Goal: Use online tool/utility: Utilize a website feature to perform a specific function

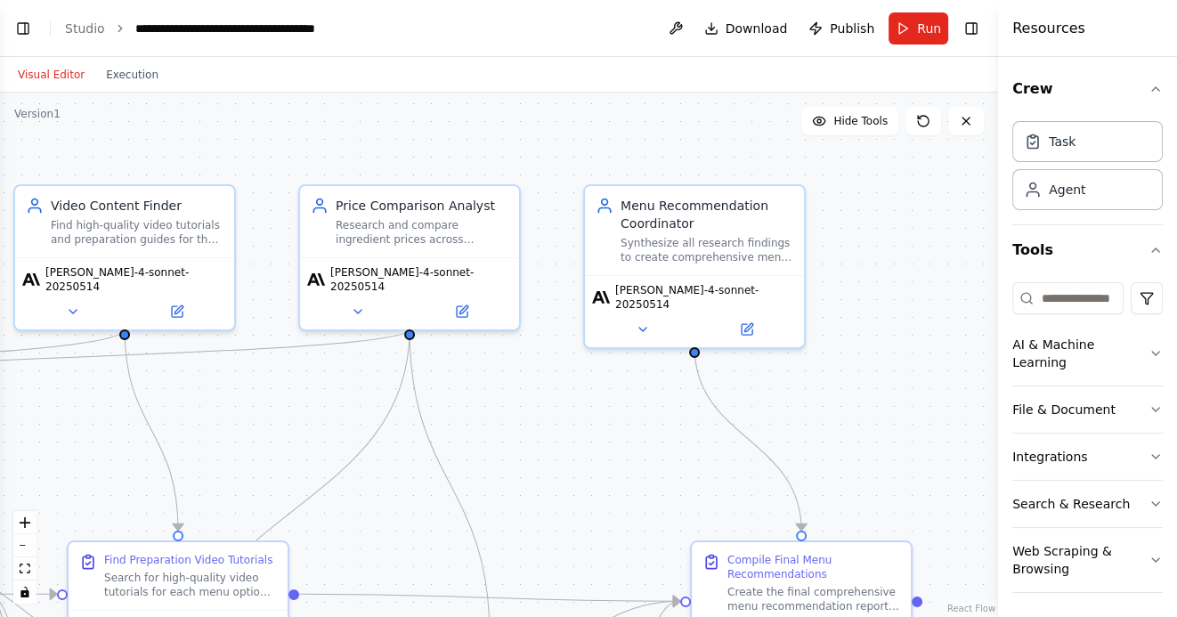
scroll to position [2585, 0]
click at [29, 29] on button "Toggle Left Sidebar" at bounding box center [23, 28] width 25 height 25
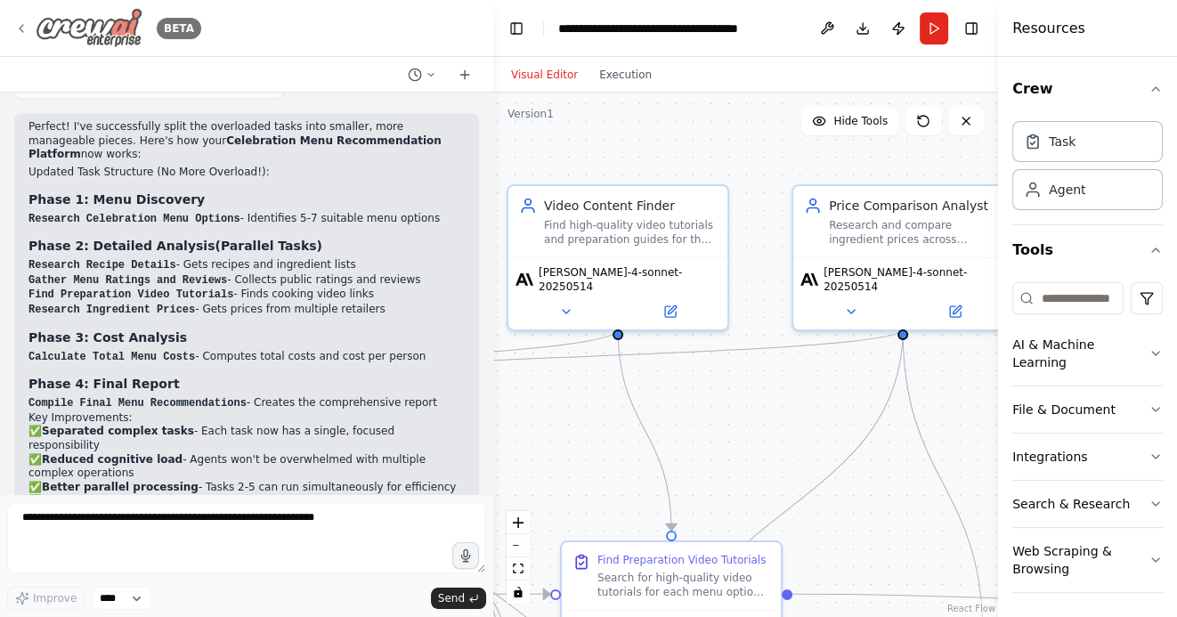
click at [100, 22] on img at bounding box center [89, 28] width 107 height 40
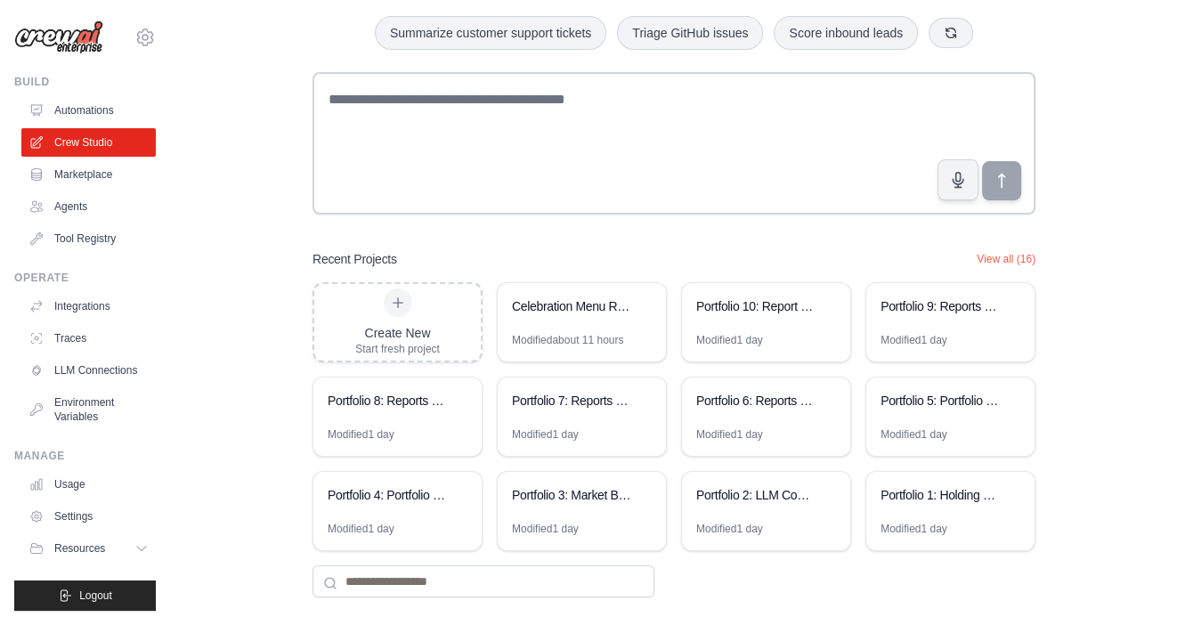
scroll to position [124, 0]
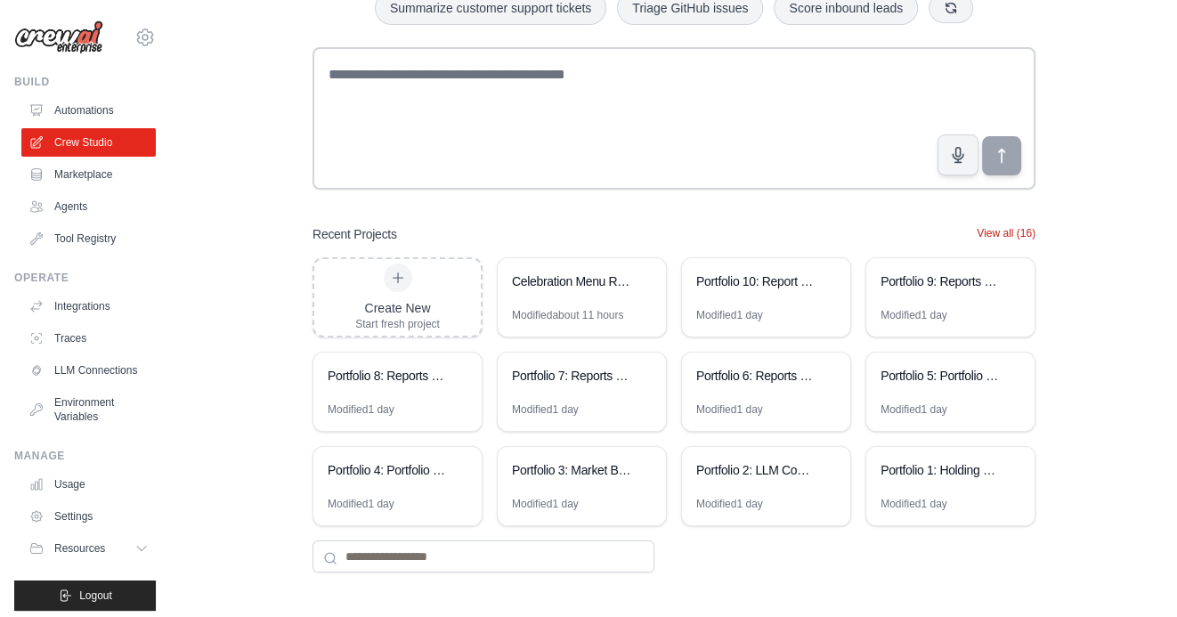
click at [983, 235] on button "View all (16)" at bounding box center [1005, 233] width 59 height 14
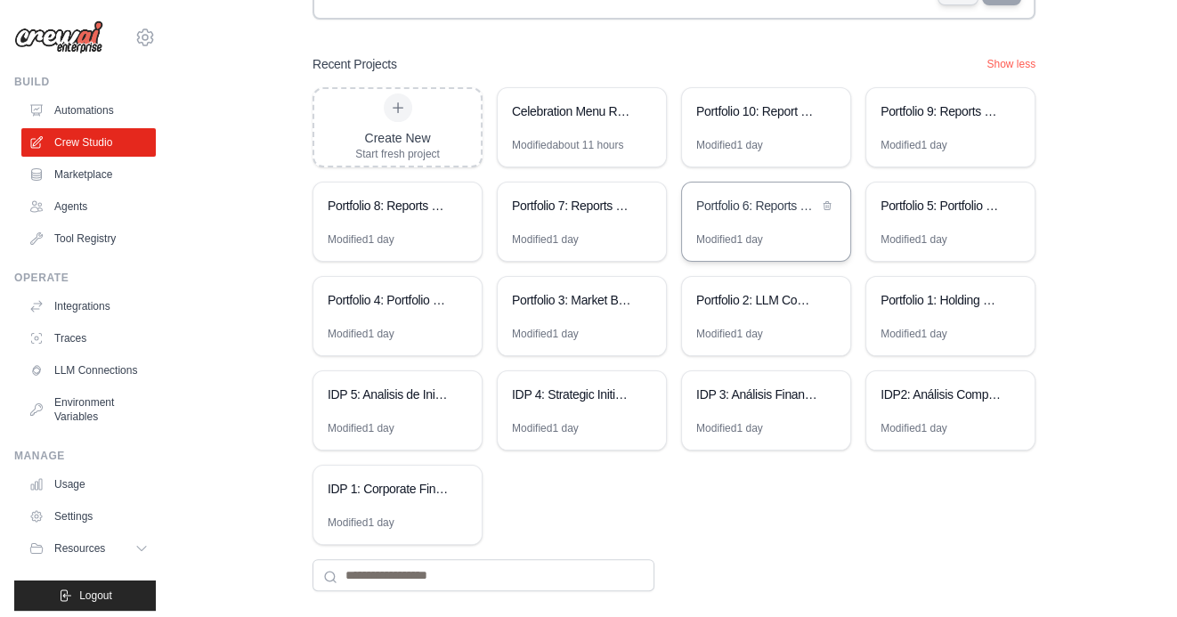
scroll to position [312, 0]
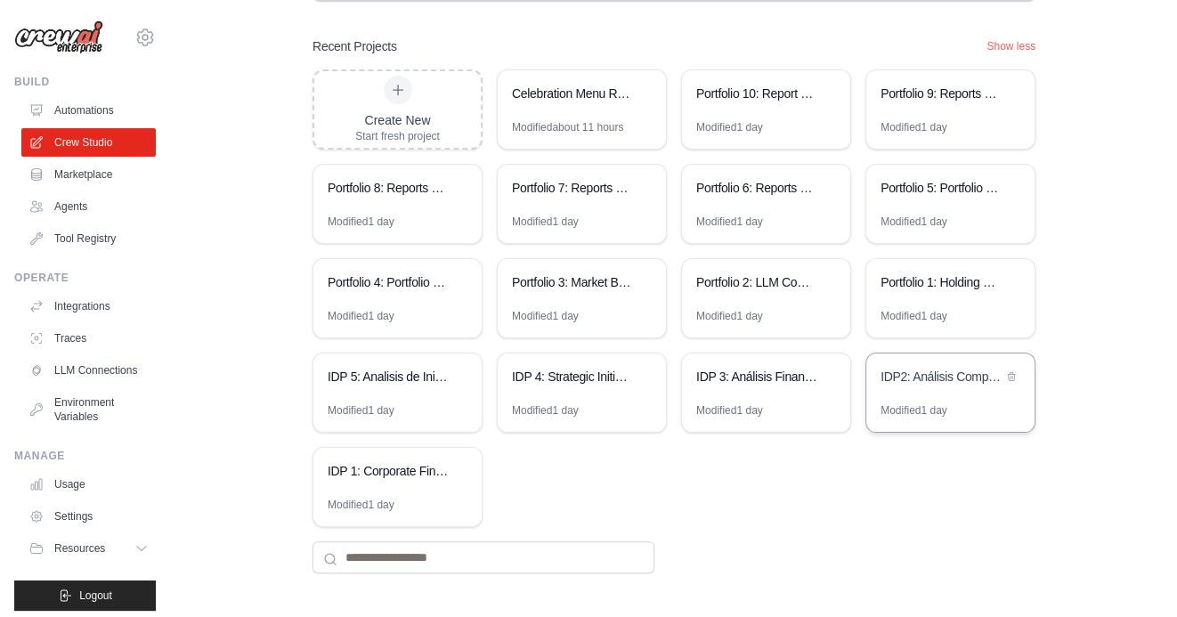
click at [952, 380] on div "IDP2: Análisis Competitivo Financiero" at bounding box center [941, 377] width 122 height 18
click at [757, 394] on div "IDP 3: Análisis Financiero Competitivo Integral" at bounding box center [766, 378] width 168 height 50
click at [558, 389] on div "IDP 4: Strategic Initiatives Generator" at bounding box center [582, 378] width 168 height 50
click at [406, 390] on div "IDP 5: Analisis de Iniciativas - Casos de Exito y Evaluacion EVA" at bounding box center [397, 378] width 168 height 50
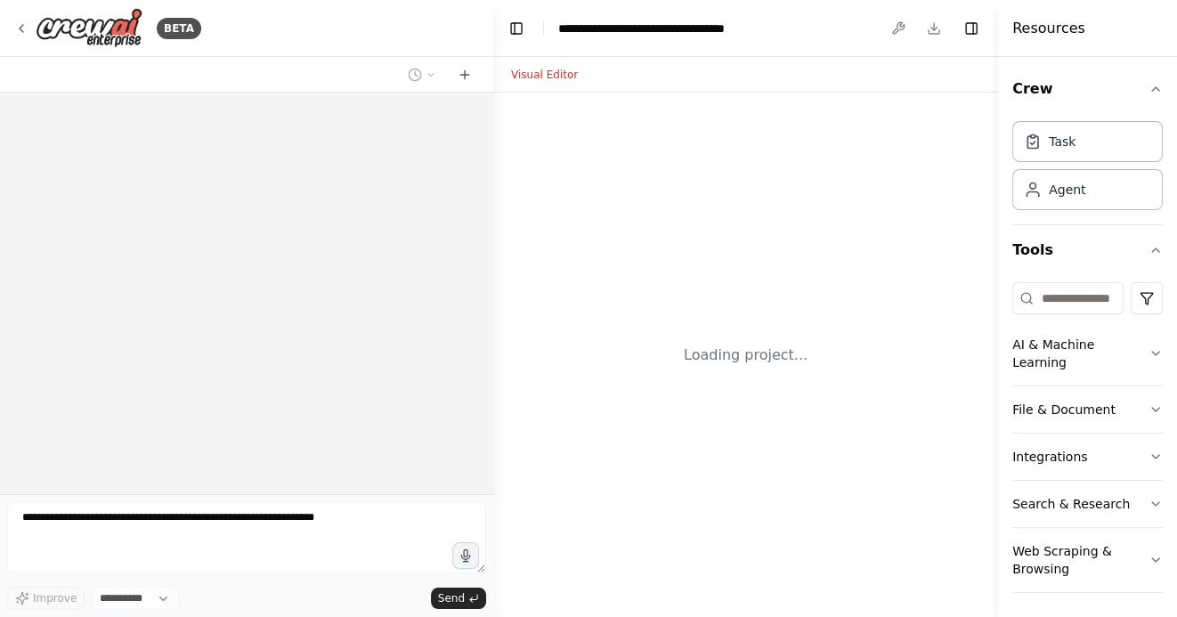
select select "****"
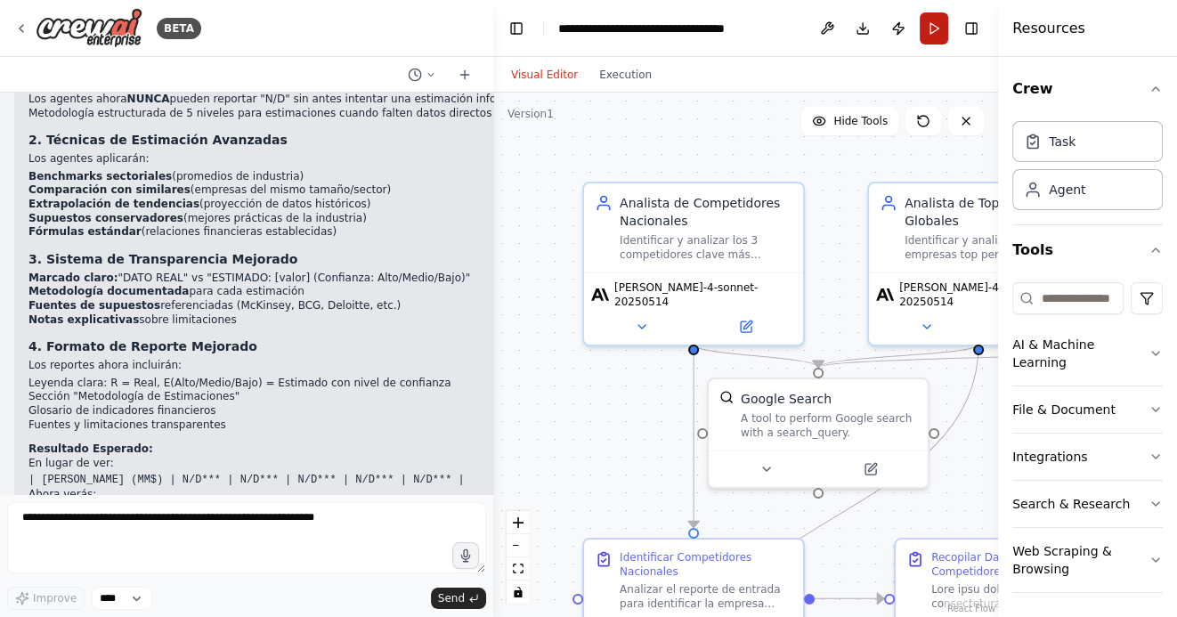
scroll to position [5511, 0]
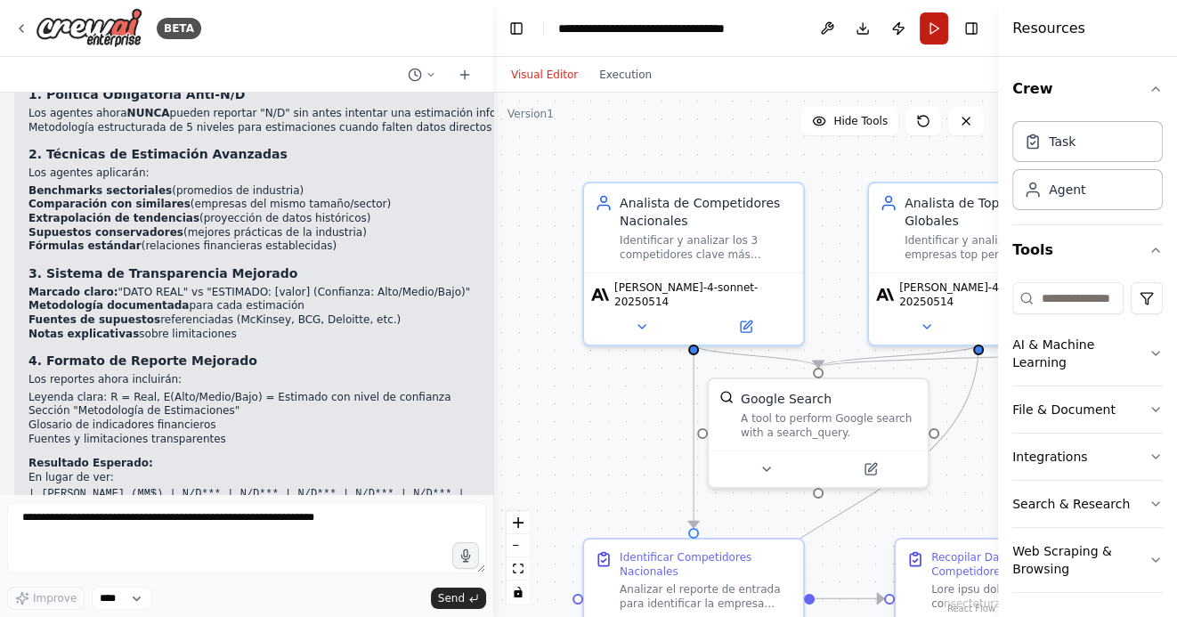
click at [946, 35] on button "Run" at bounding box center [934, 28] width 28 height 32
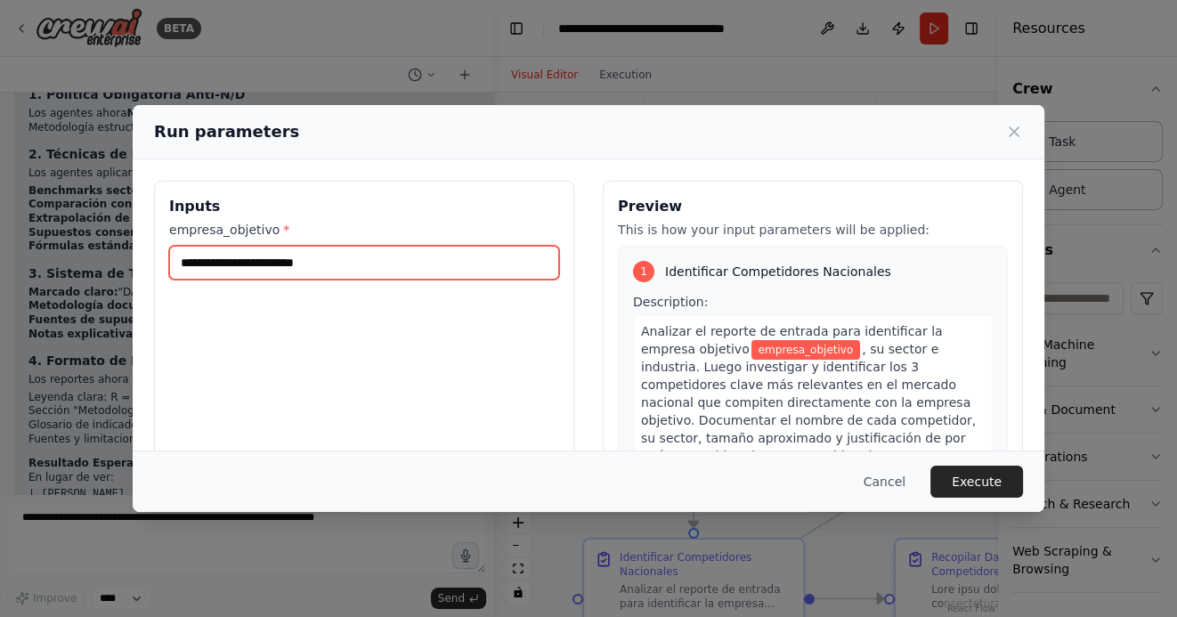
click at [316, 255] on input "empresa_objetivo *" at bounding box center [364, 263] width 390 height 34
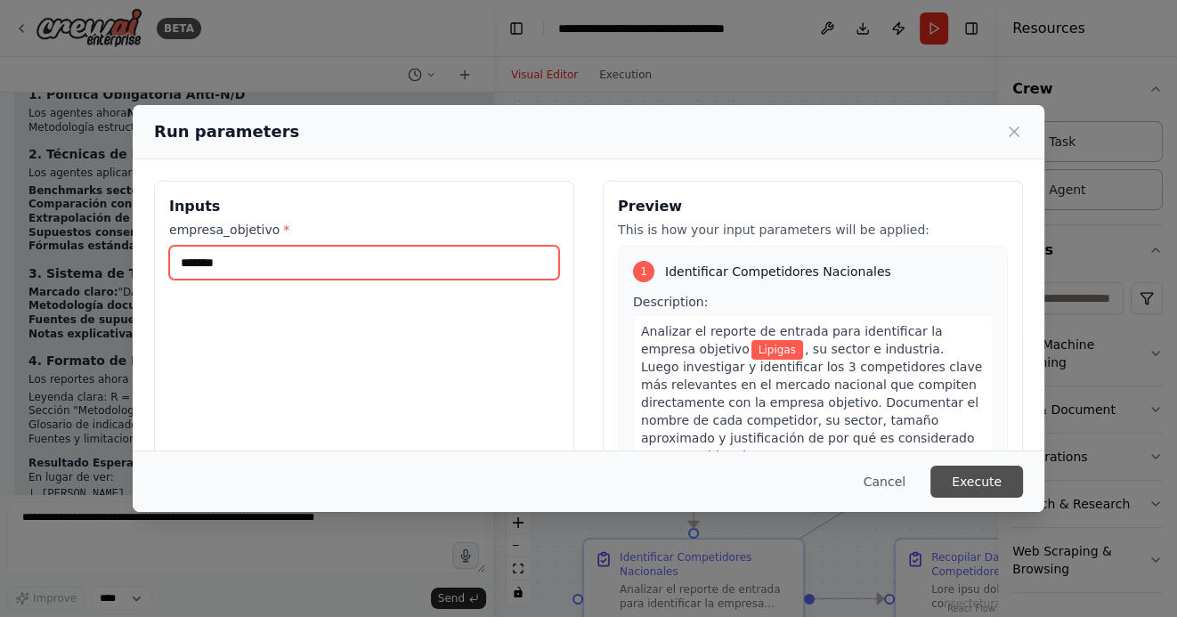
type input "*******"
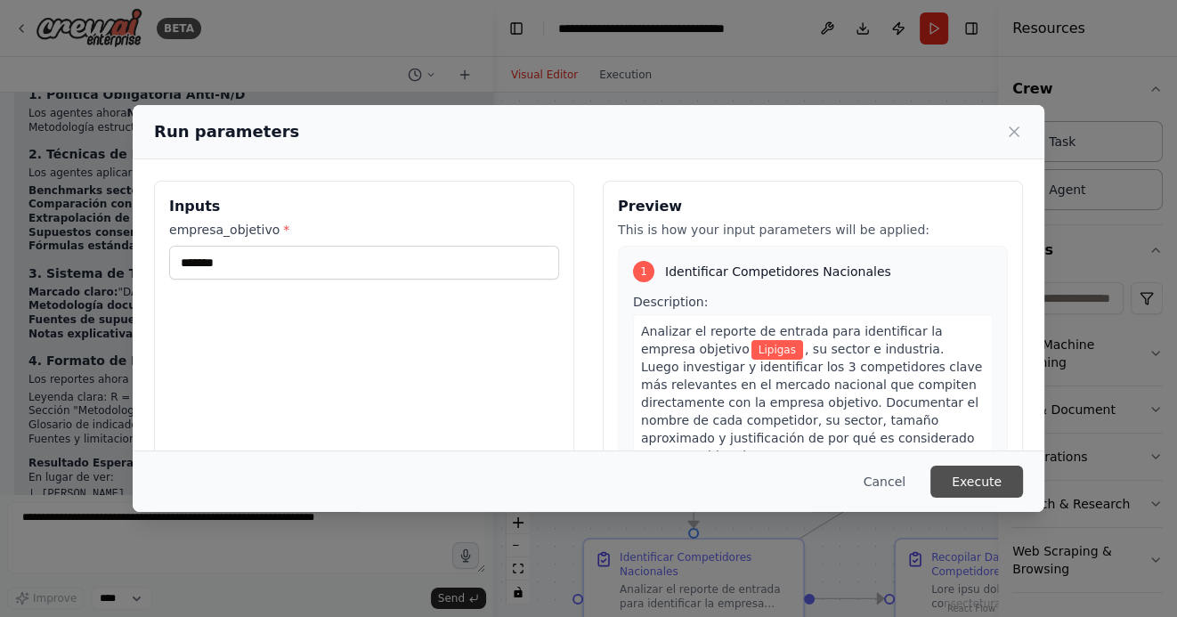
click at [988, 482] on button "Execute" at bounding box center [976, 482] width 93 height 32
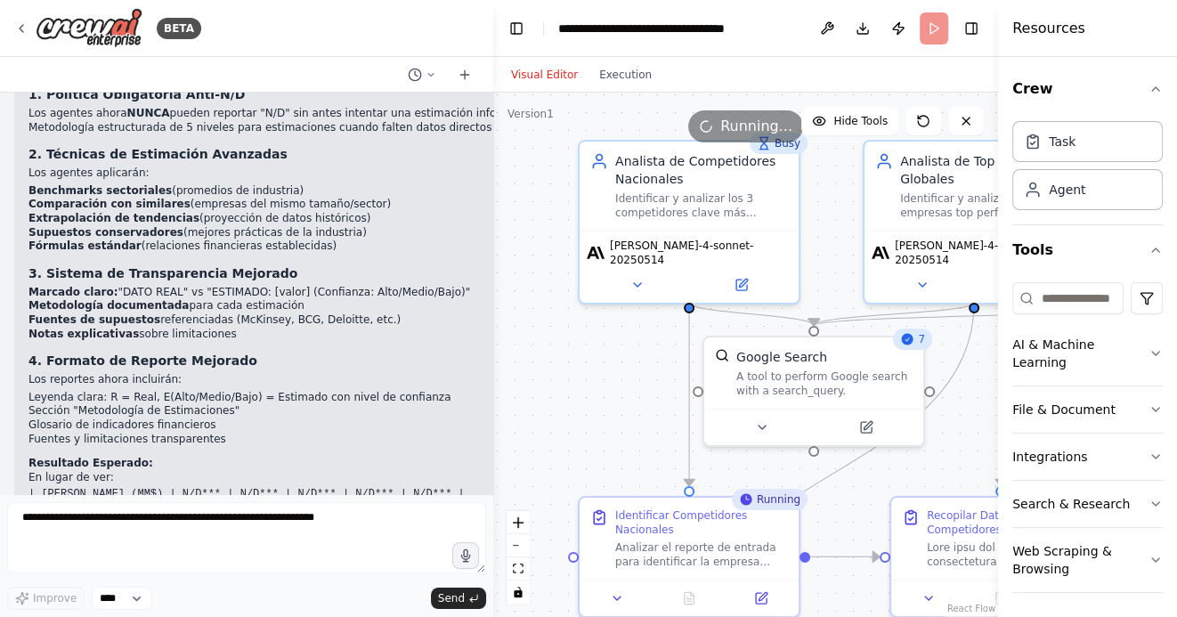
drag, startPoint x: 621, startPoint y: 453, endPoint x: 574, endPoint y: 286, distance: 173.9
click at [574, 286] on div ".deletable-edge-delete-btn { width: 20px; height: 20px; border: 0px solid #ffff…" at bounding box center [745, 355] width 505 height 524
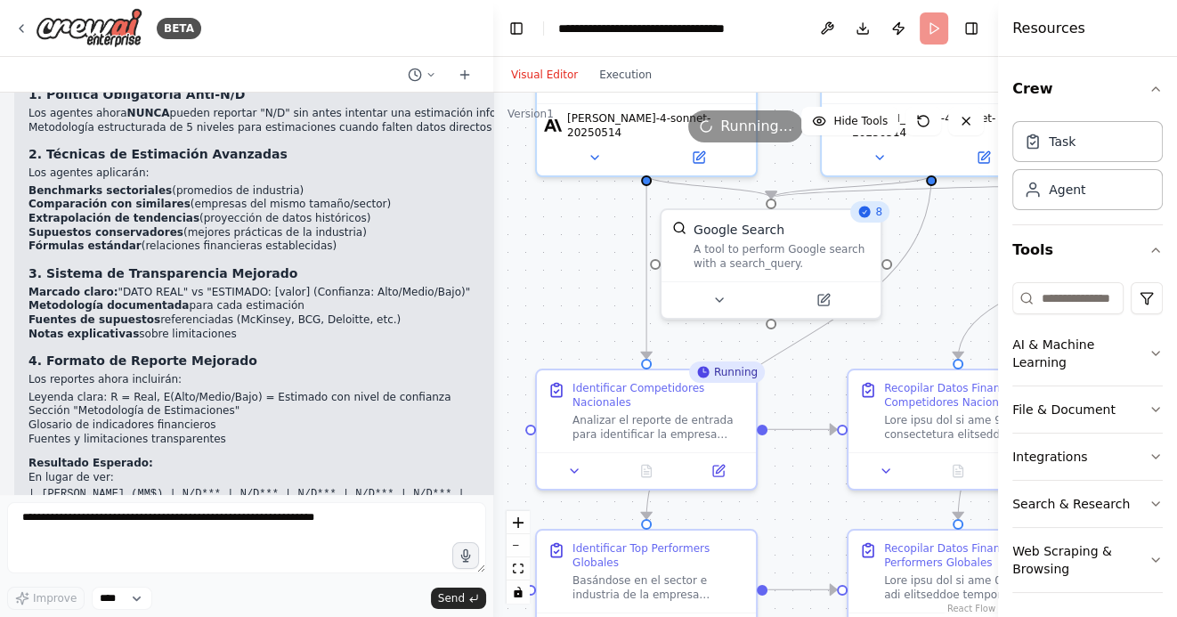
drag, startPoint x: 558, startPoint y: 311, endPoint x: 558, endPoint y: 202, distance: 108.6
click at [558, 202] on div ".deletable-edge-delete-btn { width: 20px; height: 20px; border: 0px solid #ffff…" at bounding box center [745, 355] width 505 height 524
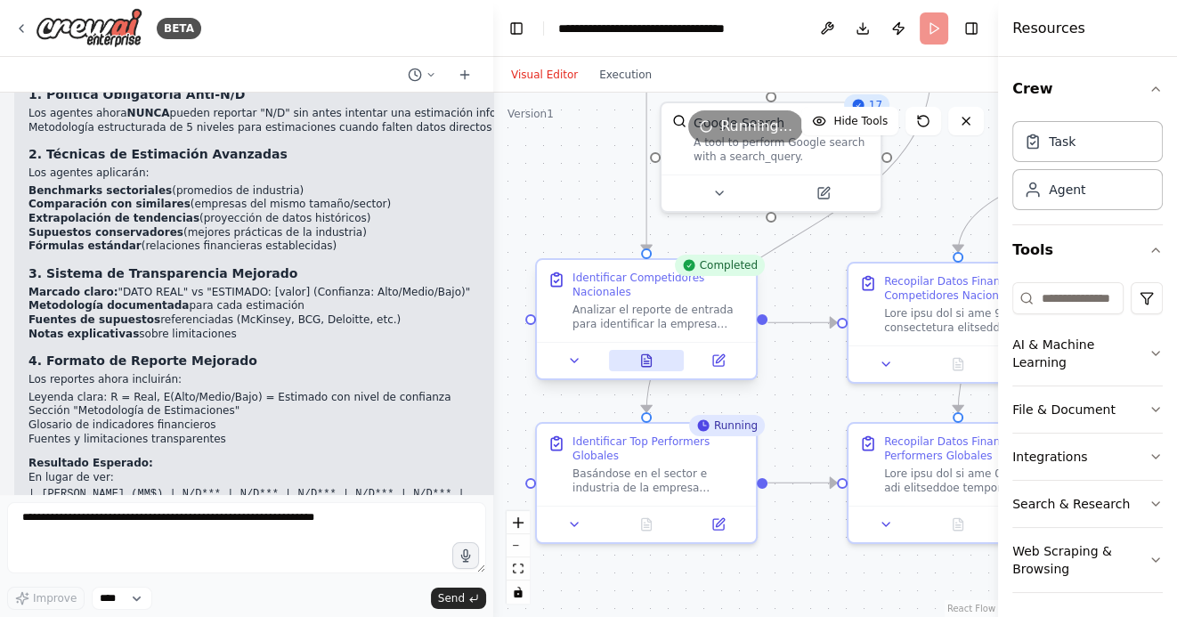
click at [647, 363] on icon at bounding box center [647, 360] width 10 height 12
click at [645, 356] on icon at bounding box center [647, 360] width 10 height 12
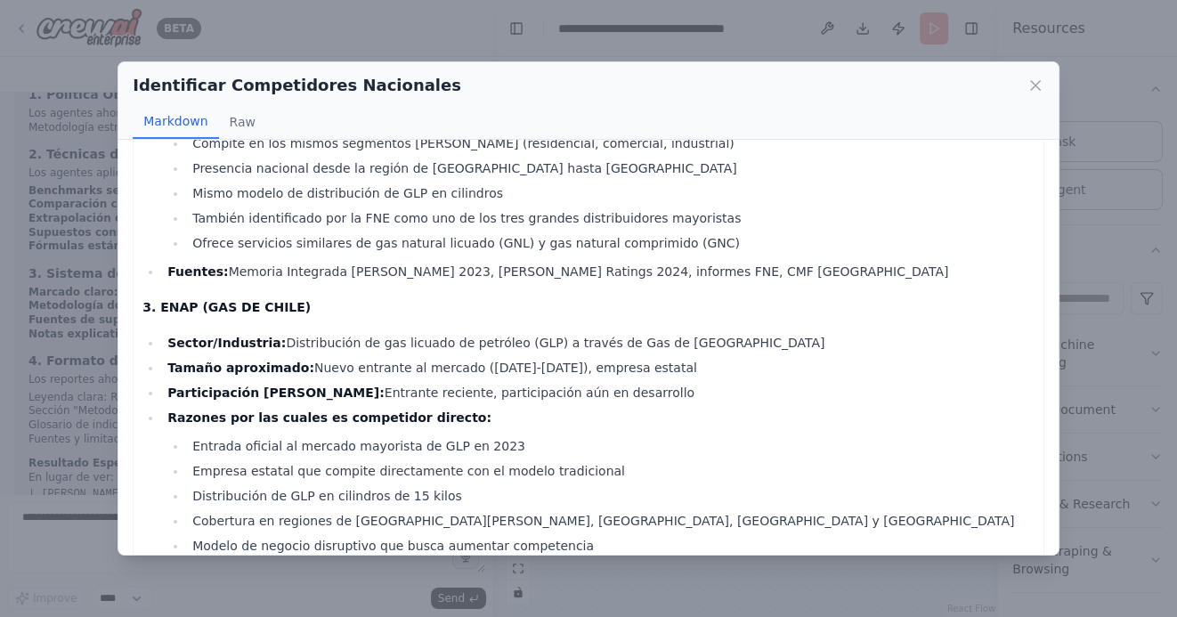
scroll to position [957, 0]
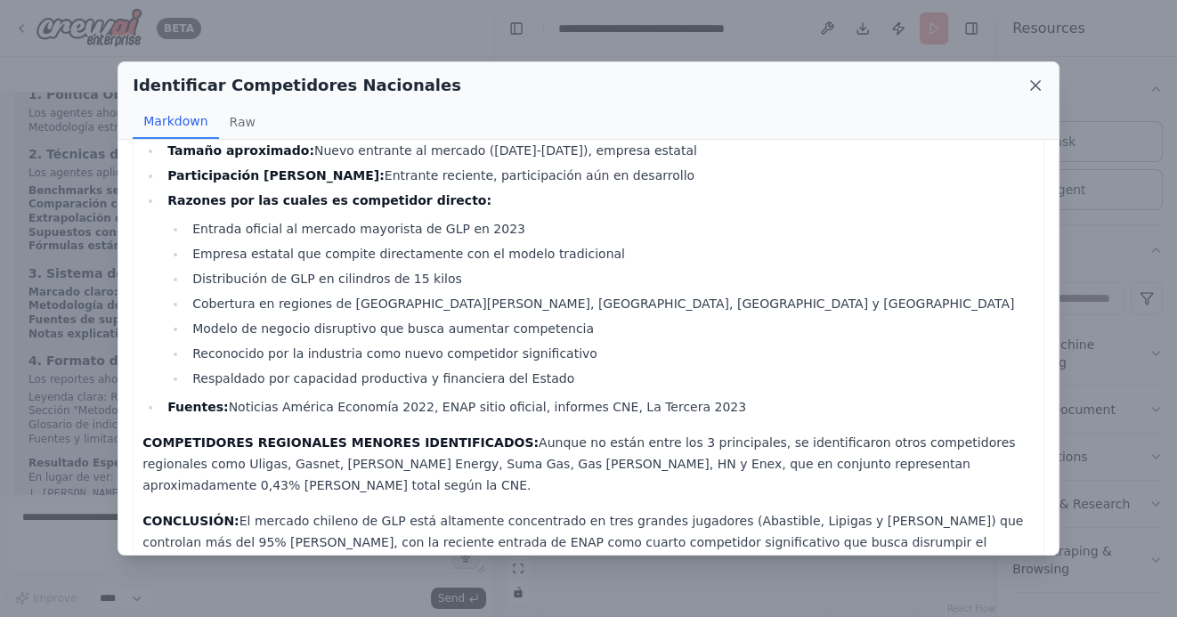
click at [1028, 84] on icon at bounding box center [1035, 86] width 18 height 18
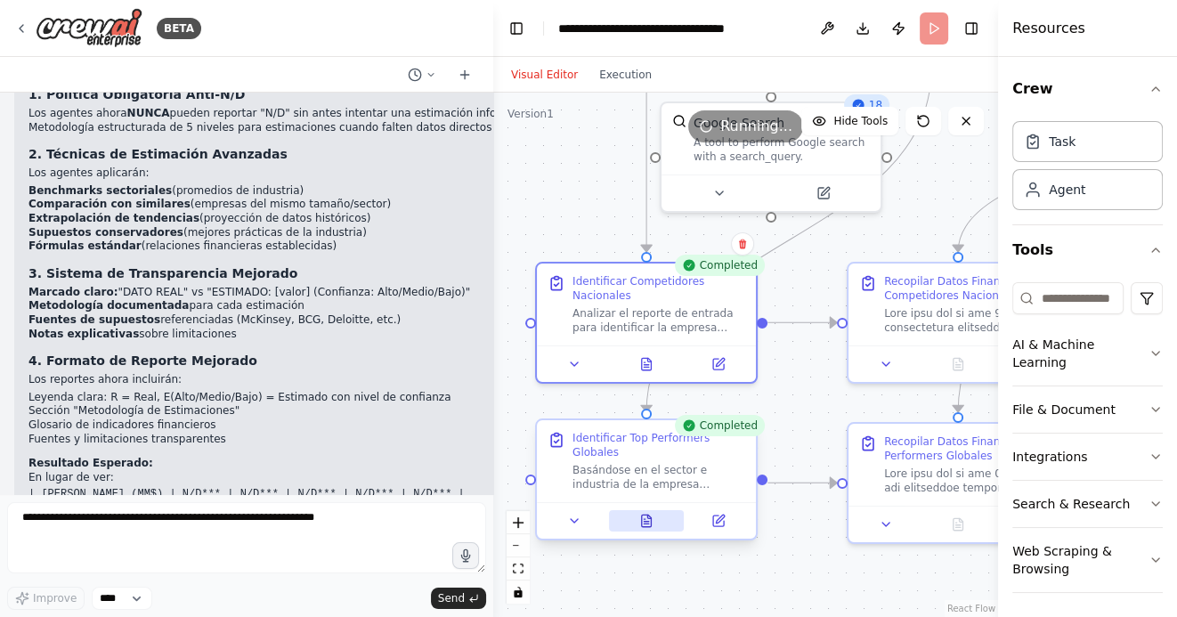
click at [648, 523] on icon at bounding box center [646, 523] width 4 height 0
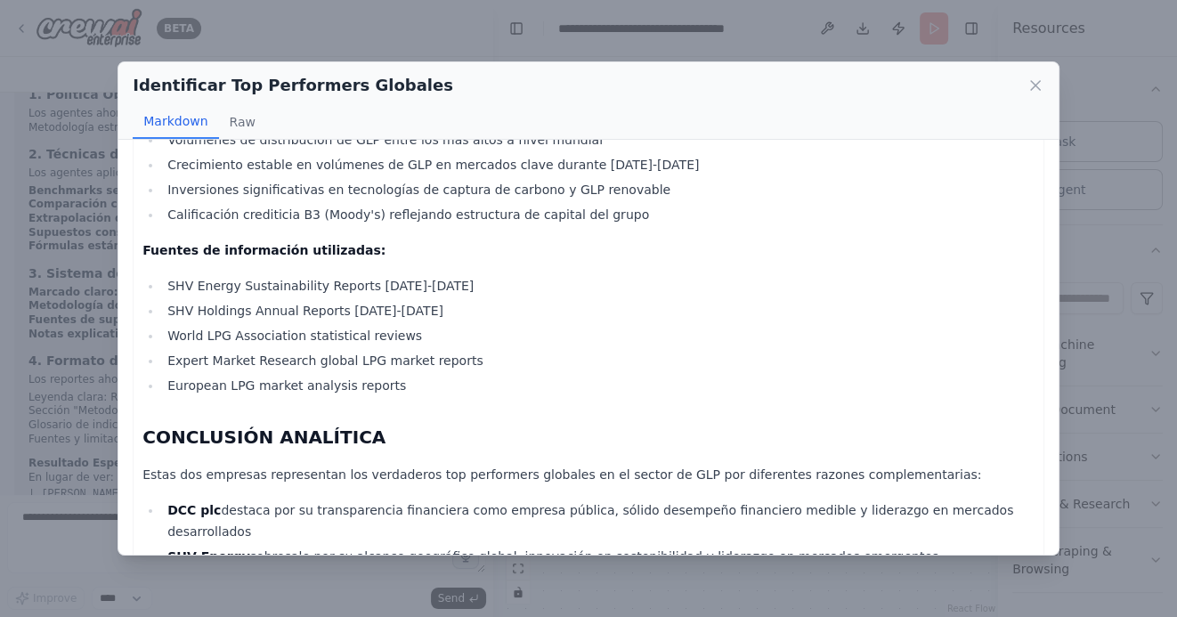
scroll to position [1219, 0]
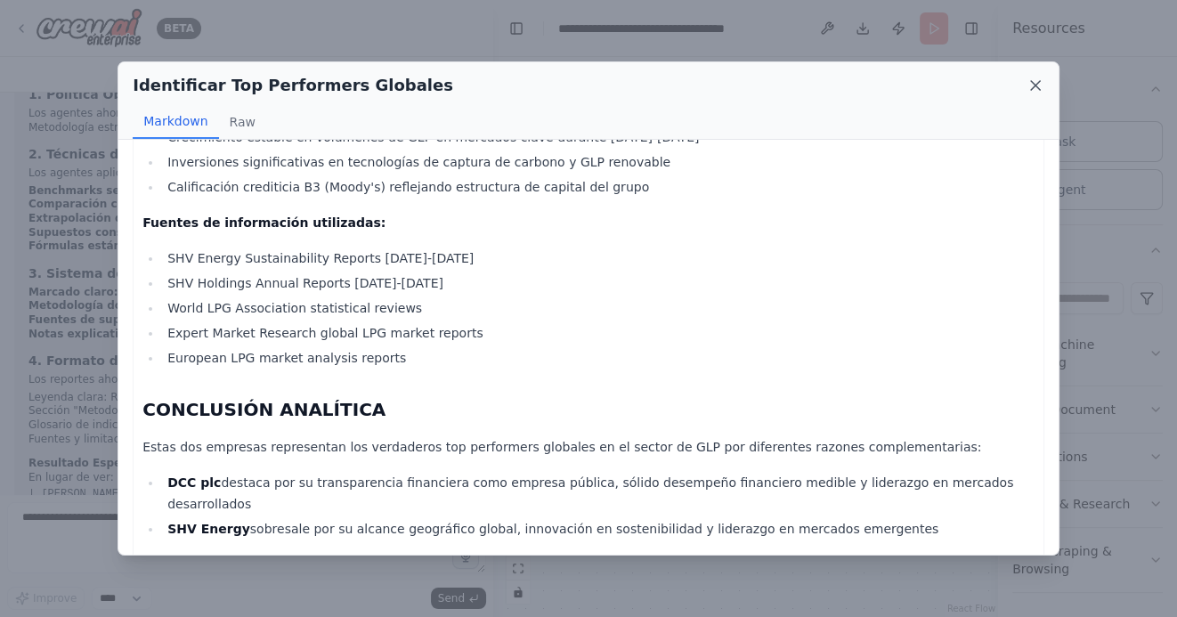
click at [1035, 85] on icon at bounding box center [1035, 85] width 9 height 9
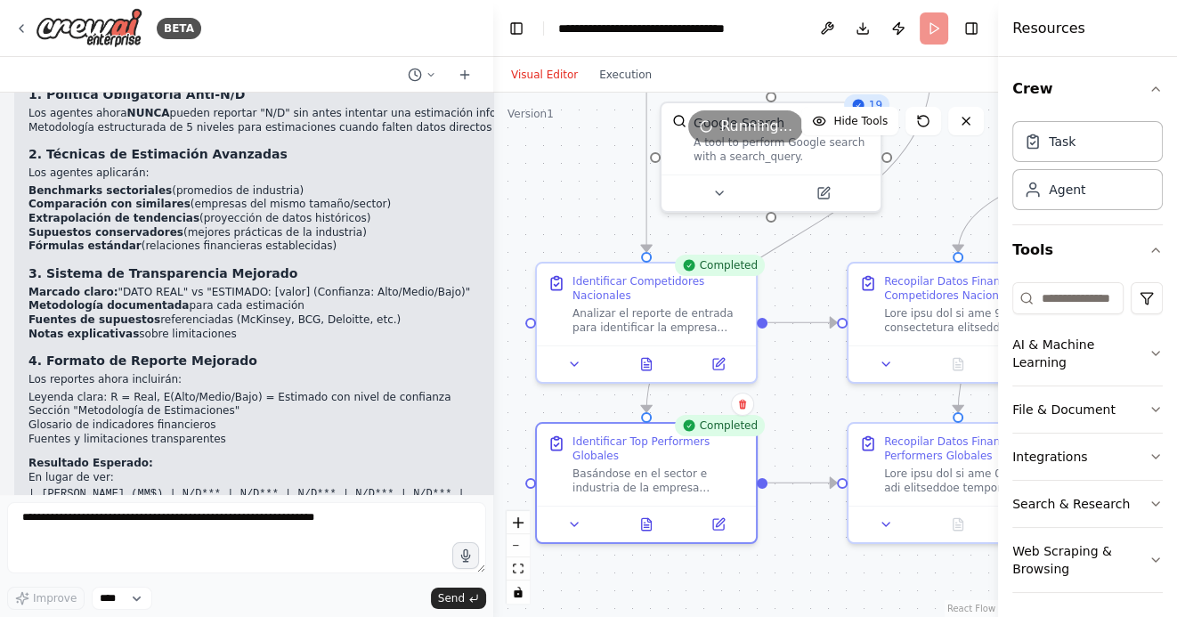
drag, startPoint x: 829, startPoint y: 408, endPoint x: 722, endPoint y: 389, distance: 108.4
click at [723, 389] on div ".deletable-edge-delete-btn { width: 20px; height: 20px; border: 0px solid #ffff…" at bounding box center [745, 355] width 505 height 524
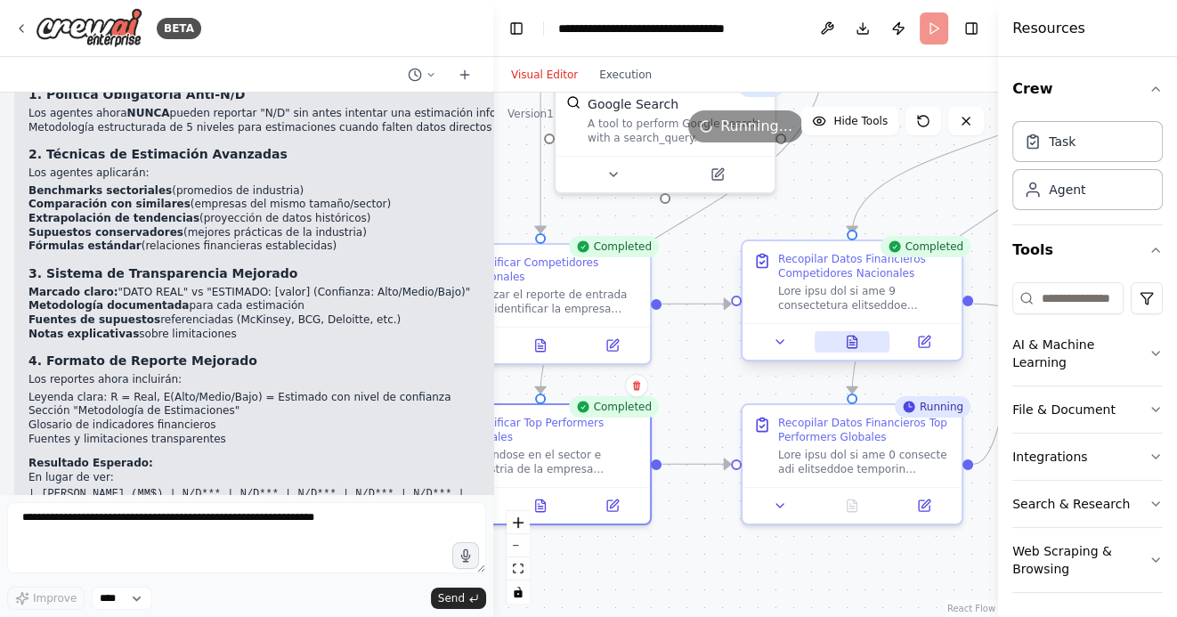
click at [853, 343] on icon at bounding box center [852, 342] width 10 height 12
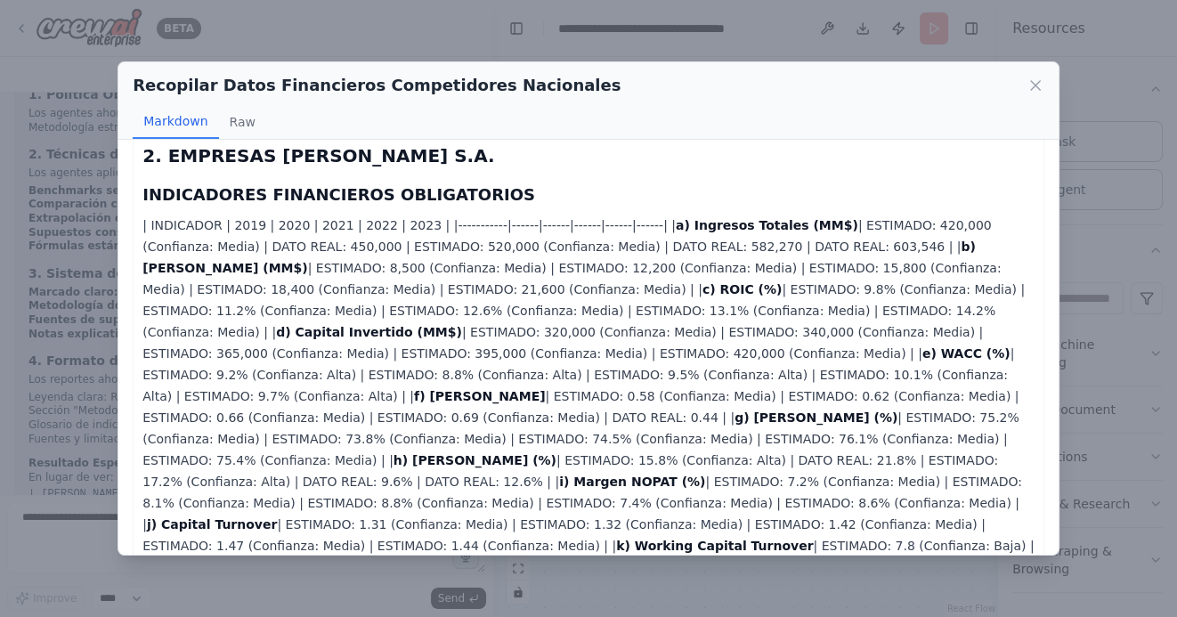
scroll to position [843, 0]
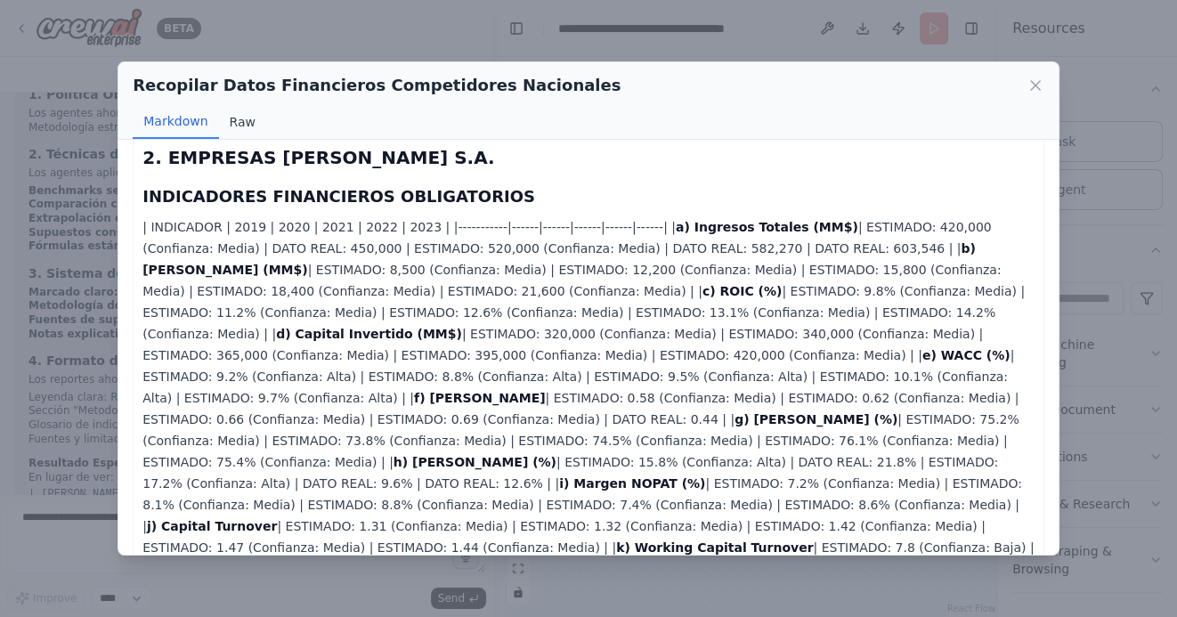
click at [240, 121] on button "Raw" at bounding box center [242, 122] width 47 height 34
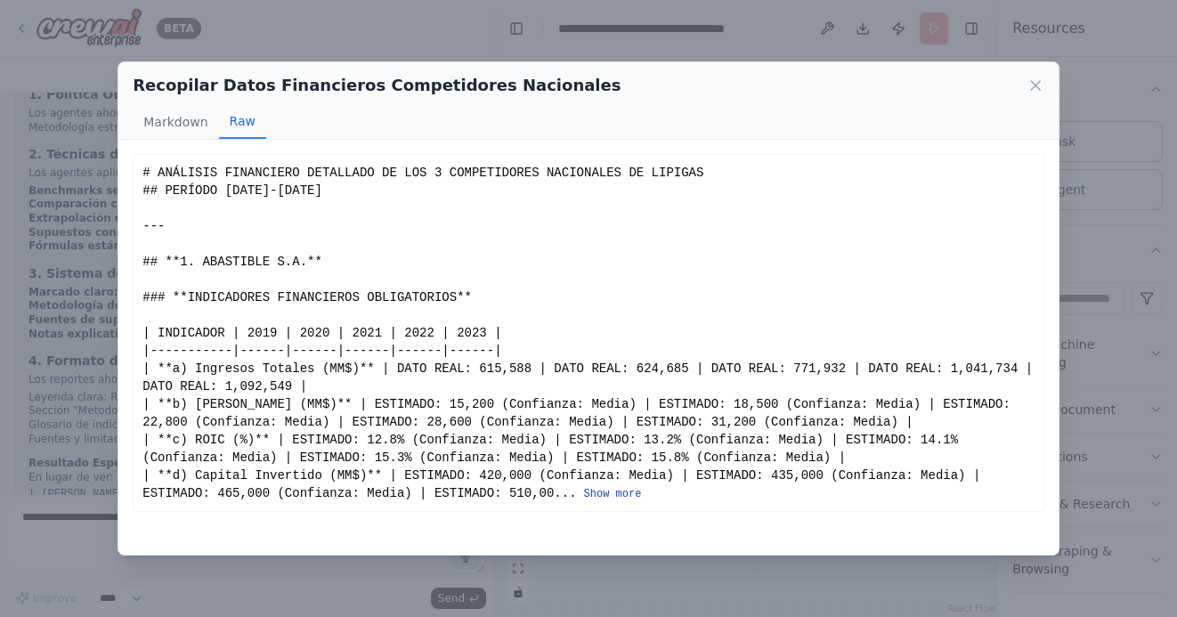
click at [620, 495] on button "Show more" at bounding box center [613, 494] width 58 height 14
click at [621, 494] on button "Show more" at bounding box center [613, 494] width 58 height 14
click at [604, 491] on button "Show more" at bounding box center [613, 494] width 58 height 14
click at [610, 490] on button "Show more" at bounding box center [613, 494] width 58 height 14
click at [628, 497] on button "Show more" at bounding box center [613, 494] width 58 height 14
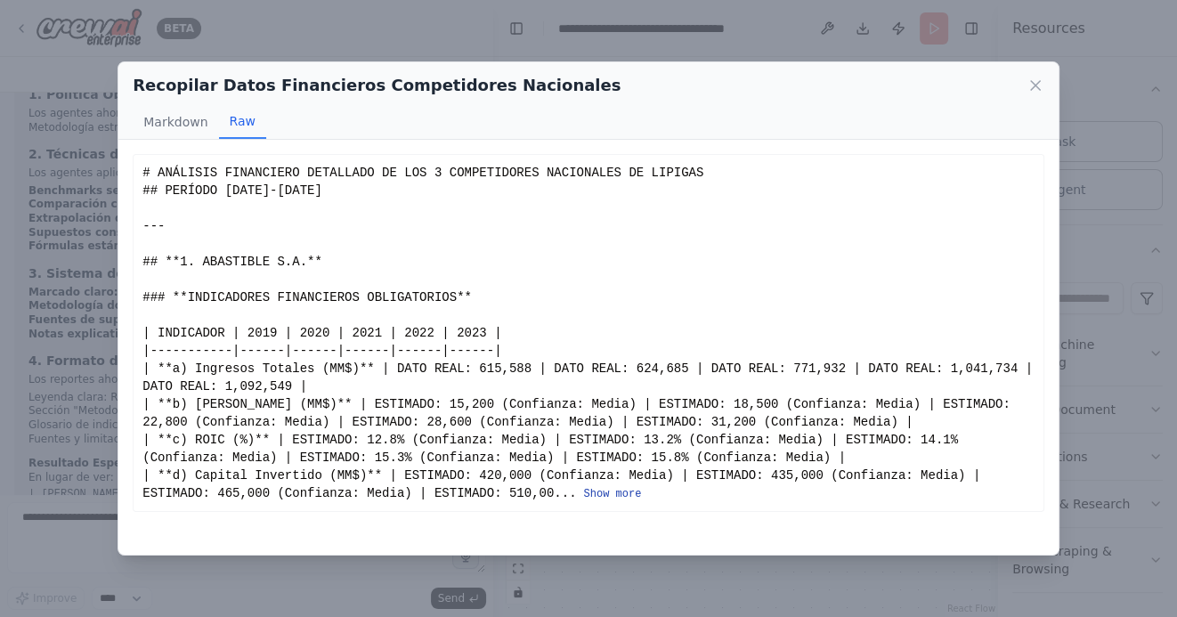
click at [618, 490] on button "Show more" at bounding box center [613, 494] width 58 height 14
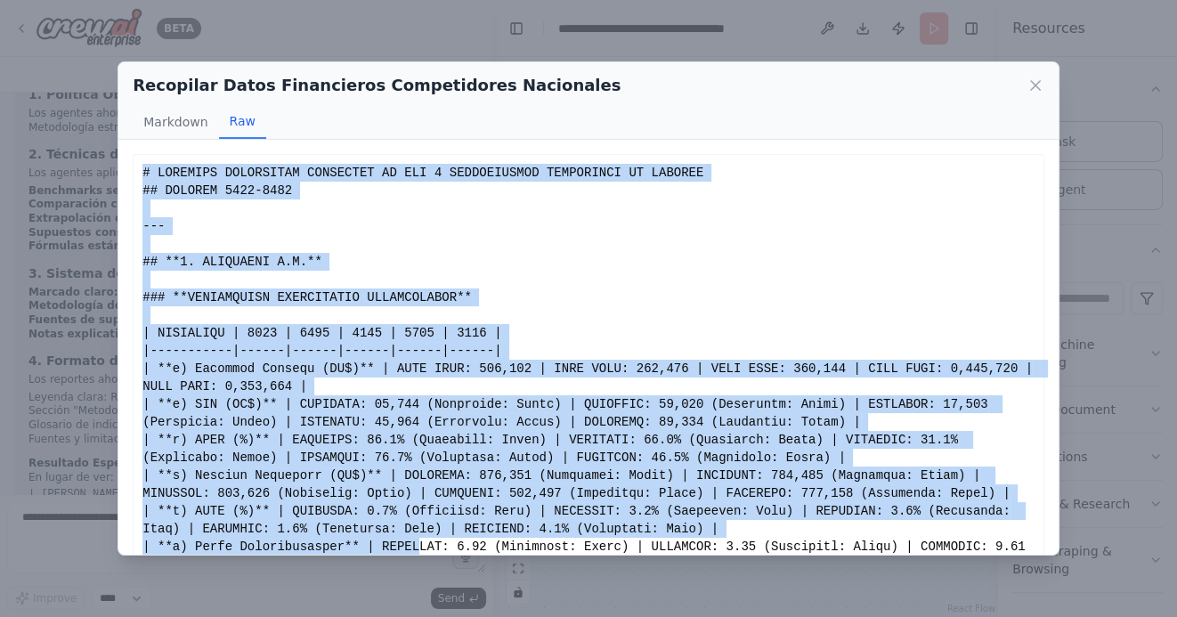
drag, startPoint x: 142, startPoint y: 173, endPoint x: 424, endPoint y: 542, distance: 464.3
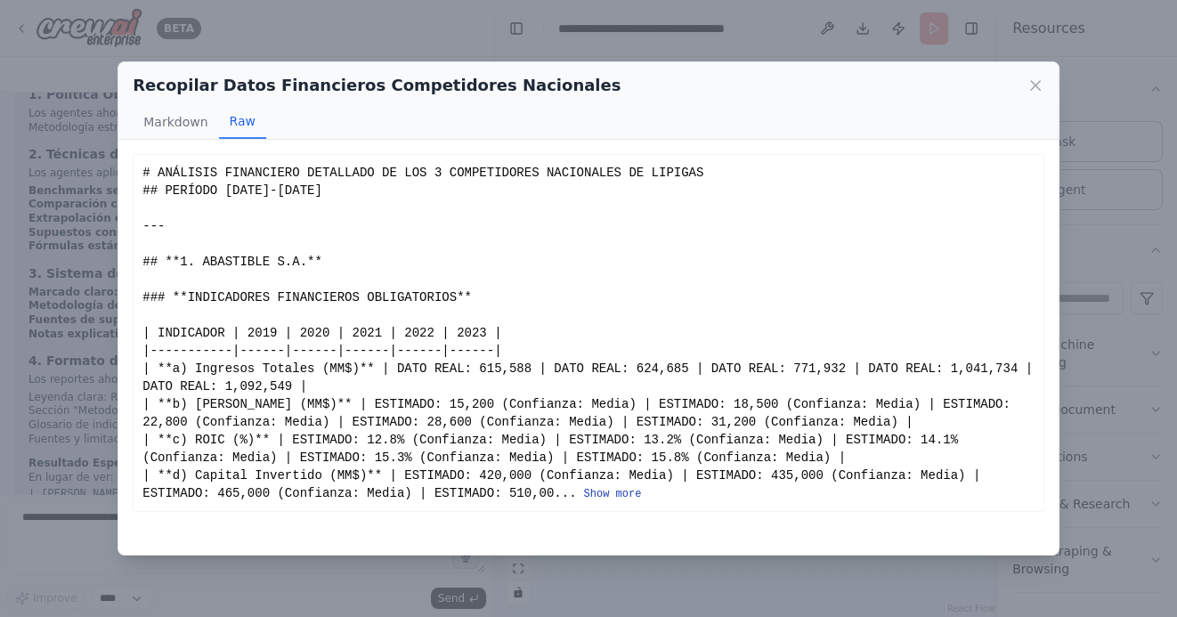
click at [608, 496] on button "Show more" at bounding box center [613, 494] width 58 height 14
click at [614, 498] on button "Show more" at bounding box center [613, 494] width 58 height 14
click at [622, 489] on button "Show more" at bounding box center [613, 494] width 58 height 14
drag, startPoint x: 142, startPoint y: 169, endPoint x: 450, endPoint y: 555, distance: 493.4
click at [597, 495] on button "Show more" at bounding box center [613, 494] width 58 height 14
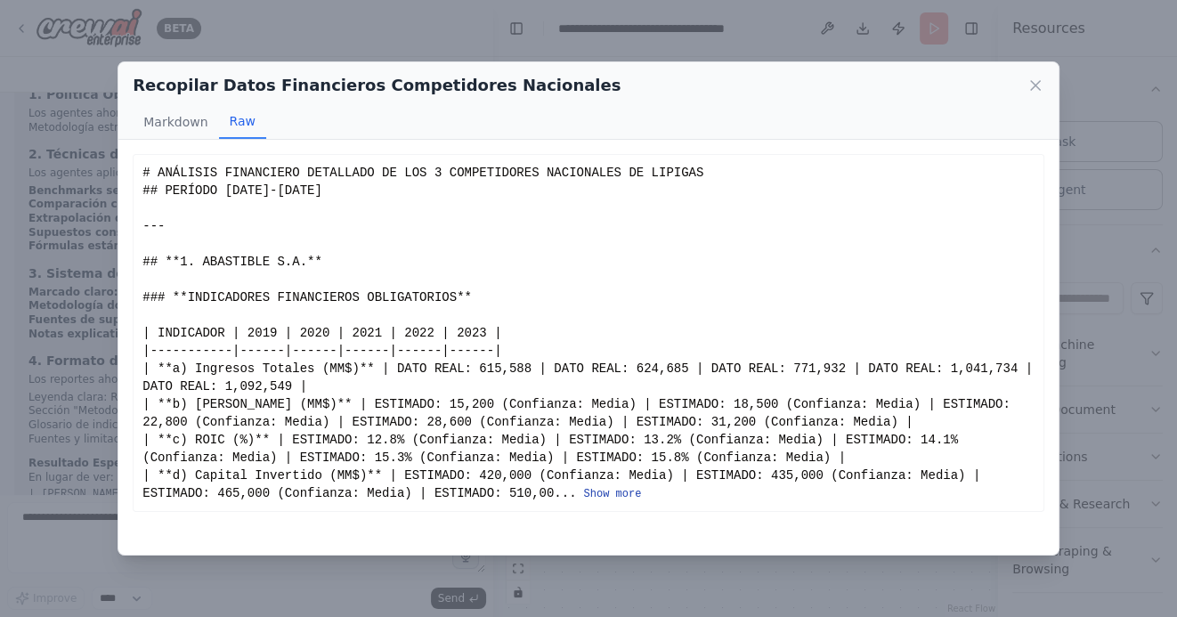
click at [622, 497] on button "Show more" at bounding box center [613, 494] width 58 height 14
click at [615, 494] on button "Show more" at bounding box center [613, 494] width 58 height 14
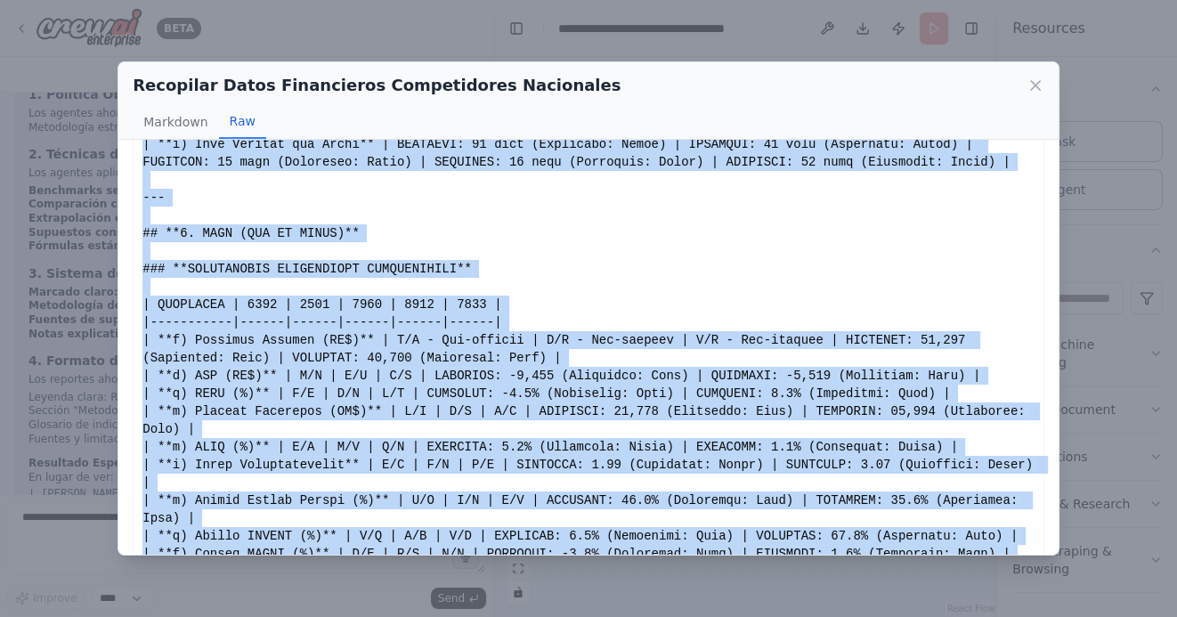
scroll to position [1502, 0]
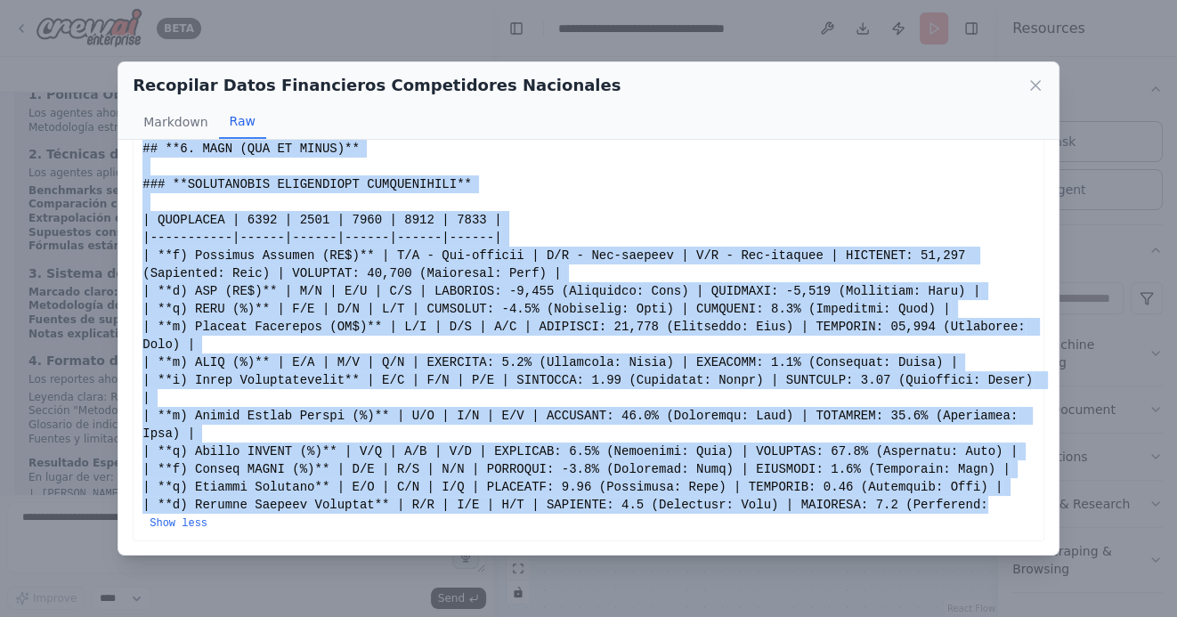
drag, startPoint x: 142, startPoint y: 171, endPoint x: 149, endPoint y: 522, distance: 350.8
copy div "# ANÁLISIS FINANCIERO DETALLADO DE LOS 3 COMPETIDORES NACIONALES DE LIPIGAS ## …"
click at [1037, 85] on icon at bounding box center [1035, 86] width 18 height 18
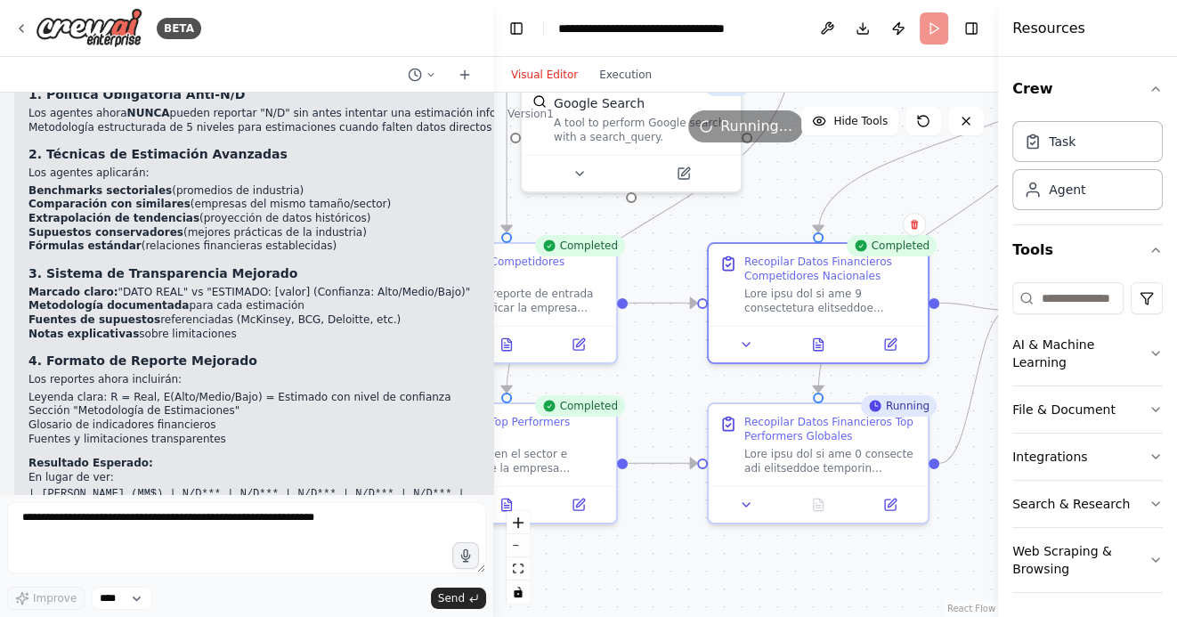
drag, startPoint x: 717, startPoint y: 384, endPoint x: 595, endPoint y: 353, distance: 124.8
click at [595, 354] on div ".deletable-edge-delete-btn { width: 20px; height: 20px; border: 0px solid #ffff…" at bounding box center [745, 355] width 505 height 524
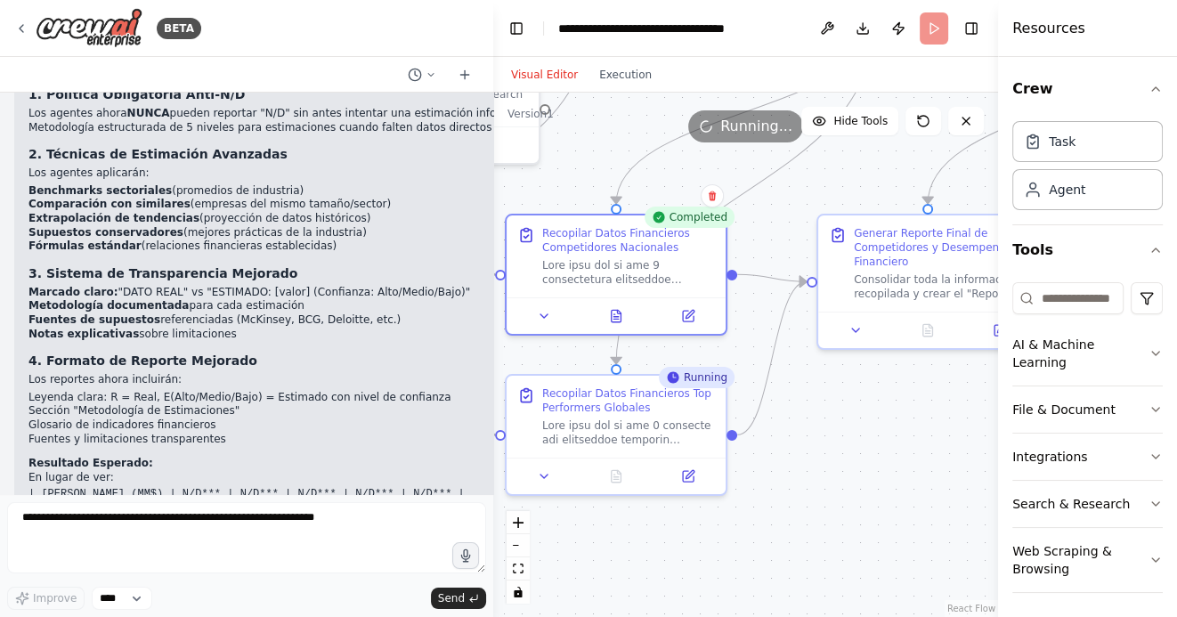
drag, startPoint x: 966, startPoint y: 418, endPoint x: 847, endPoint y: 418, distance: 118.4
click at [847, 418] on div ".deletable-edge-delete-btn { width: 20px; height: 20px; border: 0px solid #ffff…" at bounding box center [745, 355] width 505 height 524
drag, startPoint x: 866, startPoint y: 436, endPoint x: 780, endPoint y: 441, distance: 86.5
click at [780, 441] on div ".deletable-edge-delete-btn { width: 20px; height: 20px; border: 0px solid #ffff…" at bounding box center [745, 355] width 505 height 524
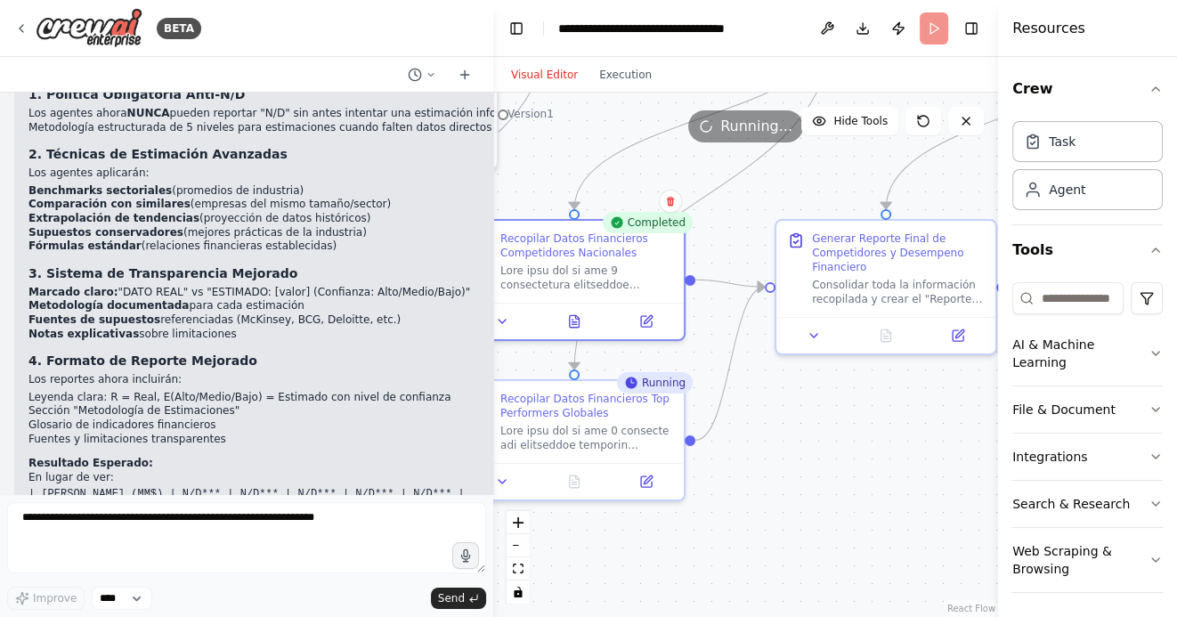
drag, startPoint x: 779, startPoint y: 441, endPoint x: 936, endPoint y: 441, distance: 156.7
click at [936, 441] on div ".deletable-edge-delete-btn { width: 20px; height: 20px; border: 0px solid #ffff…" at bounding box center [745, 355] width 505 height 524
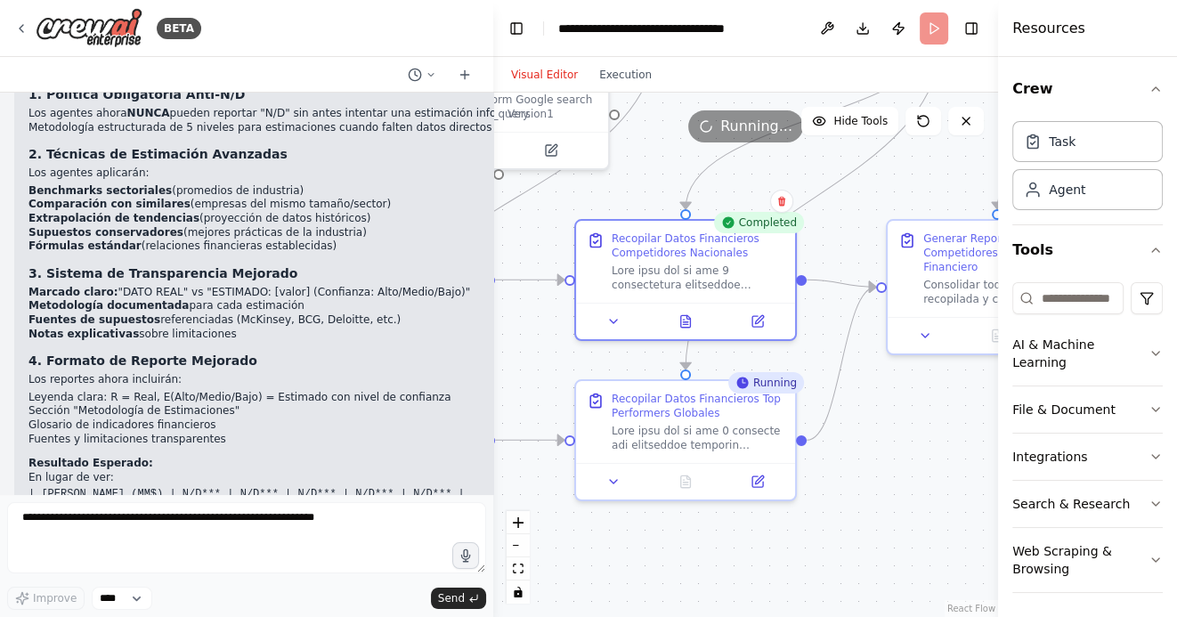
drag, startPoint x: 843, startPoint y: 477, endPoint x: 869, endPoint y: 477, distance: 25.8
click at [869, 477] on div ".deletable-edge-delete-btn { width: 20px; height: 20px; border: 0px solid #ffff…" at bounding box center [745, 355] width 505 height 524
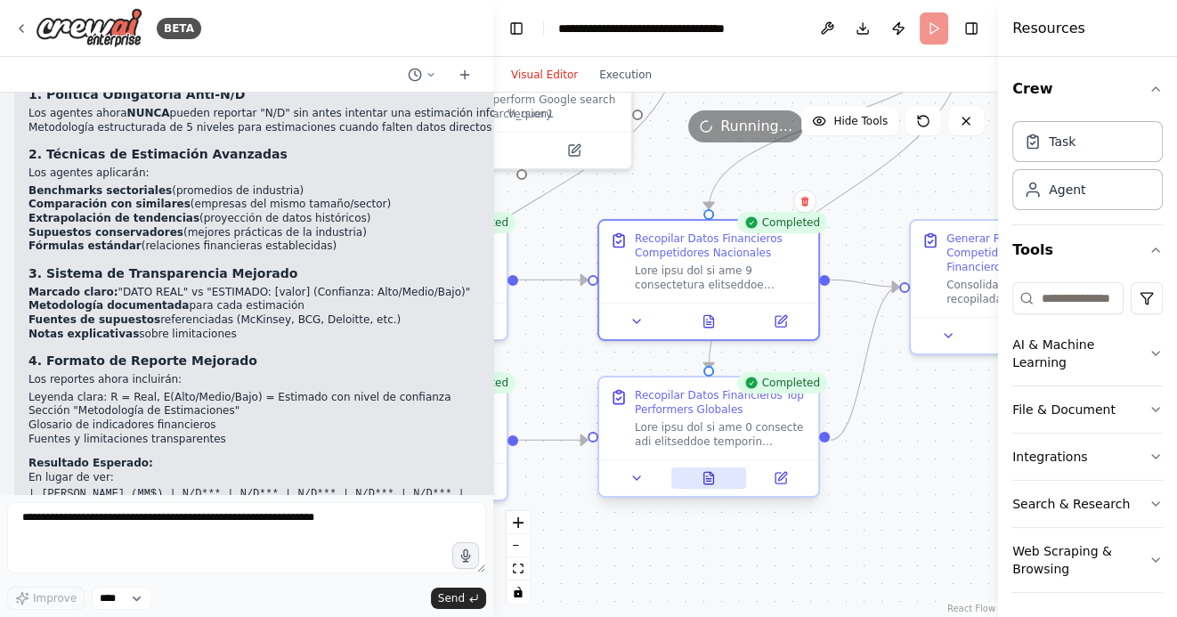
click at [710, 476] on icon at bounding box center [709, 478] width 10 height 12
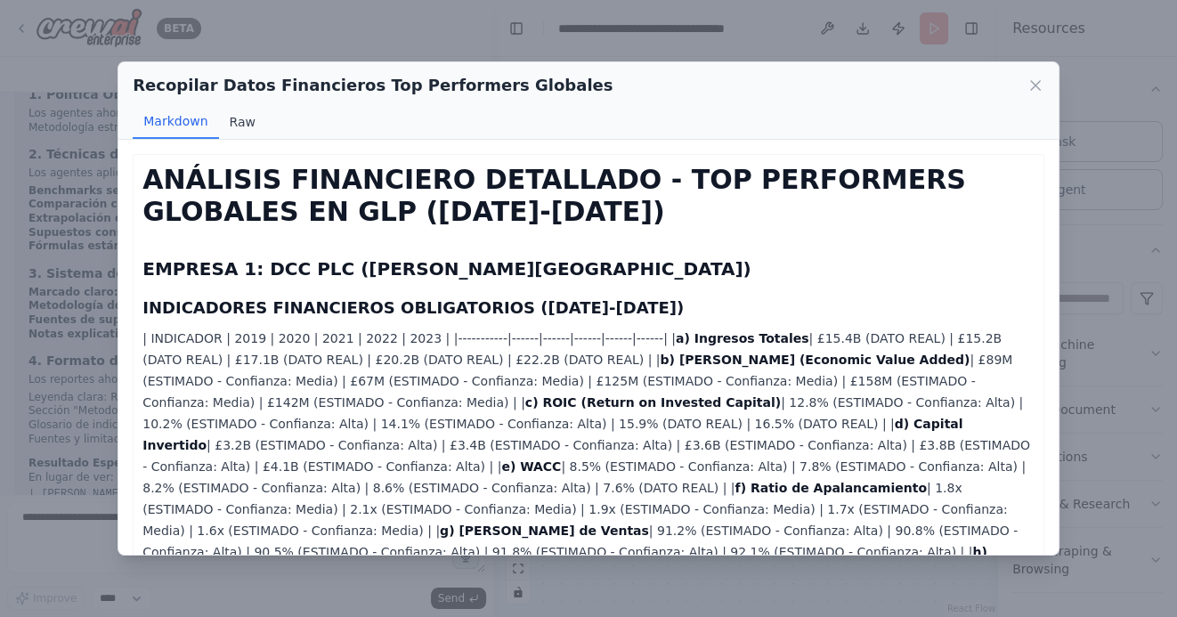
click at [237, 118] on button "Raw" at bounding box center [242, 122] width 47 height 34
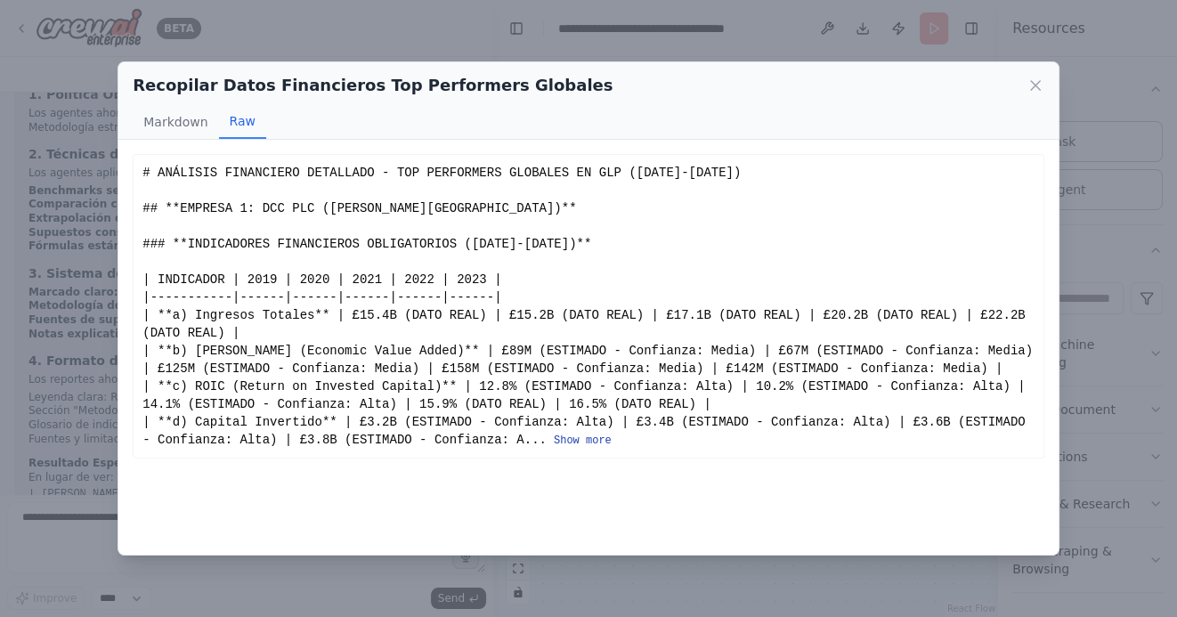
click at [573, 440] on button "Show more" at bounding box center [583, 440] width 58 height 14
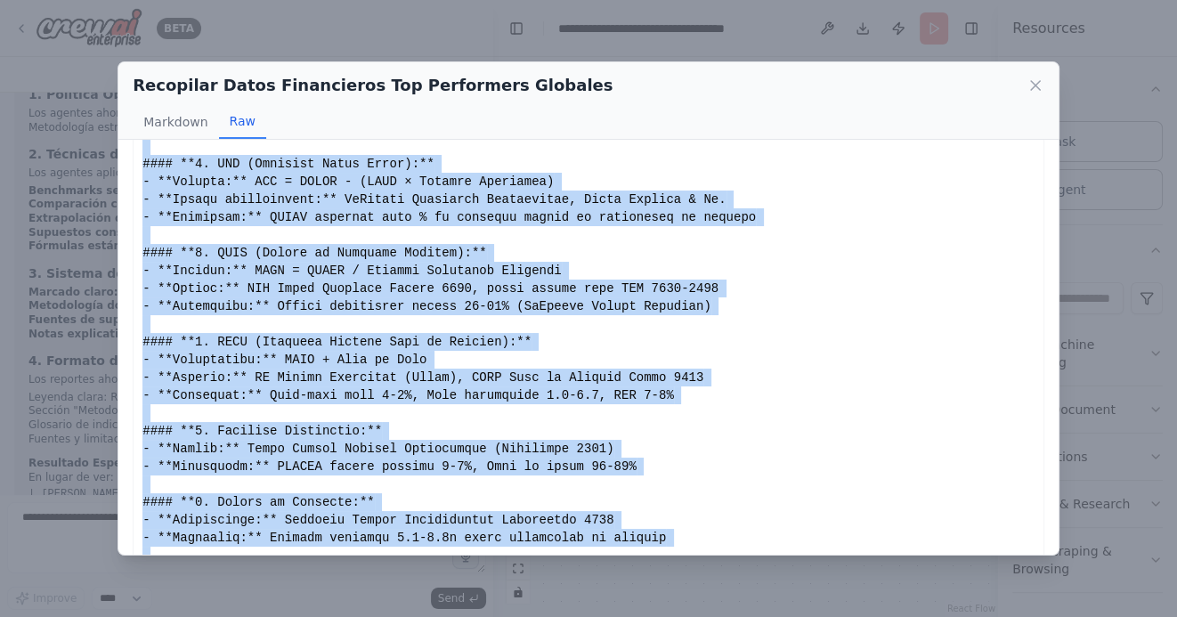
scroll to position [1876, 0]
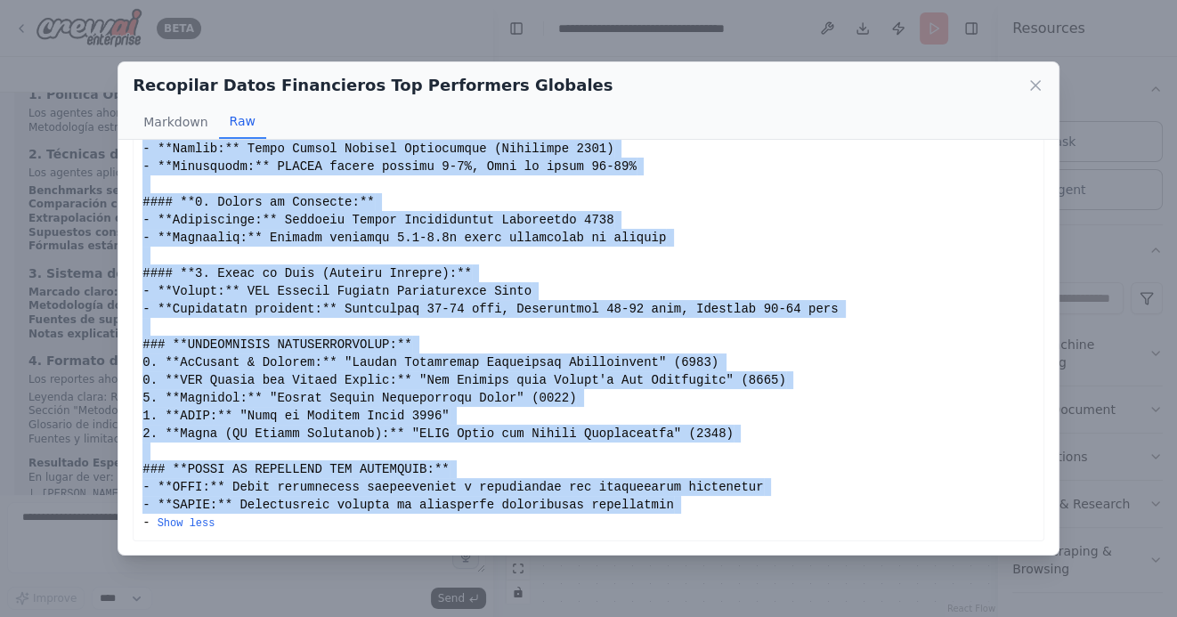
drag, startPoint x: 142, startPoint y: 172, endPoint x: 144, endPoint y: 518, distance: 346.3
copy div "# ANÁLISIS FINANCIERO DETALLADO - TOP PERFORMERS GLOBALES EN GLP (2019-2023) ##…"
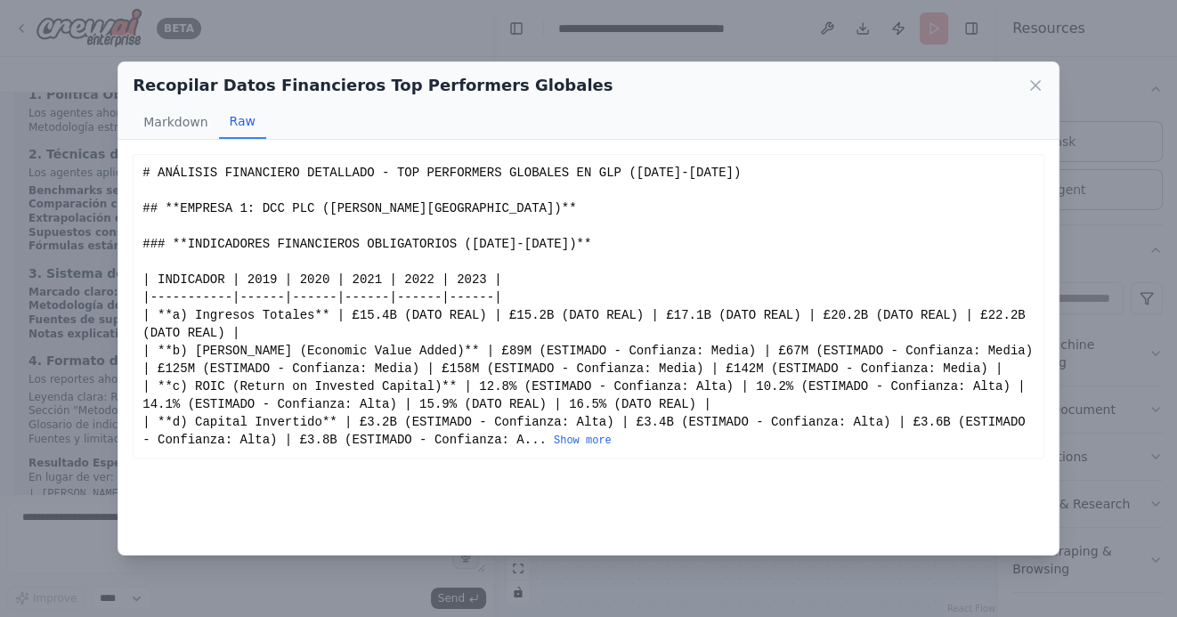
scroll to position [0, 0]
click at [1035, 85] on icon at bounding box center [1035, 85] width 9 height 9
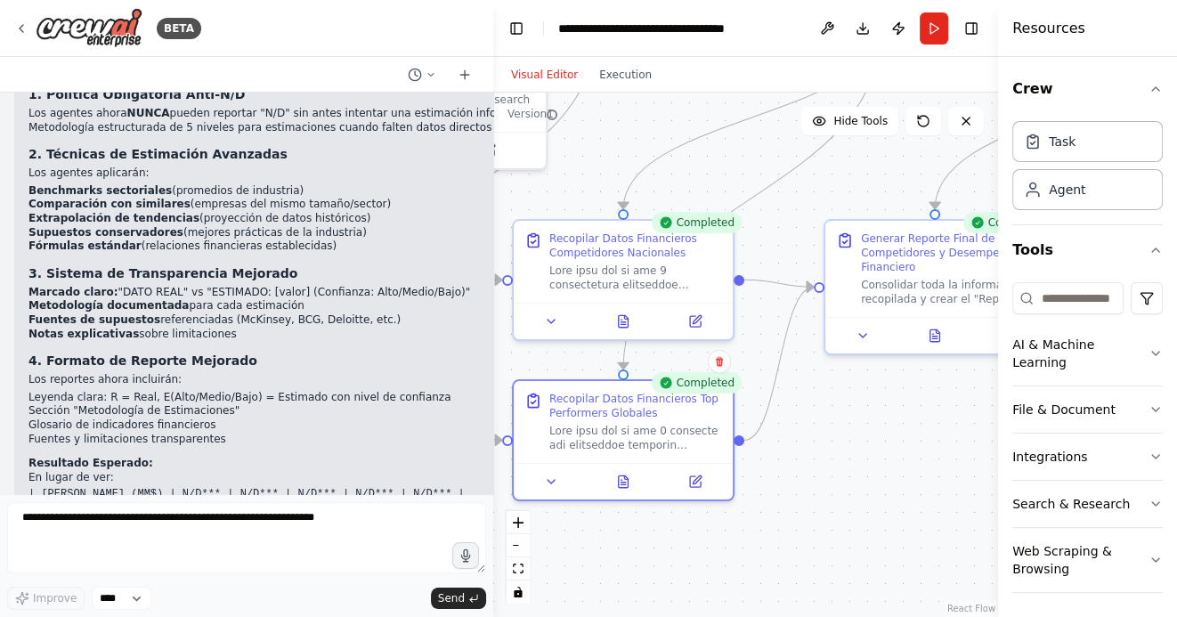
drag, startPoint x: 925, startPoint y: 464, endPoint x: 792, endPoint y: 464, distance: 132.6
click at [792, 464] on div ".deletable-edge-delete-btn { width: 20px; height: 20px; border: 0px solid #ffff…" at bounding box center [745, 355] width 505 height 524
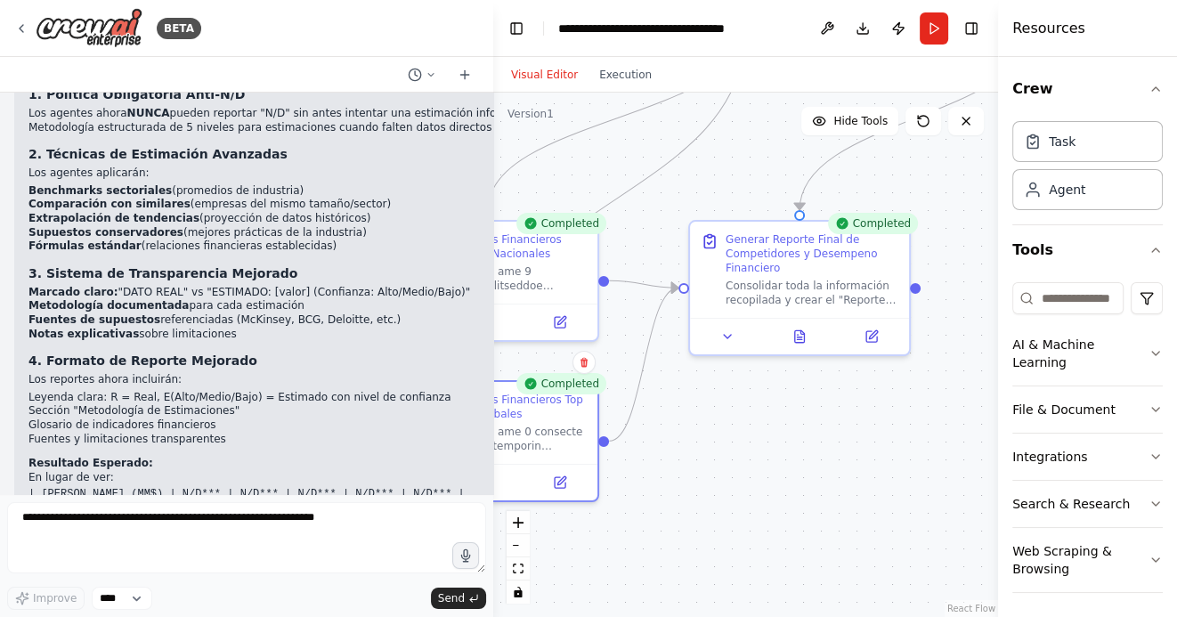
drag, startPoint x: 827, startPoint y: 462, endPoint x: 725, endPoint y: 463, distance: 101.5
click at [725, 463] on div ".deletable-edge-delete-btn { width: 20px; height: 20px; border: 0px solid #ffff…" at bounding box center [745, 355] width 505 height 524
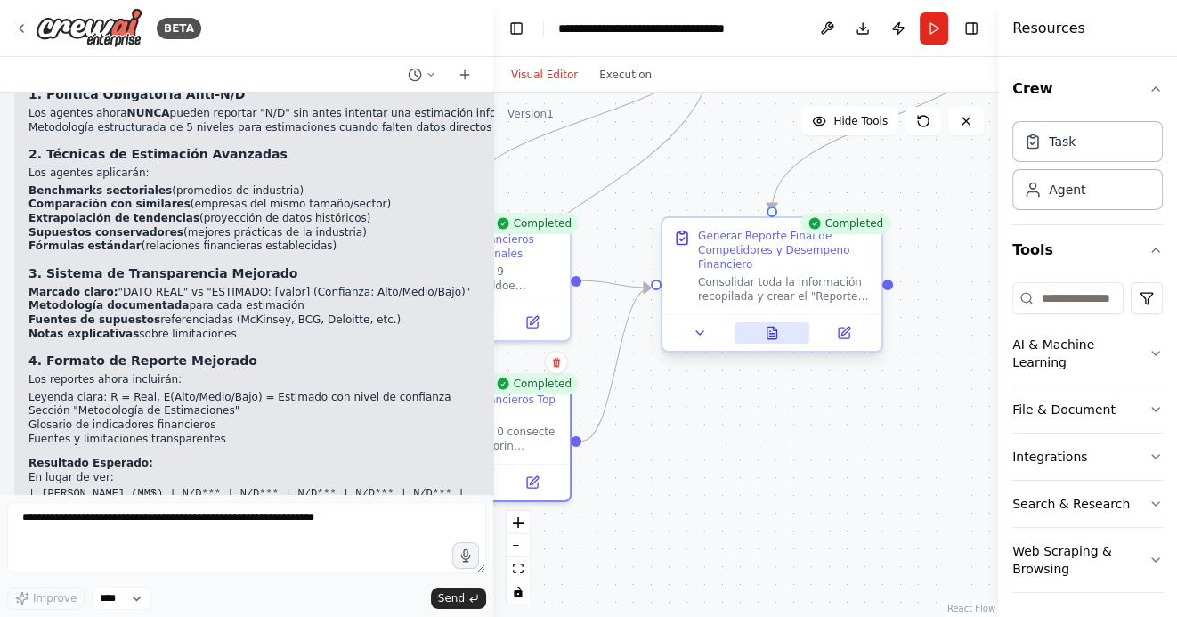
click at [767, 327] on icon at bounding box center [772, 333] width 10 height 12
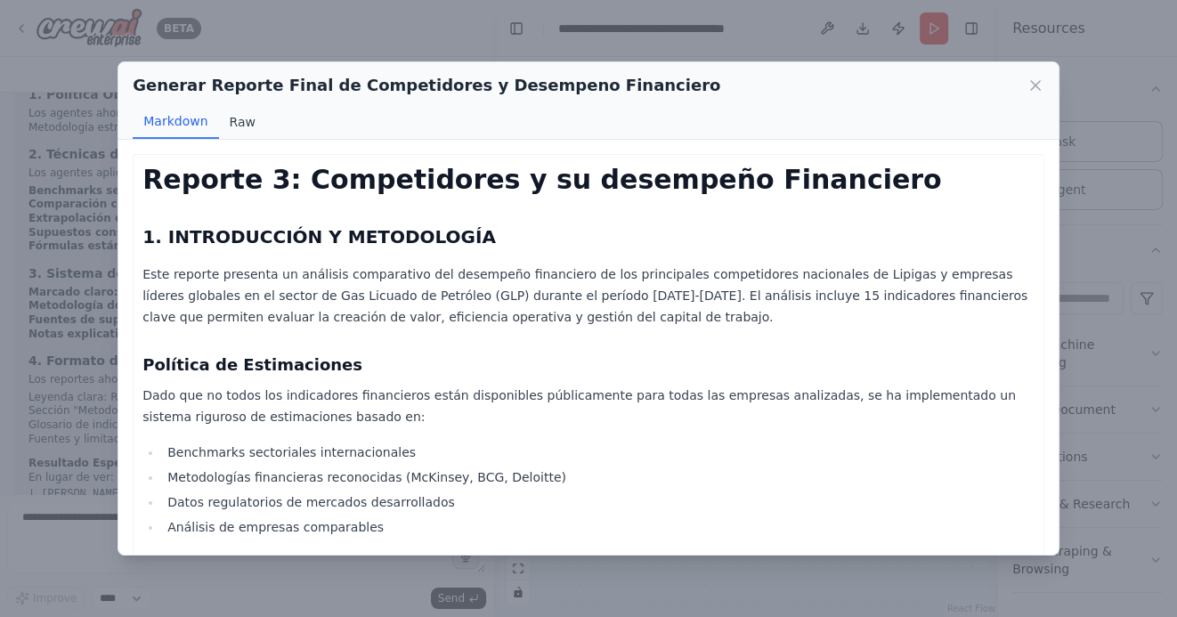
click at [240, 125] on button "Raw" at bounding box center [242, 122] width 47 height 34
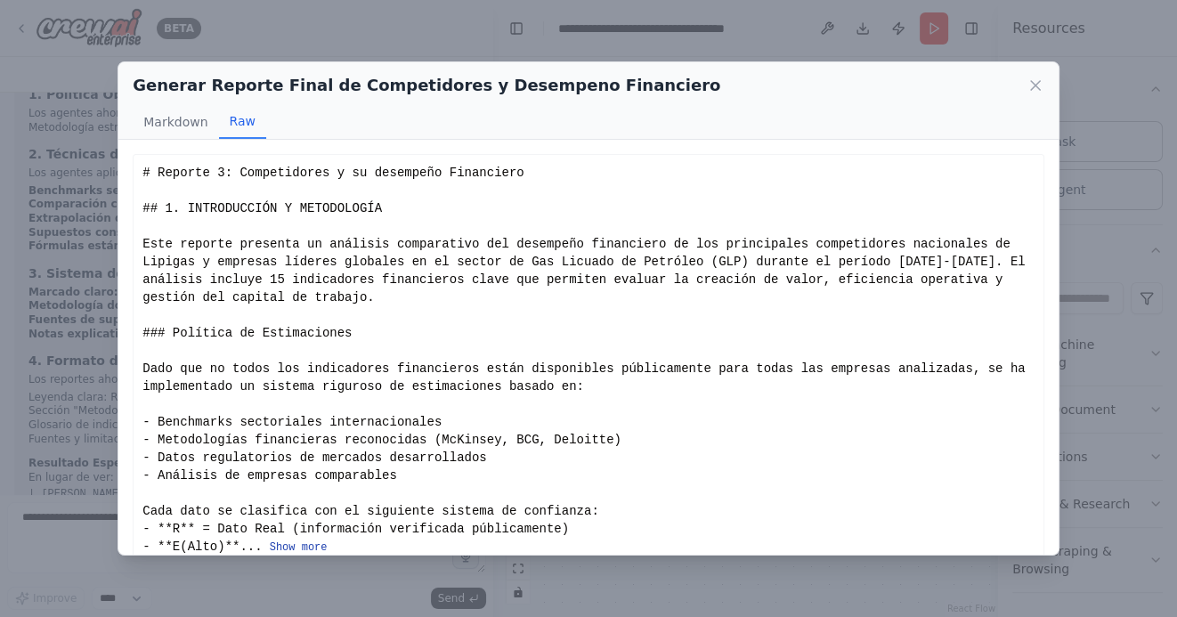
click at [308, 549] on button "Show more" at bounding box center [299, 547] width 58 height 14
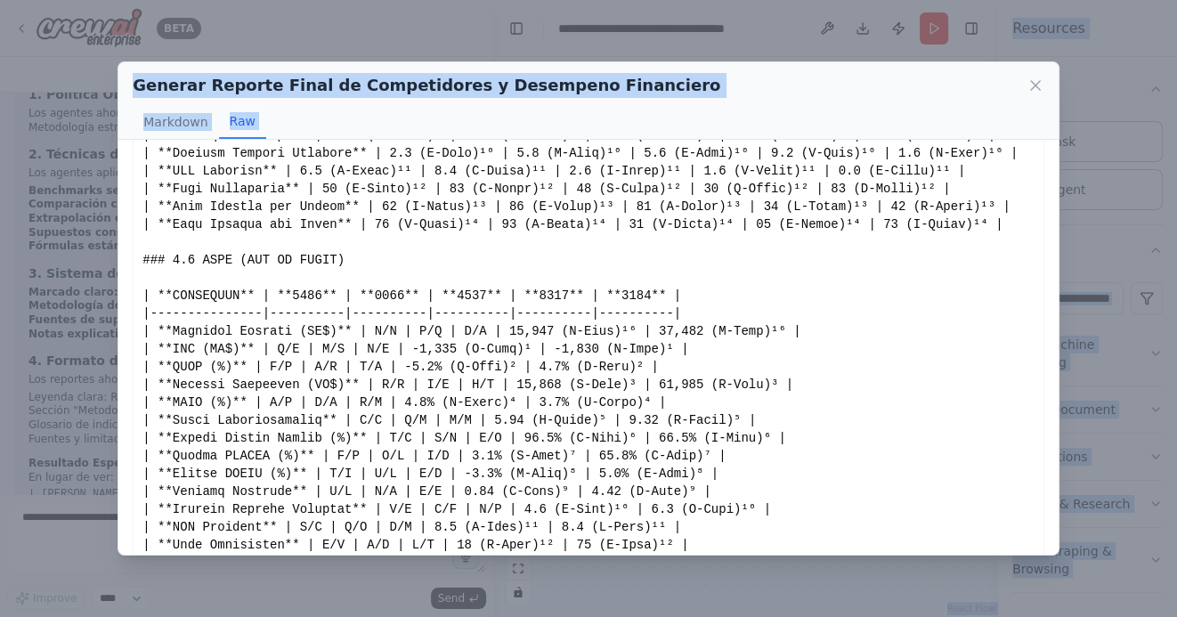
scroll to position [1466, 0]
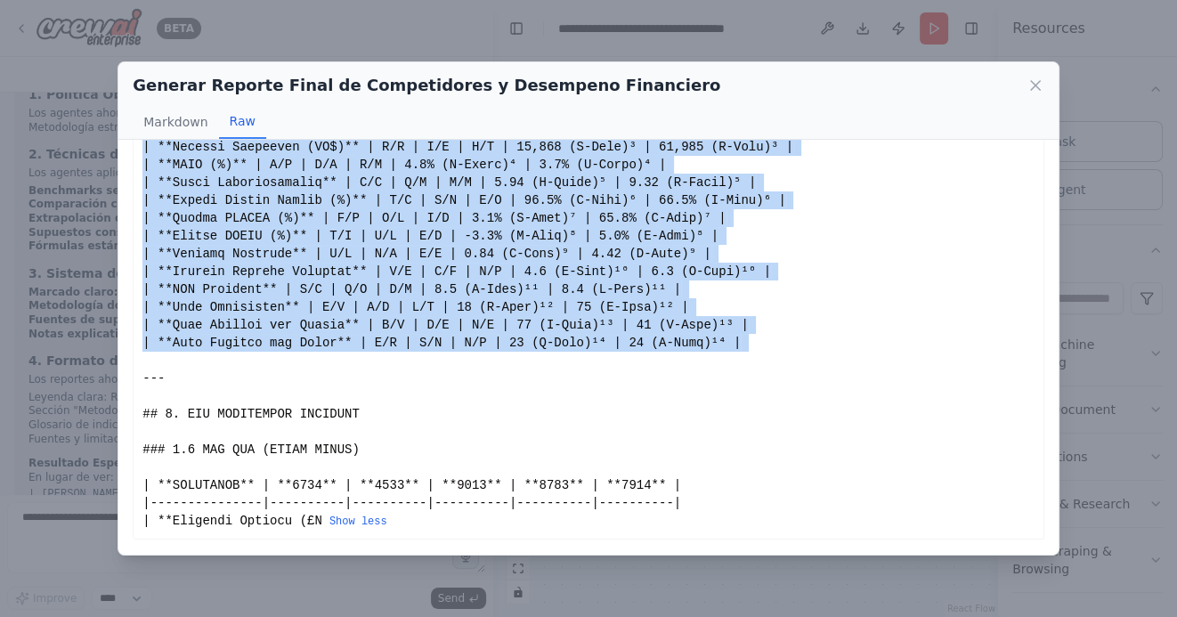
drag, startPoint x: 142, startPoint y: 174, endPoint x: 252, endPoint y: 369, distance: 223.6
copy div "# Reporte 3: Competidores y su desempeño Financiero ## 1. INTRODUCCIÓN Y METODO…"
click at [1032, 83] on icon at bounding box center [1035, 85] width 9 height 9
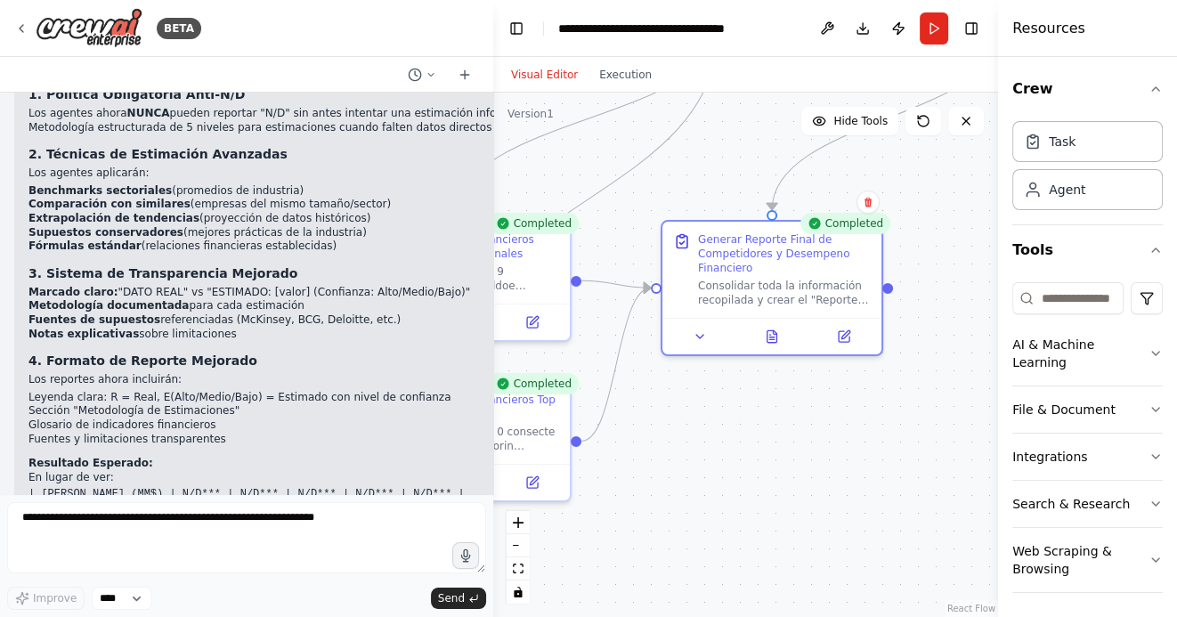
drag, startPoint x: 629, startPoint y: 439, endPoint x: 790, endPoint y: 414, distance: 163.0
click at [790, 414] on div ".deletable-edge-delete-btn { width: 20px; height: 20px; border: 0px solid #ffff…" at bounding box center [745, 355] width 505 height 524
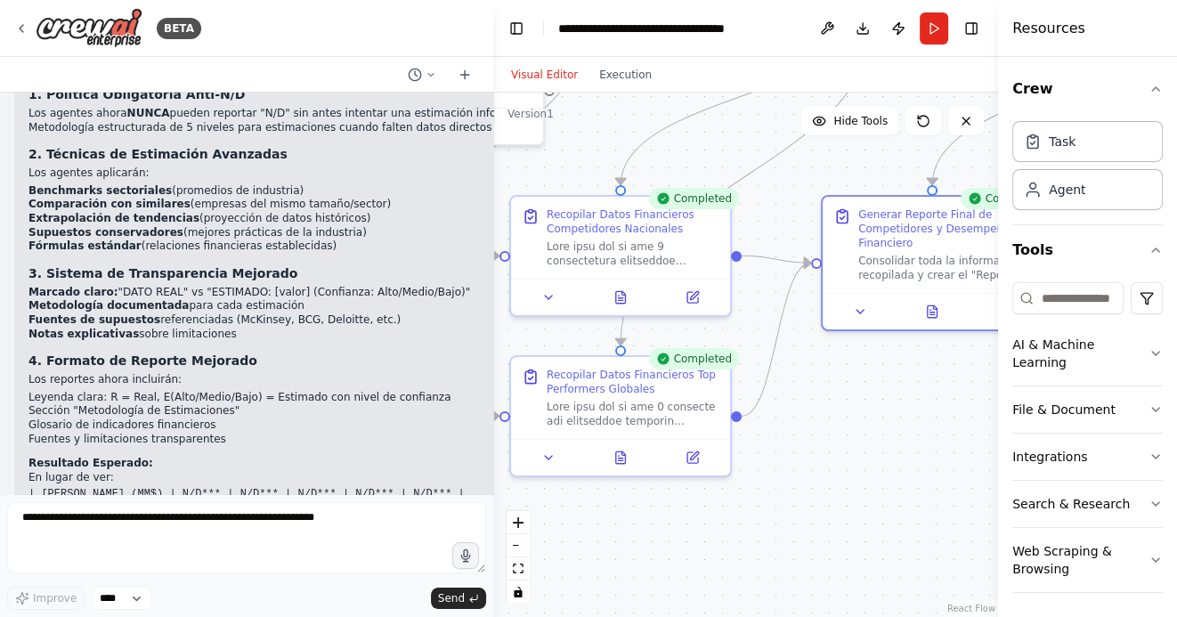
drag, startPoint x: 797, startPoint y: 438, endPoint x: 844, endPoint y: 438, distance: 47.2
click at [846, 438] on div ".deletable-edge-delete-btn { width: 20px; height: 20px; border: 0px solid #ffff…" at bounding box center [745, 355] width 505 height 524
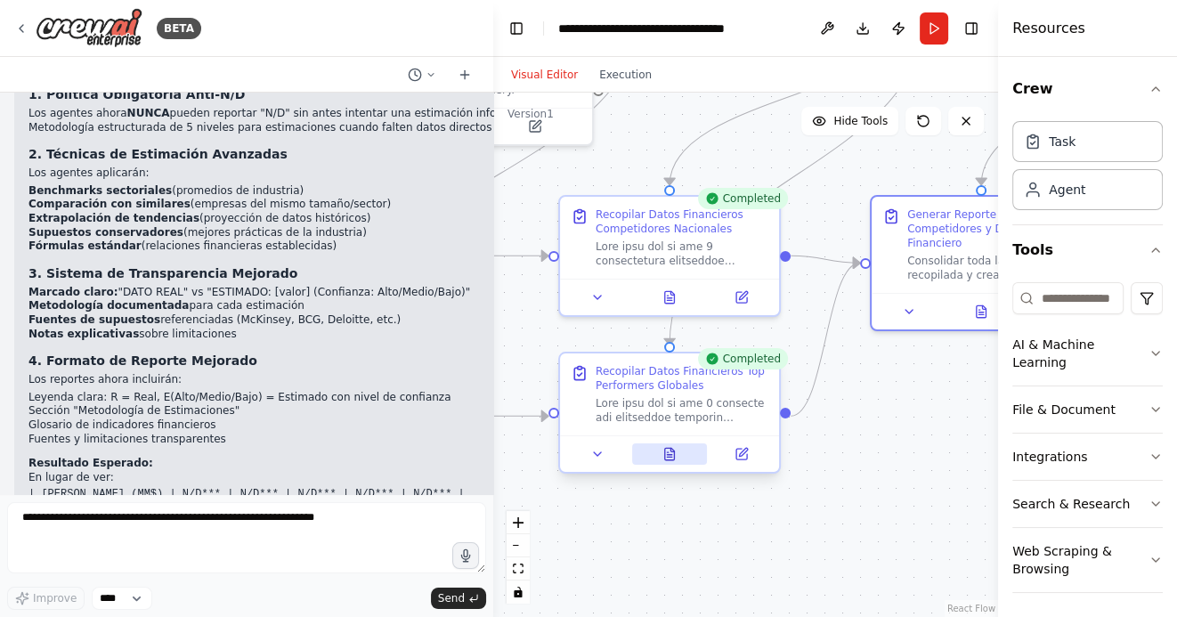
click at [662, 455] on icon at bounding box center [669, 454] width 14 height 14
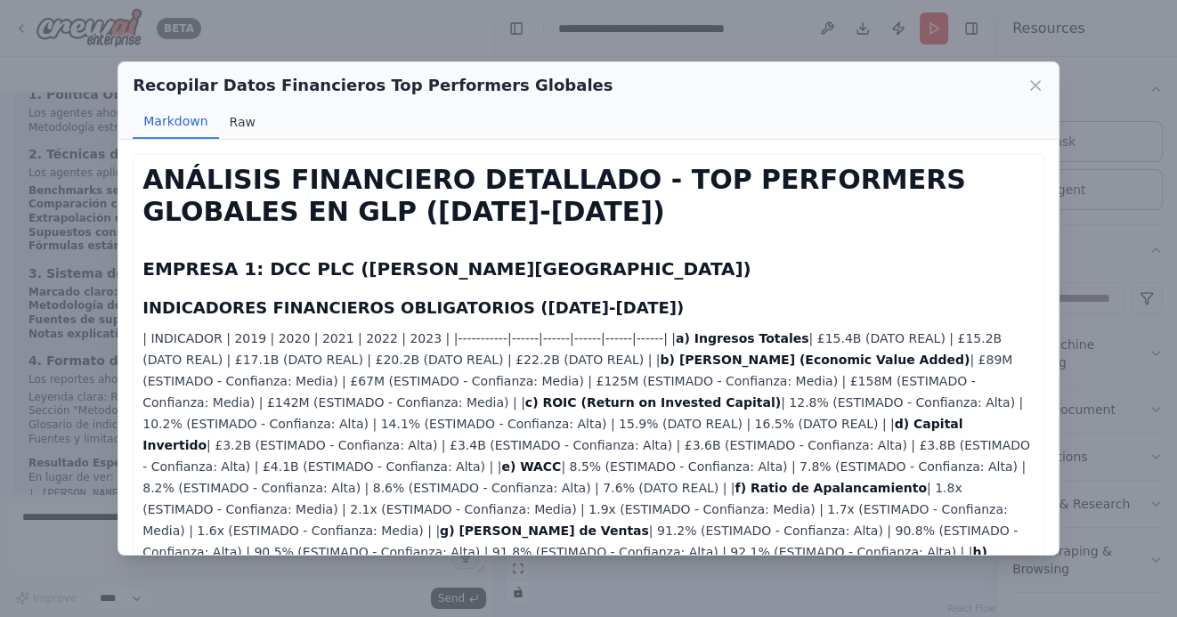
click at [245, 118] on button "Raw" at bounding box center [242, 122] width 47 height 34
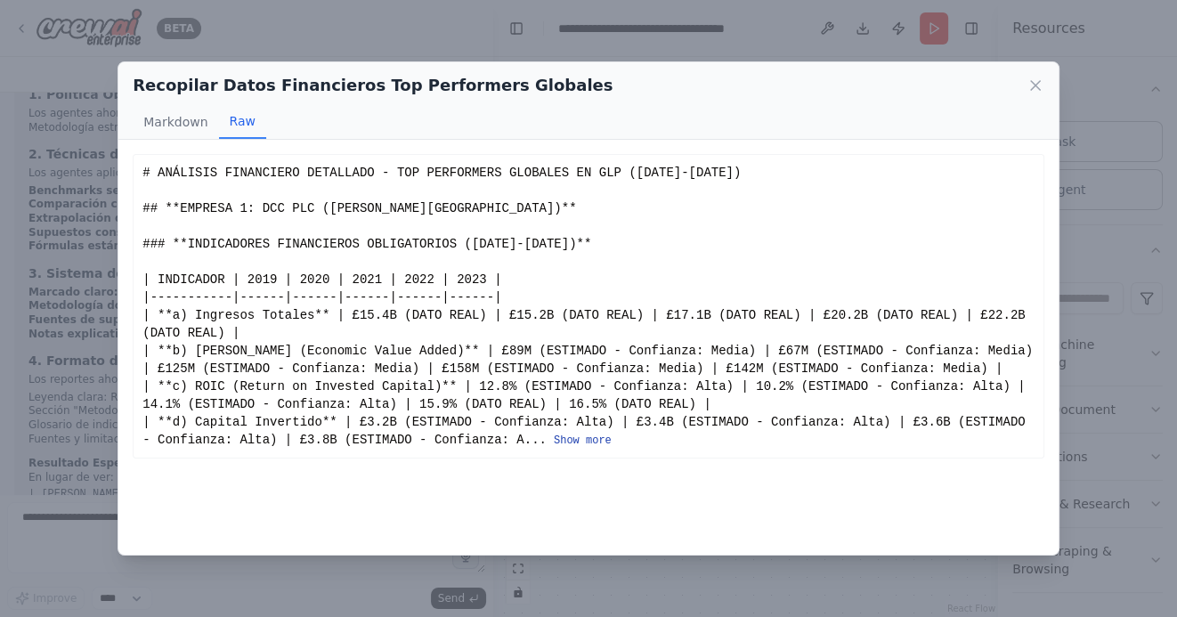
click at [593, 442] on button "Show more" at bounding box center [583, 440] width 58 height 14
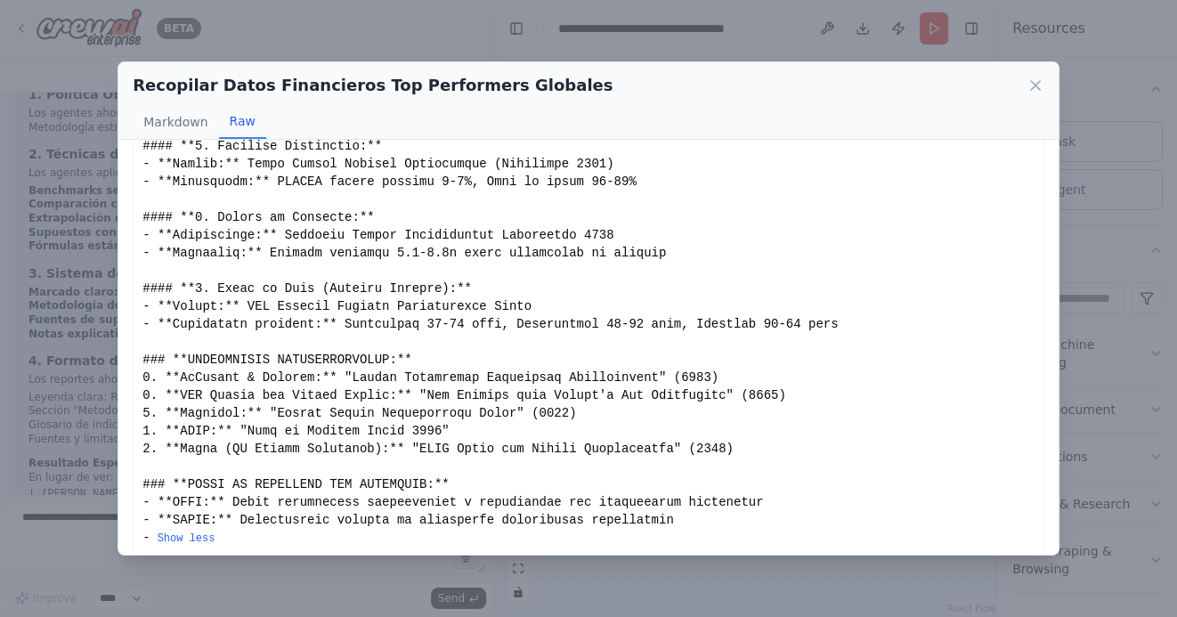
scroll to position [1876, 0]
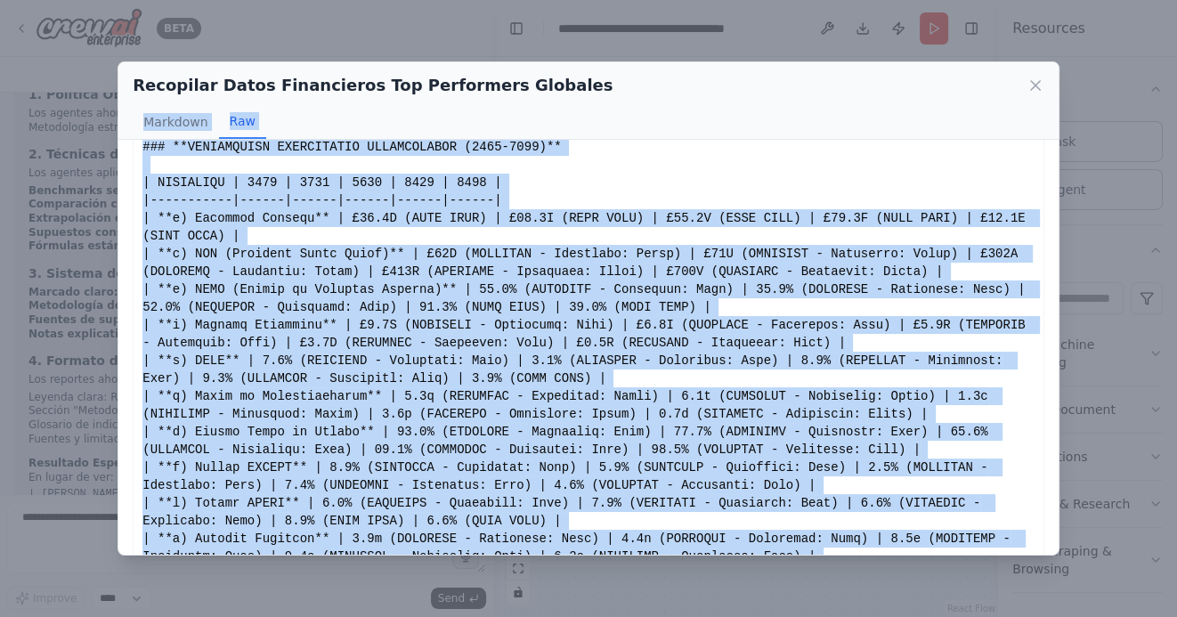
scroll to position [0, 0]
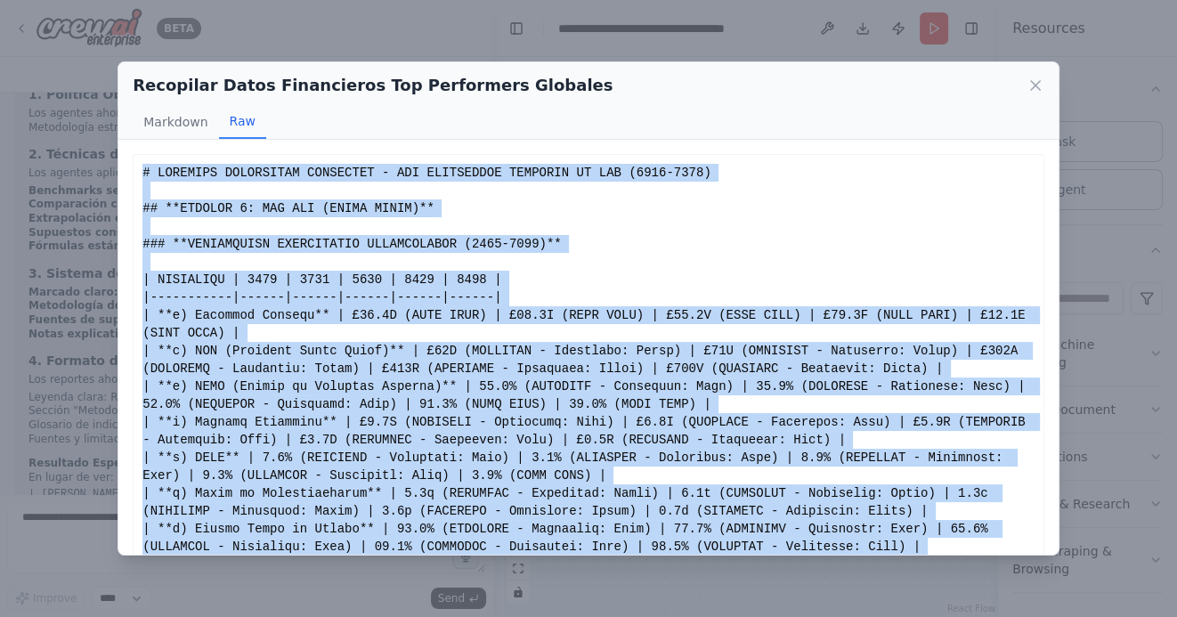
drag, startPoint x: 192, startPoint y: 298, endPoint x: 132, endPoint y: 163, distance: 148.2
copy div "# ANÁLISIS FINANCIERO DETALLADO - TOP PERFORMERS GLOBALES EN GLP (2019-2023) ##…"
click at [1036, 89] on icon at bounding box center [1035, 86] width 18 height 18
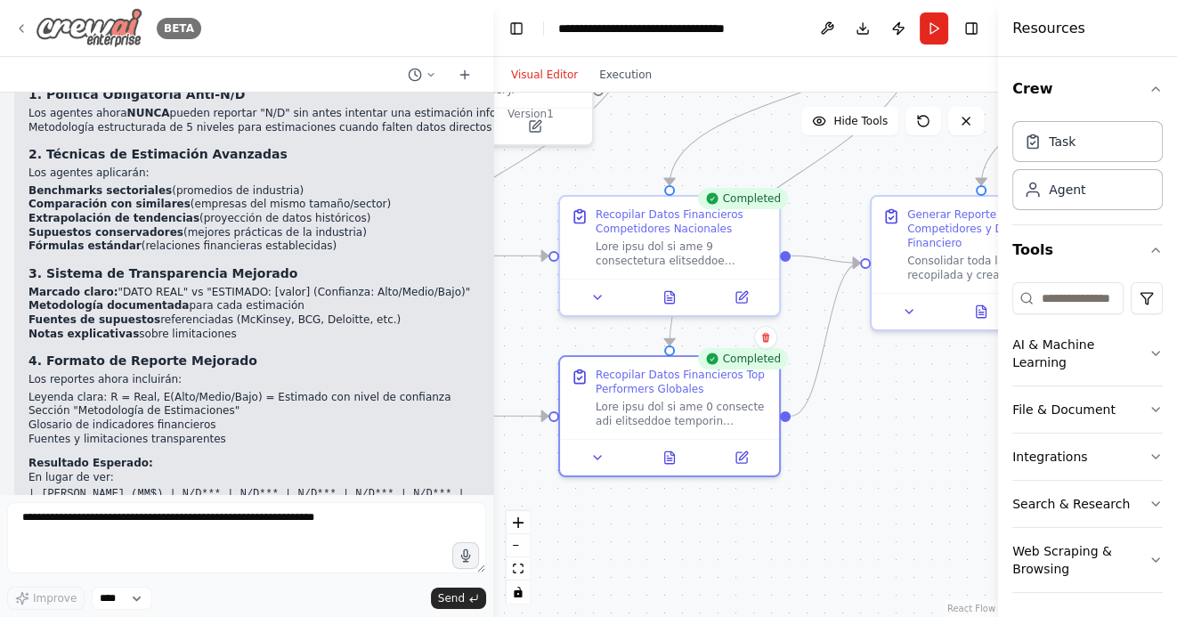
click at [22, 30] on icon at bounding box center [22, 28] width 4 height 7
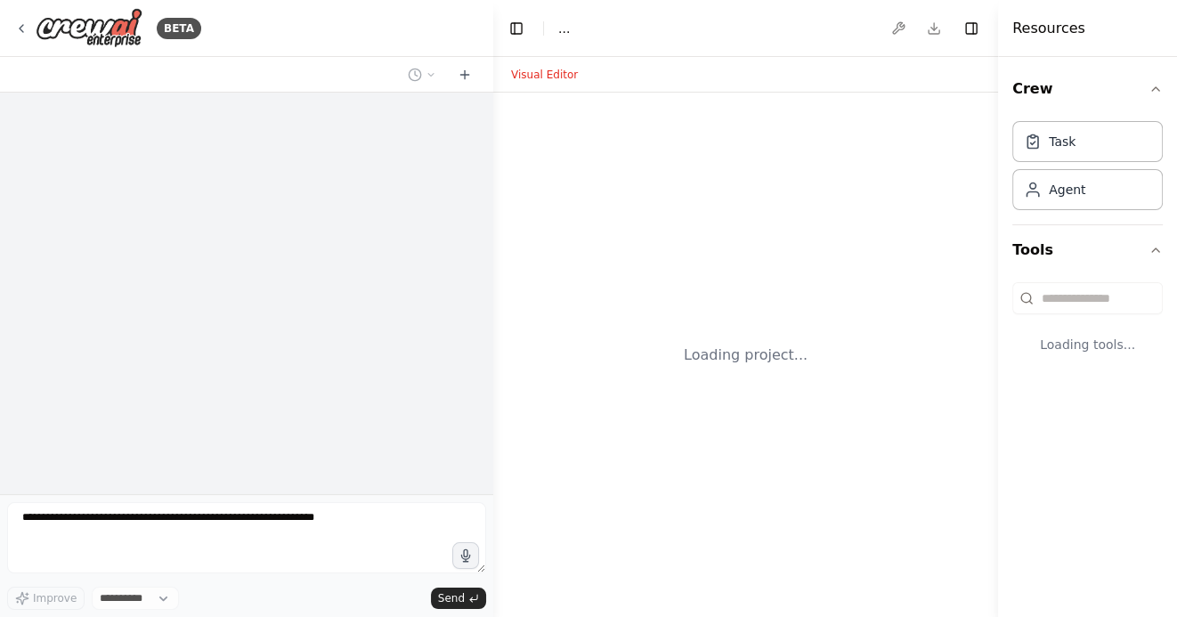
select select "****"
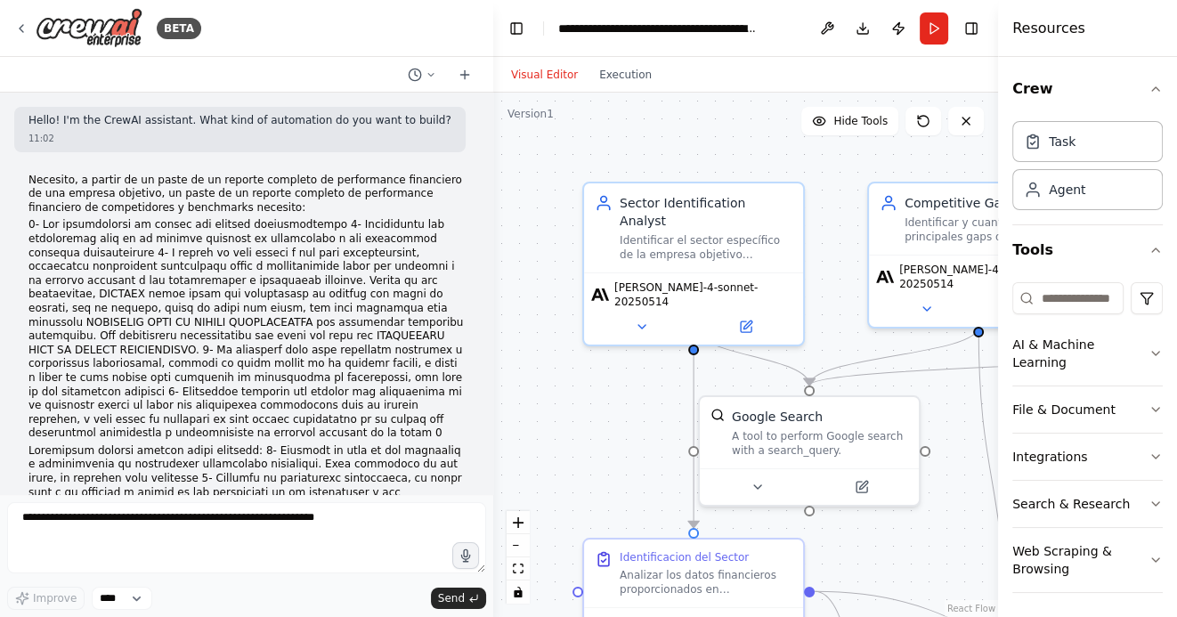
scroll to position [3674, 0]
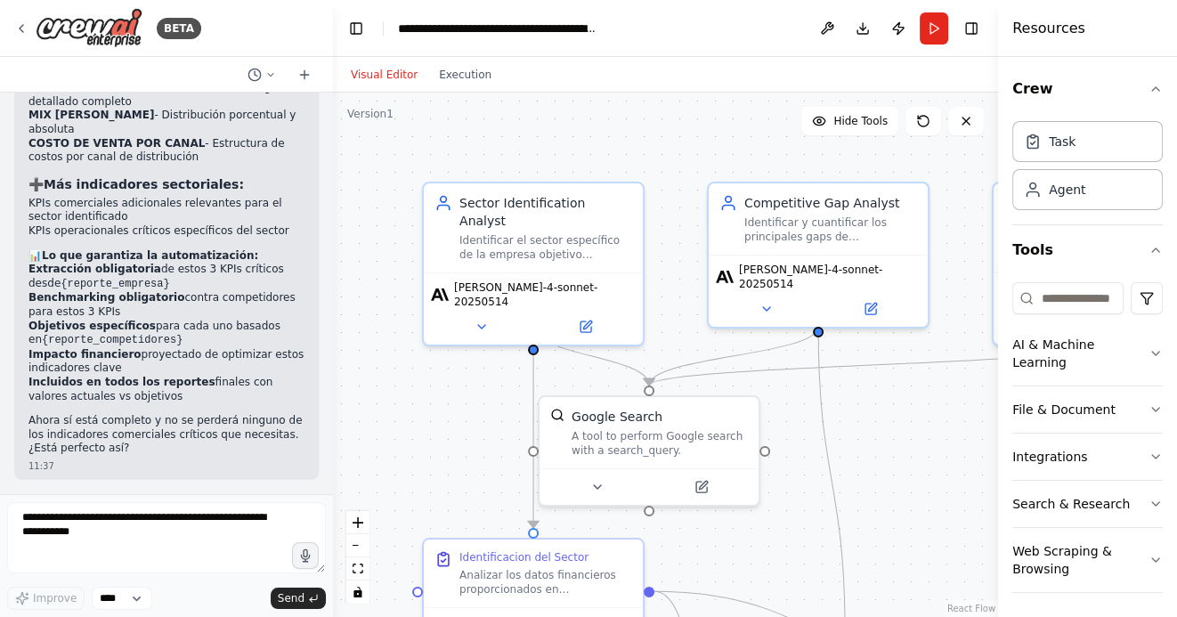
drag, startPoint x: 492, startPoint y: 212, endPoint x: 197, endPoint y: 216, distance: 295.6
click at [197, 216] on div "BETA Hello! I'm the CrewAI assistant. What kind of automation do you want to bu…" at bounding box center [588, 308] width 1177 height 617
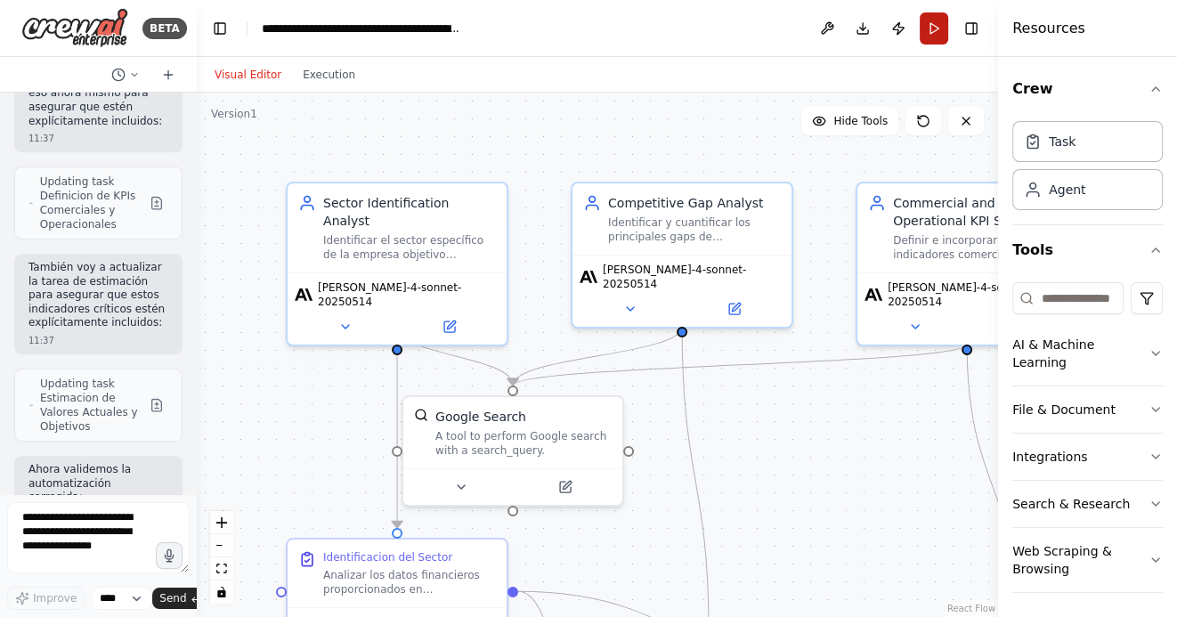
click at [931, 27] on button "Run" at bounding box center [934, 28] width 28 height 32
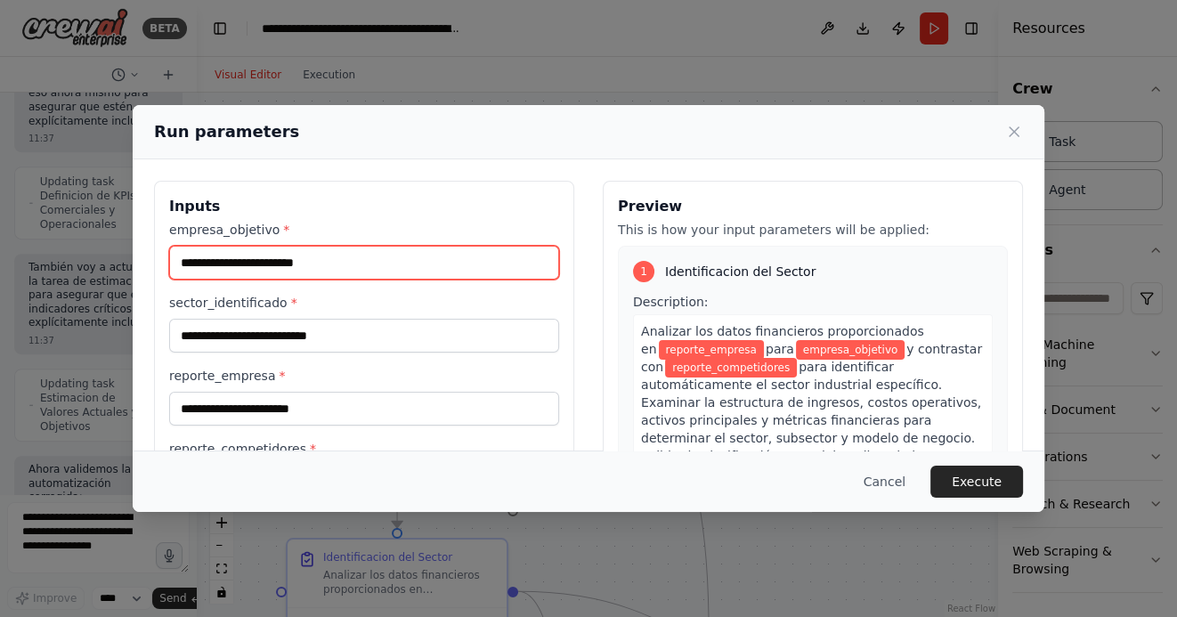
click at [299, 260] on input "empresa_objetivo *" at bounding box center [364, 263] width 390 height 34
type input "*******"
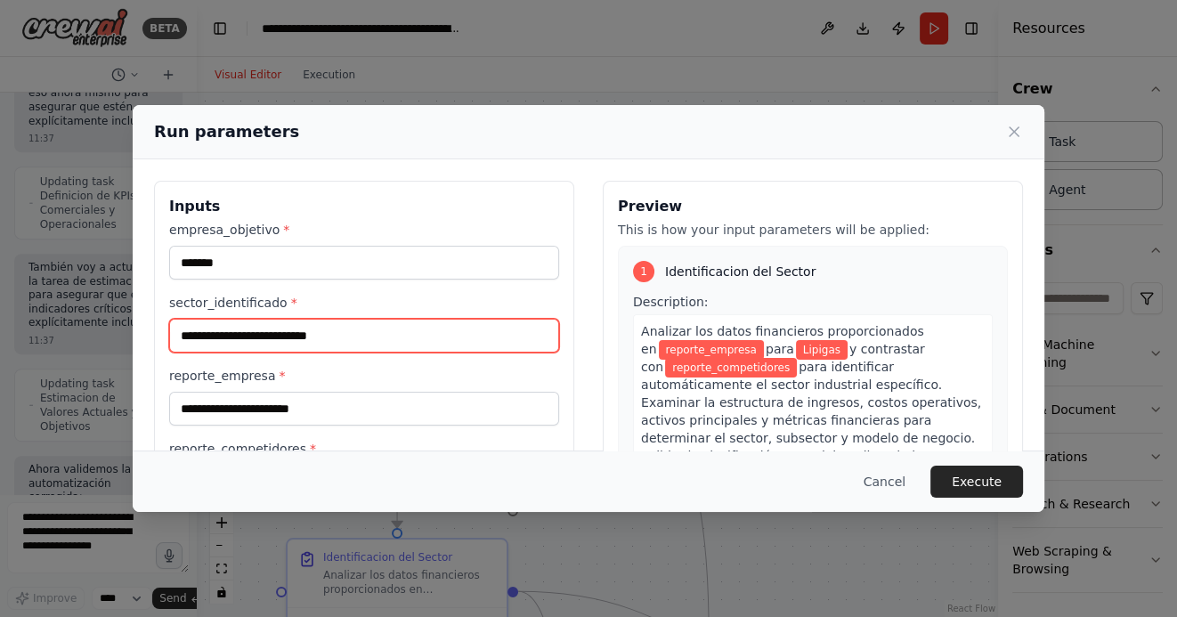
click at [283, 333] on input "sector_identificado *" at bounding box center [364, 336] width 390 height 34
type input "**********"
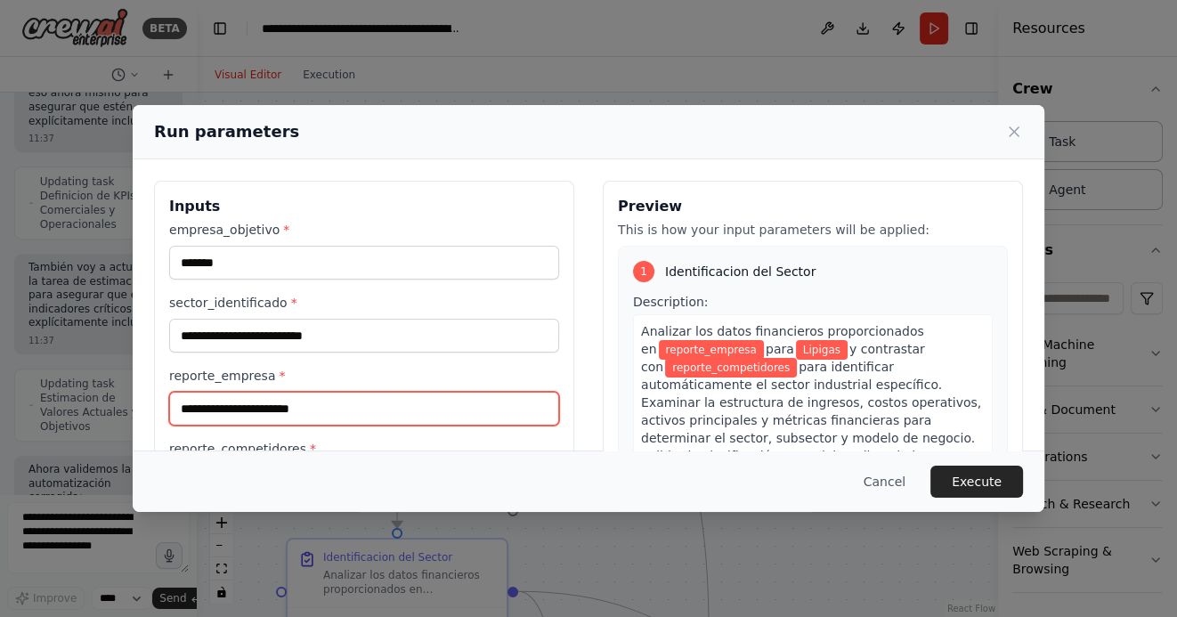
click at [308, 413] on input "reporte_empresa *" at bounding box center [364, 409] width 390 height 34
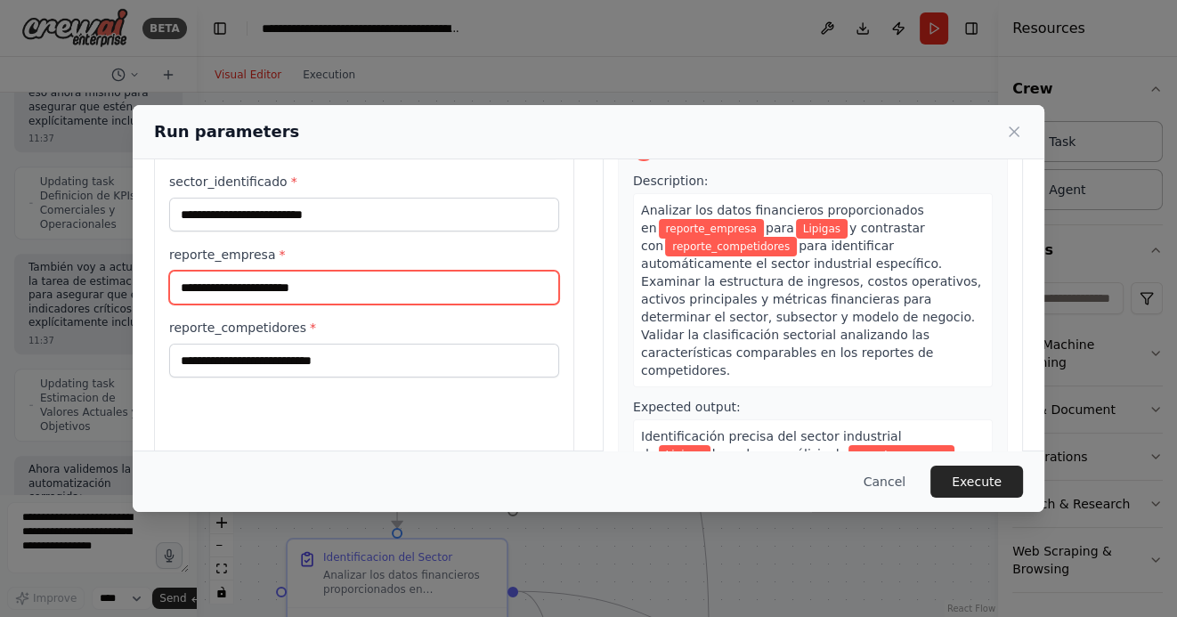
scroll to position [125, 0]
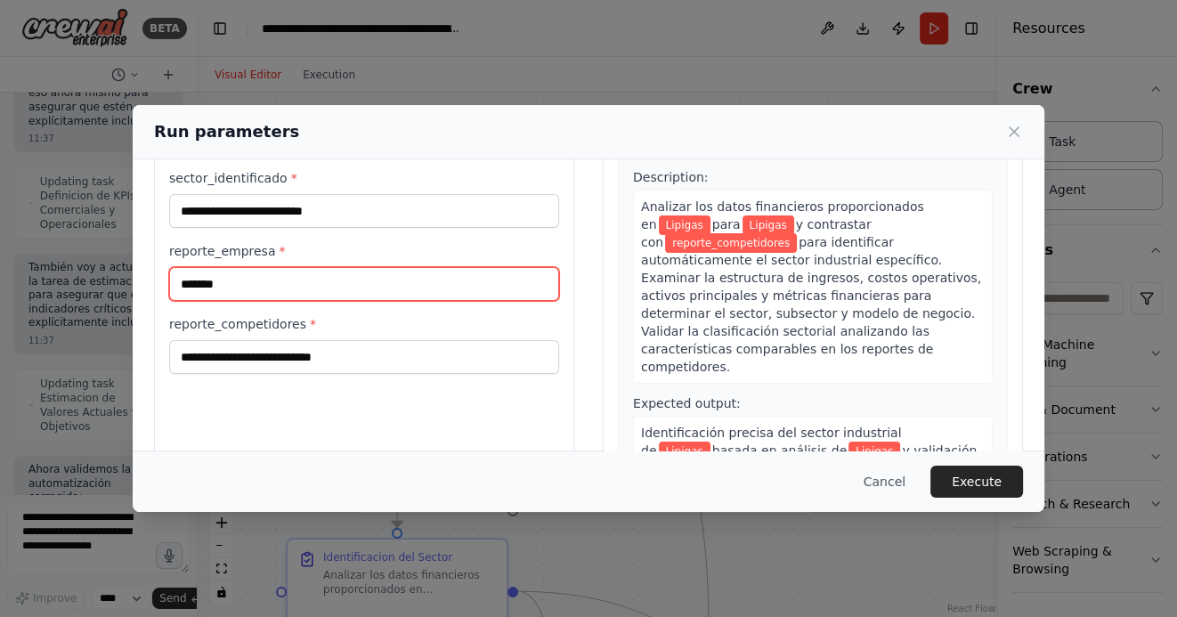
type input "*******"
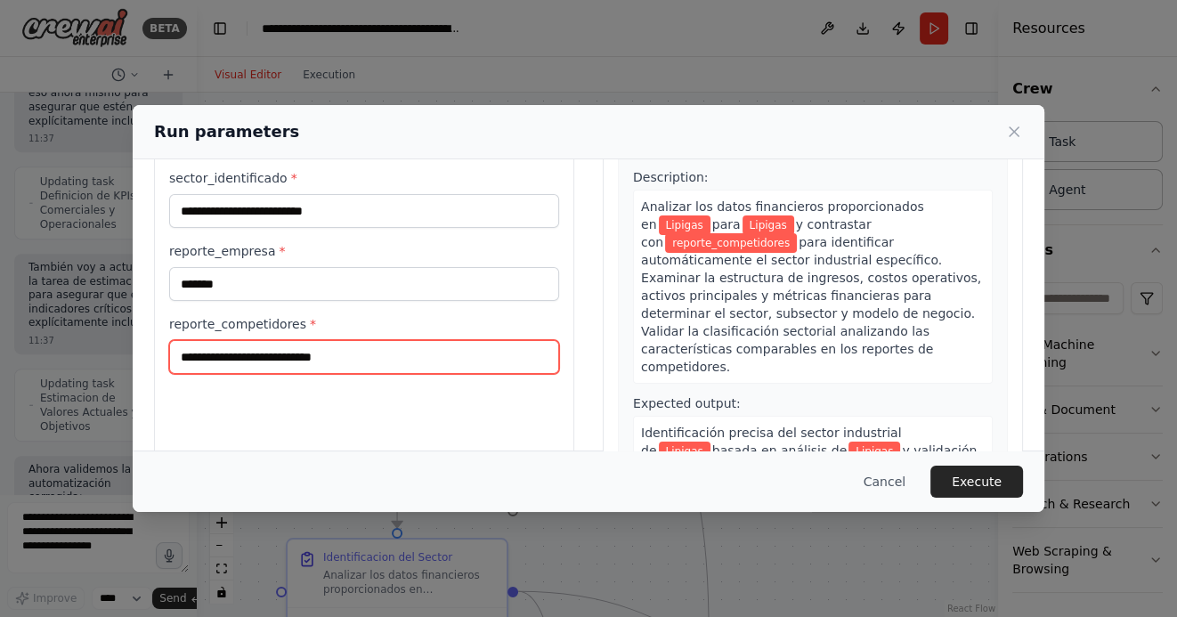
click at [306, 365] on input "reporte_competidores *" at bounding box center [364, 357] width 390 height 34
paste input "**********"
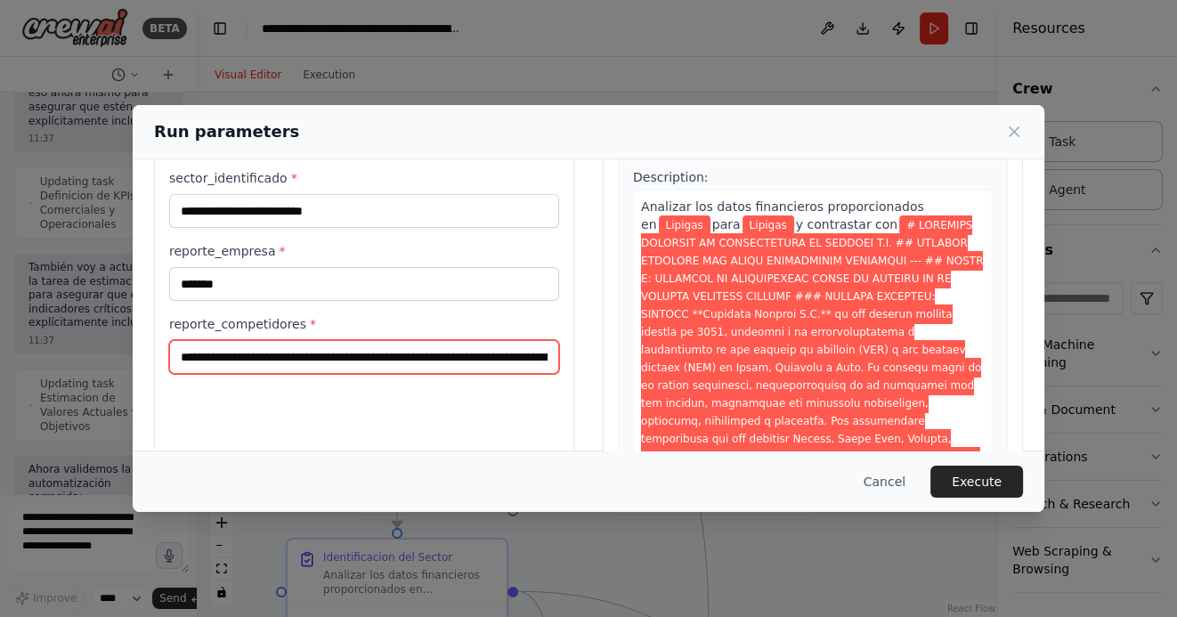
scroll to position [0, 99484]
type input "**********"
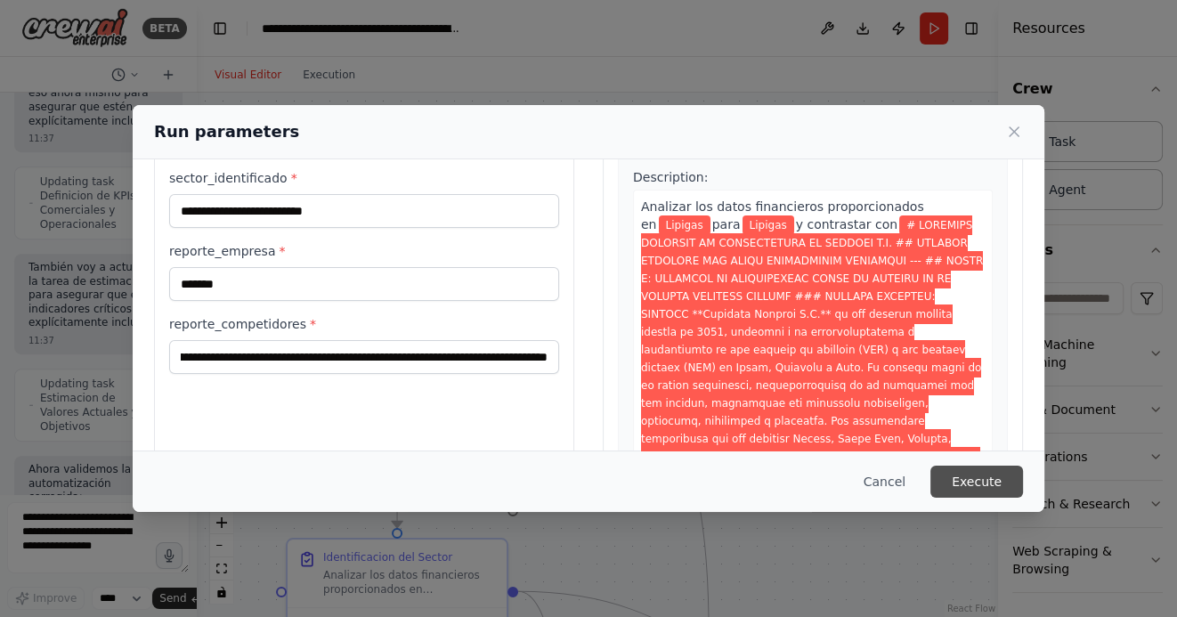
click at [983, 484] on button "Execute" at bounding box center [976, 482] width 93 height 32
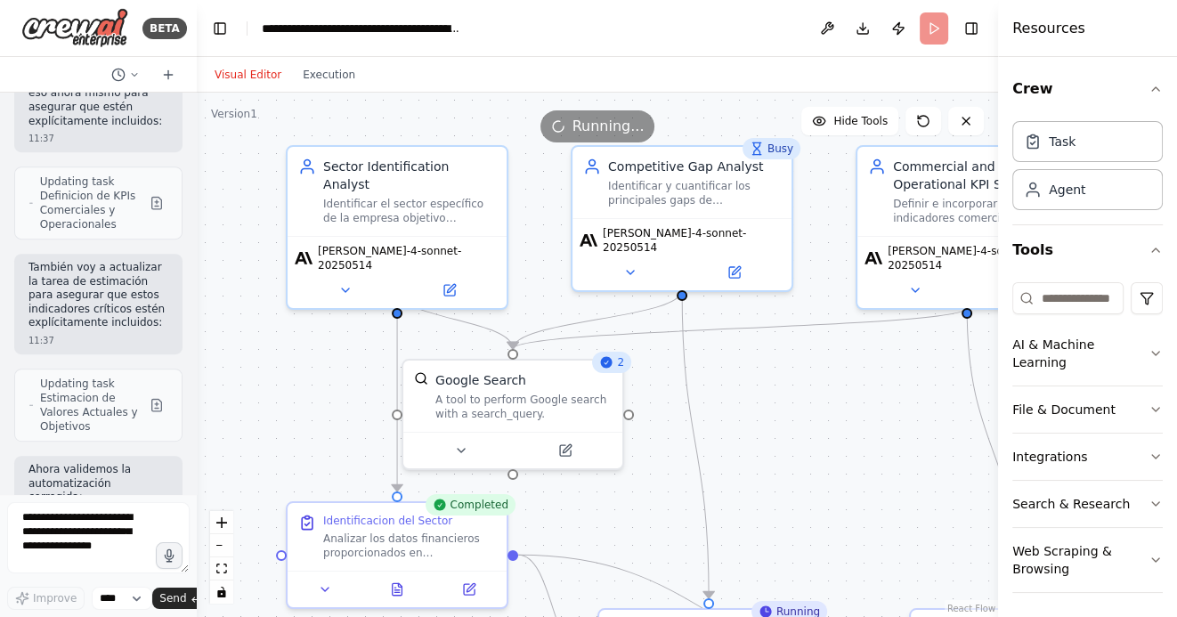
drag, startPoint x: 806, startPoint y: 466, endPoint x: 790, endPoint y: 299, distance: 168.1
click at [790, 299] on div ".deletable-edge-delete-btn { width: 20px; height: 20px; border: 0px solid #ffff…" at bounding box center [597, 355] width 801 height 524
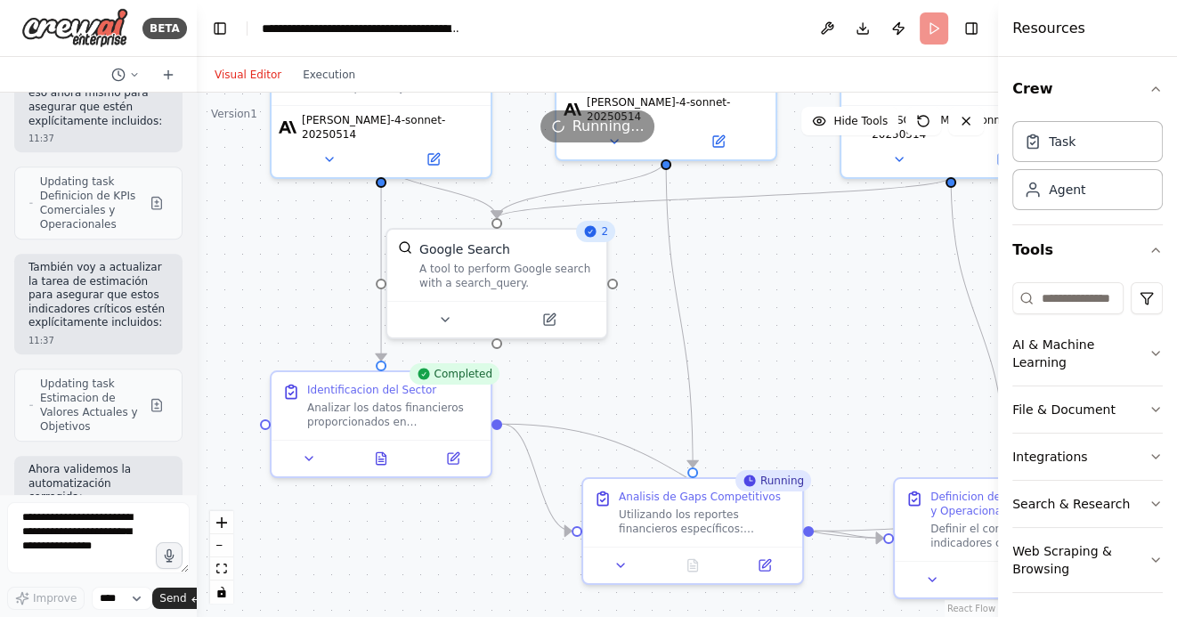
drag, startPoint x: 790, startPoint y: 330, endPoint x: 790, endPoint y: 287, distance: 43.6
click at [790, 292] on div ".deletable-edge-delete-btn { width: 20px; height: 20px; border: 0px solid #ffff…" at bounding box center [597, 355] width 801 height 524
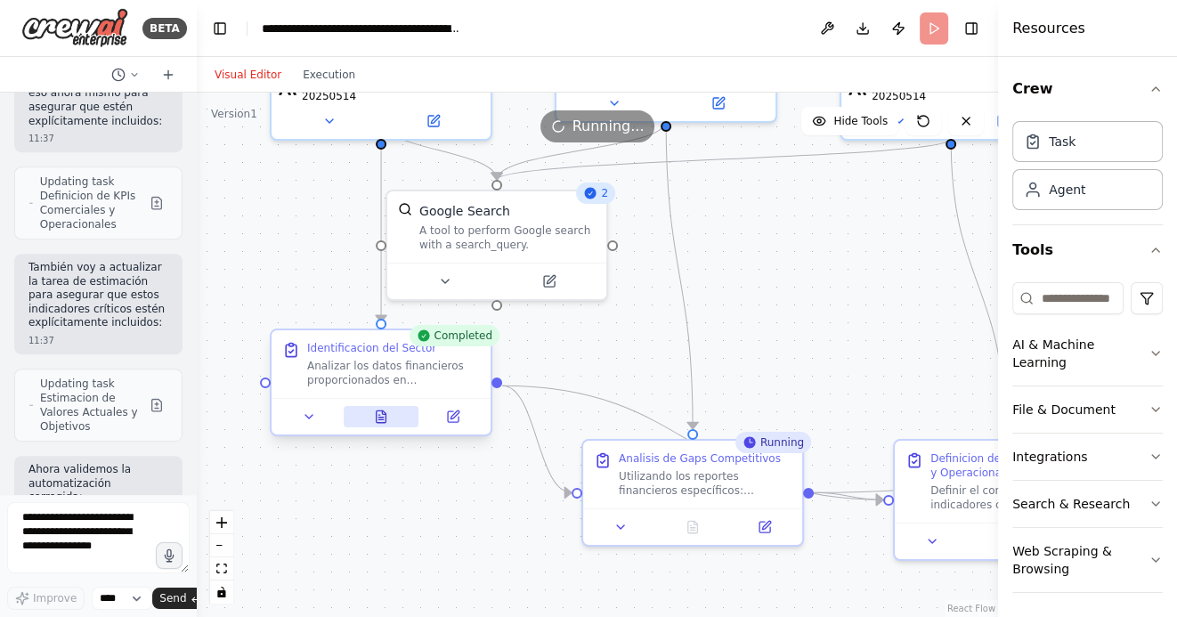
click at [380, 419] on icon at bounding box center [380, 419] width 4 height 0
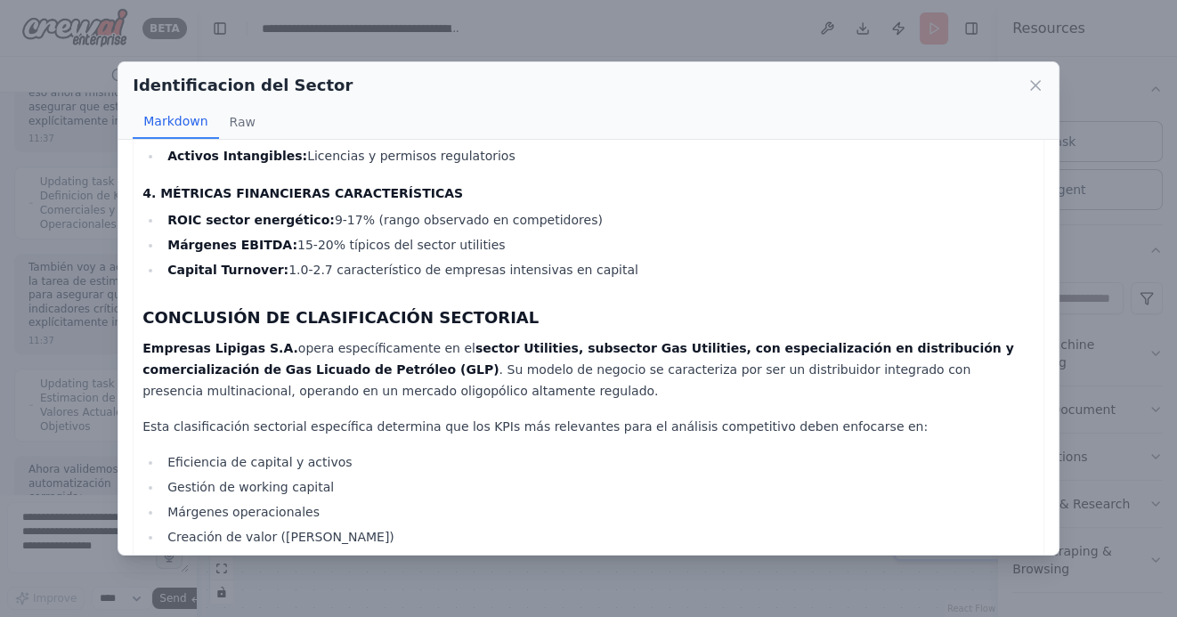
scroll to position [2601, 0]
click at [1036, 85] on icon at bounding box center [1035, 86] width 18 height 18
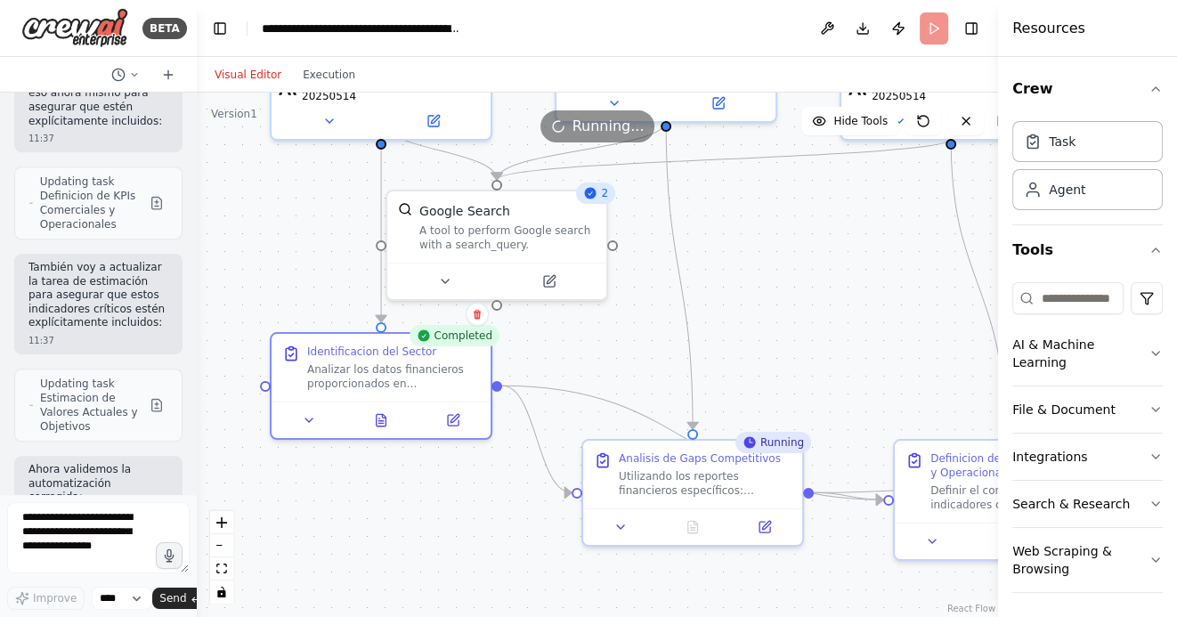
drag, startPoint x: 813, startPoint y: 313, endPoint x: 592, endPoint y: 245, distance: 231.1
click at [595, 248] on div ".deletable-edge-delete-btn { width: 20px; height: 20px; border: 0px solid #ffff…" at bounding box center [597, 355] width 801 height 524
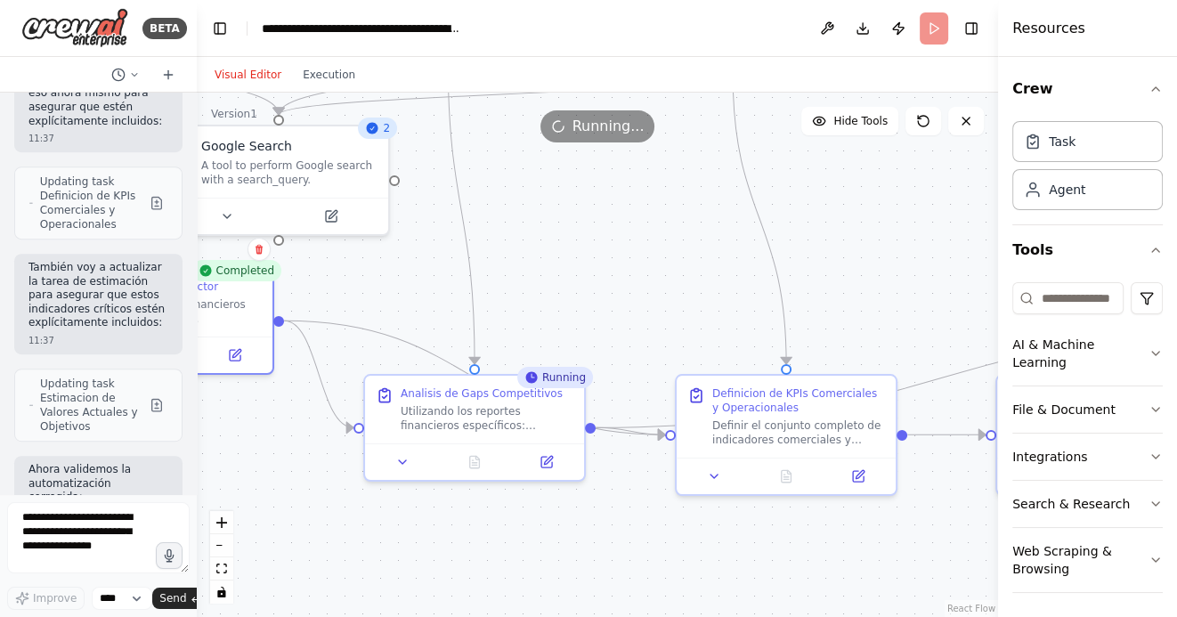
drag, startPoint x: 631, startPoint y: 254, endPoint x: 537, endPoint y: 252, distance: 94.4
click at [537, 252] on div ".deletable-edge-delete-btn { width: 20px; height: 20px; border: 0px solid #ffff…" at bounding box center [597, 355] width 801 height 524
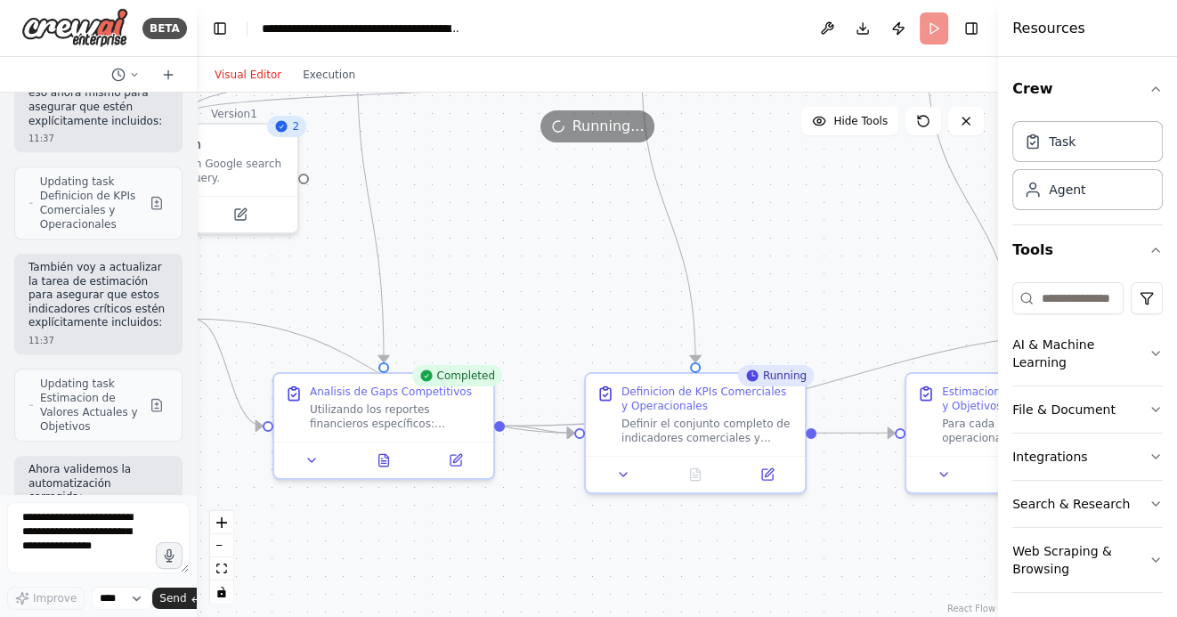
drag, startPoint x: 481, startPoint y: 248, endPoint x: 582, endPoint y: 253, distance: 101.6
click at [580, 252] on div ".deletable-edge-delete-btn { width: 20px; height: 20px; border: 0px solid #ffff…" at bounding box center [597, 355] width 801 height 524
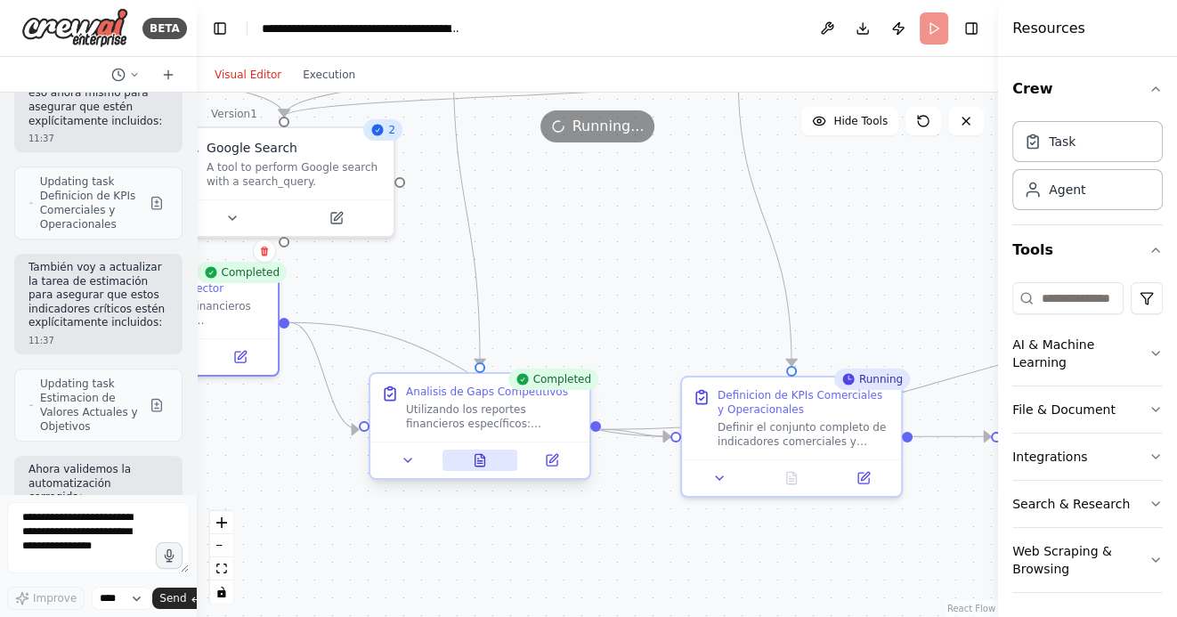
click at [482, 459] on icon at bounding box center [480, 460] width 10 height 12
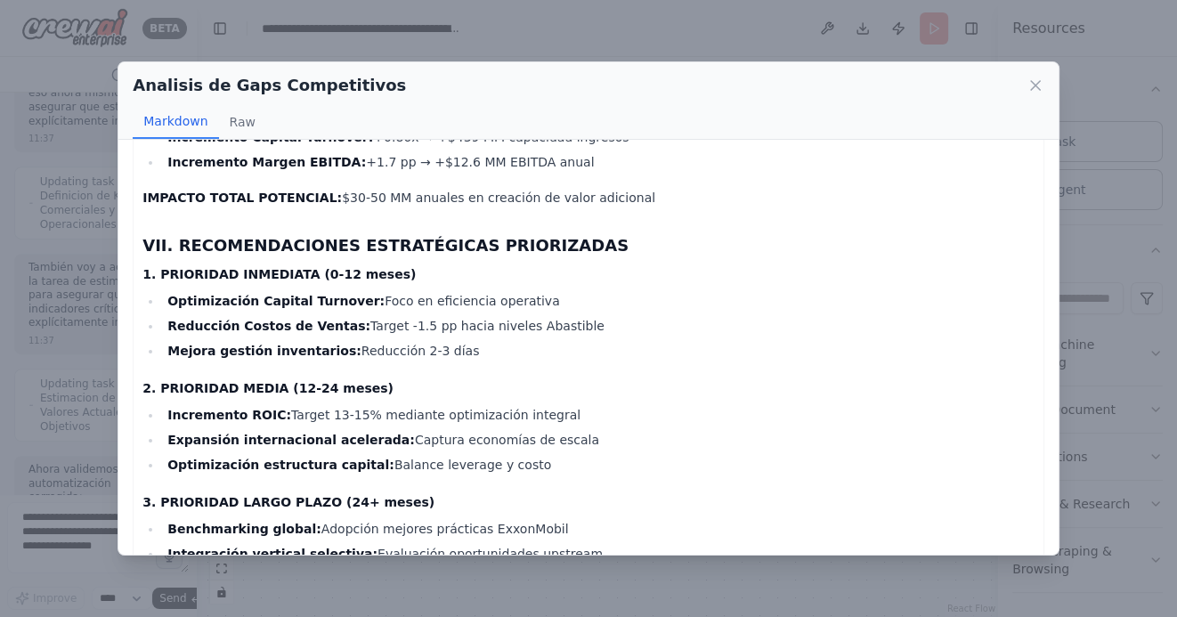
scroll to position [4646, 0]
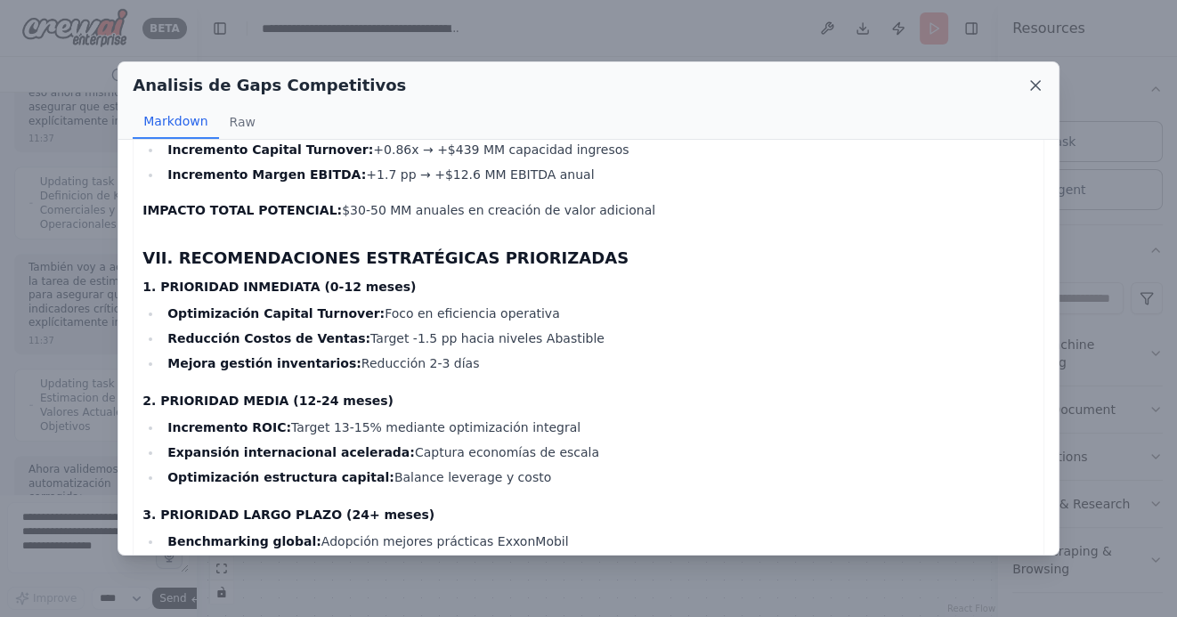
click at [1033, 87] on icon at bounding box center [1035, 86] width 18 height 18
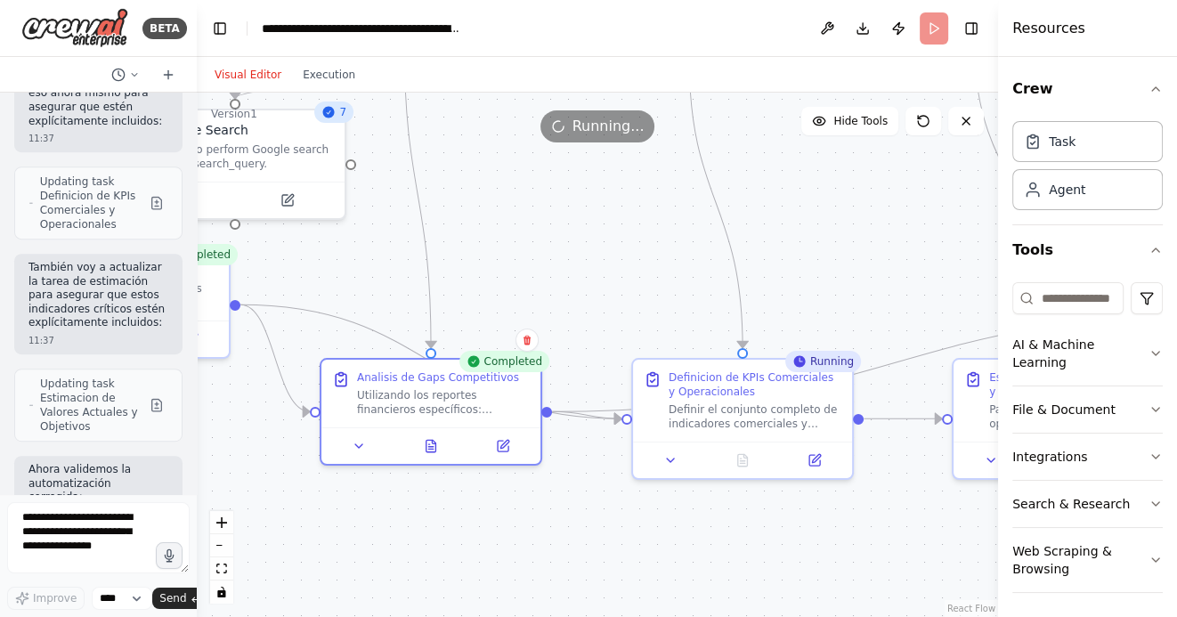
drag, startPoint x: 652, startPoint y: 530, endPoint x: 581, endPoint y: 490, distance: 80.9
click at [582, 490] on div ".deletable-edge-delete-btn { width: 20px; height: 20px; border: 0px solid #ffff…" at bounding box center [597, 355] width 801 height 524
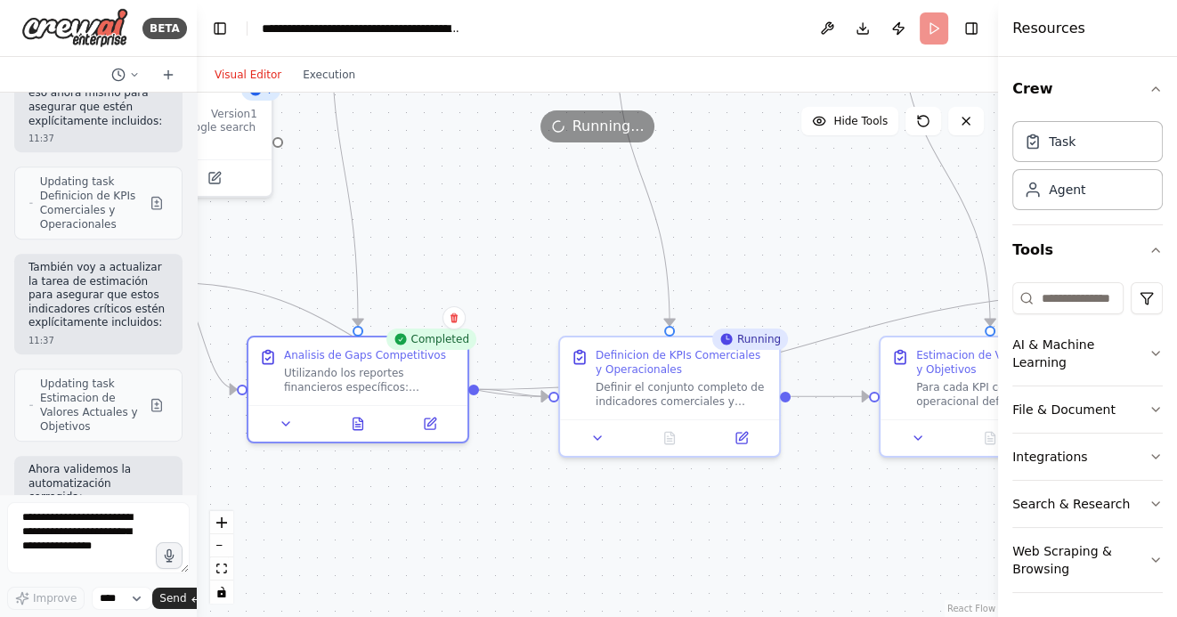
drag, startPoint x: 654, startPoint y: 506, endPoint x: 593, endPoint y: 506, distance: 61.4
click at [594, 506] on div ".deletable-edge-delete-btn { width: 20px; height: 20px; border: 0px solid #ffff…" at bounding box center [597, 355] width 801 height 524
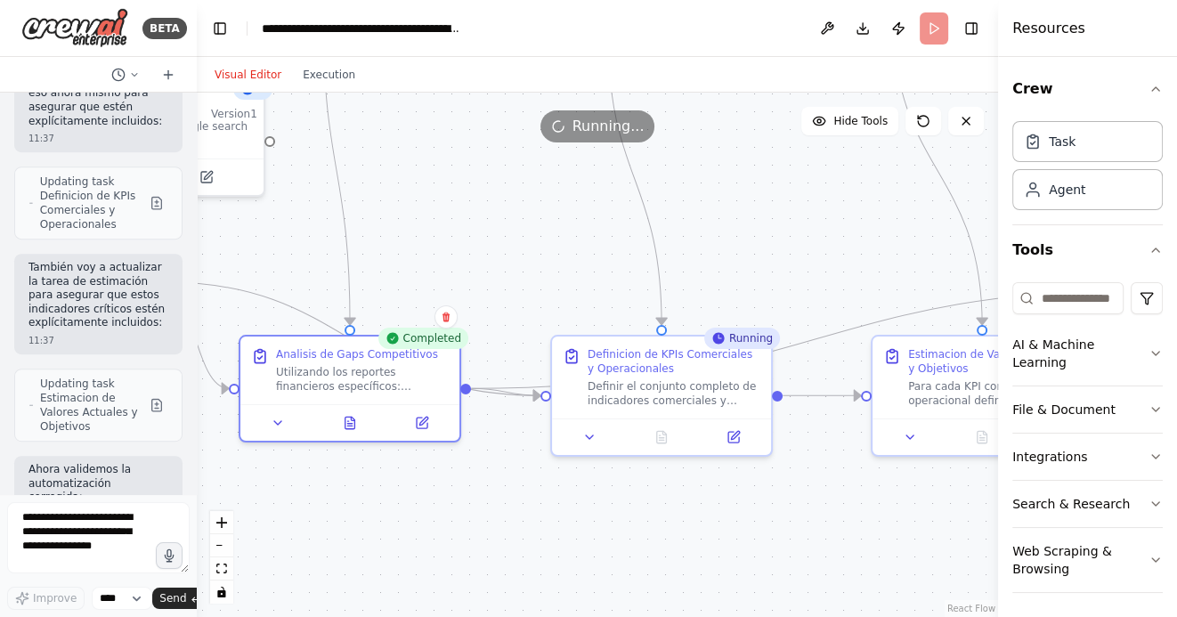
drag, startPoint x: 663, startPoint y: 523, endPoint x: 489, endPoint y: 498, distance: 176.4
click at [490, 497] on div ".deletable-edge-delete-btn { width: 20px; height: 20px; border: 0px solid #ffff…" at bounding box center [597, 355] width 801 height 524
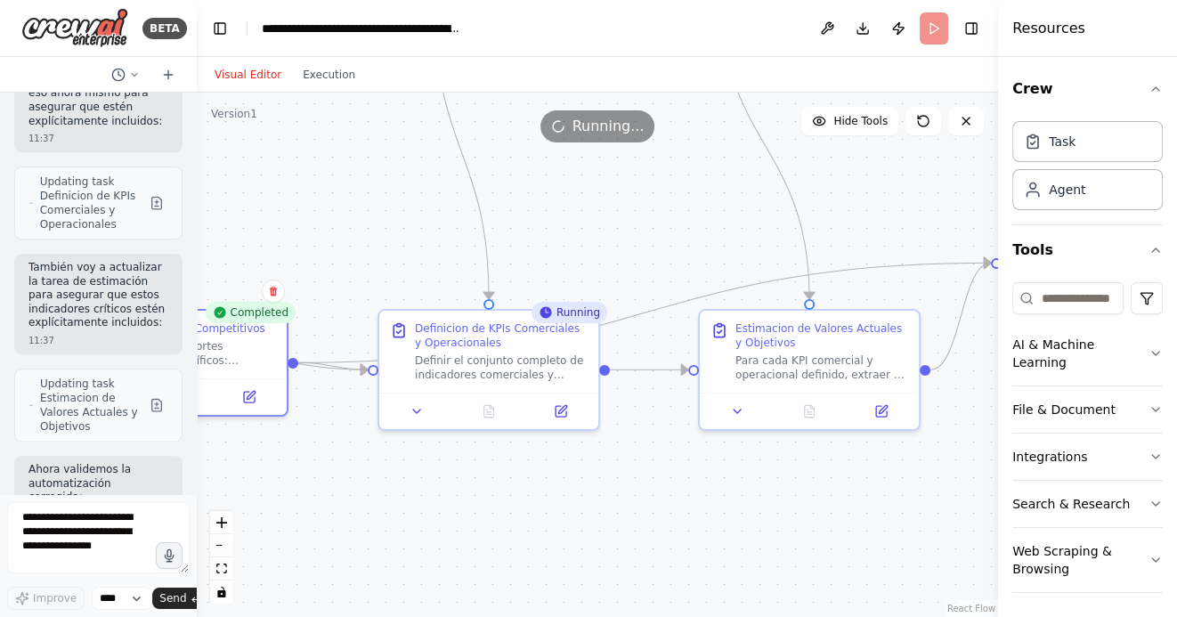
drag, startPoint x: 618, startPoint y: 500, endPoint x: 477, endPoint y: 500, distance: 140.6
click at [478, 500] on div ".deletable-edge-delete-btn { width: 20px; height: 20px; border: 0px solid #ffff…" at bounding box center [597, 355] width 801 height 524
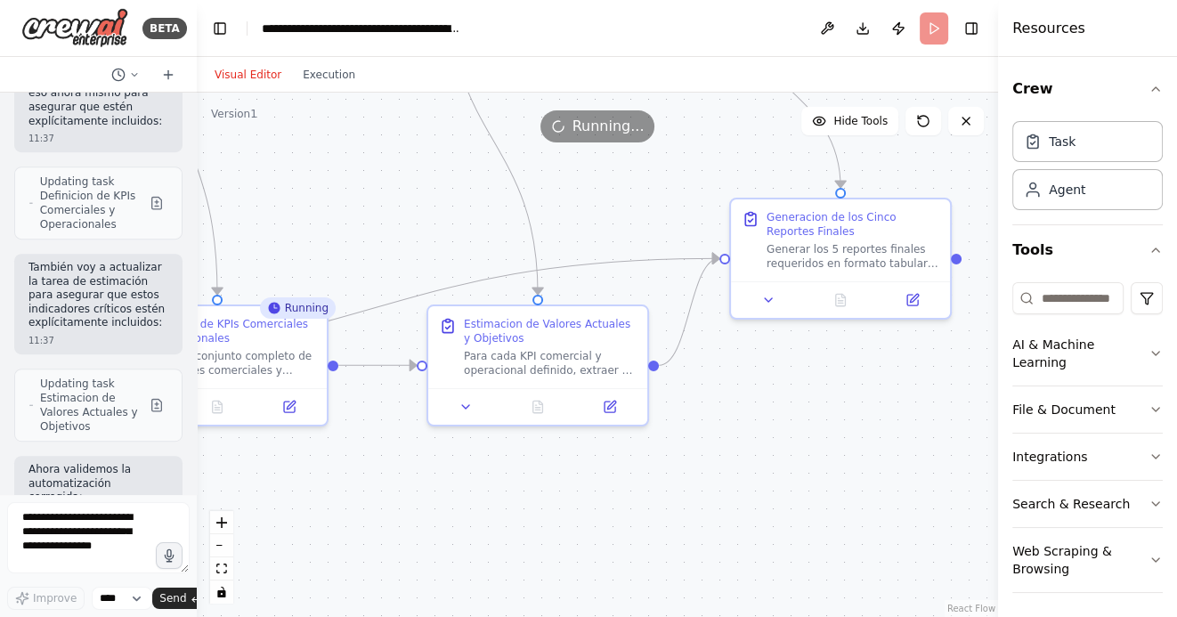
drag, startPoint x: 579, startPoint y: 489, endPoint x: 441, endPoint y: 482, distance: 138.1
click at [441, 482] on div ".deletable-edge-delete-btn { width: 20px; height: 20px; border: 0px solid #ffff…" at bounding box center [597, 355] width 801 height 524
drag, startPoint x: 478, startPoint y: 477, endPoint x: 645, endPoint y: 477, distance: 167.3
click at [644, 477] on div ".deletable-edge-delete-btn { width: 20px; height: 20px; border: 0px solid #ffff…" at bounding box center [597, 355] width 801 height 524
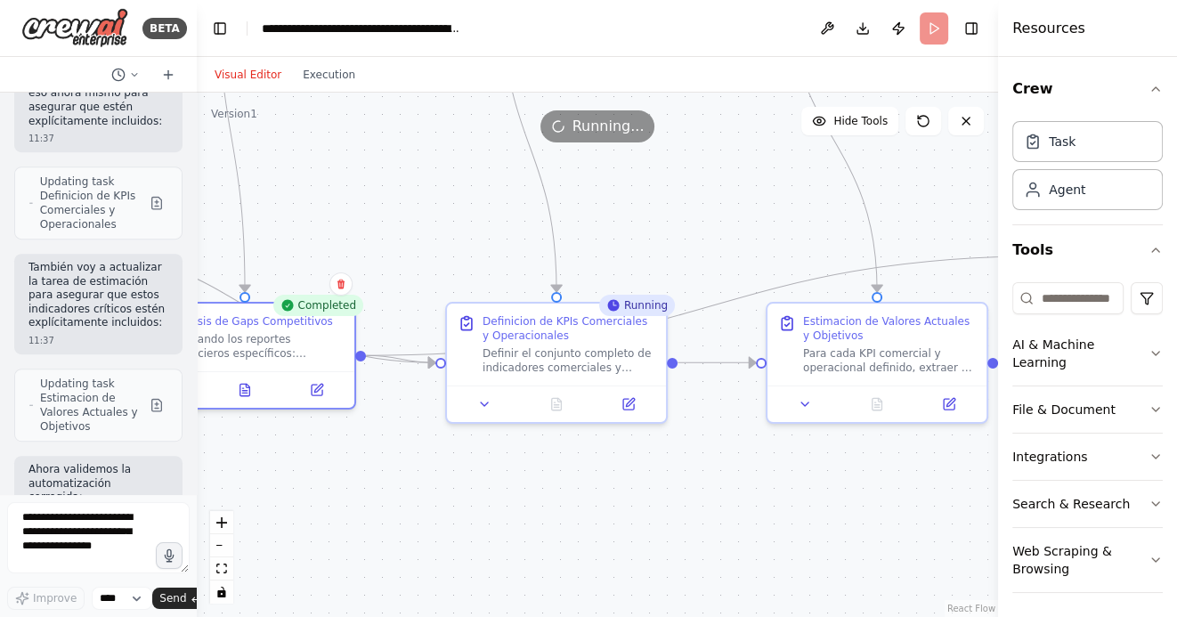
drag, startPoint x: 552, startPoint y: 482, endPoint x: 733, endPoint y: 482, distance: 181.6
click at [733, 482] on div ".deletable-edge-delete-btn { width: 20px; height: 20px; border: 0px solid #ffff…" at bounding box center [597, 355] width 801 height 524
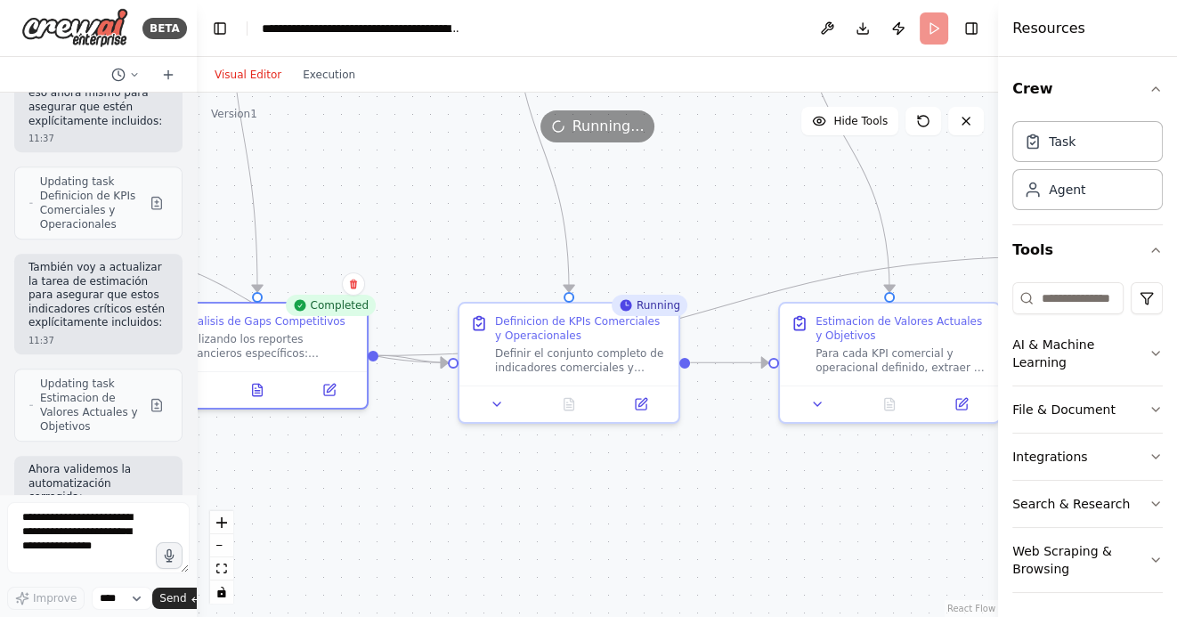
drag, startPoint x: 364, startPoint y: 461, endPoint x: 503, endPoint y: 450, distance: 139.3
click at [503, 450] on div ".deletable-edge-delete-btn { width: 20px; height: 20px; border: 0px solid #ffff…" at bounding box center [597, 355] width 801 height 524
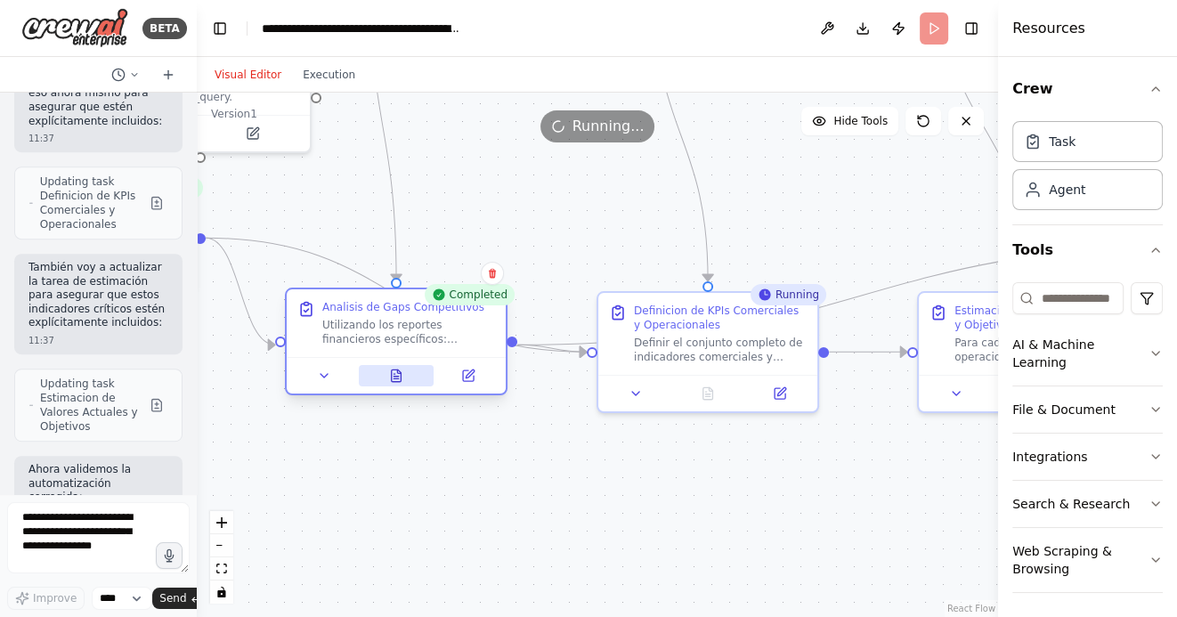
click at [395, 374] on icon at bounding box center [397, 375] width 10 height 12
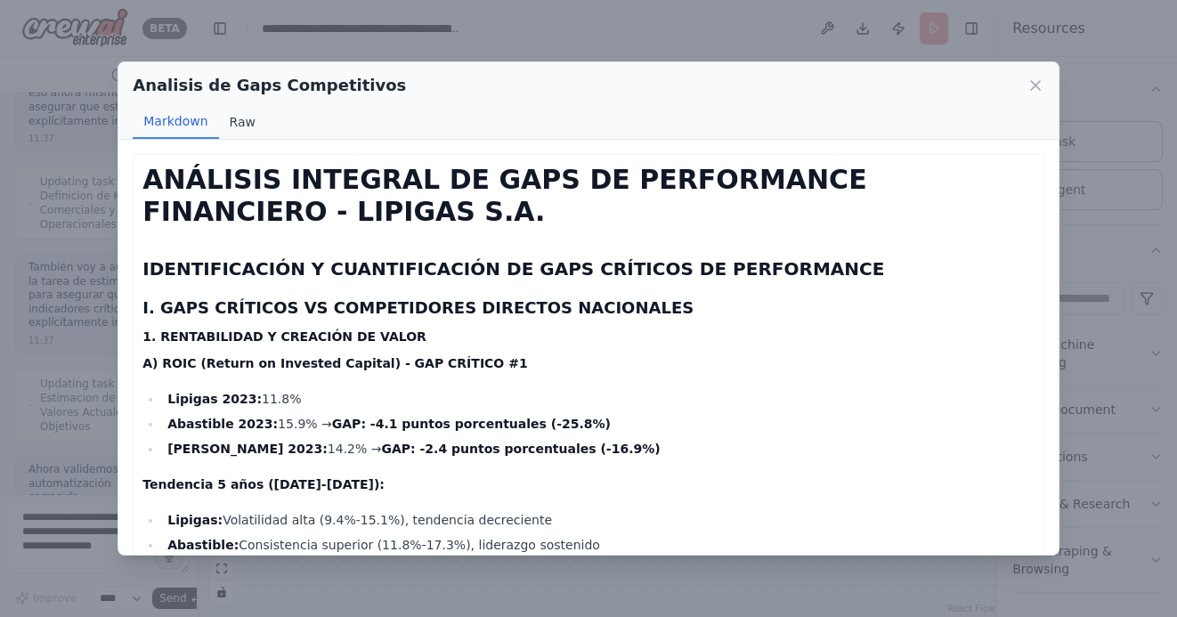
click at [235, 115] on button "Raw" at bounding box center [242, 122] width 47 height 34
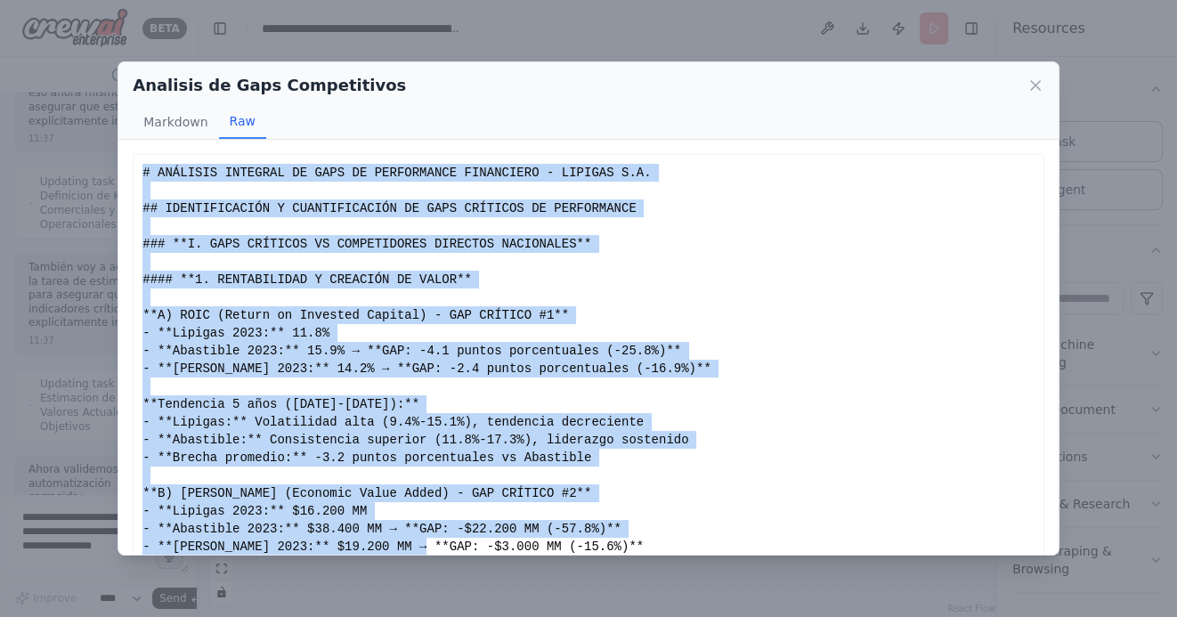
scroll to position [95, 0]
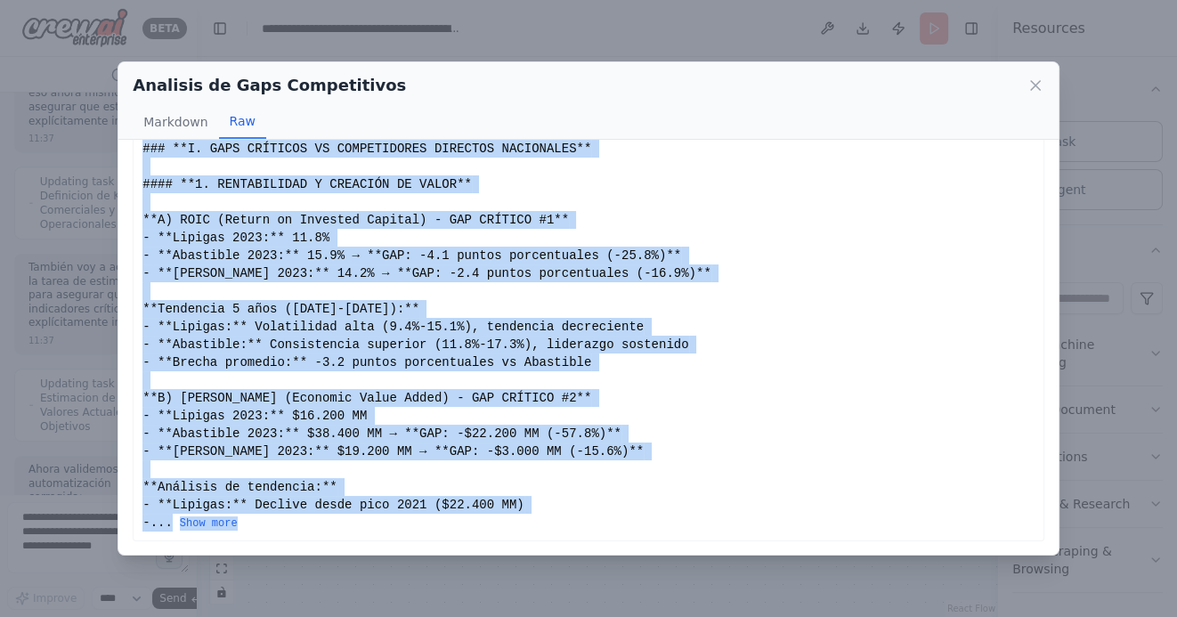
drag, startPoint x: 142, startPoint y: 173, endPoint x: 327, endPoint y: 570, distance: 438.0
click at [327, 570] on div "Analisis de Gaps Competitivos Markdown Raw ANÁLISIS INTEGRAL DE GAPS DE PERFORM…" at bounding box center [588, 308] width 1177 height 617
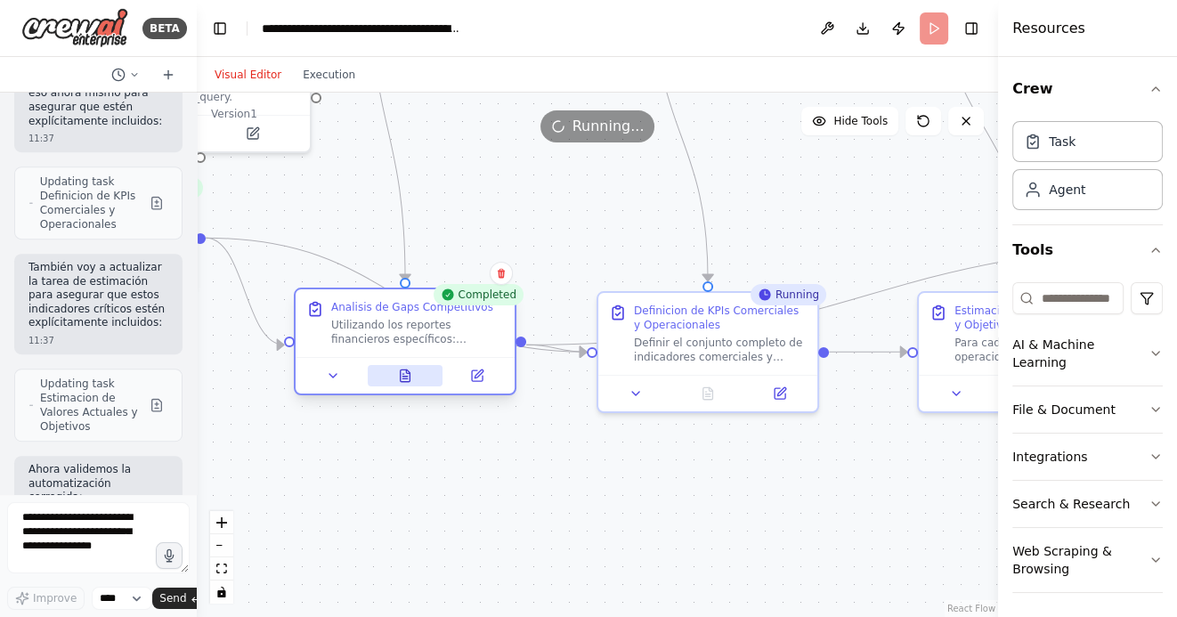
click at [401, 374] on icon at bounding box center [406, 375] width 10 height 12
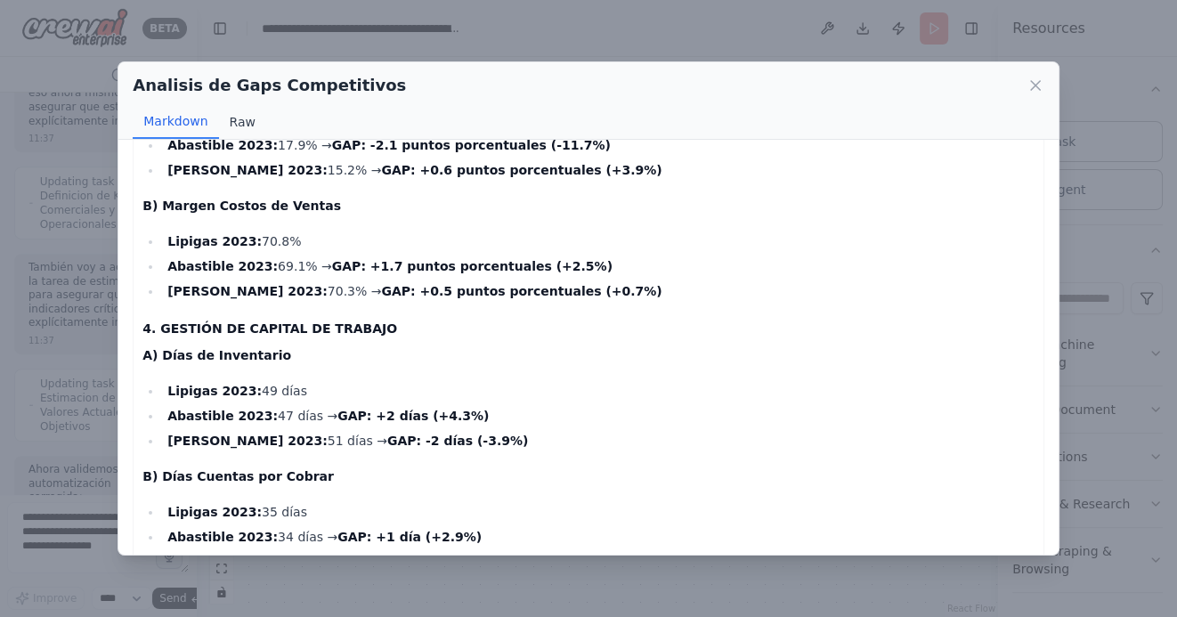
click at [247, 121] on button "Raw" at bounding box center [242, 122] width 47 height 34
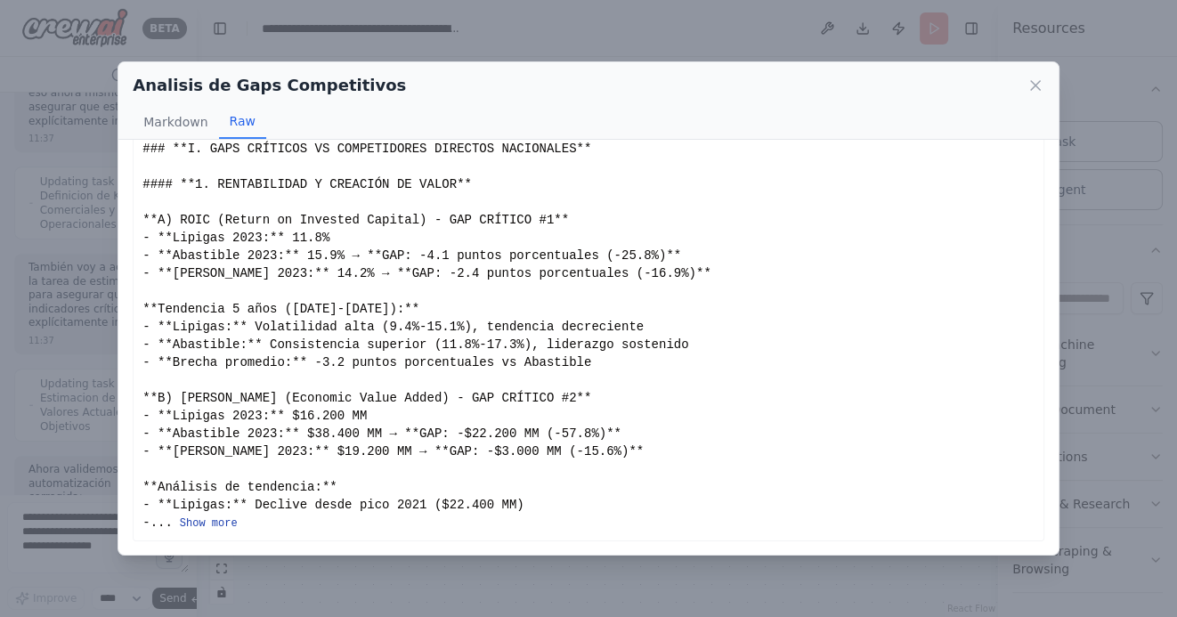
click at [225, 522] on button "Show more" at bounding box center [209, 523] width 58 height 14
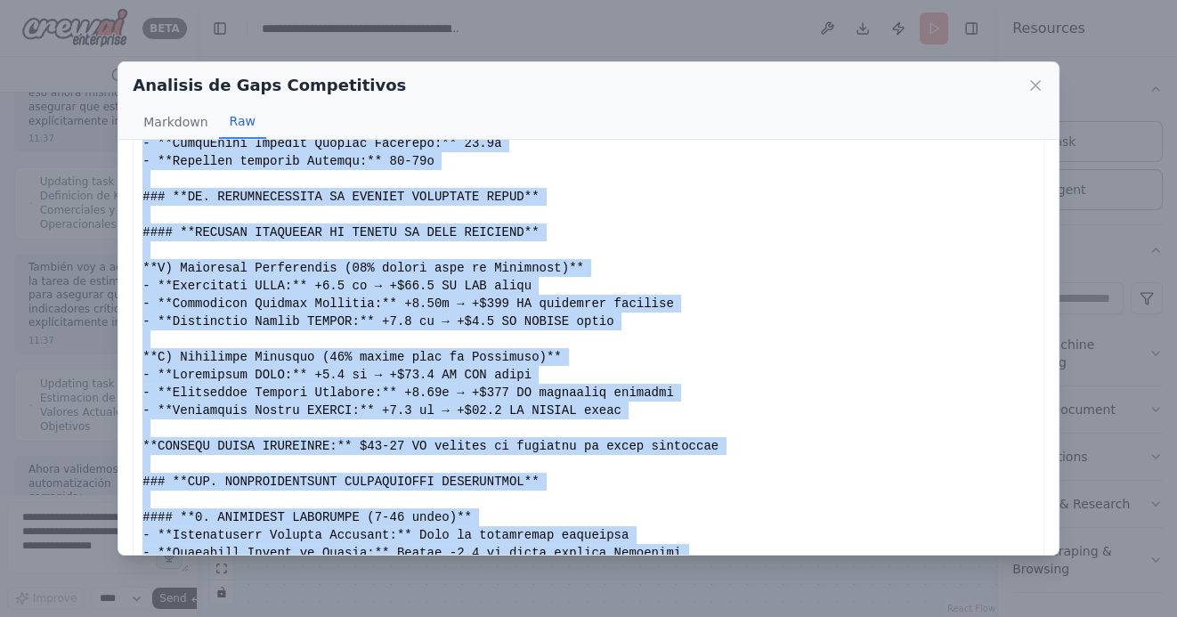
scroll to position [3727, 0]
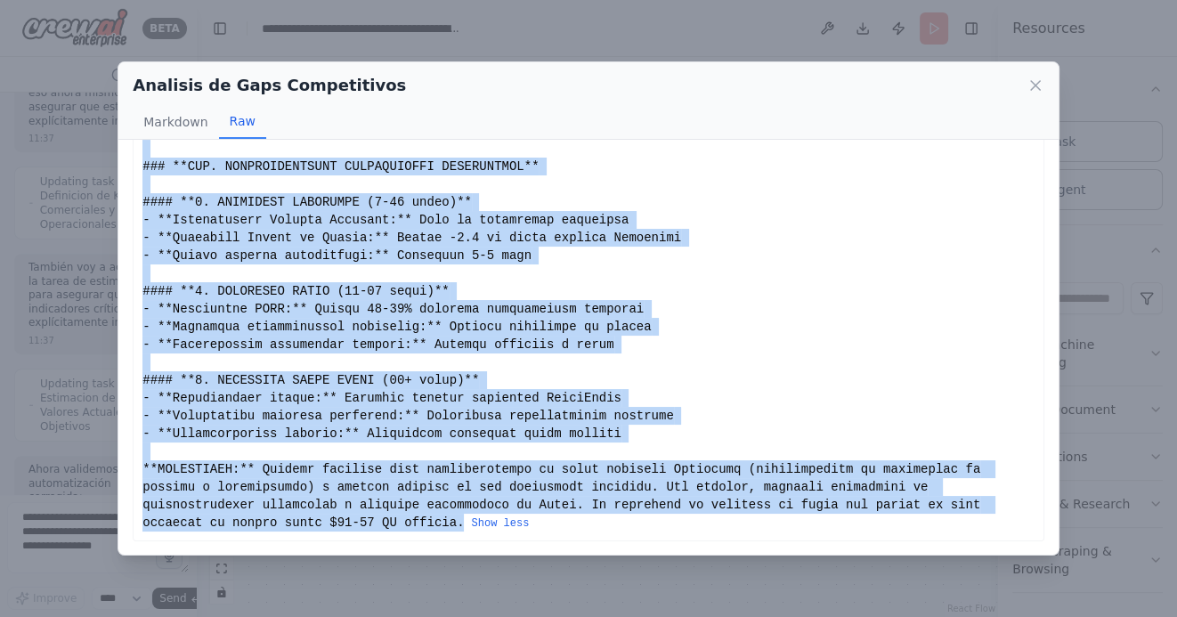
drag, startPoint x: 143, startPoint y: 173, endPoint x: 464, endPoint y: 522, distance: 473.8
copy div "# ANÁLISIS INTEGRAL DE GAPS DE PERFORMANCE FINANCIERO - LIPIGAS S.A. ## IDENTIF…"
click at [1033, 86] on icon at bounding box center [1035, 85] width 9 height 9
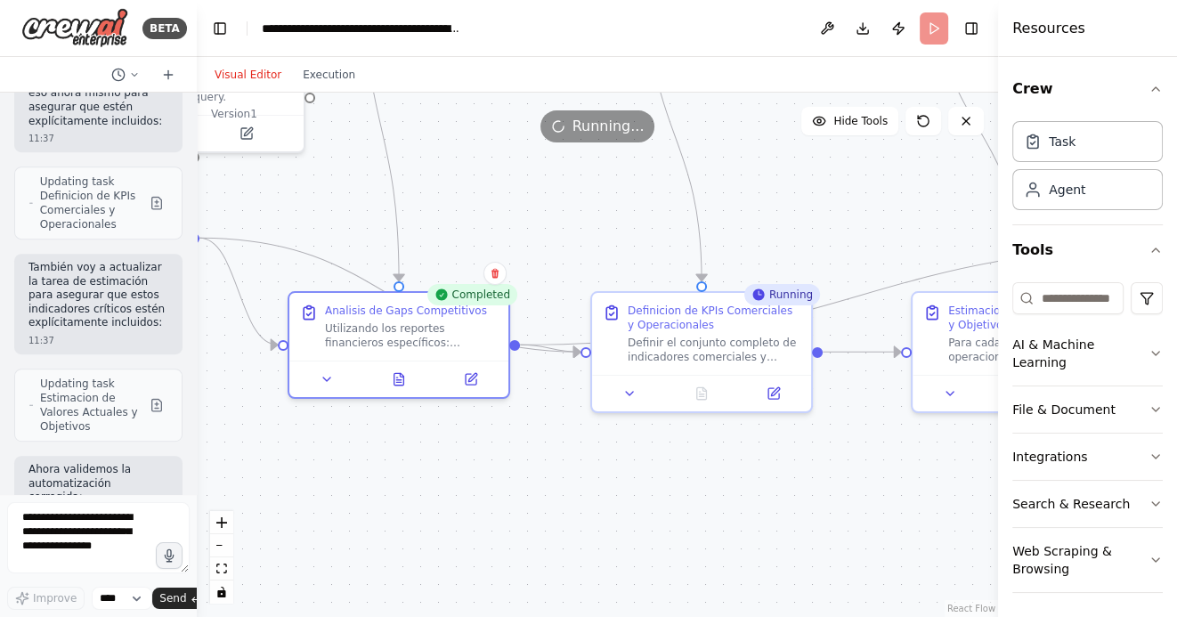
drag, startPoint x: 614, startPoint y: 512, endPoint x: 462, endPoint y: 508, distance: 152.3
click at [464, 509] on div ".deletable-edge-delete-btn { width: 20px; height: 20px; border: 0px solid #ffff…" at bounding box center [597, 355] width 801 height 524
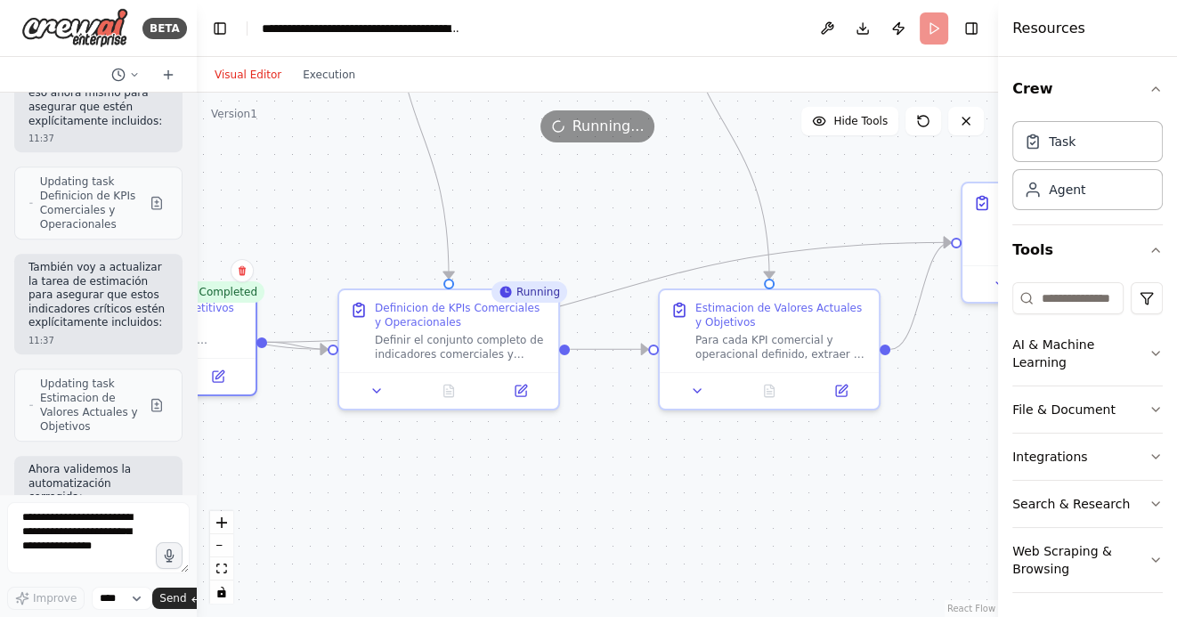
drag, startPoint x: 600, startPoint y: 493, endPoint x: 484, endPoint y: 492, distance: 115.7
click at [484, 493] on div ".deletable-edge-delete-btn { width: 20px; height: 20px; border: 0px solid #ffff…" at bounding box center [597, 355] width 801 height 524
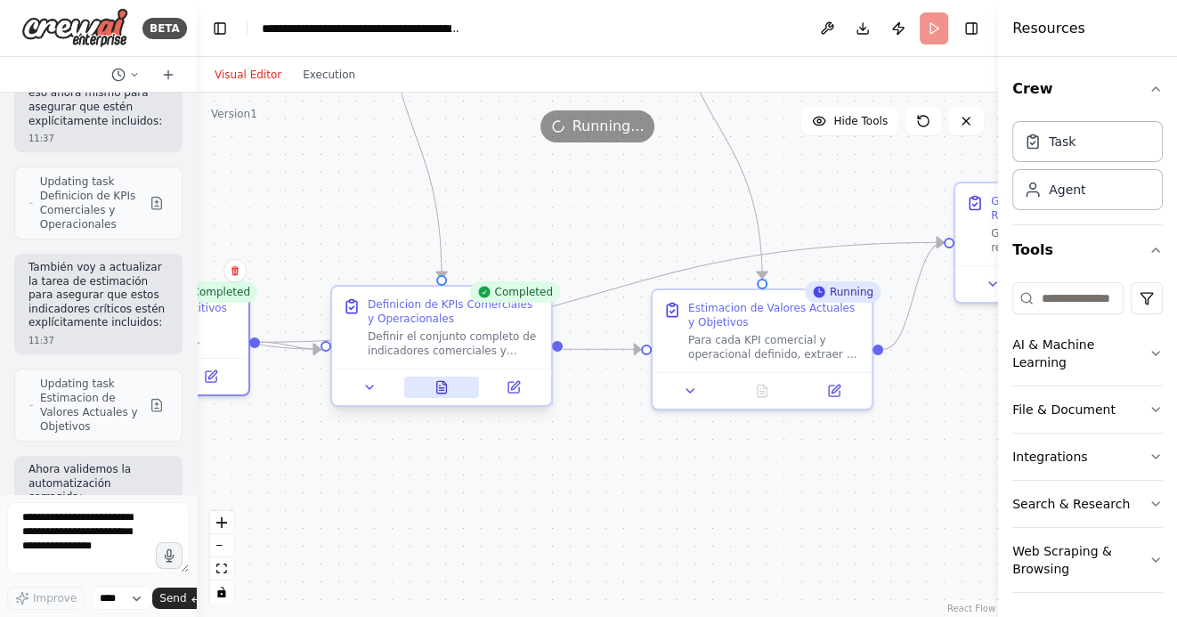
click at [442, 389] on icon at bounding box center [442, 387] width 10 height 12
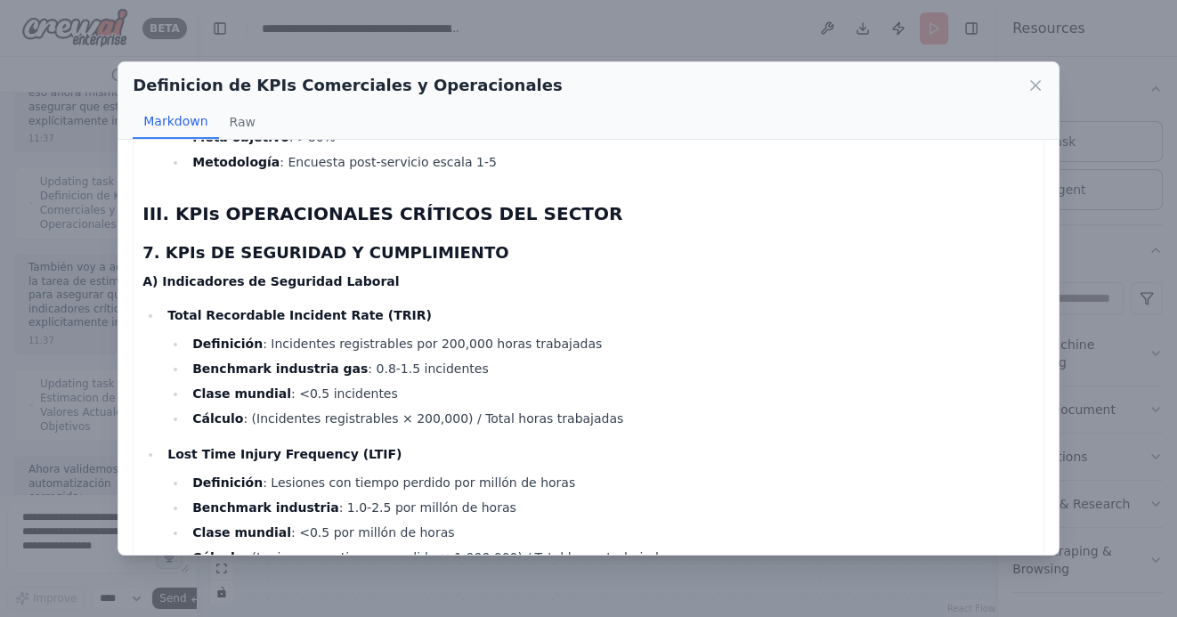
scroll to position [5979, 0]
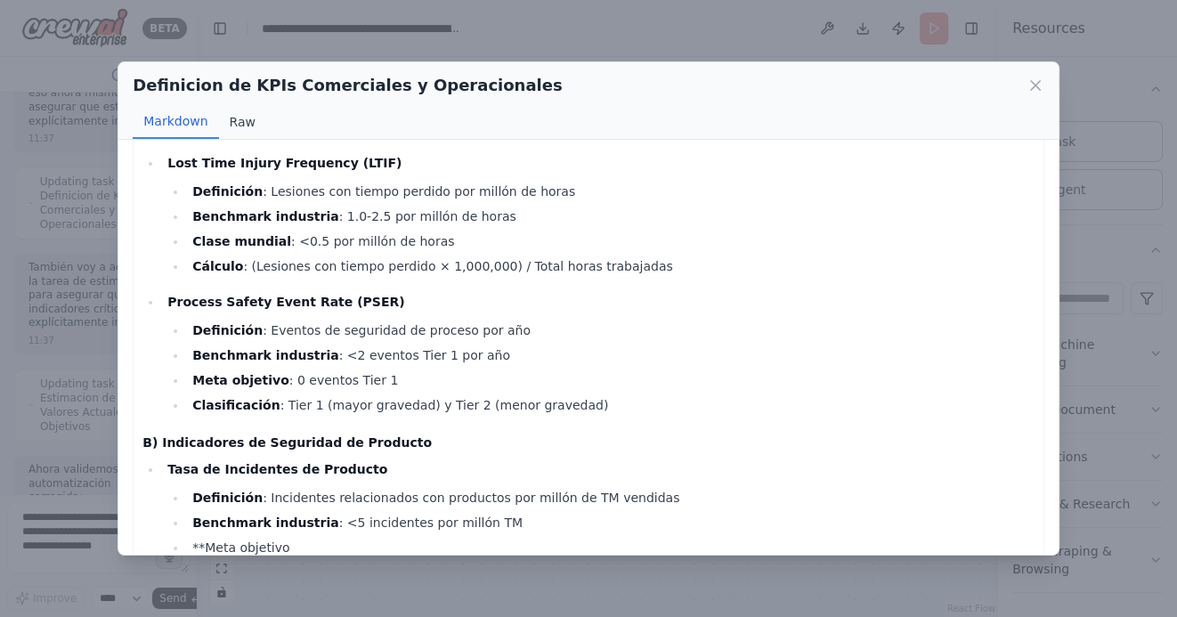
click at [243, 121] on button "Raw" at bounding box center [242, 122] width 47 height 34
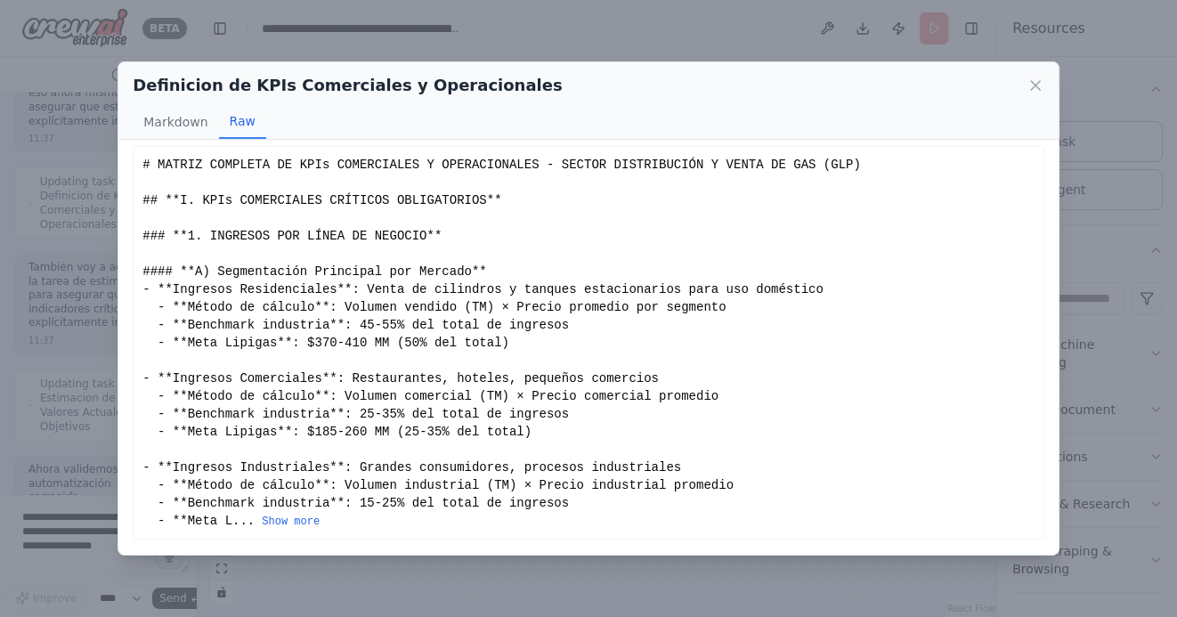
scroll to position [6, 0]
click at [305, 521] on button "Show more" at bounding box center [291, 523] width 58 height 14
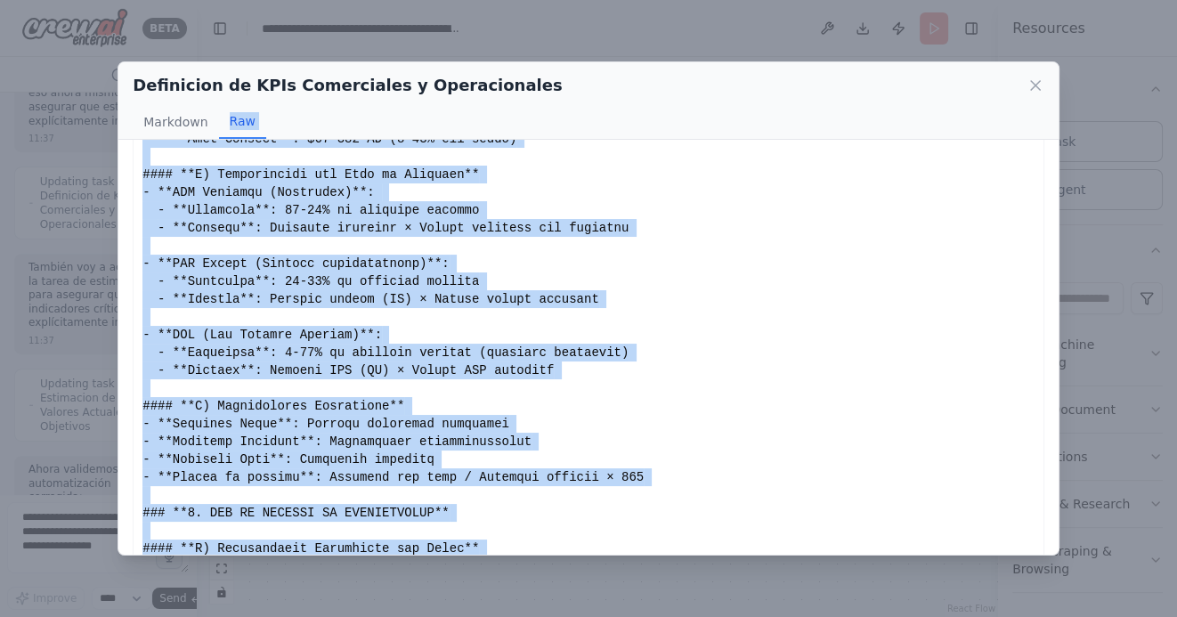
scroll to position [0, 0]
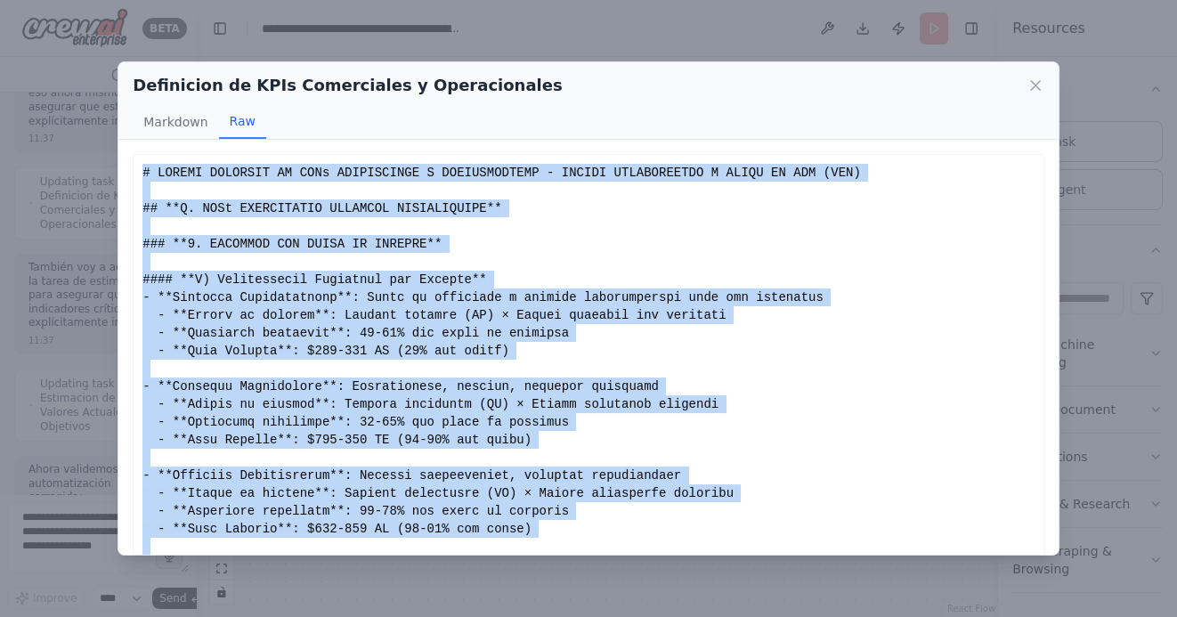
drag, startPoint x: 284, startPoint y: 523, endPoint x: 142, endPoint y: 171, distance: 379.0
copy div "# MATRIZ COMPLETA DE KPIs COMERCIALES Y OPERACIONALES - SECTOR DISTRIBUCIÓN Y V…"
click at [1033, 85] on icon at bounding box center [1035, 85] width 9 height 9
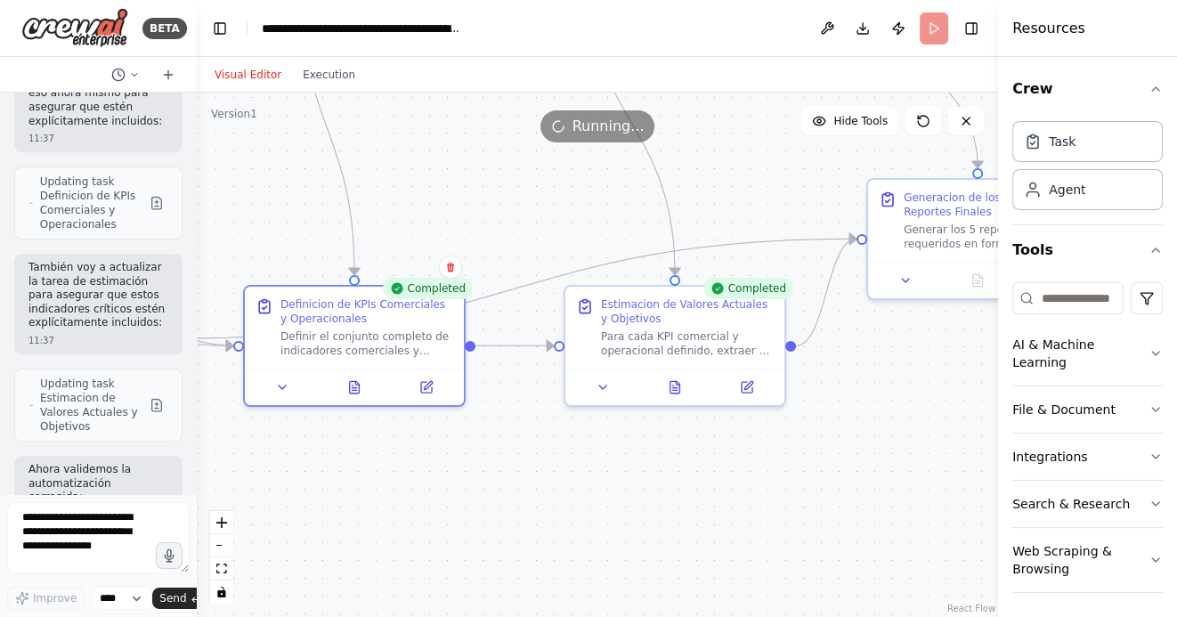
drag, startPoint x: 651, startPoint y: 512, endPoint x: 546, endPoint y: 508, distance: 105.1
click at [548, 508] on div ".deletable-edge-delete-btn { width: 20px; height: 20px; border: 0px solid #ffff…" at bounding box center [597, 355] width 801 height 524
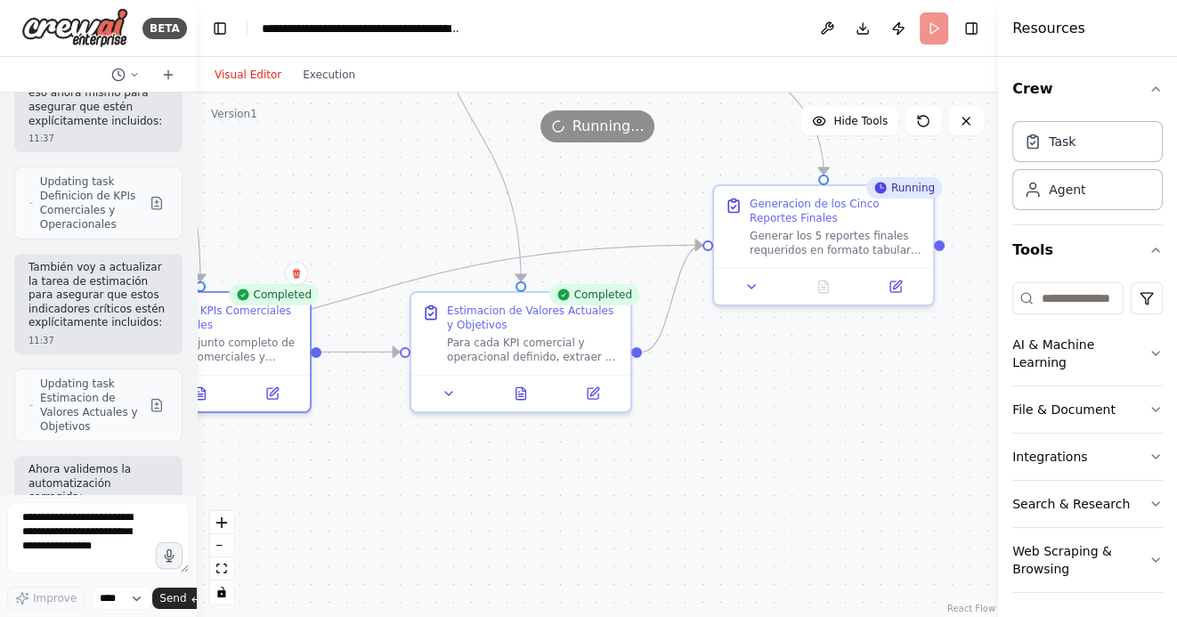
drag, startPoint x: 640, startPoint y: 501, endPoint x: 494, endPoint y: 508, distance: 146.2
click at [494, 508] on div ".deletable-edge-delete-btn { width: 20px; height: 20px; border: 0px solid #ffff…" at bounding box center [597, 355] width 801 height 524
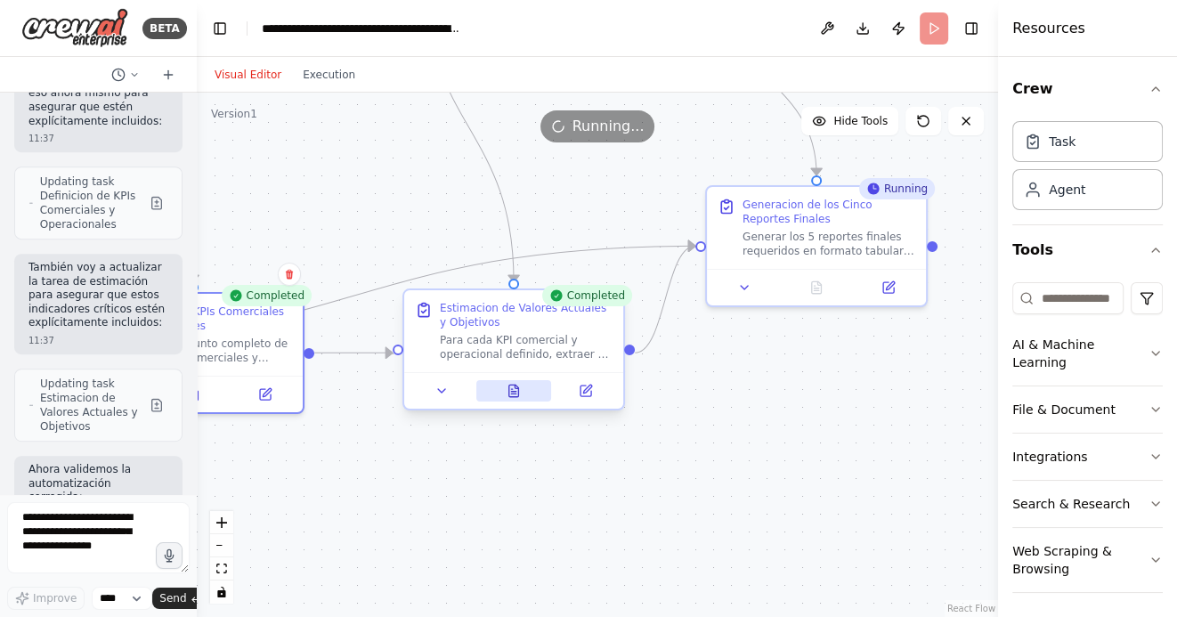
click at [521, 389] on button at bounding box center [514, 390] width 76 height 21
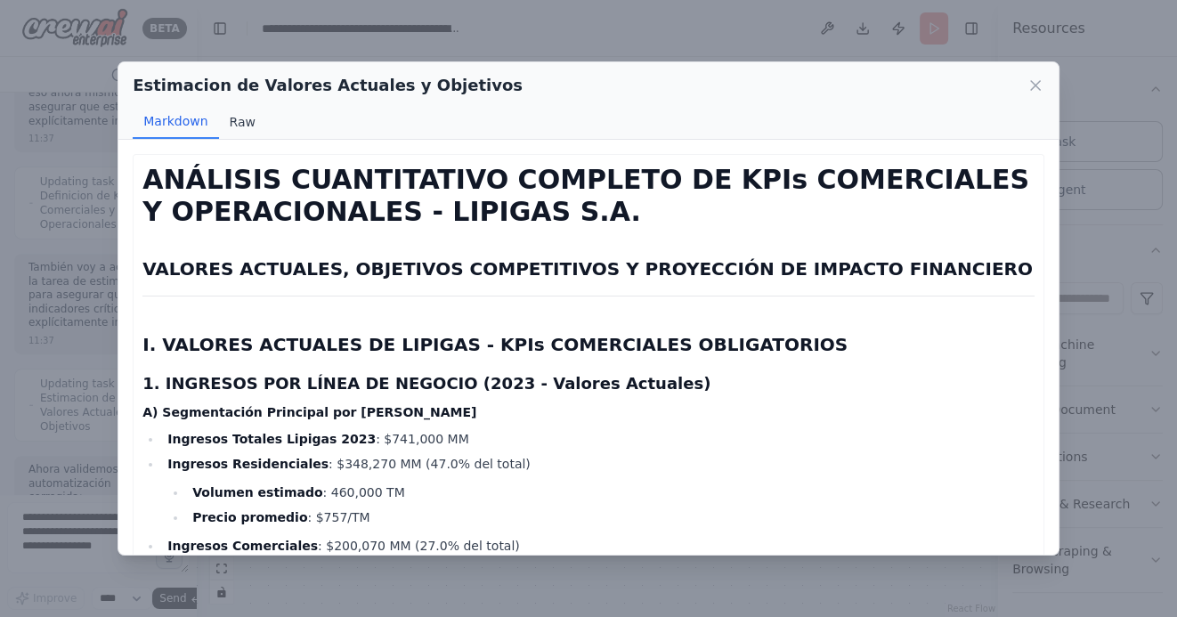
click at [235, 125] on button "Raw" at bounding box center [242, 122] width 47 height 34
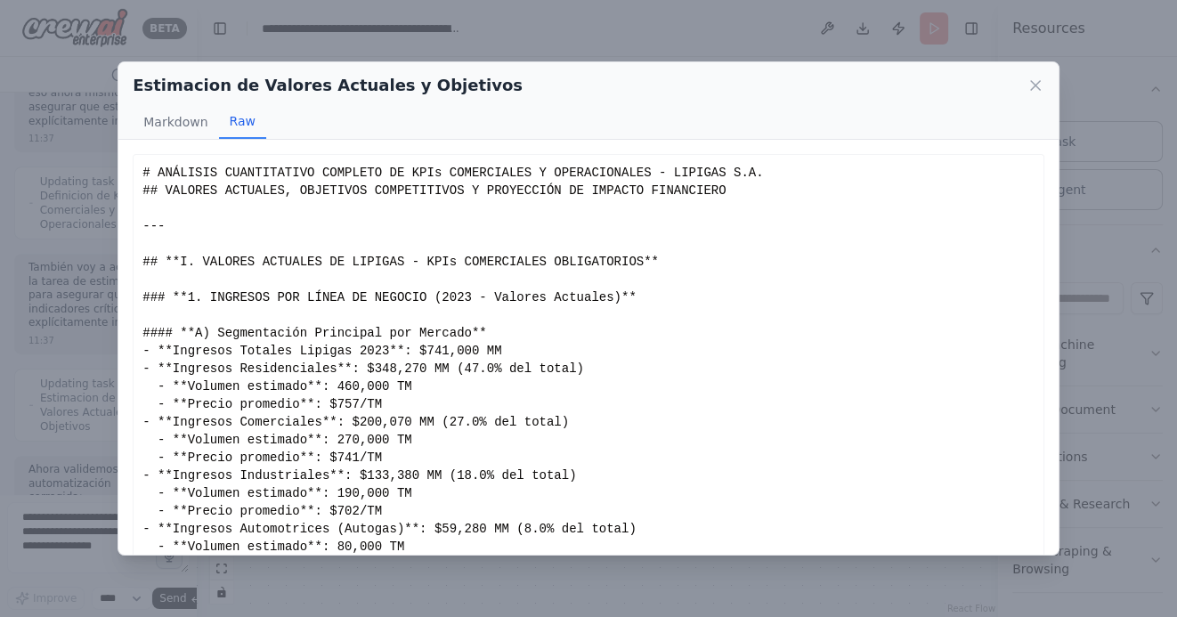
scroll to position [95, 0]
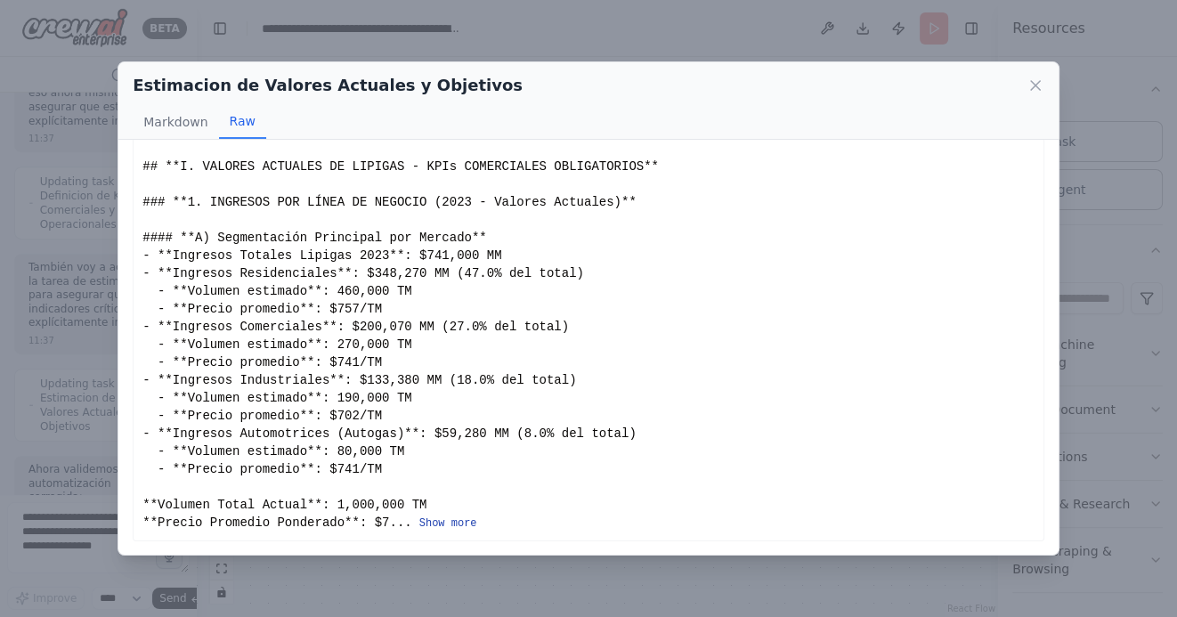
click at [450, 523] on button "Show more" at bounding box center [448, 523] width 58 height 14
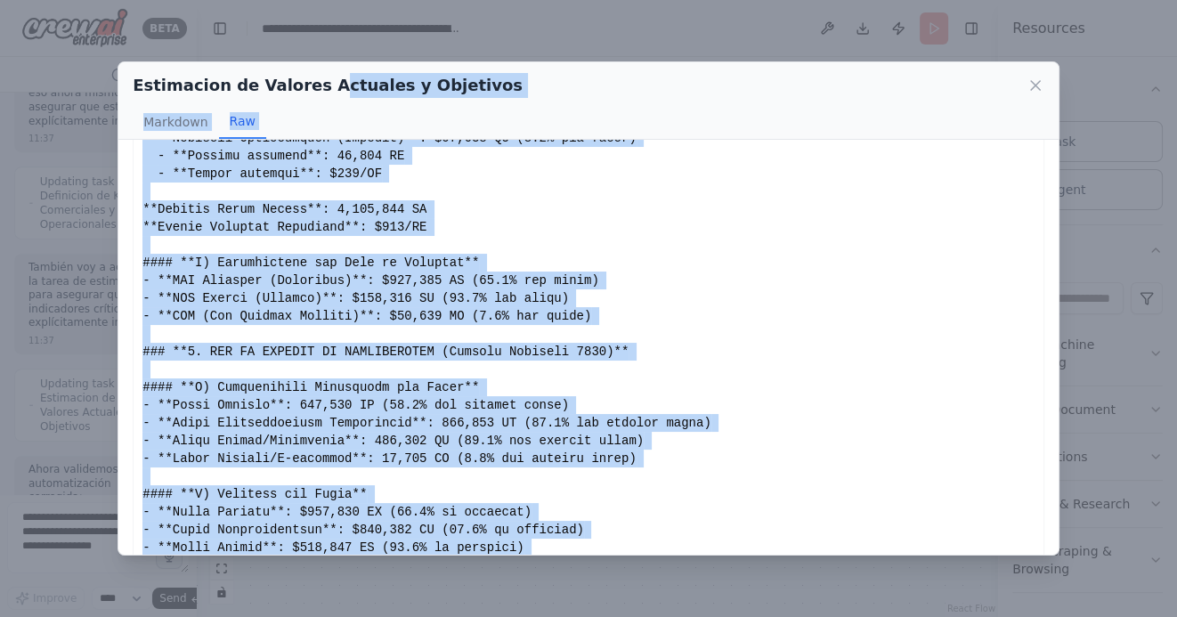
scroll to position [0, 0]
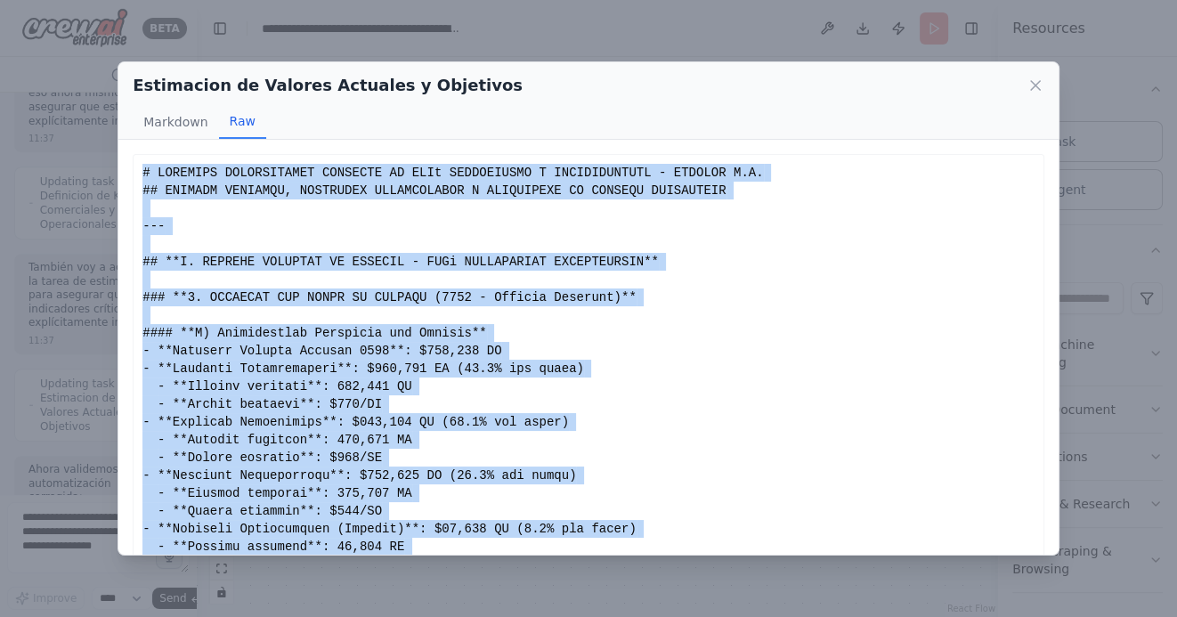
drag, startPoint x: 606, startPoint y: 486, endPoint x: 145, endPoint y: 176, distance: 555.5
copy div "# ANÁLISIS CUANTITATIVO COMPLETO DE KPIs COMERCIALES Y OPERACIONALES - LIPIGAS …"
click at [1032, 89] on icon at bounding box center [1035, 85] width 9 height 9
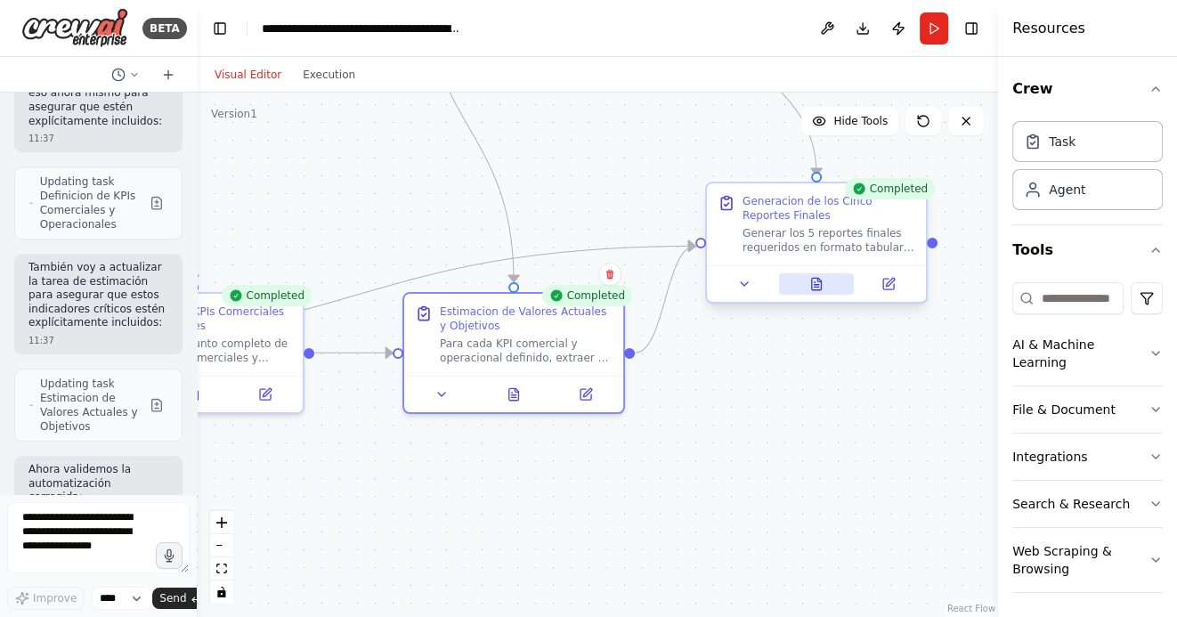
click at [815, 277] on icon at bounding box center [816, 284] width 14 height 14
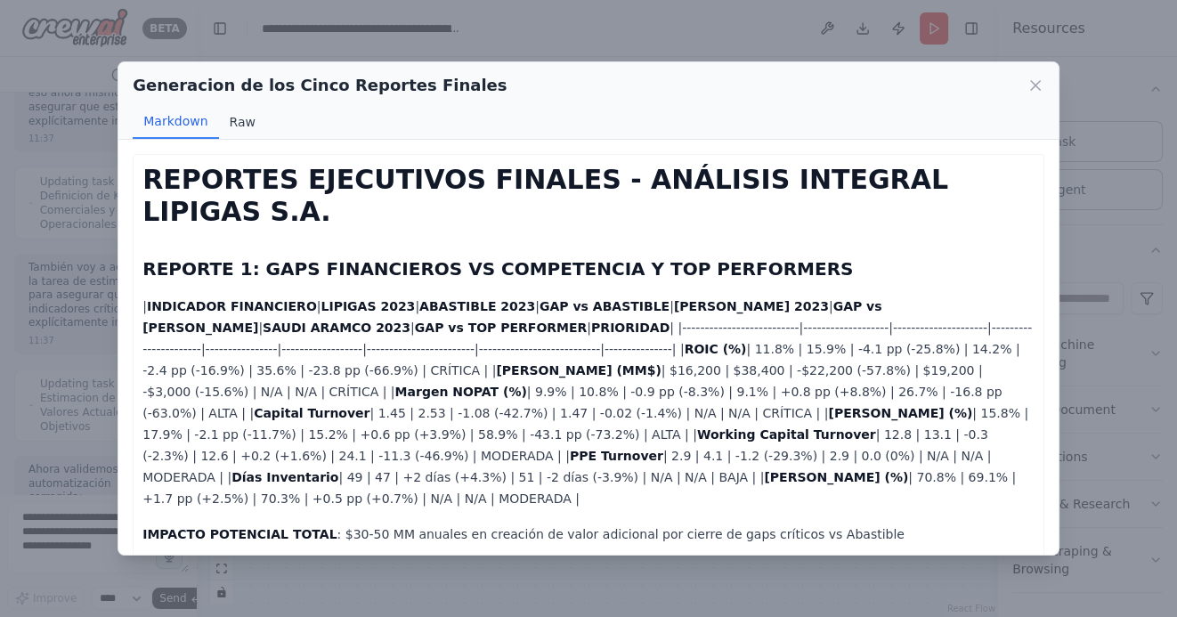
click at [242, 117] on button "Raw" at bounding box center [242, 122] width 47 height 34
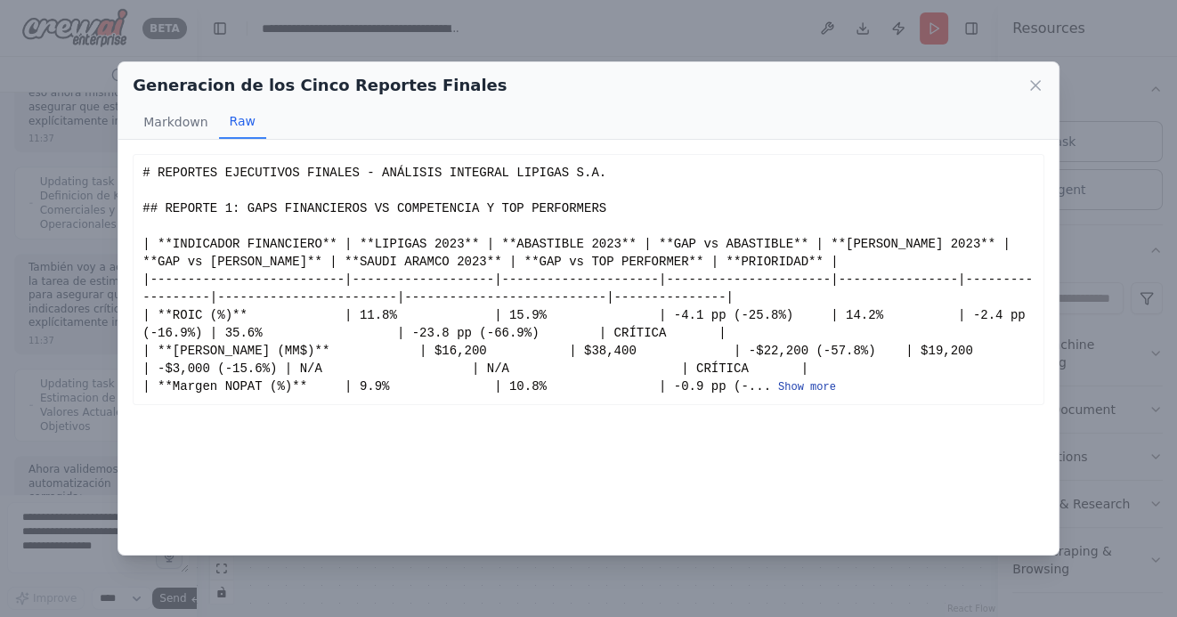
click at [813, 385] on button "Show more" at bounding box center [807, 387] width 58 height 14
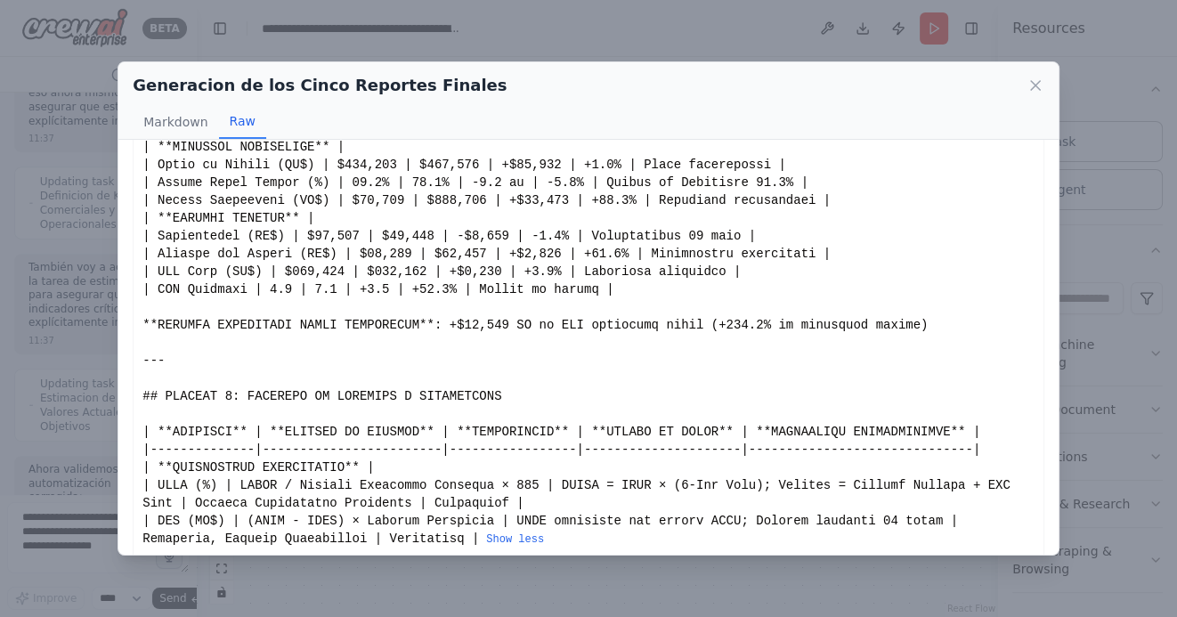
scroll to position [2018, 0]
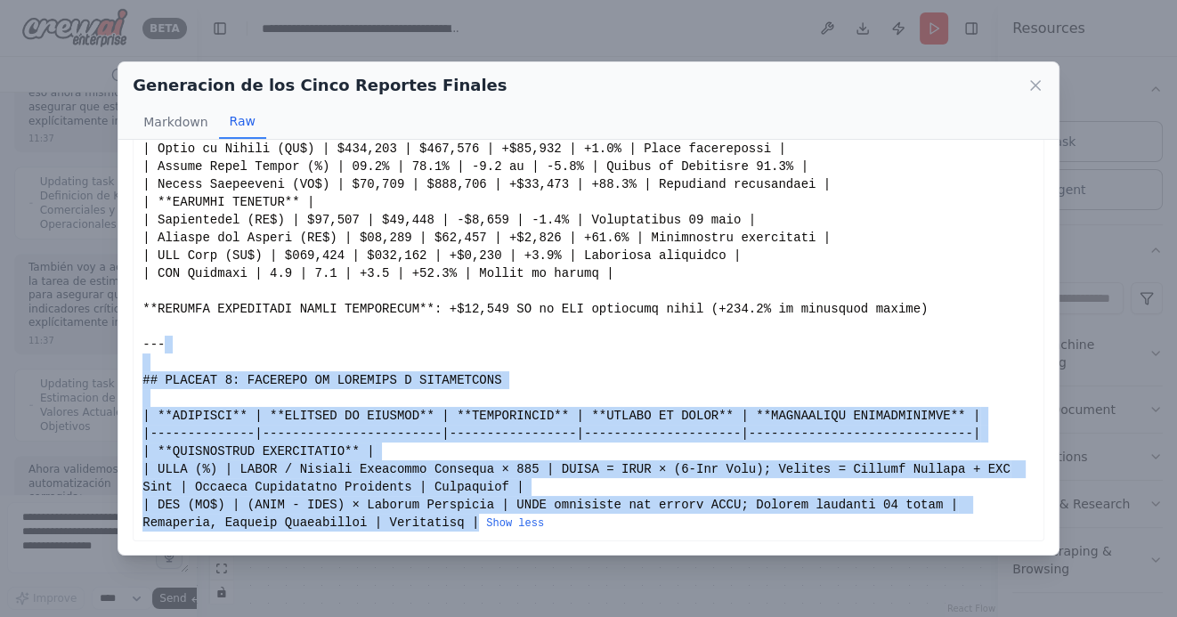
drag, startPoint x: 478, startPoint y: 523, endPoint x: 247, endPoint y: 346, distance: 290.9
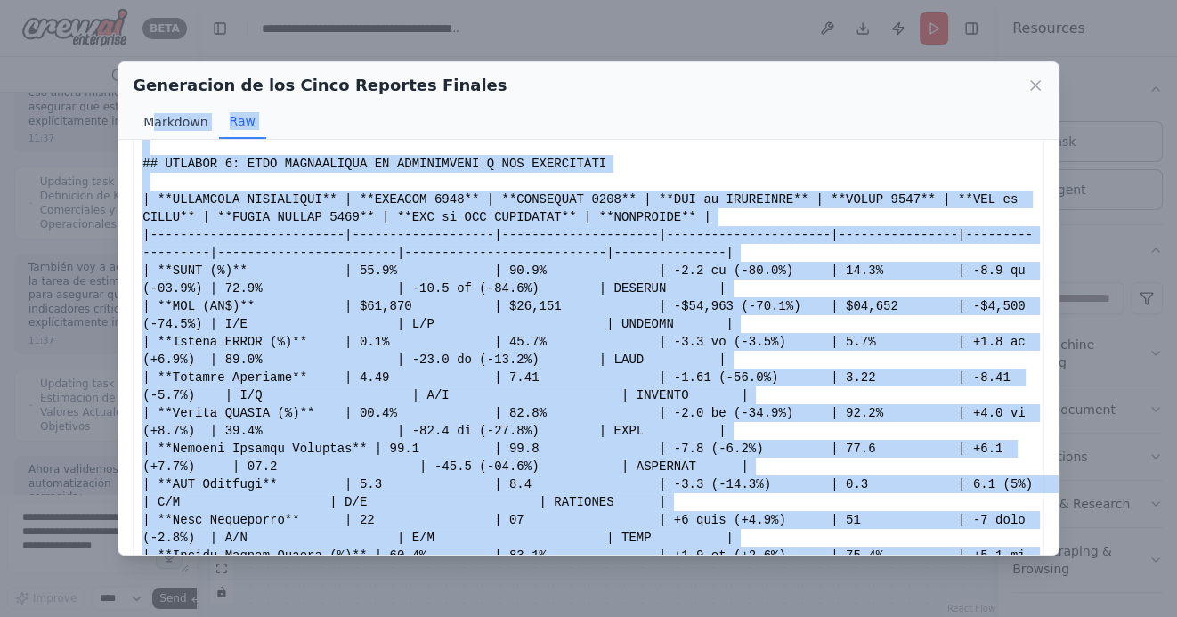
scroll to position [0, 0]
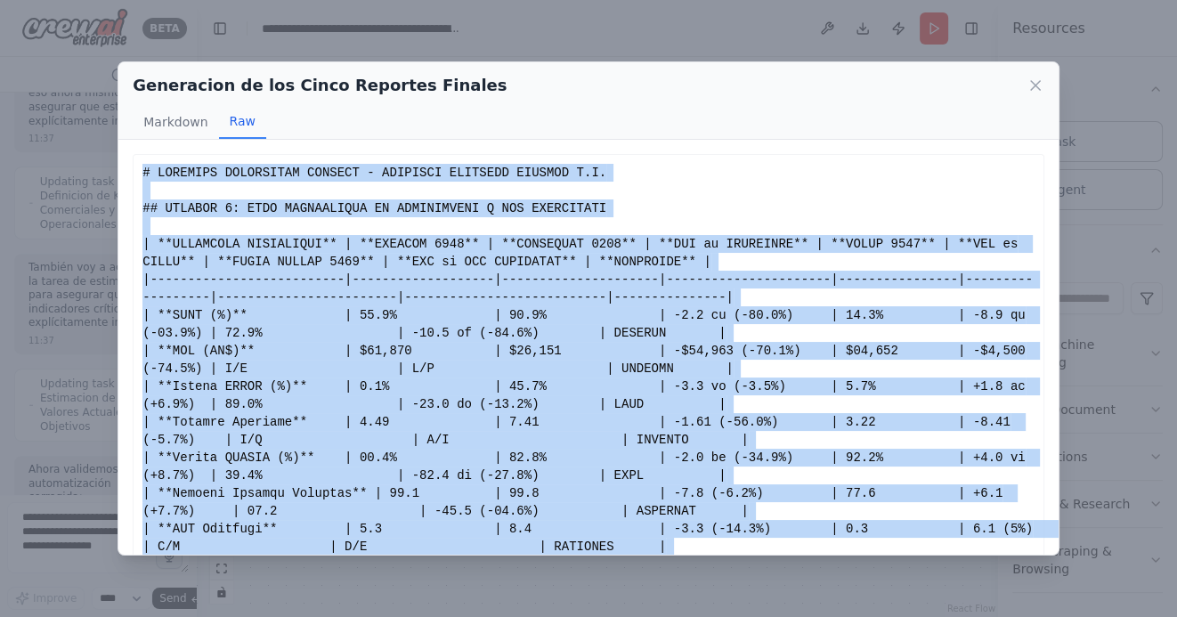
drag, startPoint x: 169, startPoint y: 343, endPoint x: 138, endPoint y: 179, distance: 166.7
copy div "# REPORTES EJECUTIVOS FINALES - ANÁLISIS INTEGRAL LIPIGAS S.A. ## REPORTE 1: GA…"
click at [1033, 86] on icon at bounding box center [1035, 85] width 9 height 9
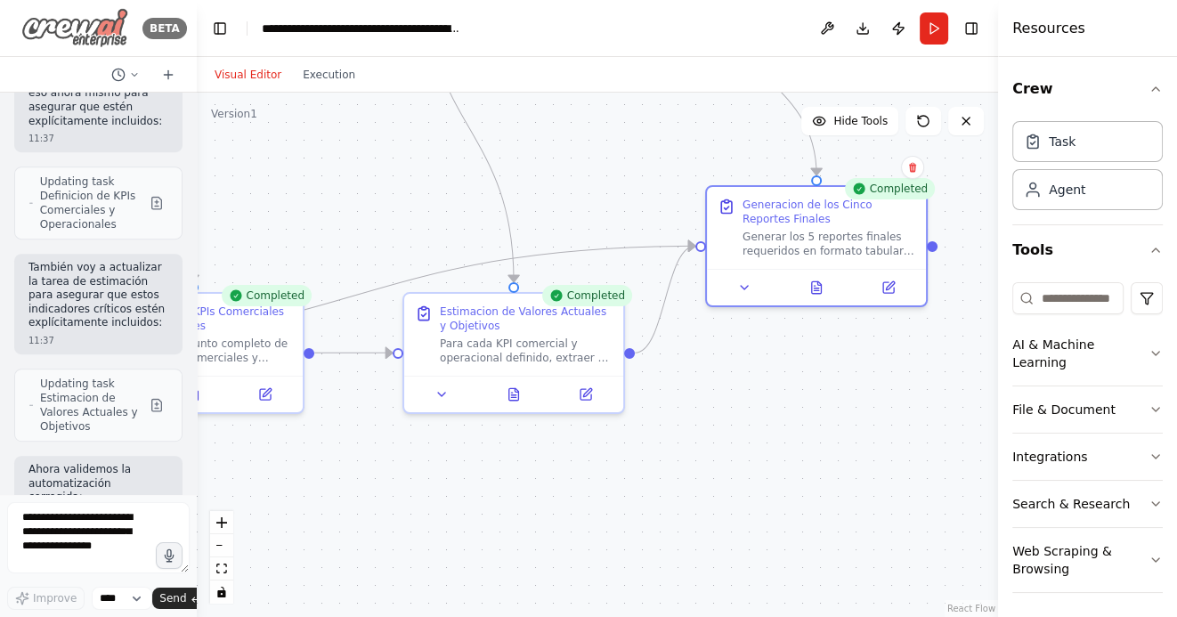
click at [43, 25] on img at bounding box center [74, 28] width 107 height 40
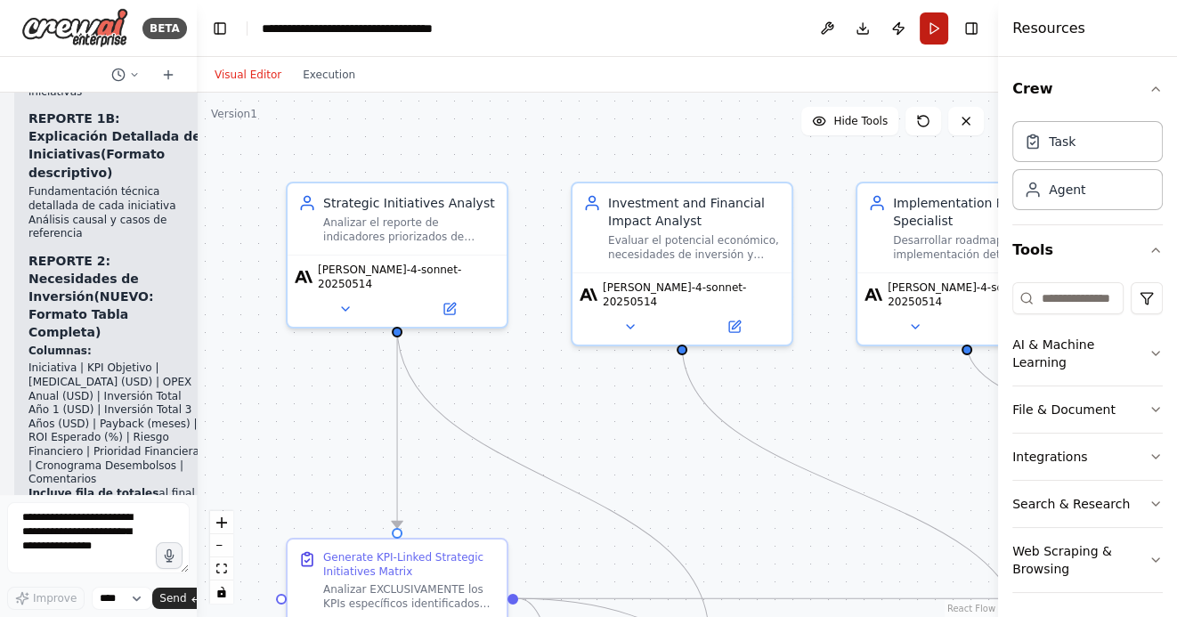
scroll to position [9667, 0]
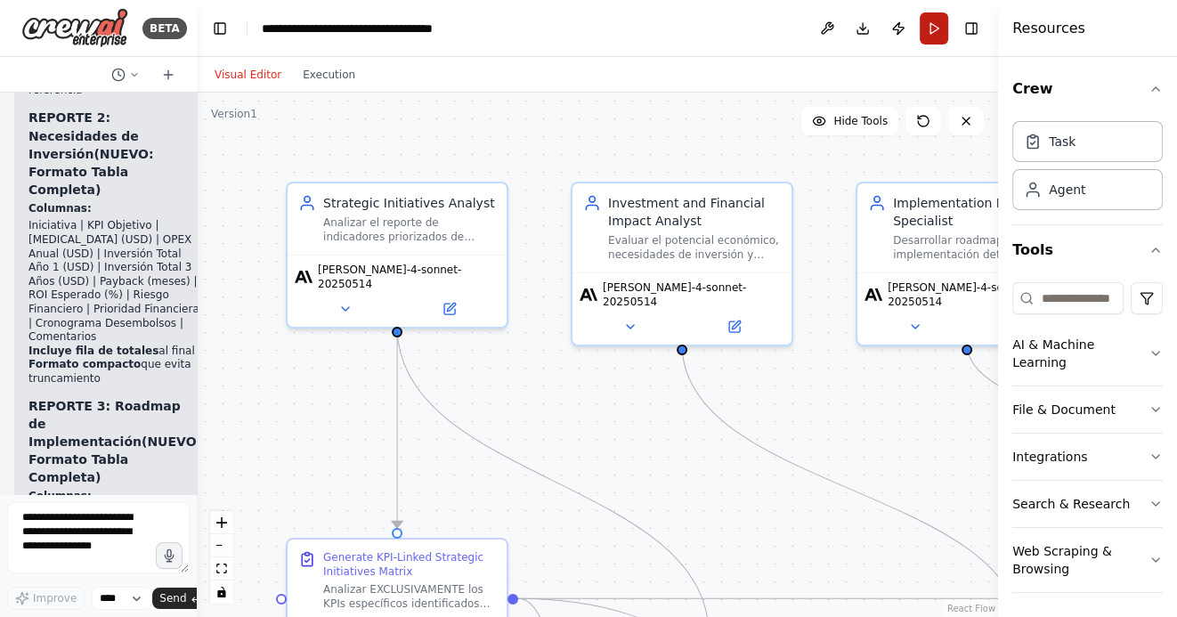
click at [928, 28] on button "Run" at bounding box center [934, 28] width 28 height 32
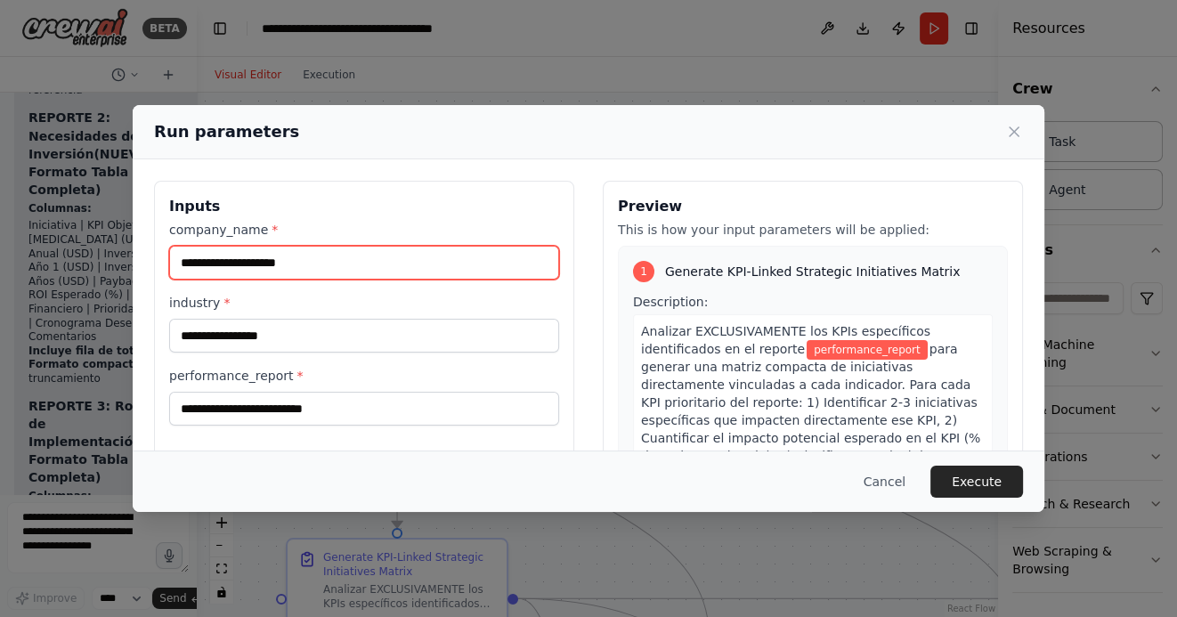
click at [417, 265] on input "company_name *" at bounding box center [364, 263] width 390 height 34
type input "*******"
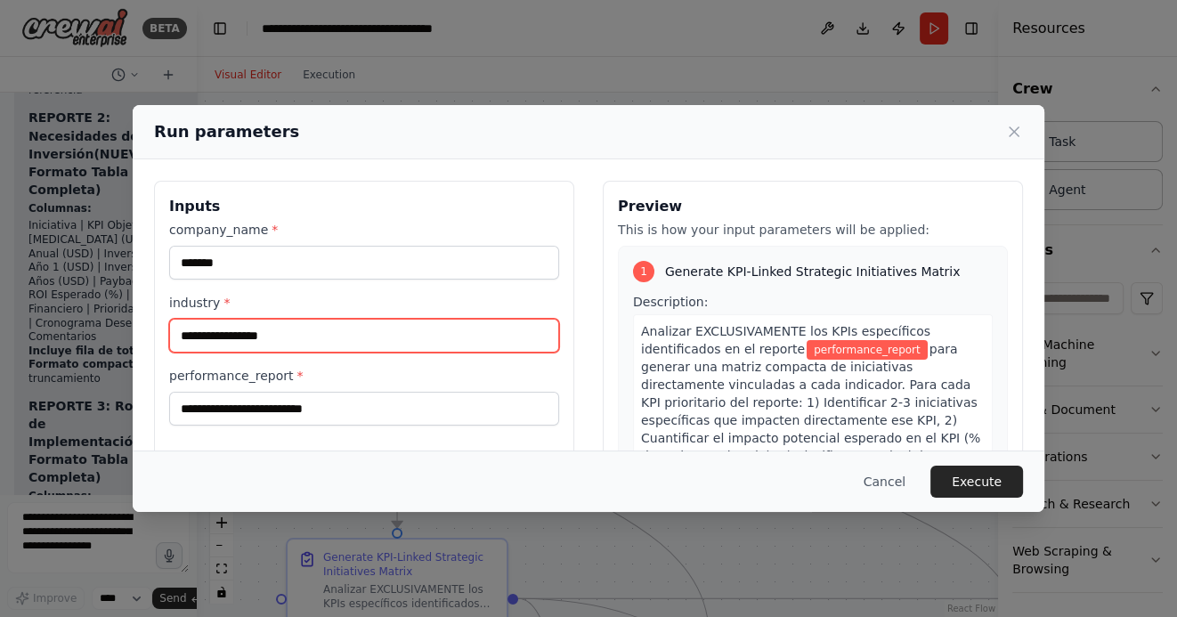
click at [331, 336] on input "industry *" at bounding box center [364, 336] width 390 height 34
type input "**********"
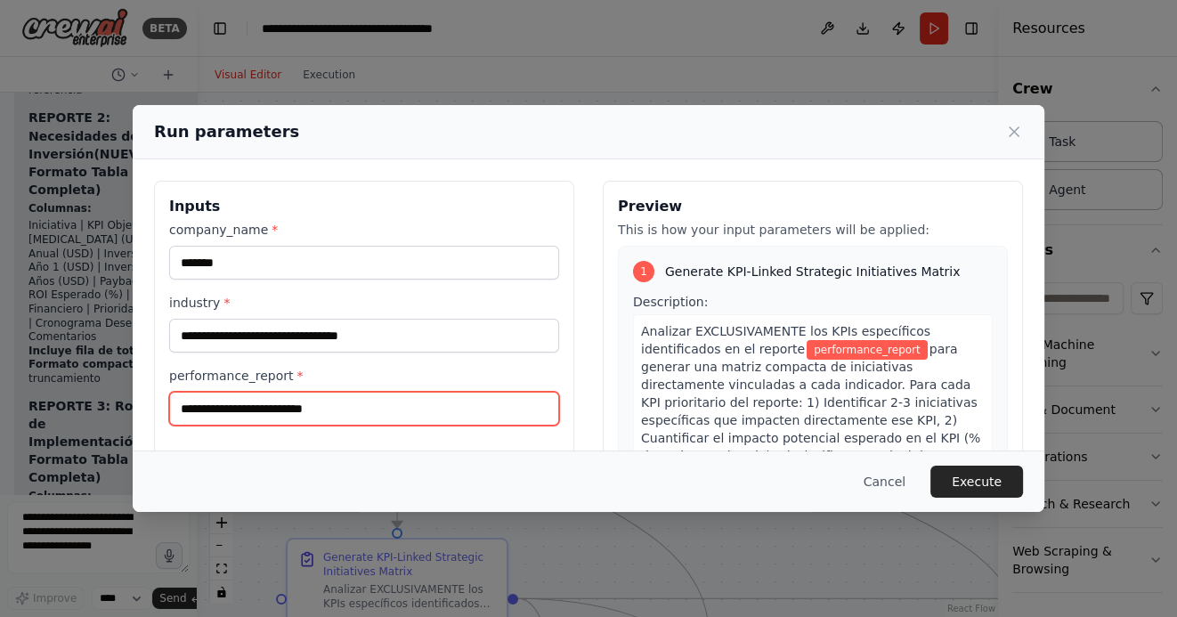
click at [307, 417] on input "performance_report *" at bounding box center [364, 409] width 390 height 34
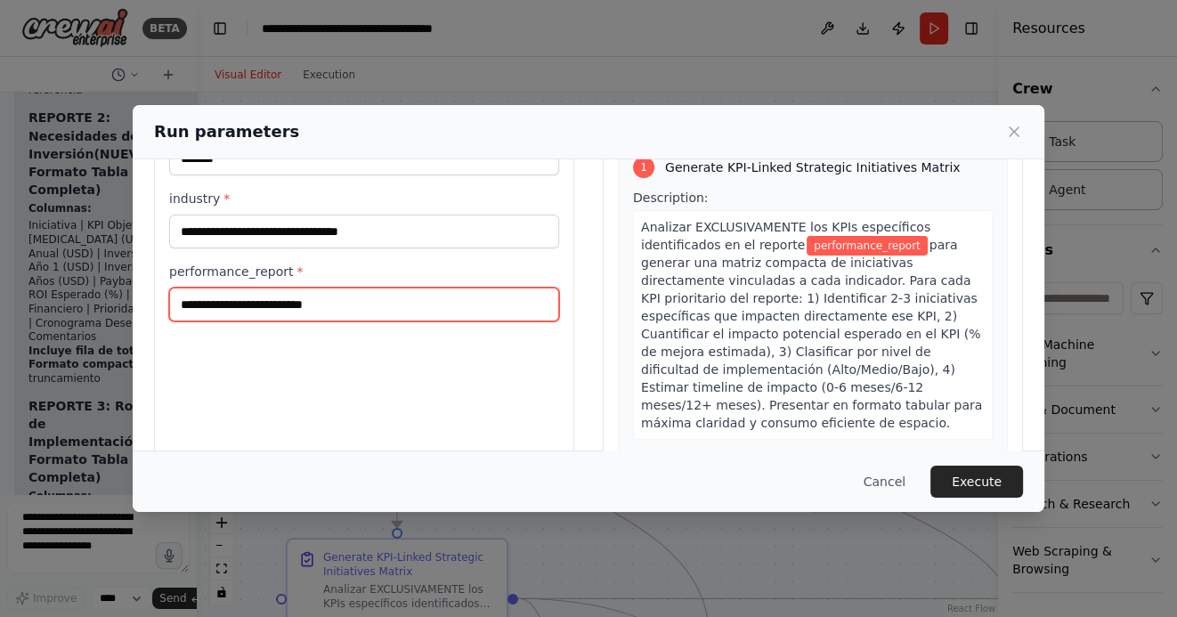
scroll to position [117, 0]
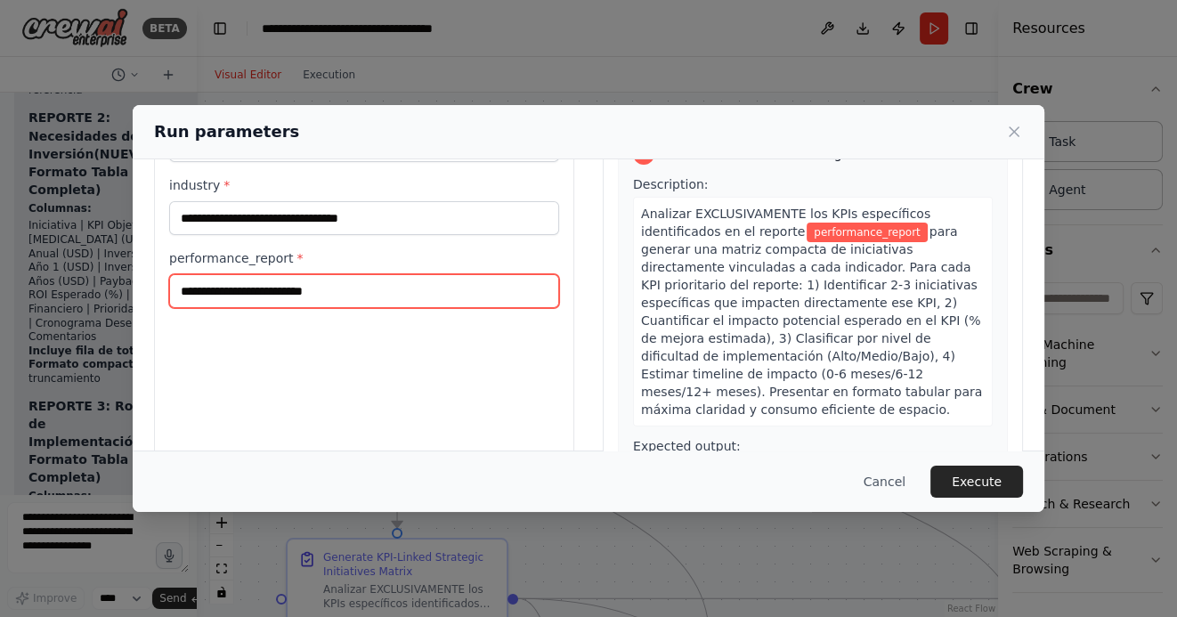
paste input "**********"
type input "**********"
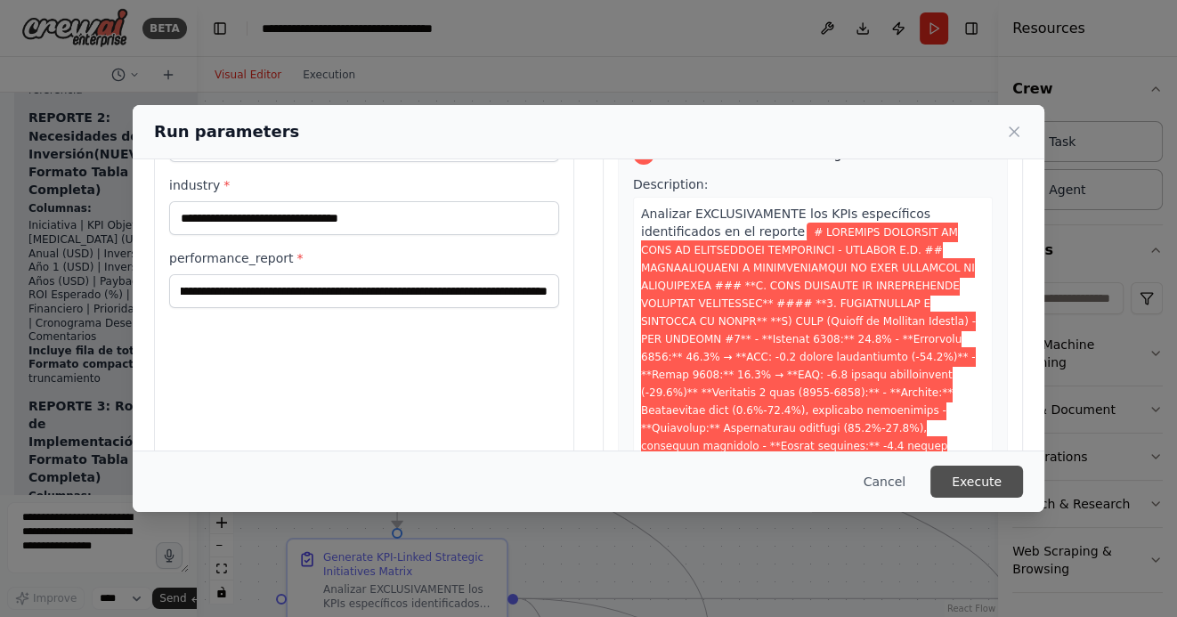
click at [987, 482] on button "Execute" at bounding box center [976, 482] width 93 height 32
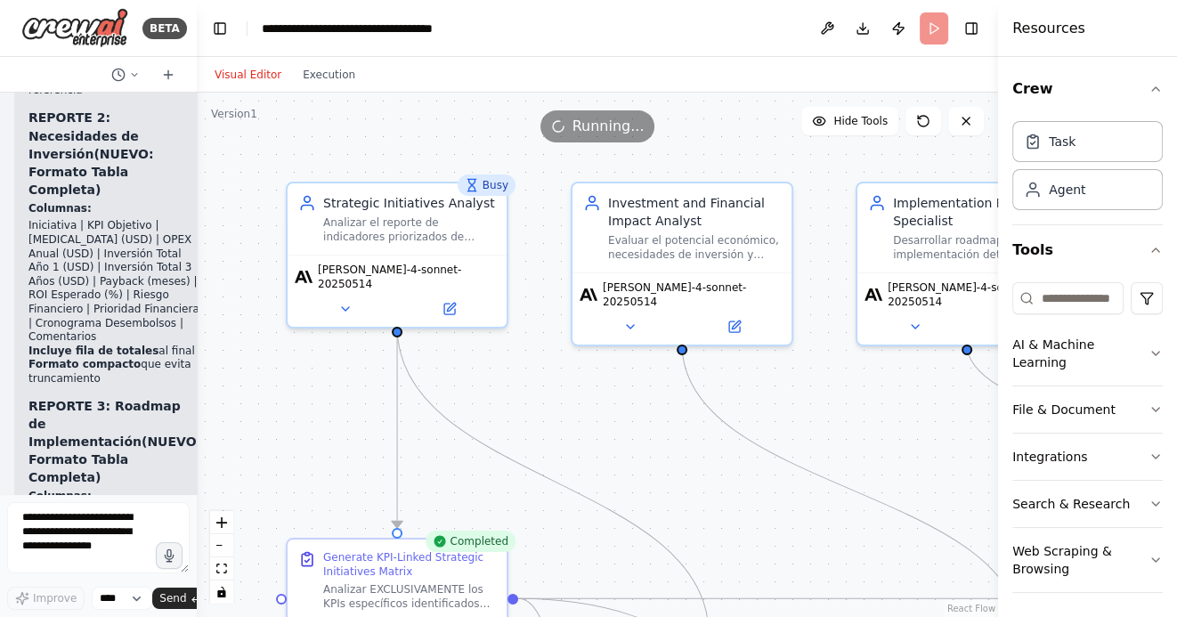
drag, startPoint x: 560, startPoint y: 437, endPoint x: 547, endPoint y: 309, distance: 128.9
click at [547, 312] on div ".deletable-edge-delete-btn { width: 20px; height: 20px; border: 0px solid #ffff…" at bounding box center [597, 355] width 801 height 524
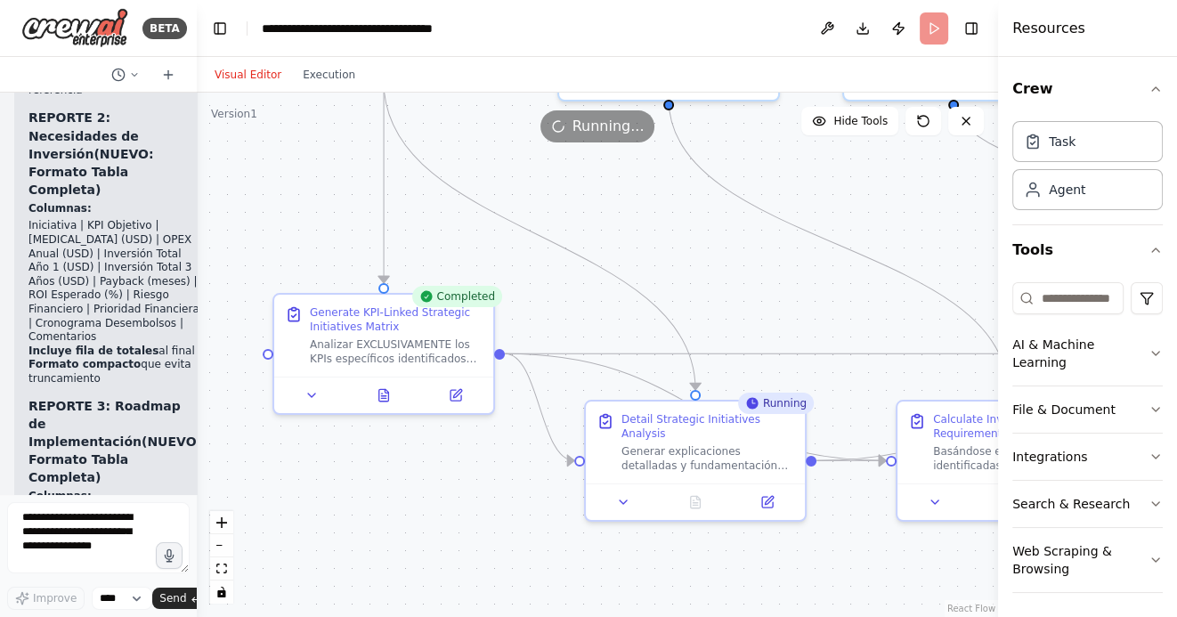
drag, startPoint x: 433, startPoint y: 573, endPoint x: 433, endPoint y: 433, distance: 140.6
click at [433, 435] on div ".deletable-edge-delete-btn { width: 20px; height: 20px; border: 0px solid #ffff…" at bounding box center [597, 355] width 801 height 524
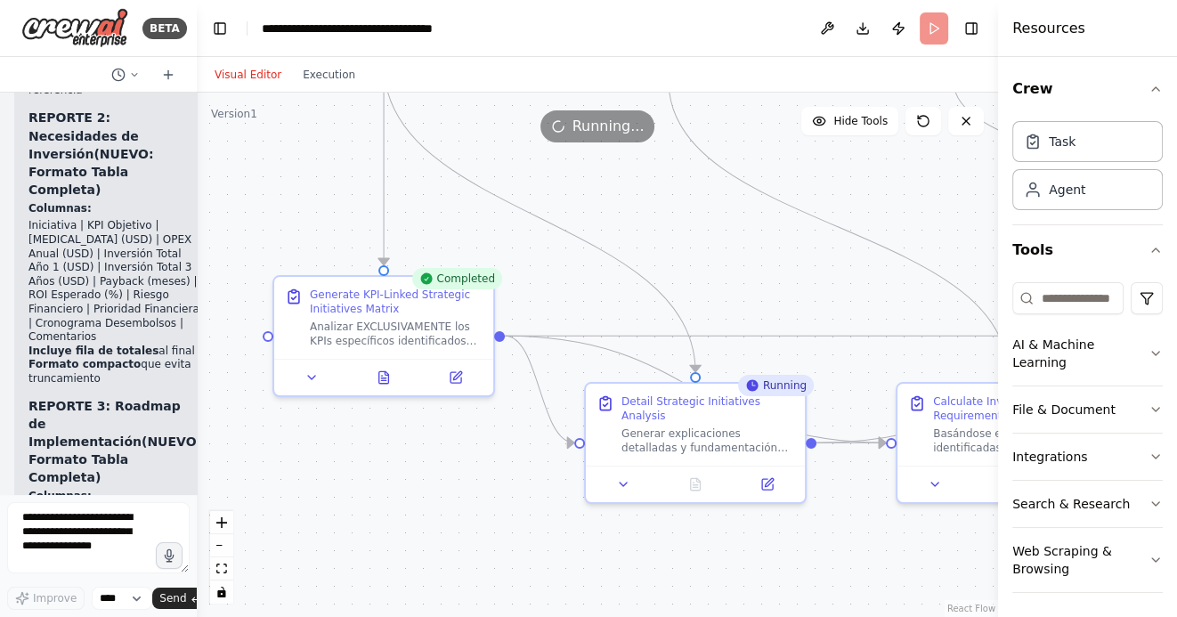
drag, startPoint x: 363, startPoint y: 477, endPoint x: 259, endPoint y: 439, distance: 111.0
click at [260, 439] on div ".deletable-edge-delete-btn { width: 20px; height: 20px; border: 0px solid #ffff…" at bounding box center [597, 355] width 801 height 524
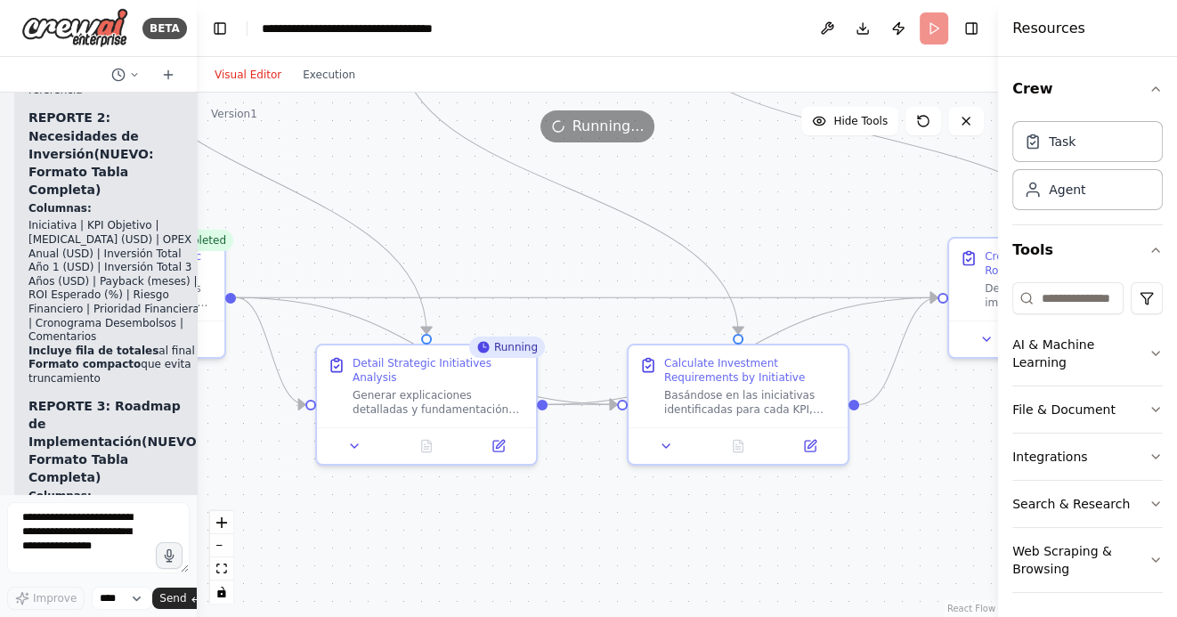
drag, startPoint x: 635, startPoint y: 528, endPoint x: 414, endPoint y: 528, distance: 220.8
click at [415, 528] on div ".deletable-edge-delete-btn { width: 20px; height: 20px; border: 0px solid #ffff…" at bounding box center [597, 355] width 801 height 524
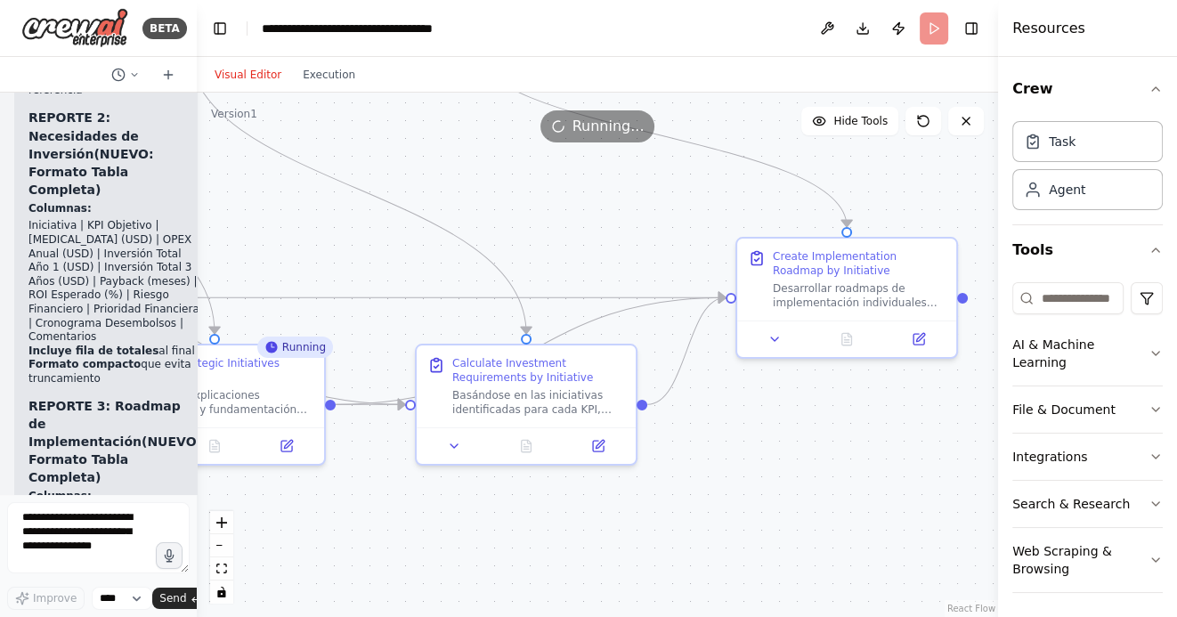
drag, startPoint x: 661, startPoint y: 530, endPoint x: 491, endPoint y: 530, distance: 170.0
click at [491, 530] on div ".deletable-edge-delete-btn { width: 20px; height: 20px; border: 0px solid #ffff…" at bounding box center [597, 355] width 801 height 524
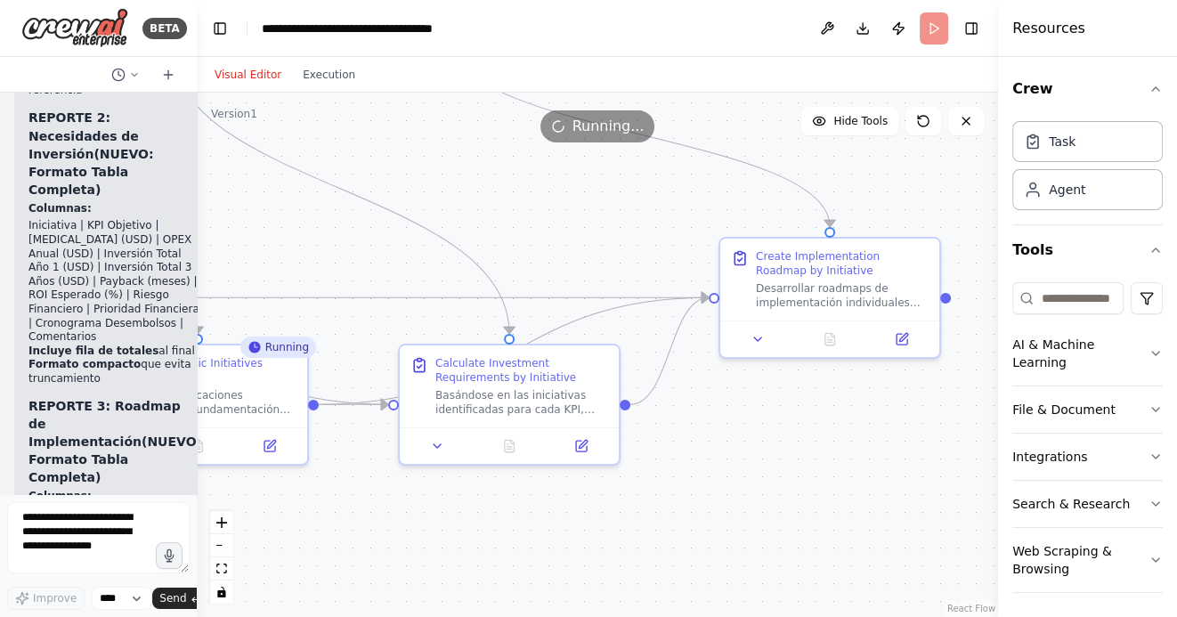
drag, startPoint x: 431, startPoint y: 539, endPoint x: 659, endPoint y: 539, distance: 227.9
click at [656, 539] on div ".deletable-edge-delete-btn { width: 20px; height: 20px; border: 0px solid #ffff…" at bounding box center [597, 355] width 801 height 524
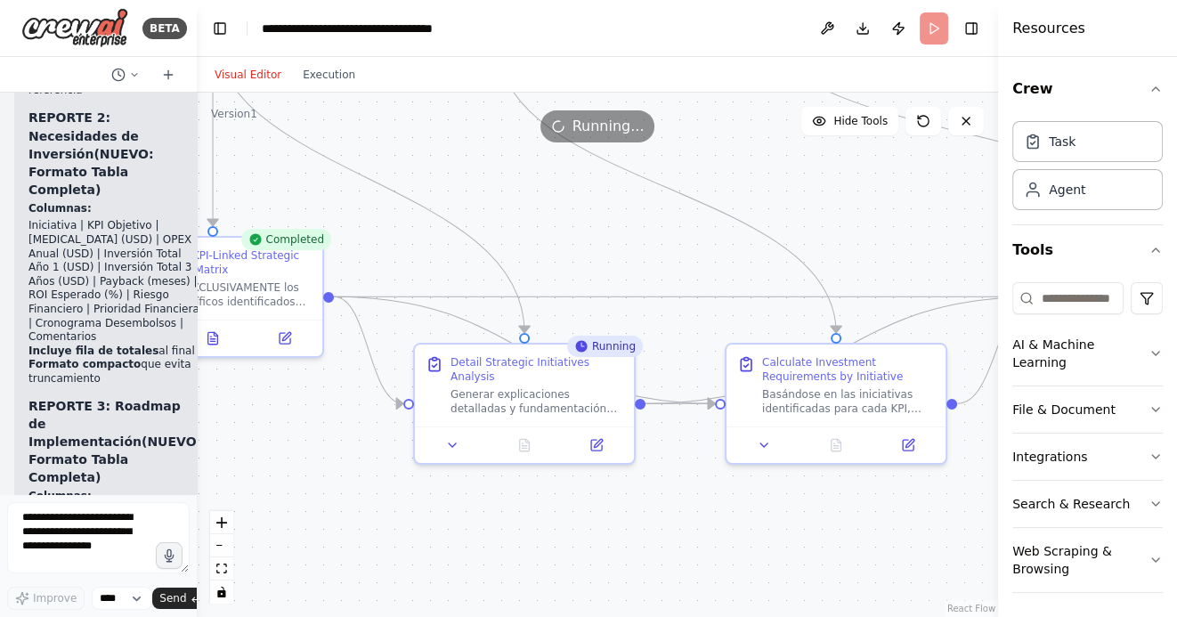
drag, startPoint x: 518, startPoint y: 556, endPoint x: 700, endPoint y: 556, distance: 181.6
click at [697, 556] on div ".deletable-edge-delete-btn { width: 20px; height: 20px; border: 0px solid #ffff…" at bounding box center [597, 355] width 801 height 524
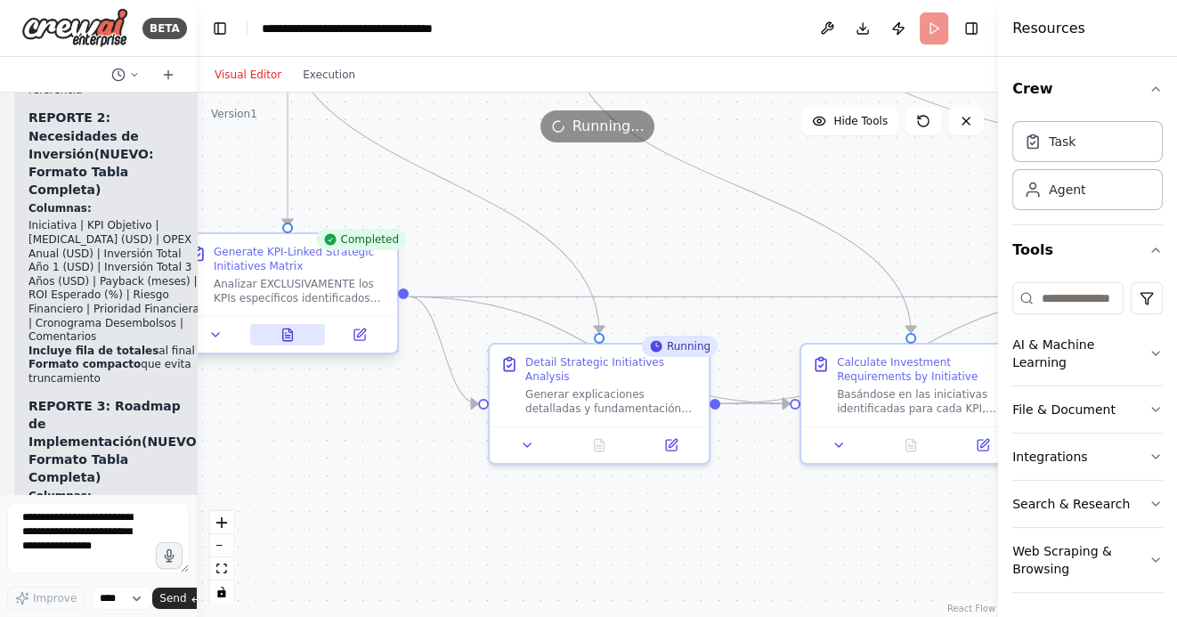
click at [286, 329] on icon at bounding box center [288, 334] width 10 height 12
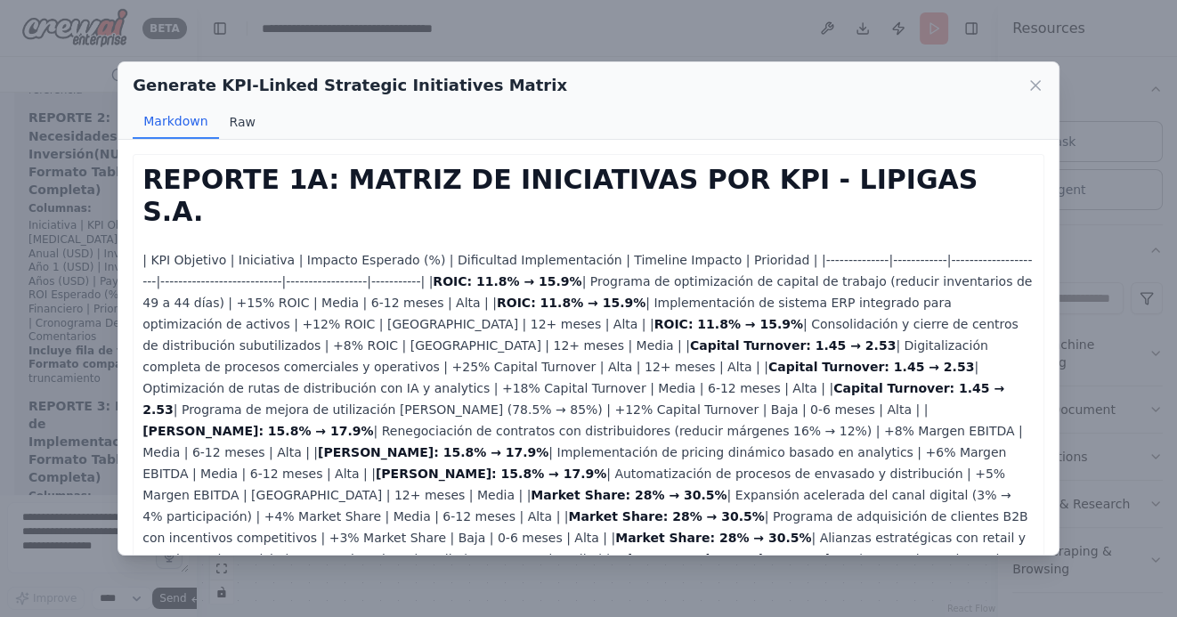
click at [240, 125] on button "Raw" at bounding box center [242, 122] width 47 height 34
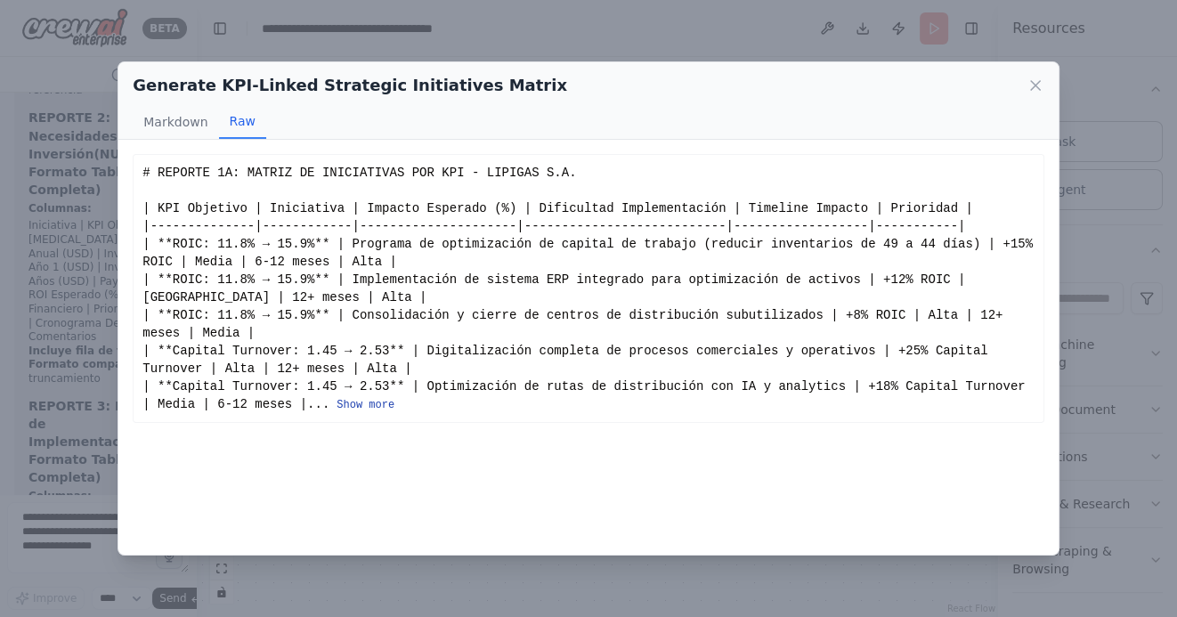
click at [378, 404] on button "Show more" at bounding box center [365, 405] width 58 height 14
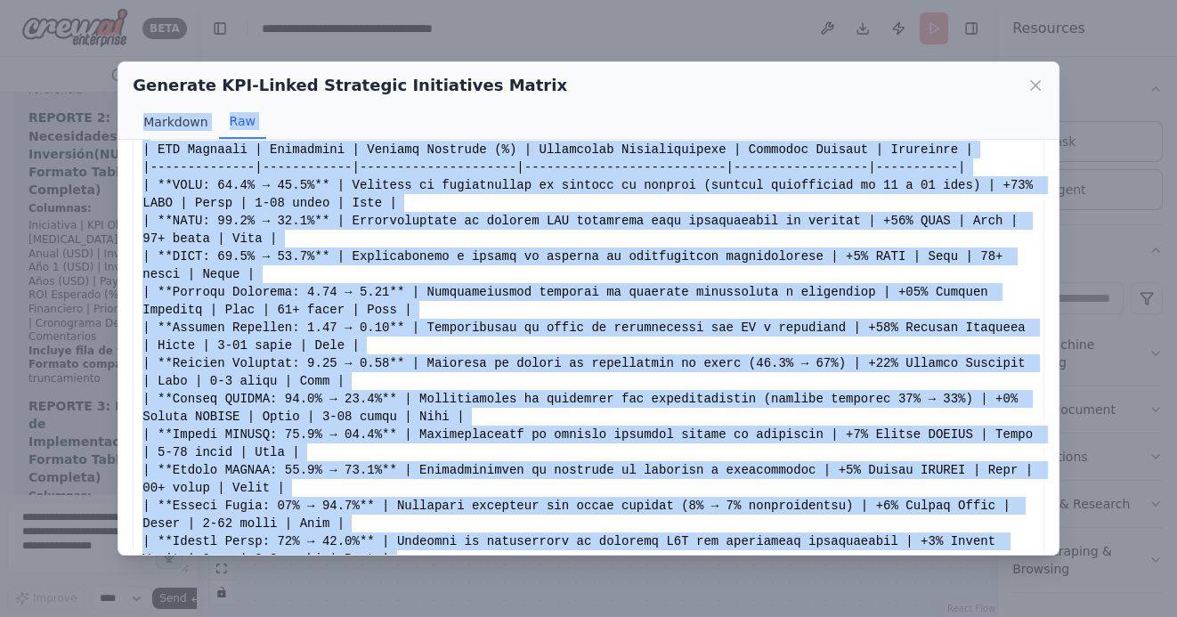
scroll to position [0, 0]
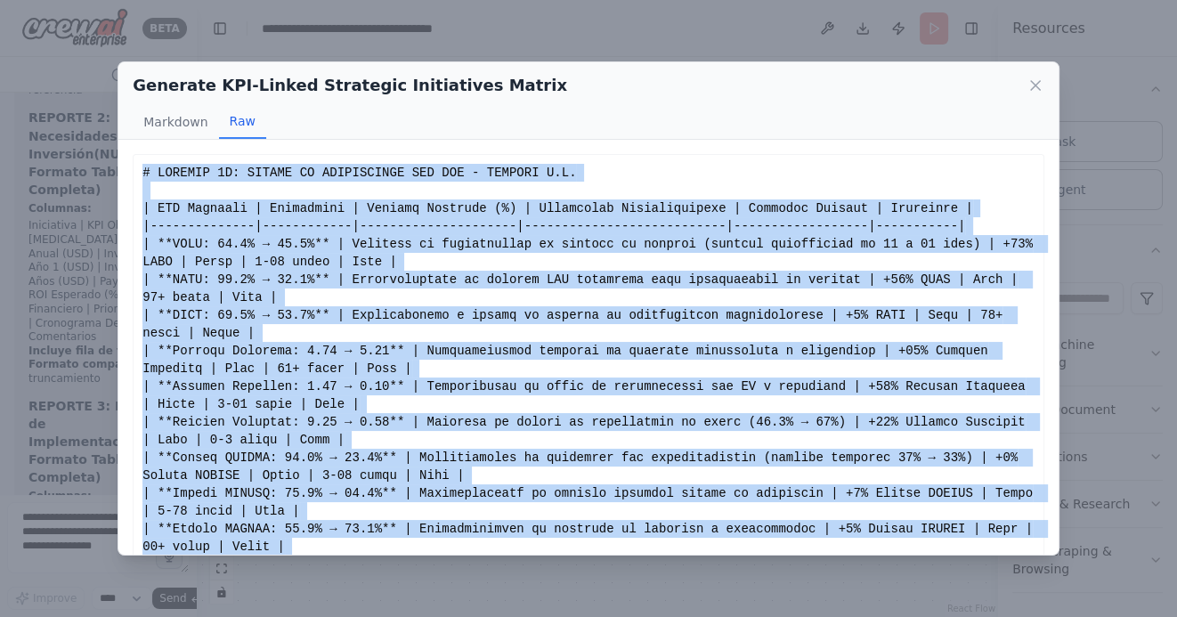
drag, startPoint x: 233, startPoint y: 524, endPoint x: 137, endPoint y: 160, distance: 376.5
copy div "# REPORTE 1A: MATRIZ DE INICIATIVAS POR KPI - LIPIGAS S.A. | KPI Objetivo | Ini…"
click at [1035, 83] on icon at bounding box center [1035, 86] width 18 height 18
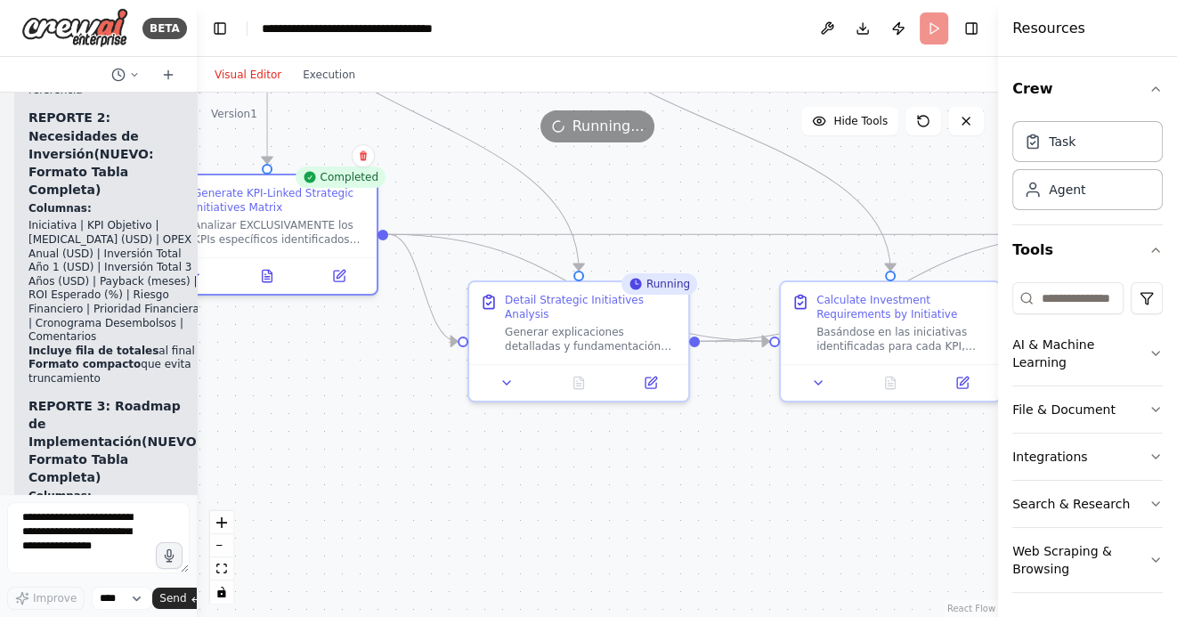
drag, startPoint x: 655, startPoint y: 236, endPoint x: 607, endPoint y: 152, distance: 96.5
click at [609, 154] on div ".deletable-edge-delete-btn { width: 20px; height: 20px; border: 0px solid #ffff…" at bounding box center [597, 355] width 801 height 524
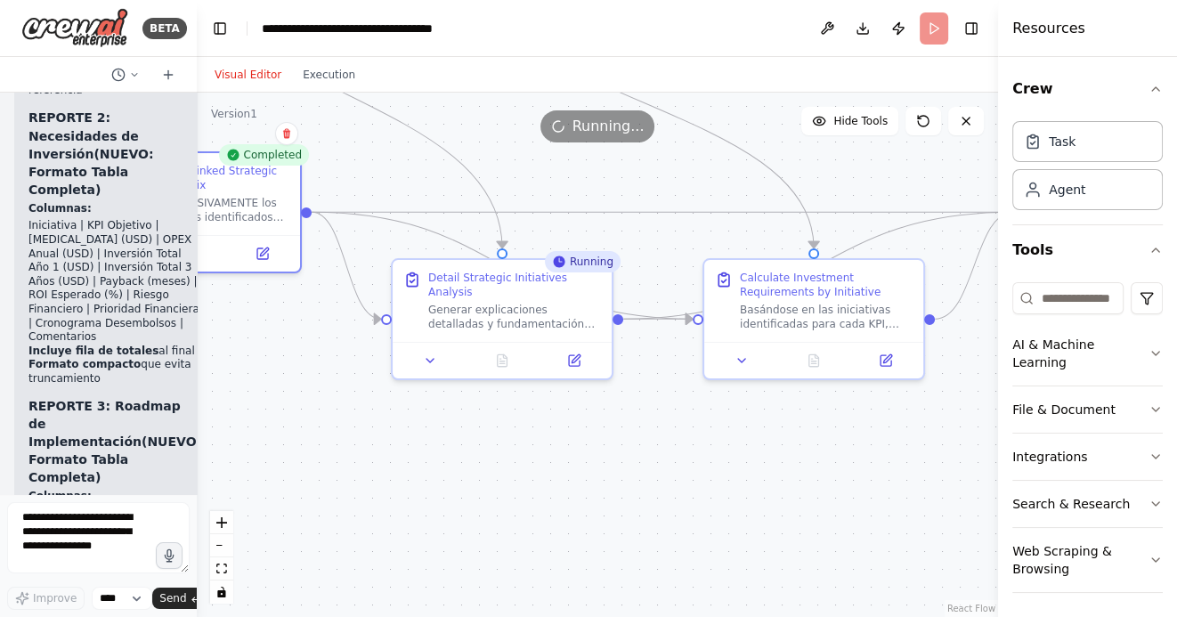
drag, startPoint x: 660, startPoint y: 457, endPoint x: 561, endPoint y: 429, distance: 103.4
click at [561, 429] on div ".deletable-edge-delete-btn { width: 20px; height: 20px; border: 0px solid #ffff…" at bounding box center [597, 355] width 801 height 524
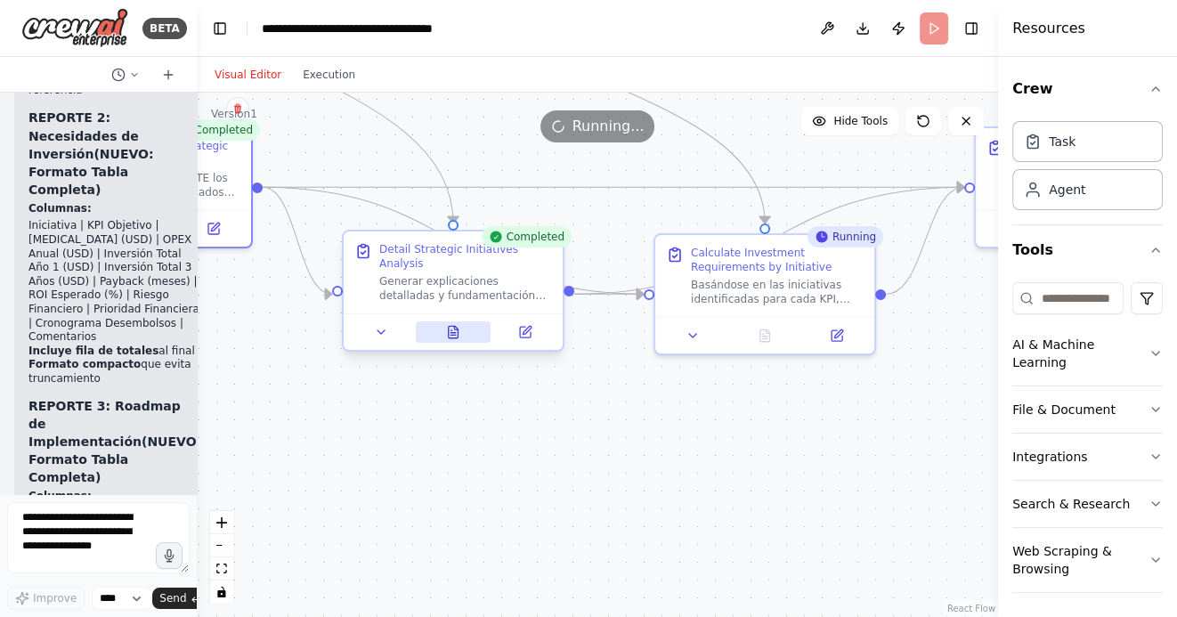
click at [458, 332] on icon at bounding box center [454, 332] width 10 height 12
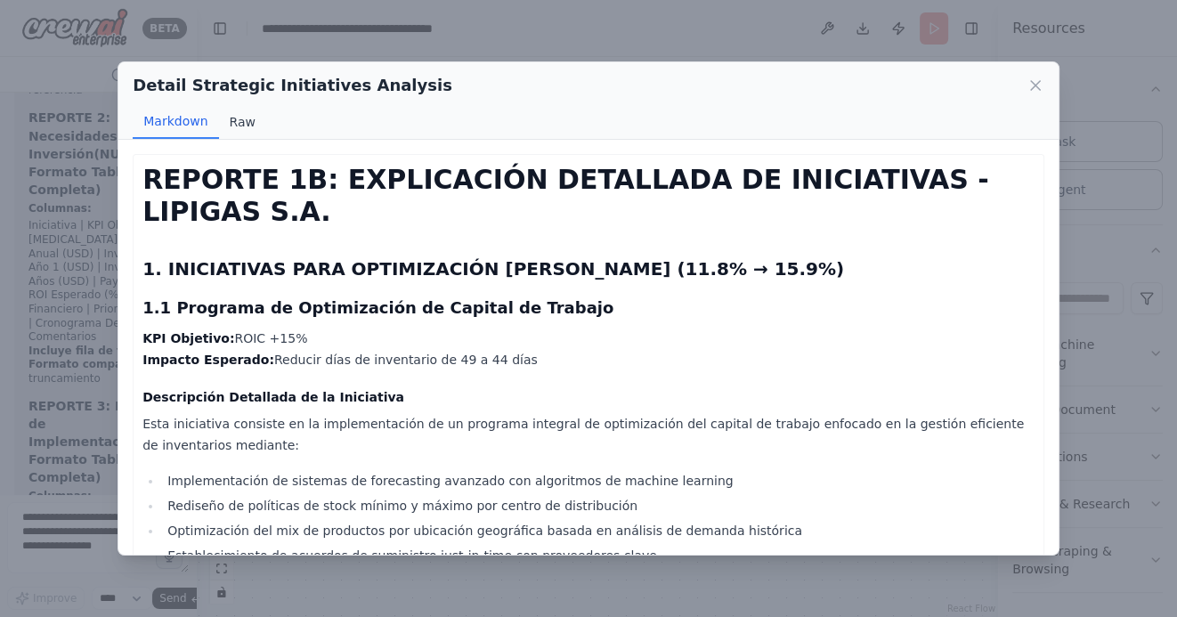
click at [247, 122] on button "Raw" at bounding box center [242, 122] width 47 height 34
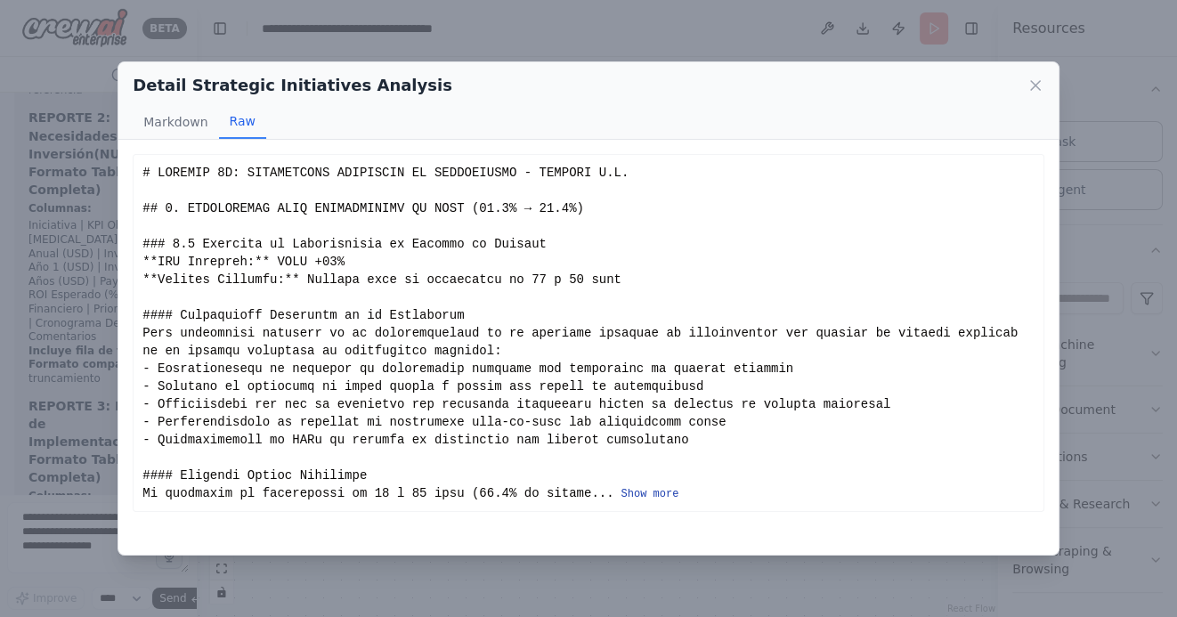
click at [661, 489] on button "Show more" at bounding box center [650, 494] width 58 height 14
click at [636, 495] on button "Show more" at bounding box center [650, 494] width 58 height 14
click at [645, 492] on button "Show more" at bounding box center [650, 494] width 58 height 14
click at [664, 494] on button "Show more" at bounding box center [650, 494] width 58 height 14
click at [653, 498] on button "Show more" at bounding box center [650, 494] width 58 height 14
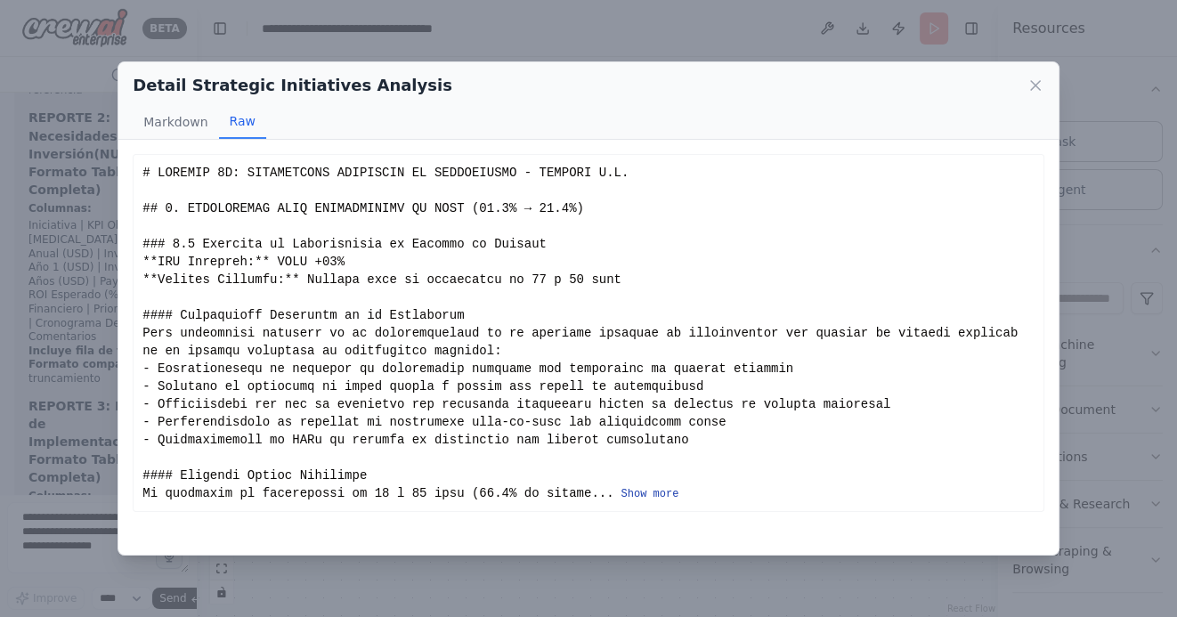
click at [639, 490] on button "Show more" at bounding box center [650, 494] width 58 height 14
click at [645, 496] on button "Show more" at bounding box center [650, 494] width 58 height 14
click at [652, 490] on button "Show more" at bounding box center [650, 494] width 58 height 14
click at [1033, 79] on icon at bounding box center [1035, 86] width 18 height 18
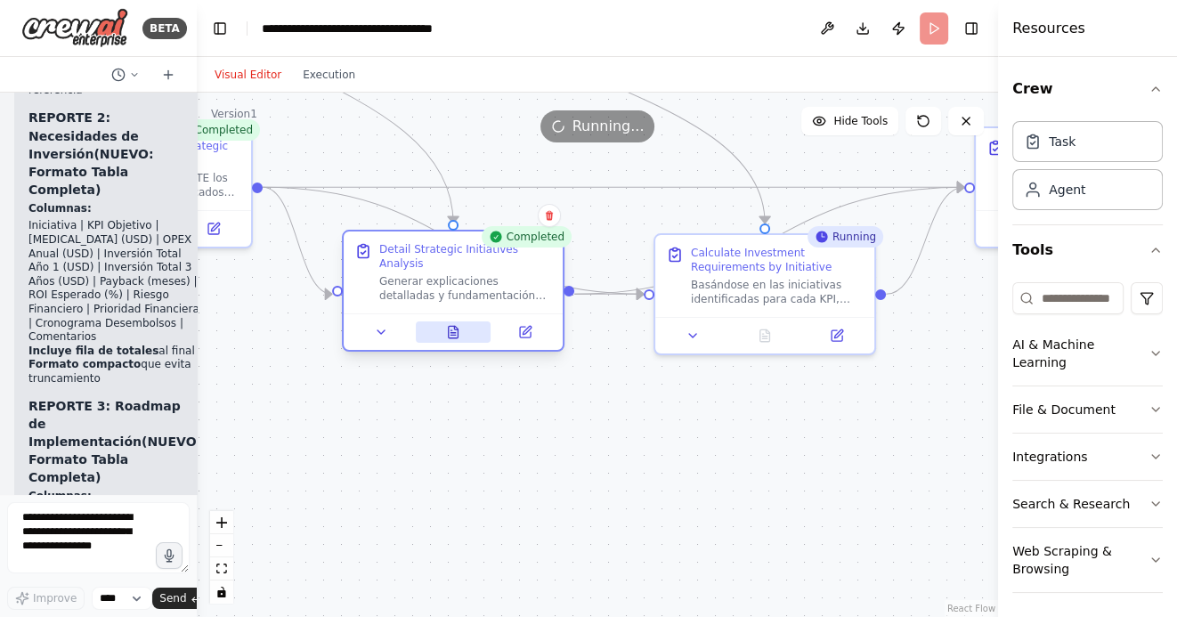
click at [446, 332] on icon at bounding box center [453, 332] width 14 height 14
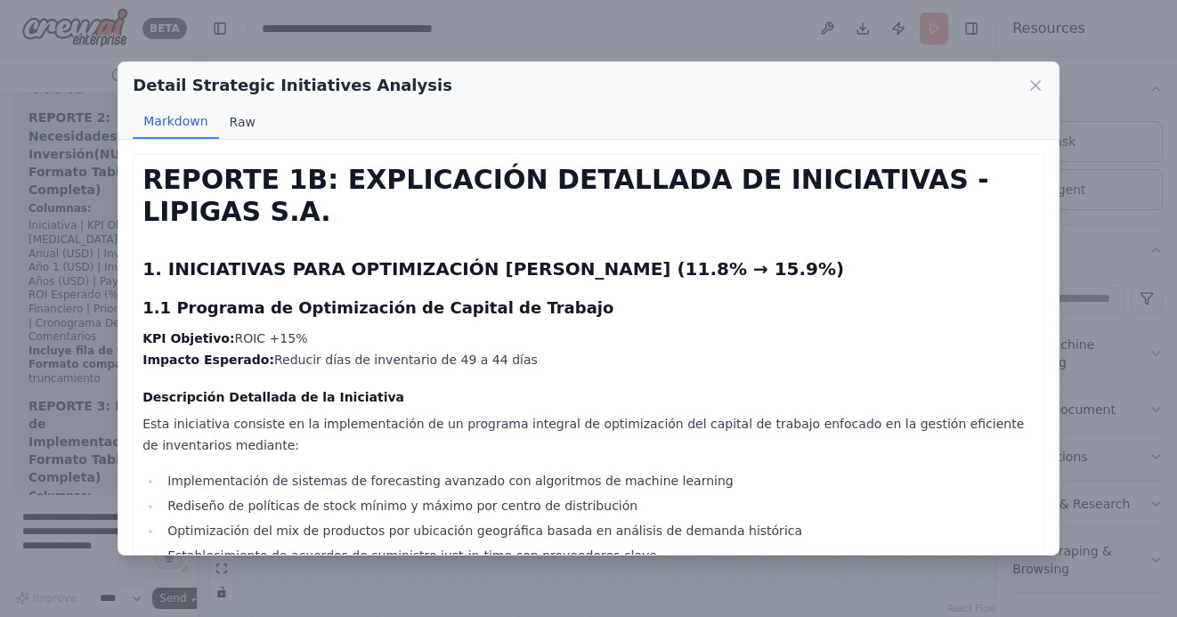
click at [236, 117] on button "Raw" at bounding box center [242, 122] width 47 height 34
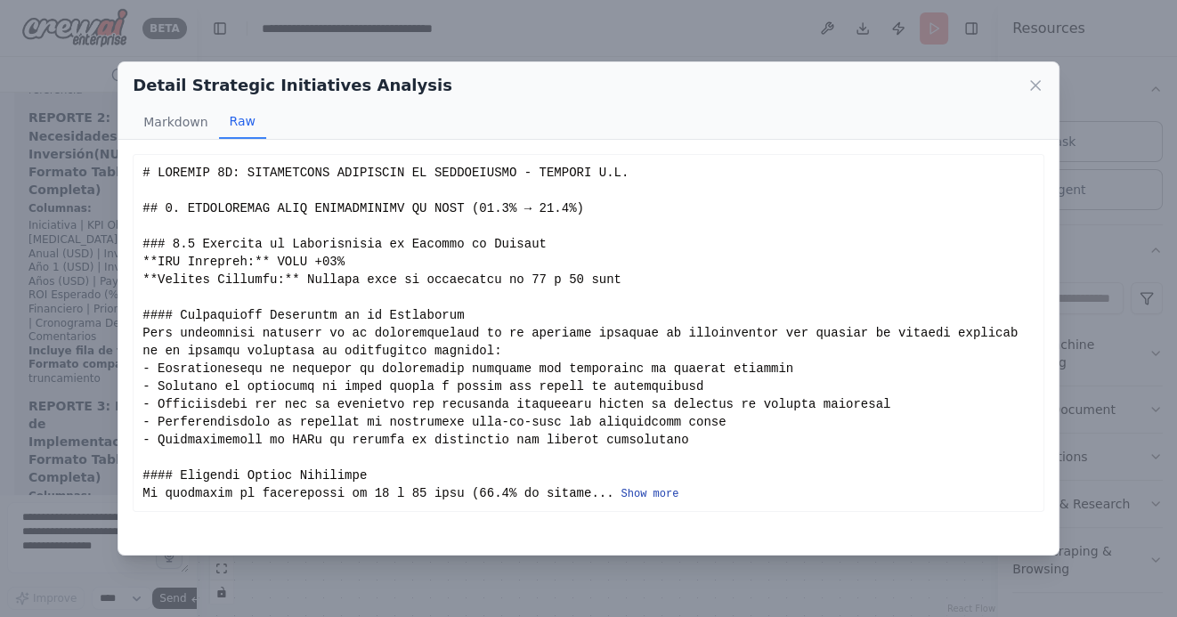
click at [629, 497] on button "Show more" at bounding box center [650, 494] width 58 height 14
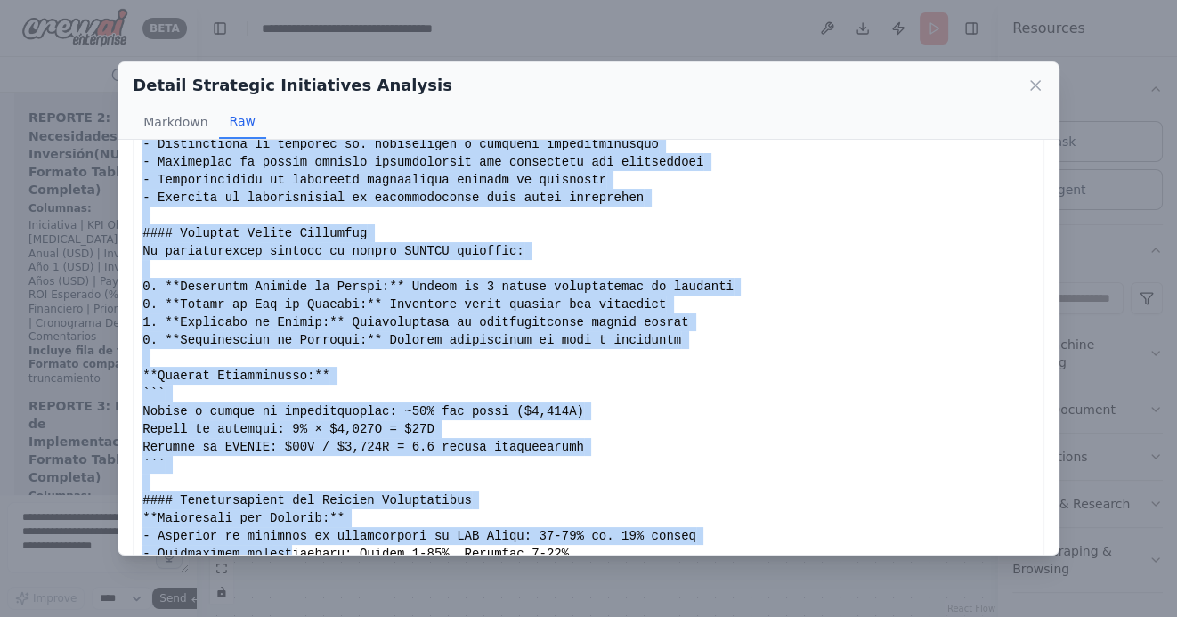
scroll to position [4119, 0]
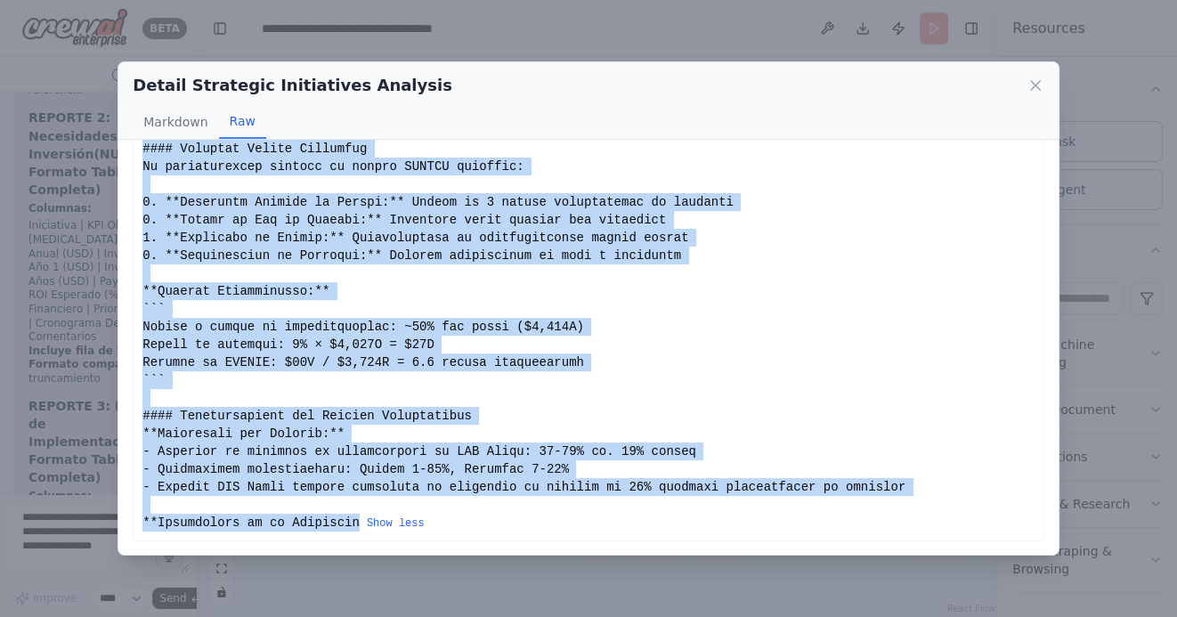
drag, startPoint x: 142, startPoint y: 170, endPoint x: 355, endPoint y: 523, distance: 411.7
copy div "# REPORTE 1B: EXPLICACIÓN DETALLADA DE INICIATIVAS - LIPIGAS S.A. ## 1. INICIAT…"
click at [1037, 83] on icon at bounding box center [1035, 85] width 9 height 9
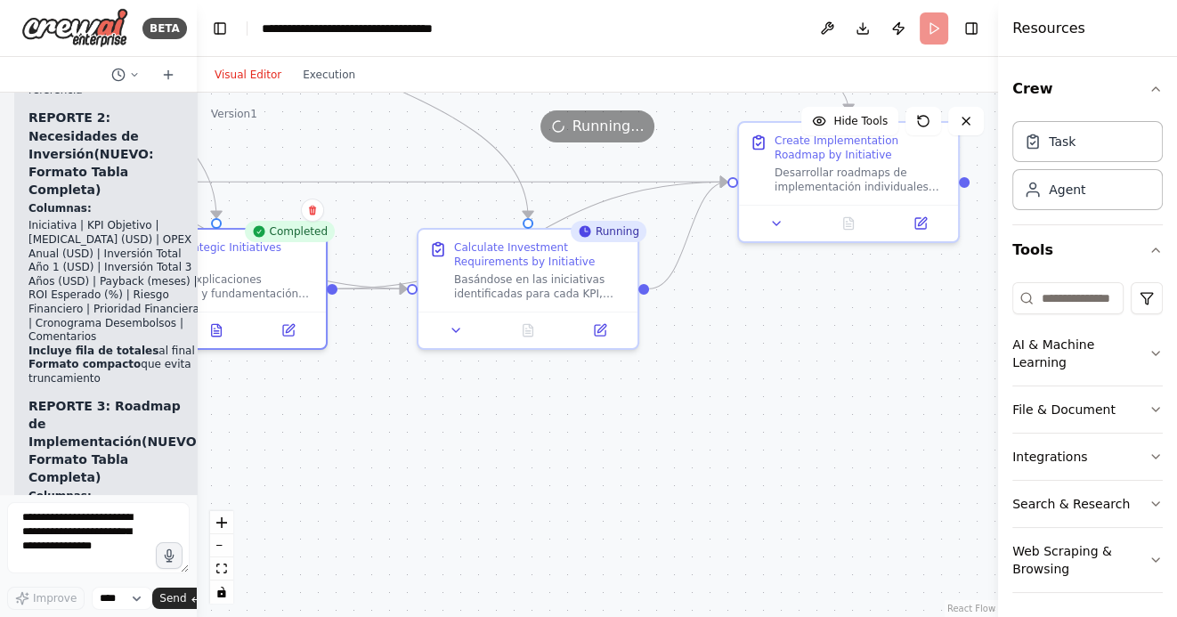
drag, startPoint x: 798, startPoint y: 466, endPoint x: 562, endPoint y: 461, distance: 236.8
click at [562, 461] on div ".deletable-edge-delete-btn { width: 20px; height: 20px; border: 0px solid #ffff…" at bounding box center [597, 355] width 801 height 524
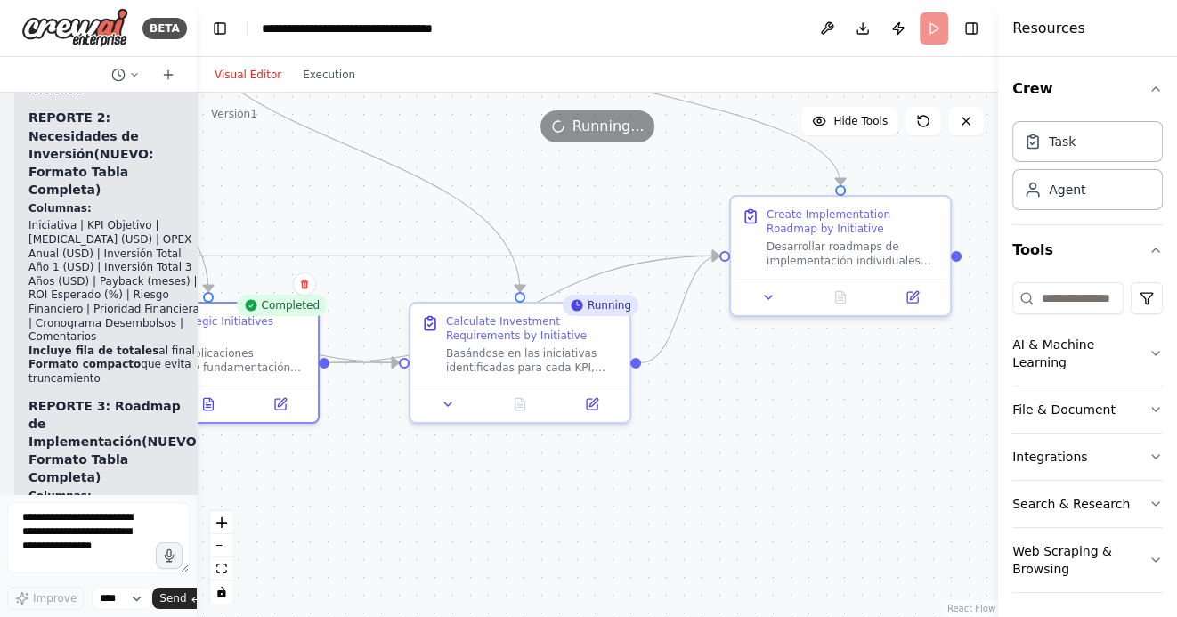
drag, startPoint x: 711, startPoint y: 450, endPoint x: 702, endPoint y: 528, distance: 78.8
click at [703, 528] on div ".deletable-edge-delete-btn { width: 20px; height: 20px; border: 0px solid #ffff…" at bounding box center [597, 355] width 801 height 524
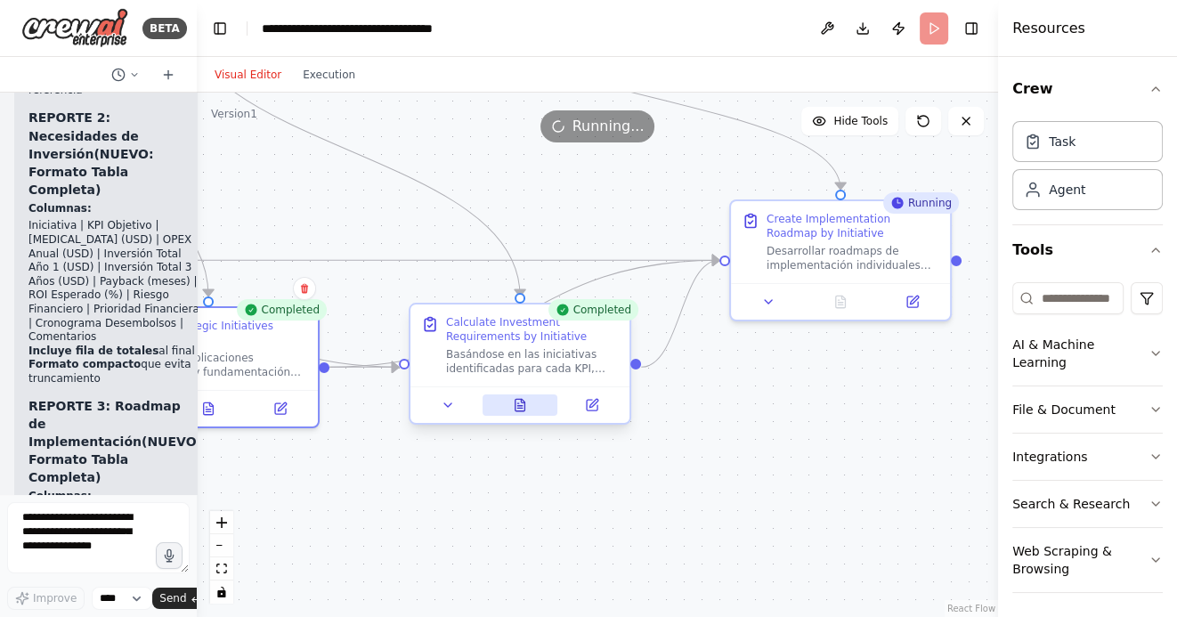
click at [524, 406] on icon at bounding box center [520, 405] width 10 height 12
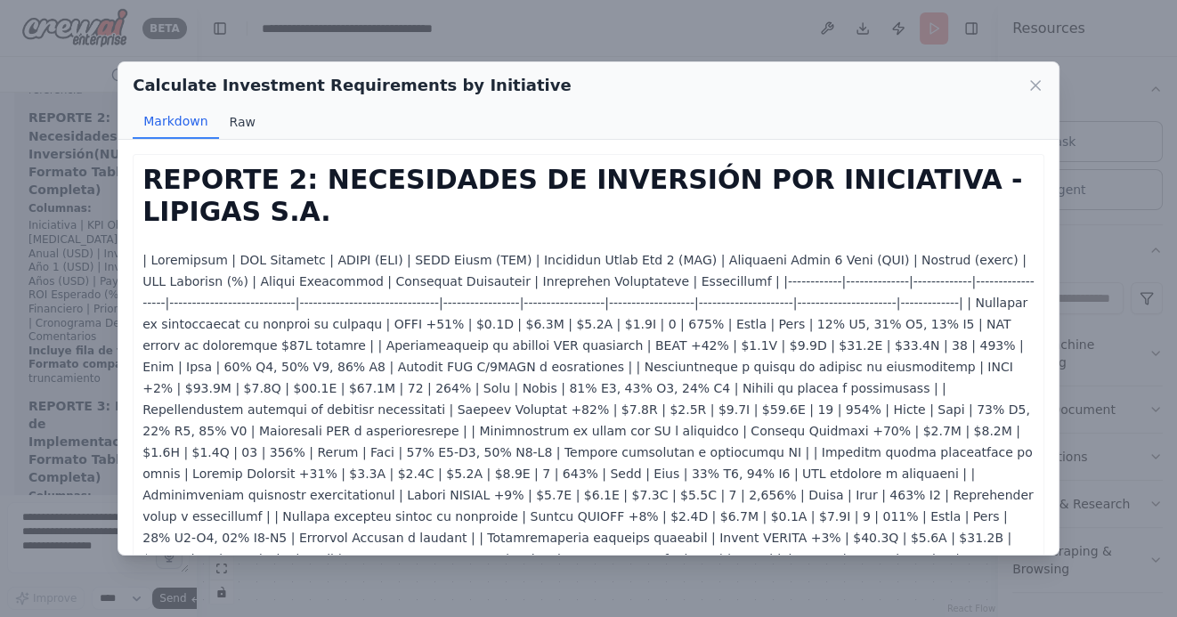
click at [244, 122] on button "Raw" at bounding box center [242, 122] width 47 height 34
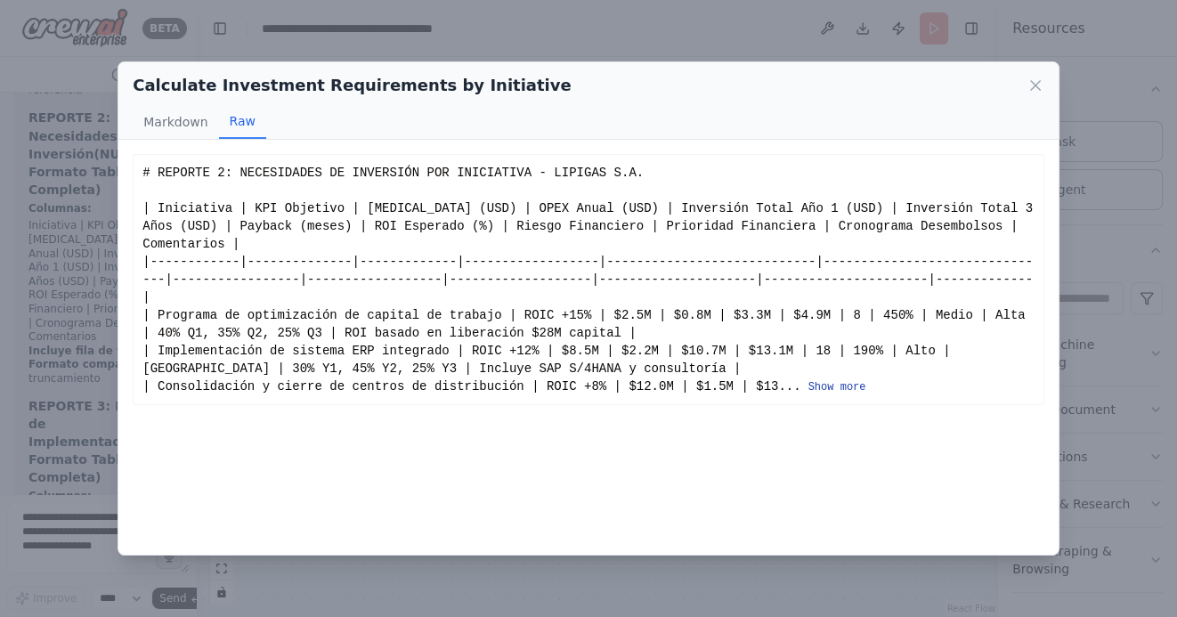
click at [836, 387] on button "Show more" at bounding box center [837, 387] width 58 height 14
click at [824, 393] on button "Show more" at bounding box center [837, 387] width 58 height 14
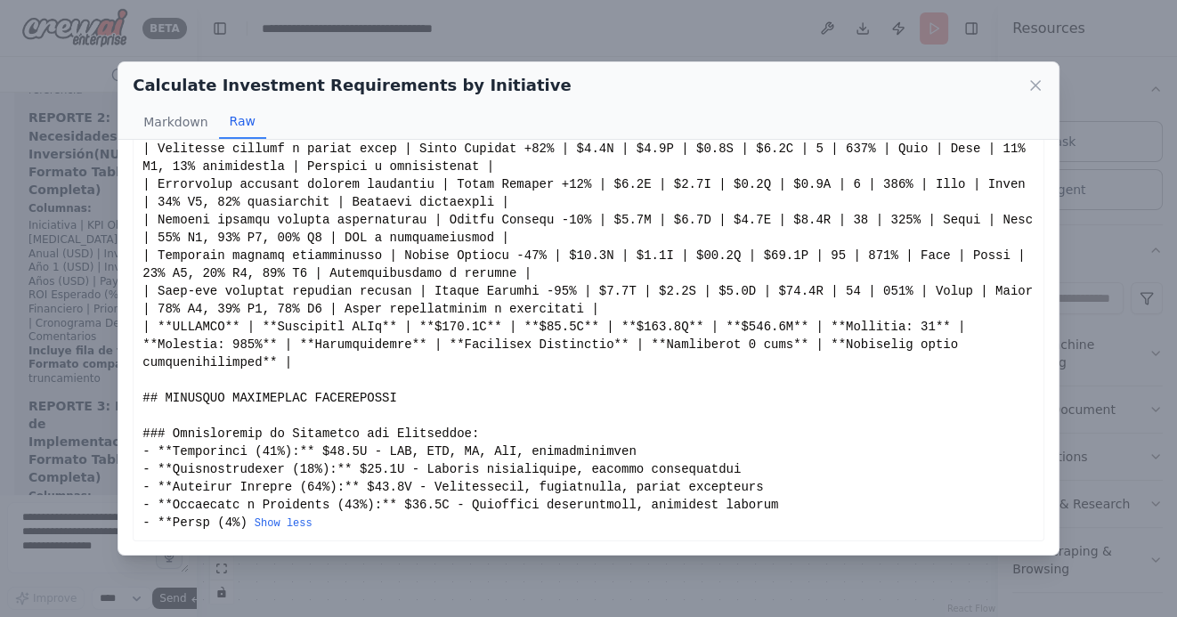
scroll to position [0, 0]
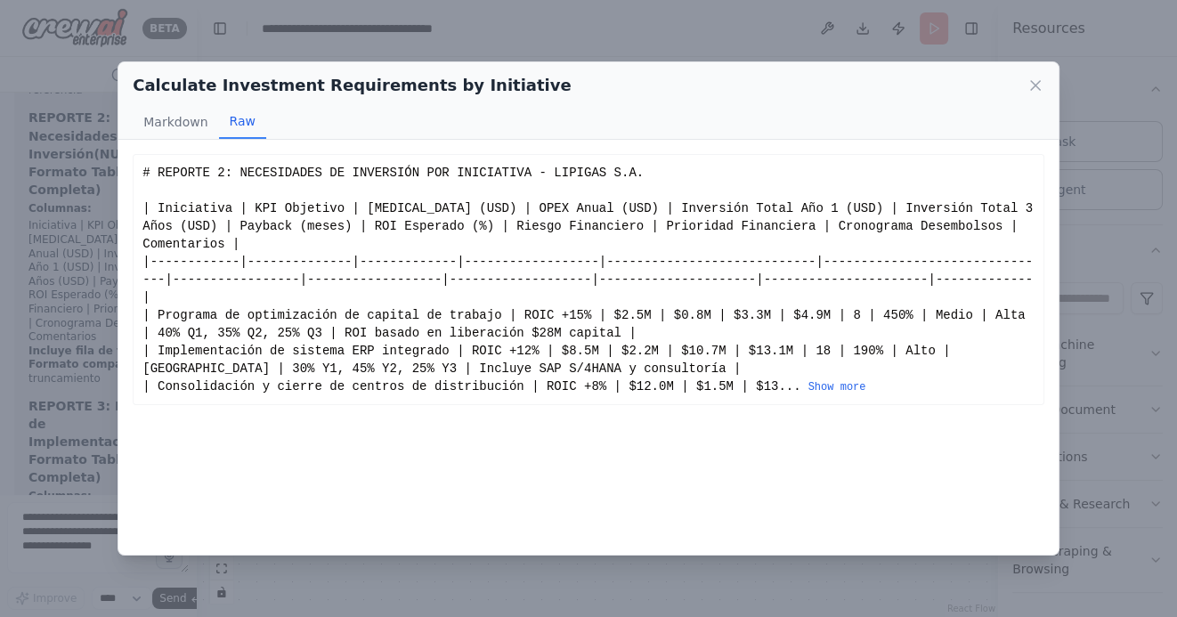
click at [845, 386] on button "Show more" at bounding box center [837, 387] width 58 height 14
click at [844, 388] on button "Show more" at bounding box center [837, 387] width 58 height 14
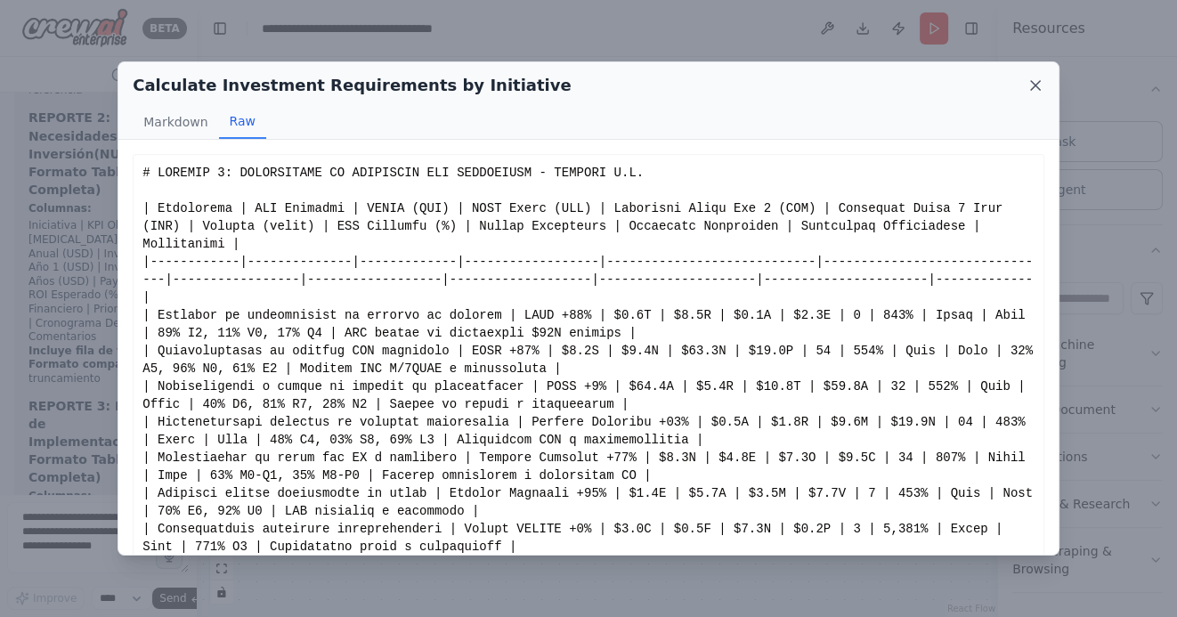
click at [1036, 88] on icon at bounding box center [1035, 86] width 18 height 18
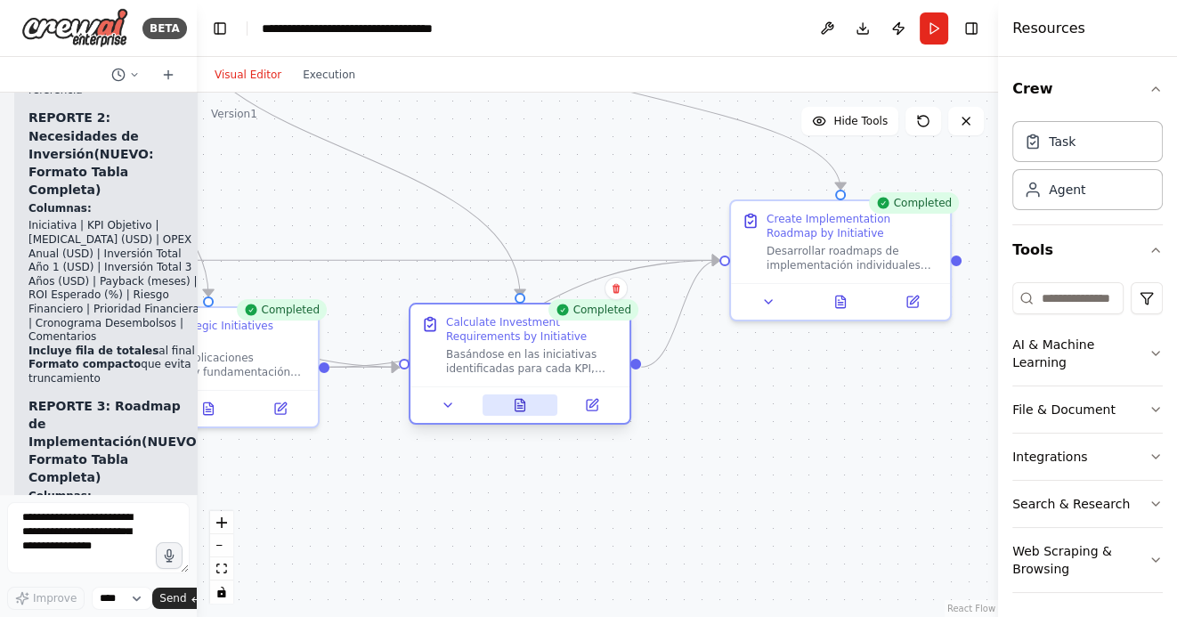
click at [527, 409] on button at bounding box center [520, 404] width 76 height 21
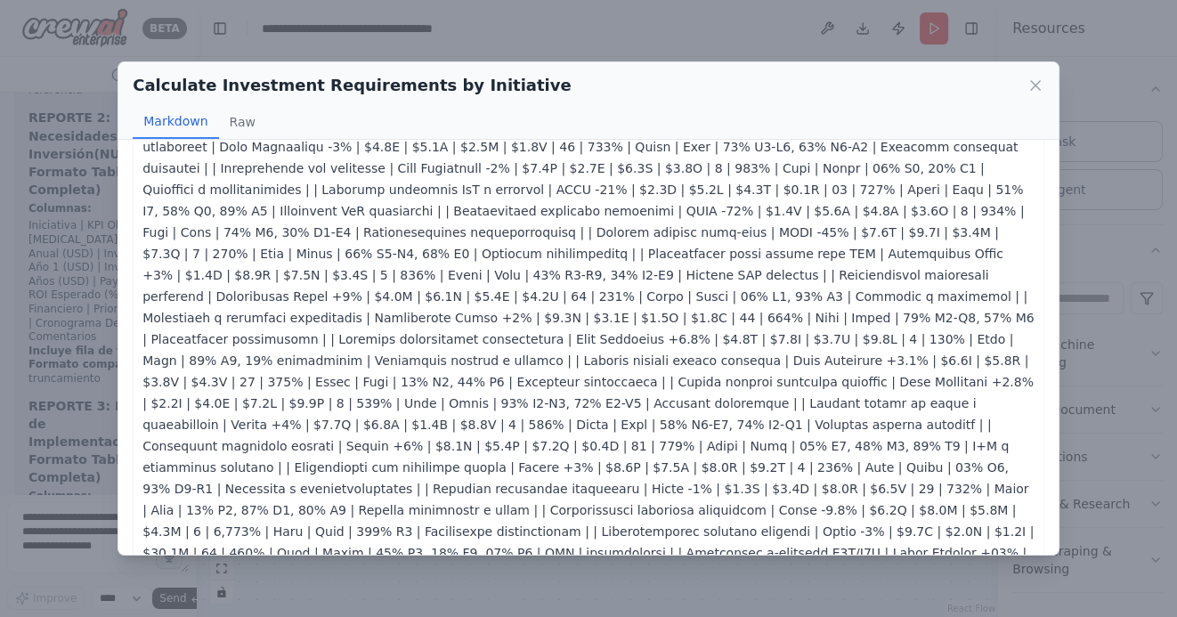
scroll to position [1095, 0]
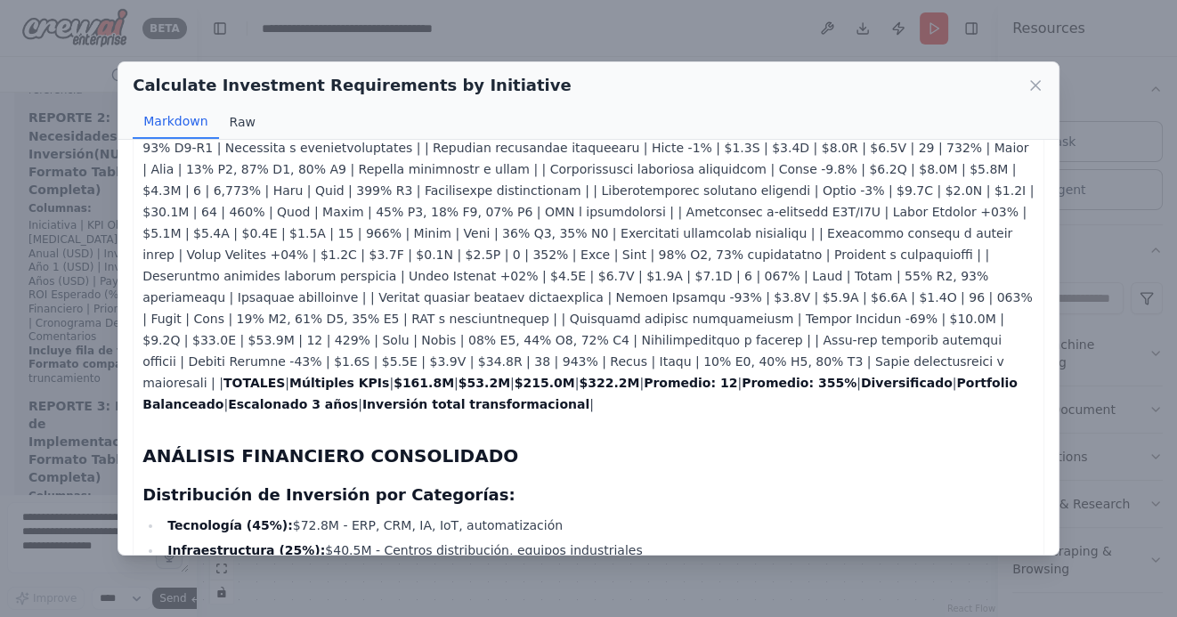
click at [231, 123] on button "Raw" at bounding box center [242, 122] width 47 height 34
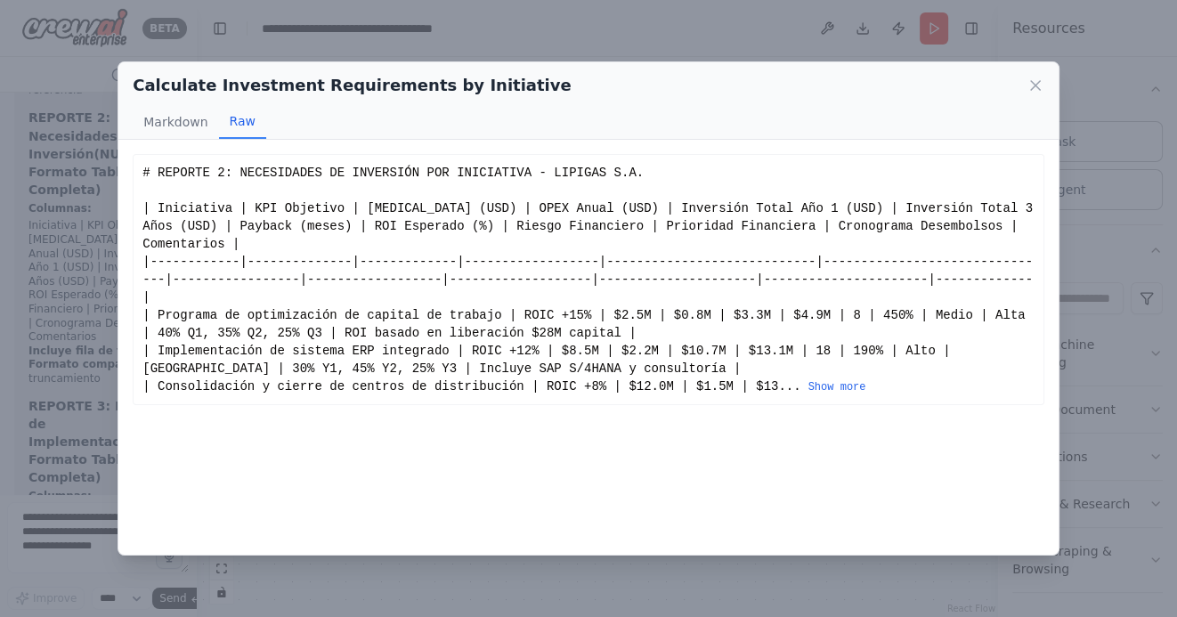
scroll to position [0, 0]
click at [846, 378] on div "# REPORTE 2: NECESIDADES DE INVERSIÓN POR INICIATIVA - LIPIGAS S.A. | Iniciativ…" at bounding box center [588, 279] width 892 height 231
click at [834, 385] on button "Show more" at bounding box center [837, 387] width 58 height 14
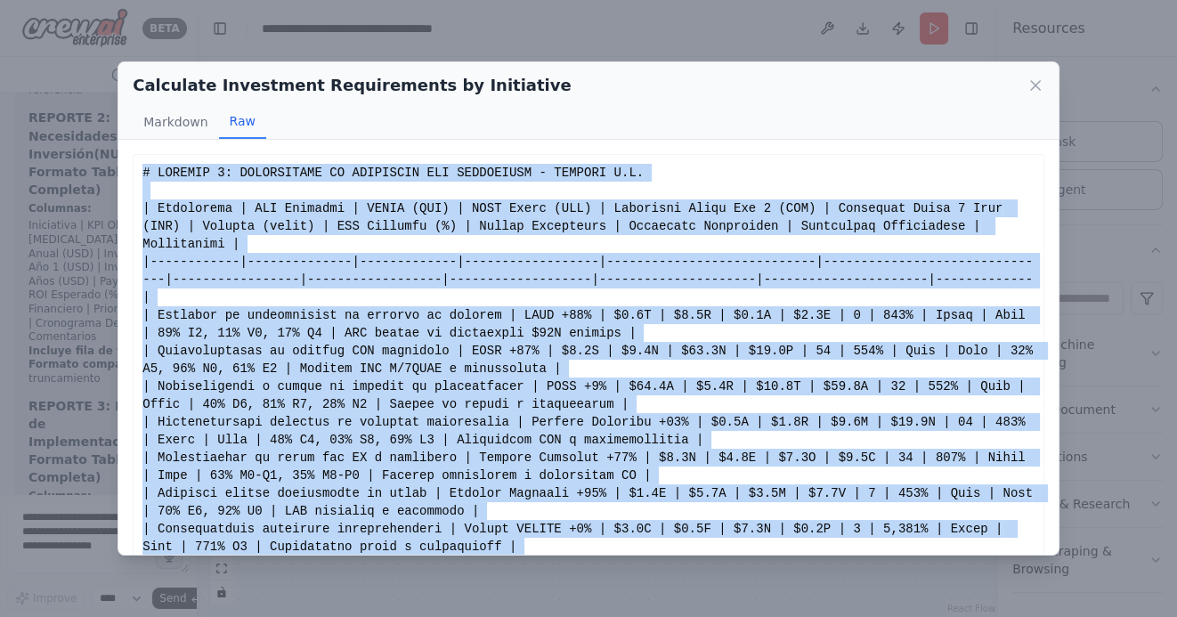
drag, startPoint x: 245, startPoint y: 521, endPoint x: 131, endPoint y: 168, distance: 370.4
click at [131, 168] on div "REPORTE 2: NECESIDADES DE INVERSIÓN POR INICIATIVA - LIPIGAS S.A. TOTALES | Múl…" at bounding box center [588, 347] width 940 height 414
copy div "# REPORTE 2: NECESIDADES DE INVERSIÓN POR INICIATIVA - LIPIGAS S.A. | Iniciativ…"
click at [1033, 88] on icon at bounding box center [1035, 86] width 18 height 18
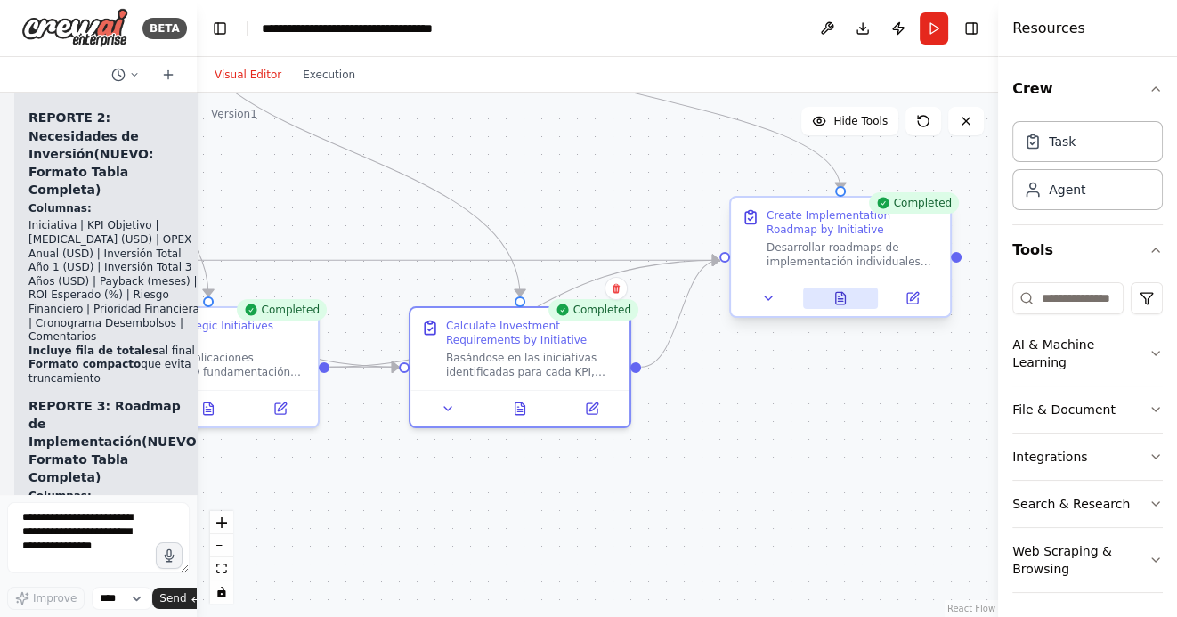
click at [844, 304] on icon at bounding box center [840, 298] width 14 height 14
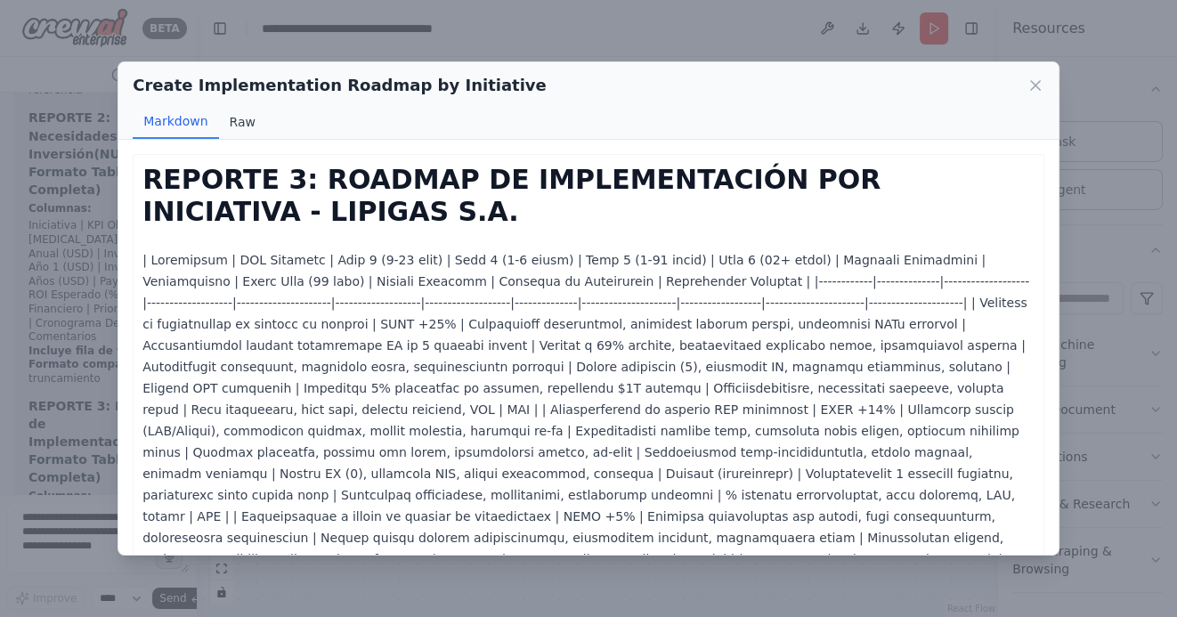
click at [244, 119] on button "Raw" at bounding box center [242, 122] width 47 height 34
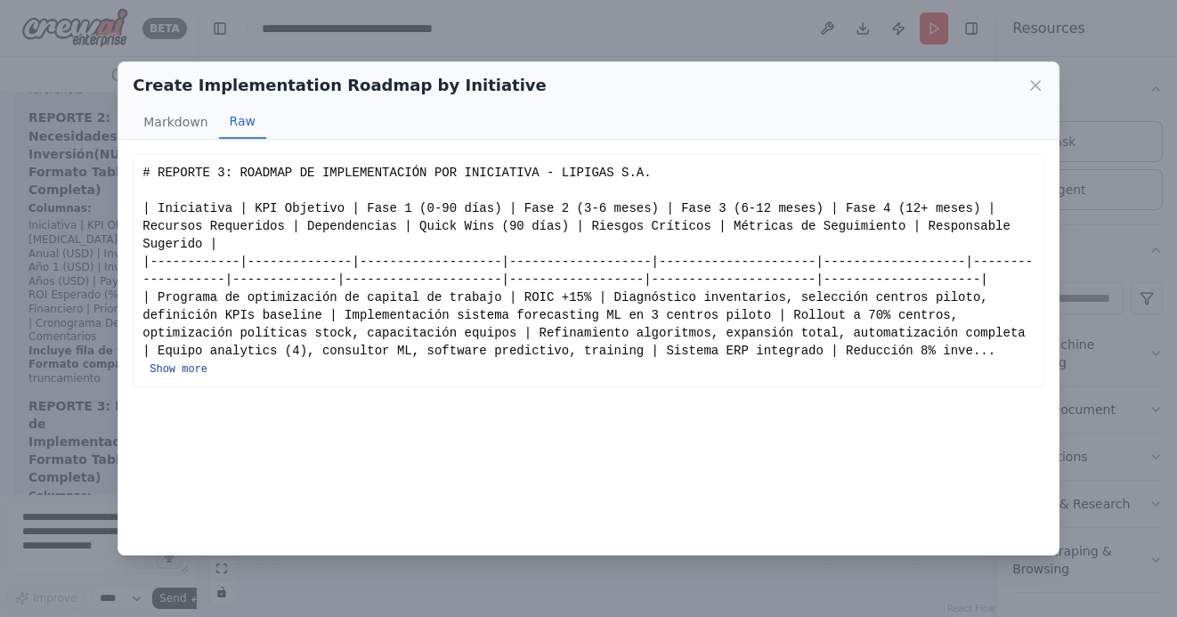
click at [176, 370] on button "Show more" at bounding box center [179, 369] width 58 height 14
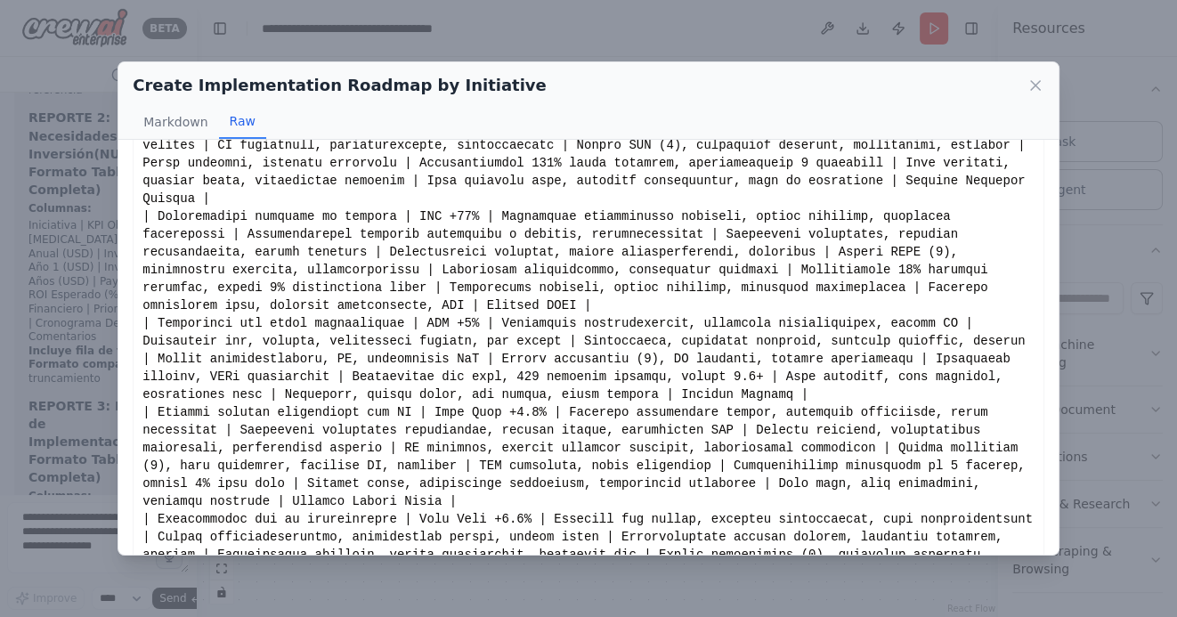
scroll to position [2143, 0]
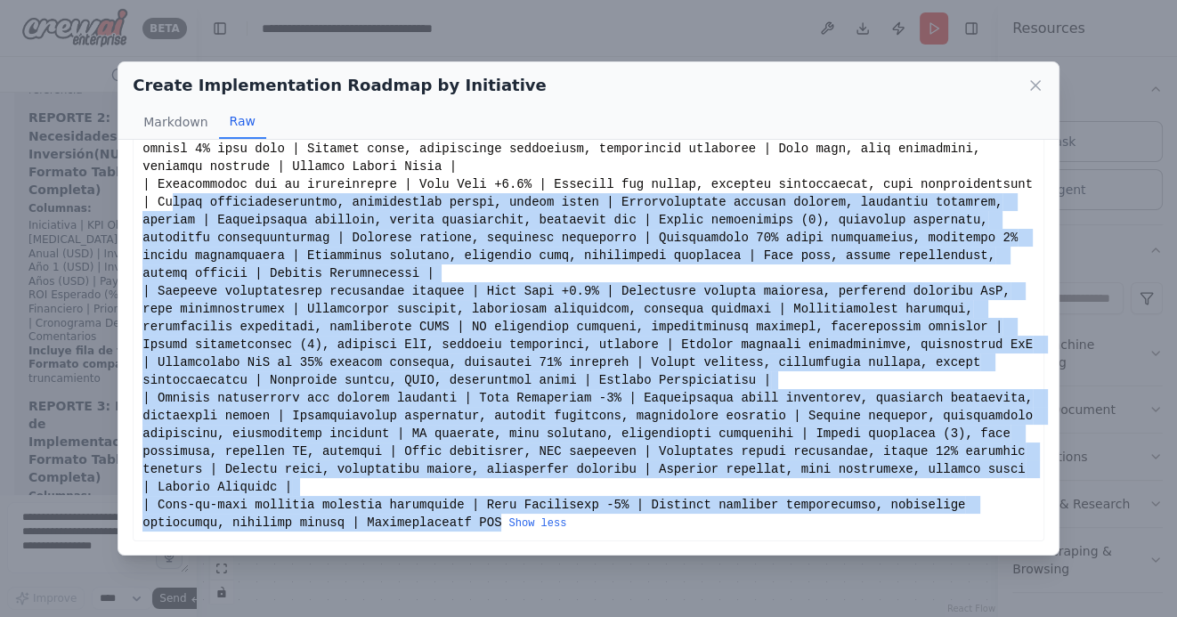
drag, startPoint x: 499, startPoint y: 520, endPoint x: 289, endPoint y: 197, distance: 385.4
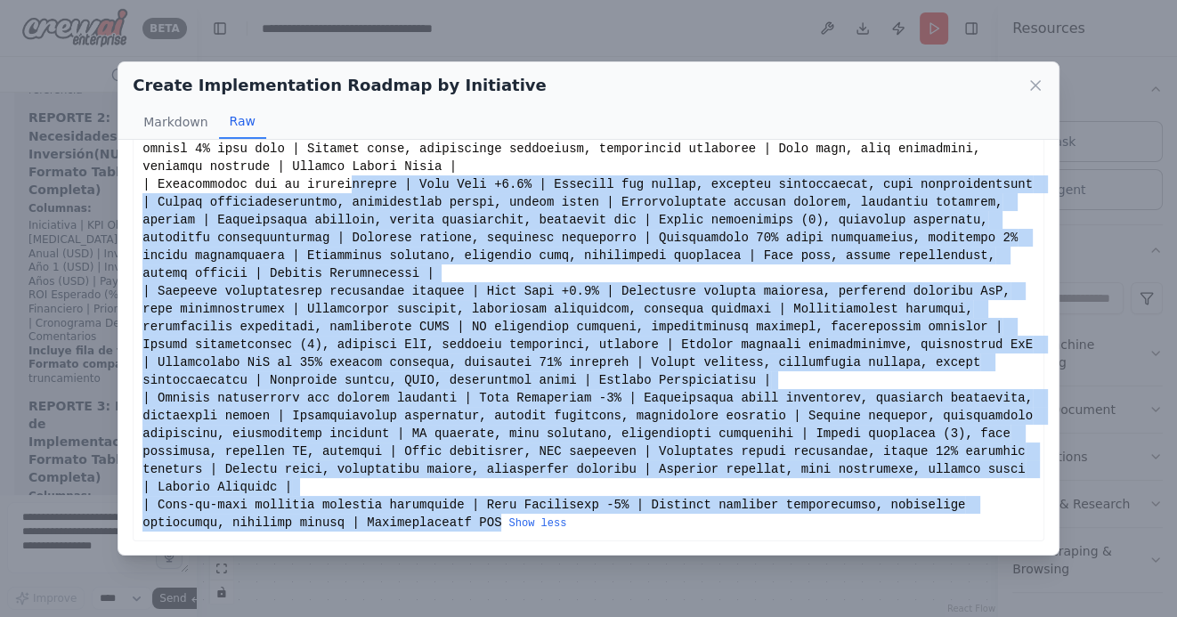
drag, startPoint x: 502, startPoint y: 523, endPoint x: 350, endPoint y: 180, distance: 375.8
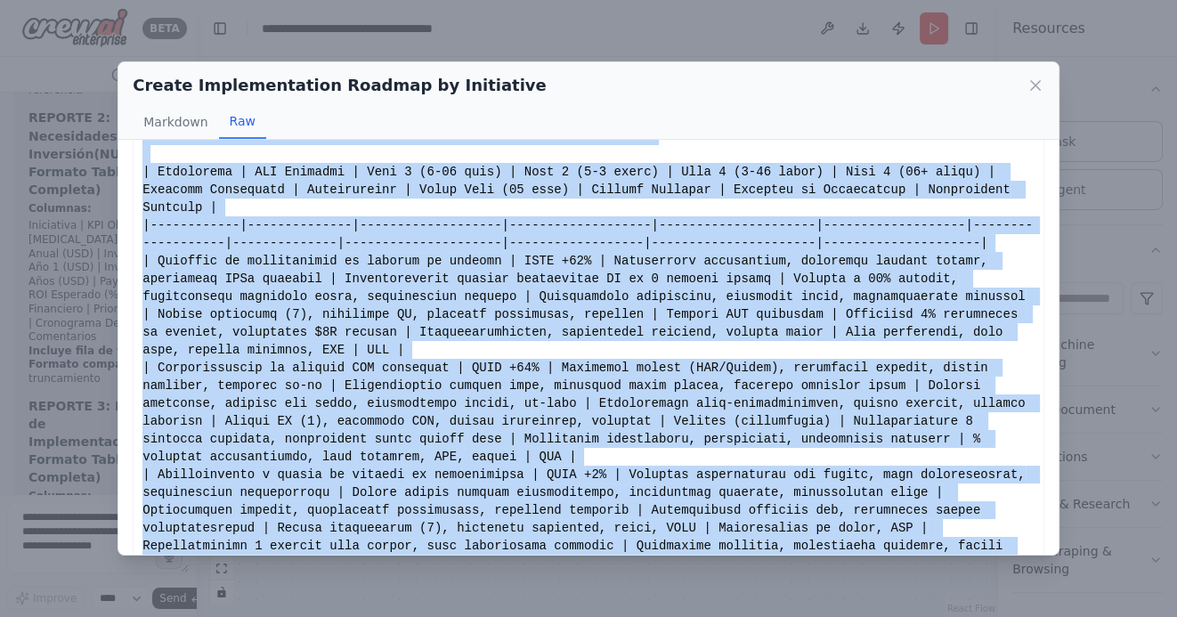
scroll to position [0, 0]
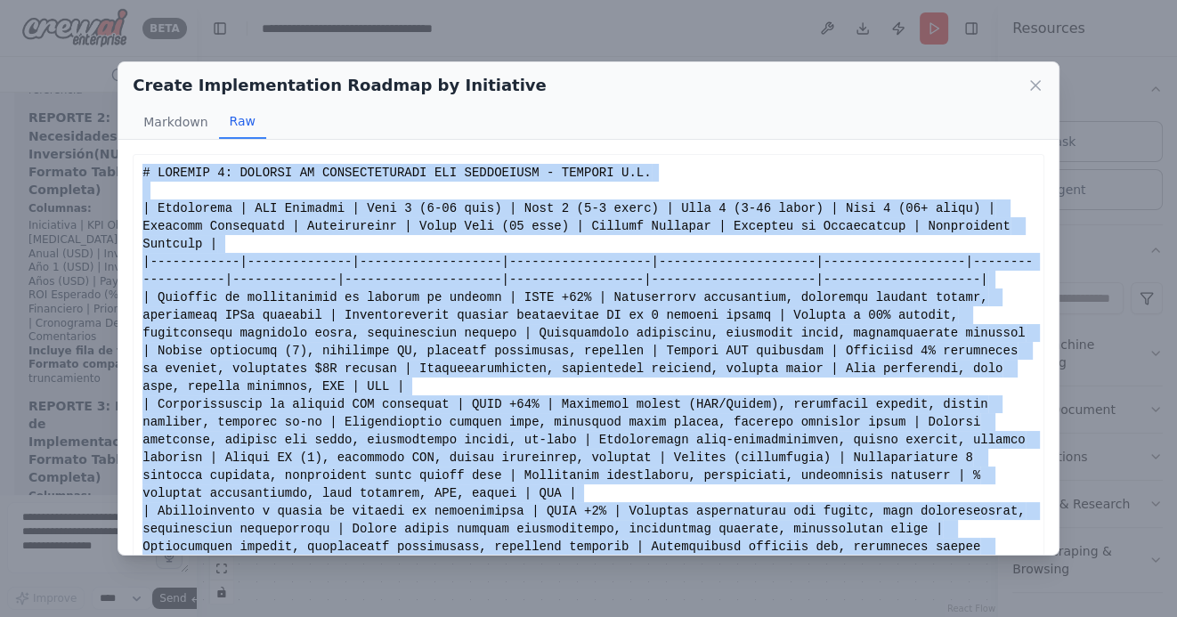
drag, startPoint x: 501, startPoint y: 521, endPoint x: 142, endPoint y: 168, distance: 503.6
copy div "# REPORTE 3: ROADMAP DE IMPLEMENTACIÓN POR INICIATIVA - LIPIGAS S.A. | Iniciati…"
click at [1038, 84] on icon at bounding box center [1035, 86] width 18 height 18
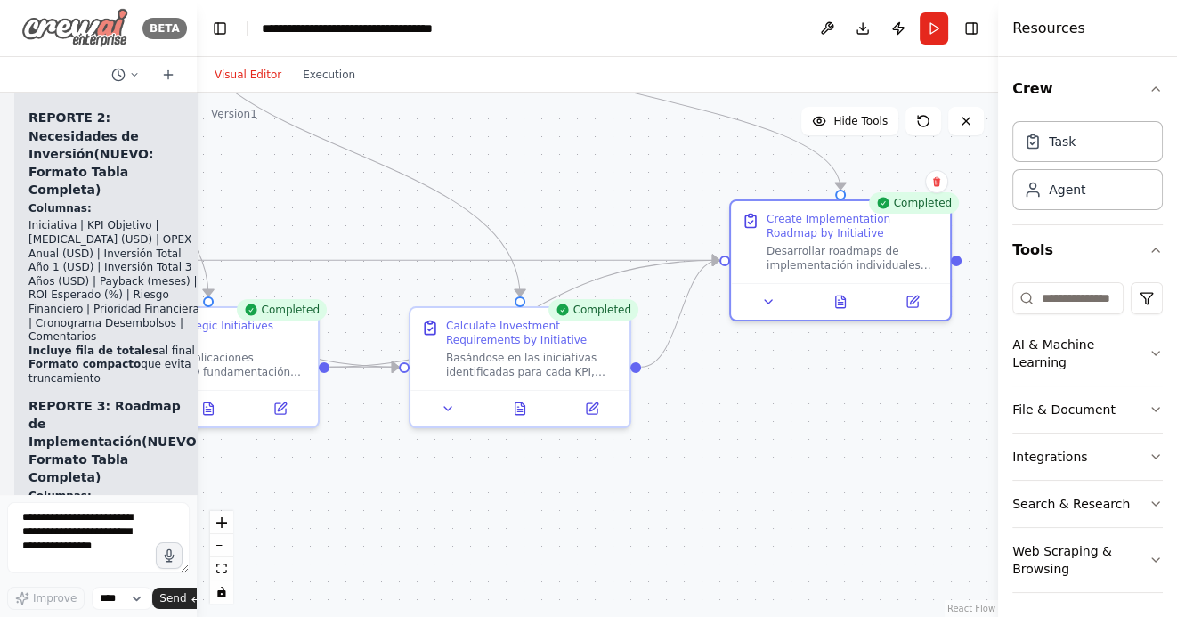
click at [58, 28] on img at bounding box center [74, 28] width 107 height 40
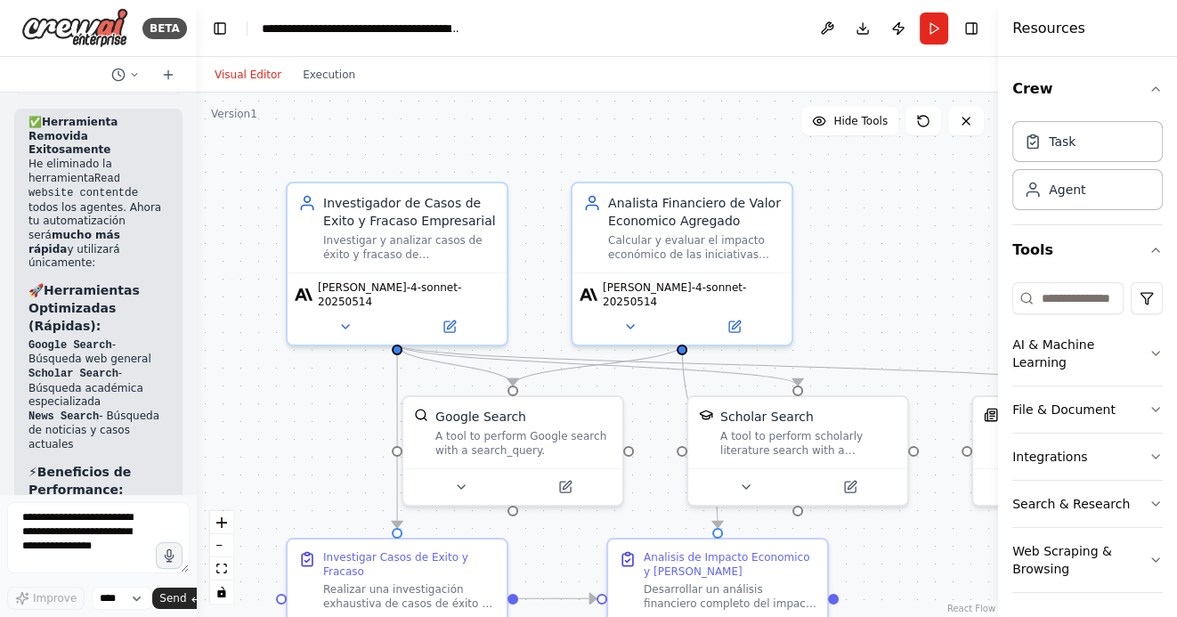
scroll to position [7008, 0]
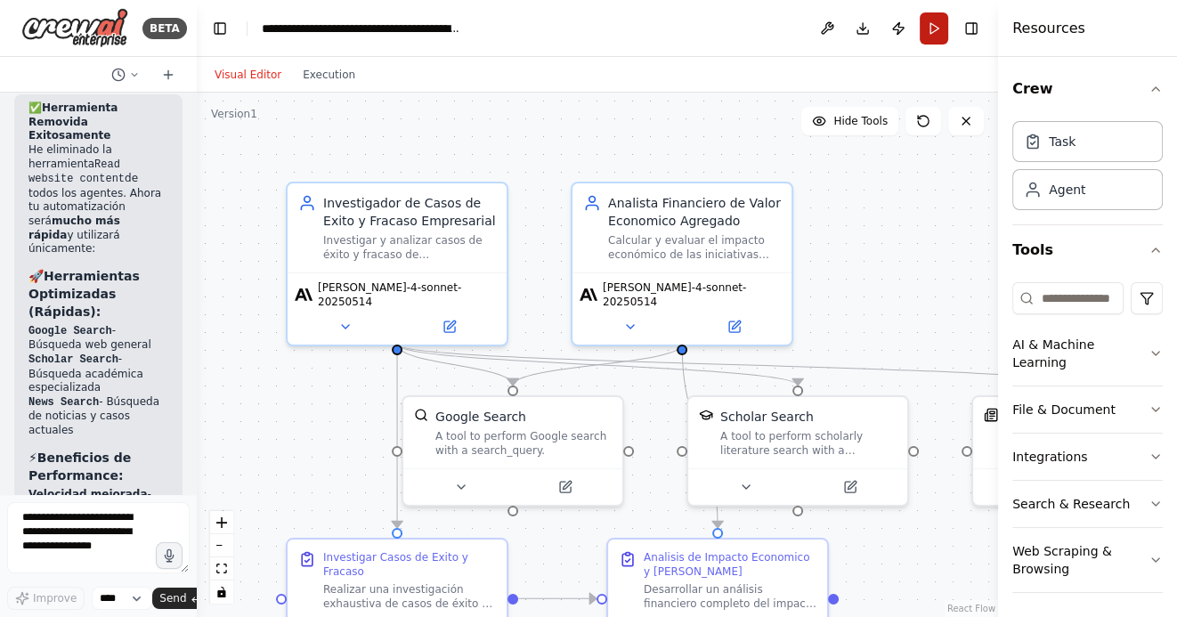
click at [937, 25] on button "Run" at bounding box center [934, 28] width 28 height 32
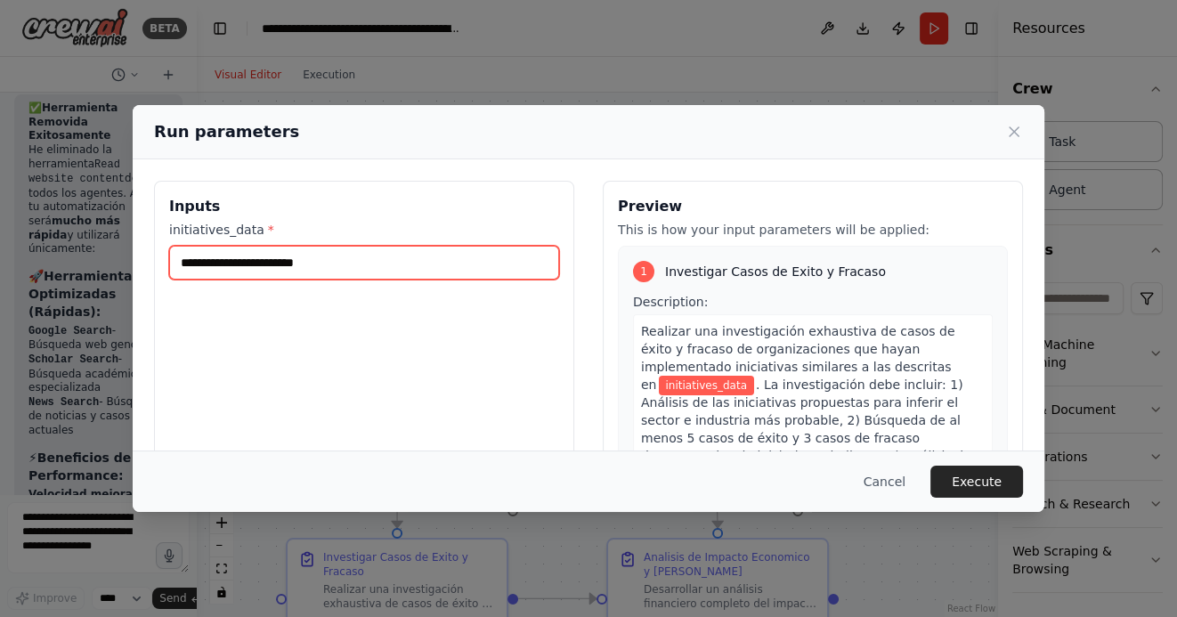
click at [225, 263] on input "initiatives_data *" at bounding box center [364, 263] width 390 height 34
paste input "**********"
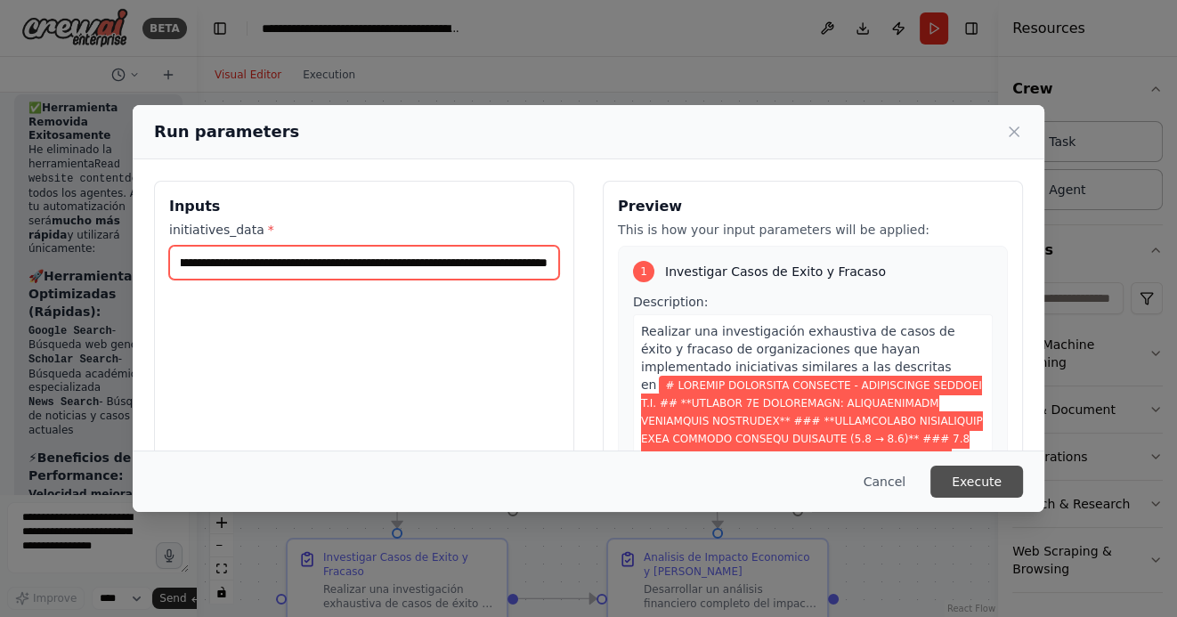
type input "**********"
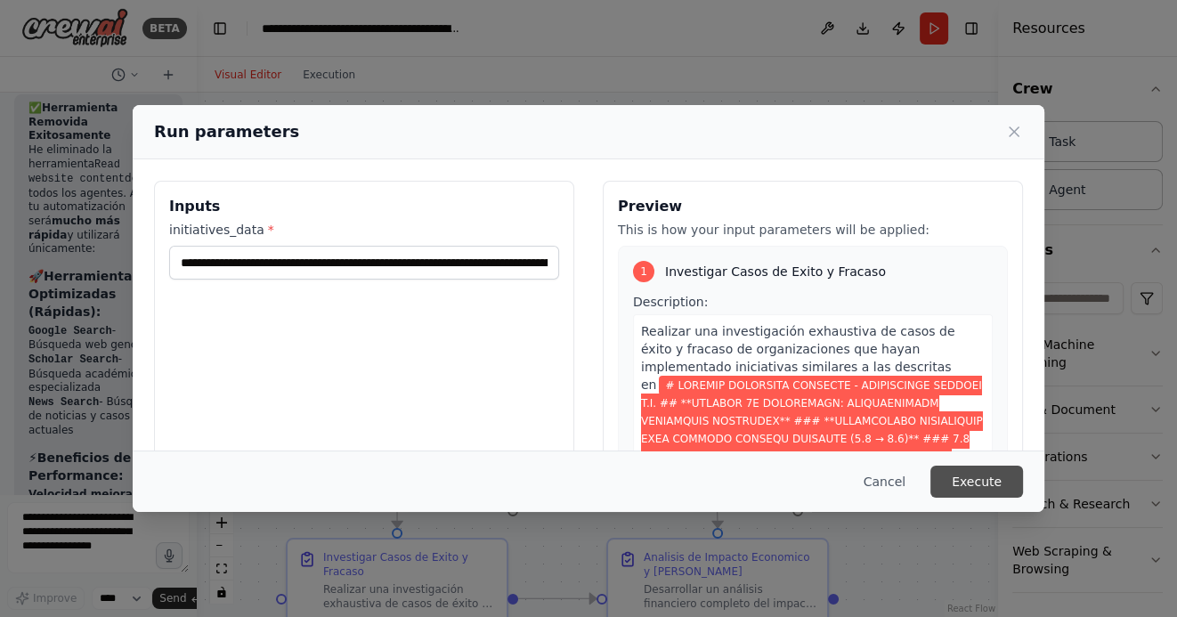
click at [1001, 480] on button "Execute" at bounding box center [976, 482] width 93 height 32
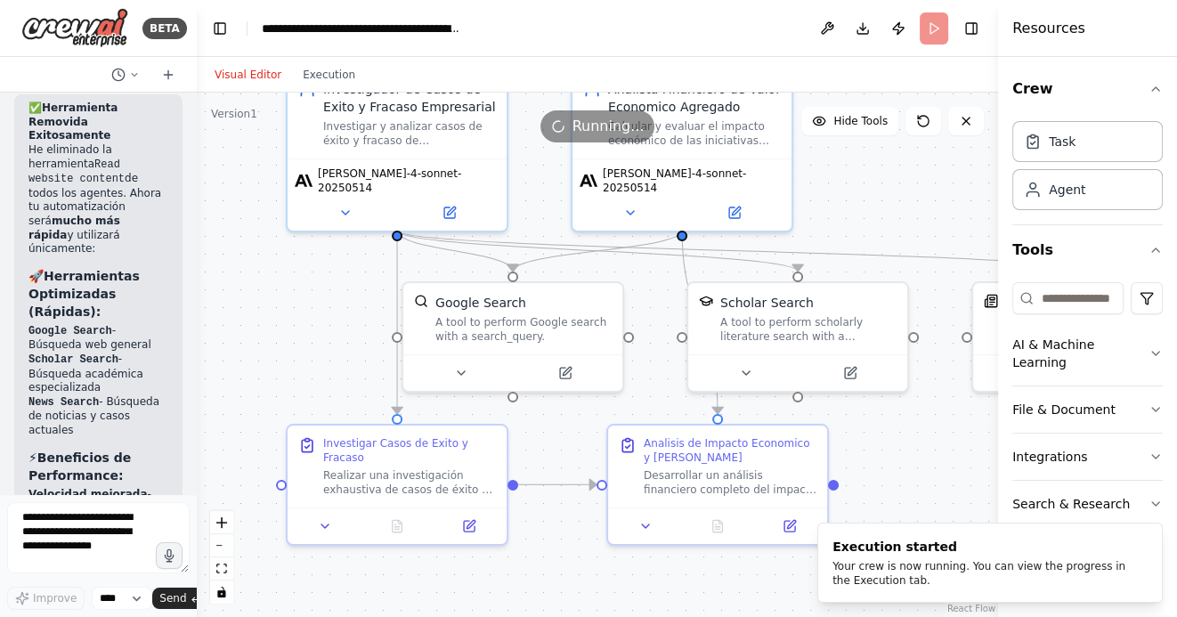
drag, startPoint x: 284, startPoint y: 459, endPoint x: 280, endPoint y: 326, distance: 133.6
click at [281, 326] on div ".deletable-edge-delete-btn { width: 20px; height: 20px; border: 0px solid #ffff…" at bounding box center [597, 355] width 801 height 524
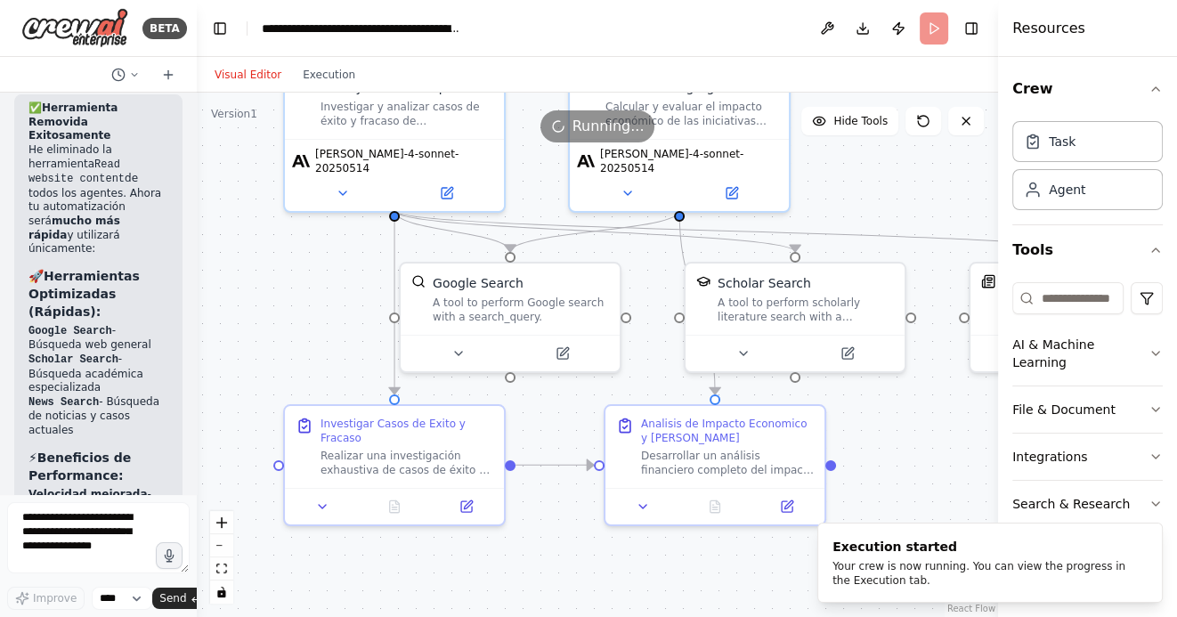
drag, startPoint x: 247, startPoint y: 312, endPoint x: 246, endPoint y: 286, distance: 26.7
click at [247, 286] on div ".deletable-edge-delete-btn { width: 20px; height: 20px; border: 0px solid #ffff…" at bounding box center [597, 355] width 801 height 524
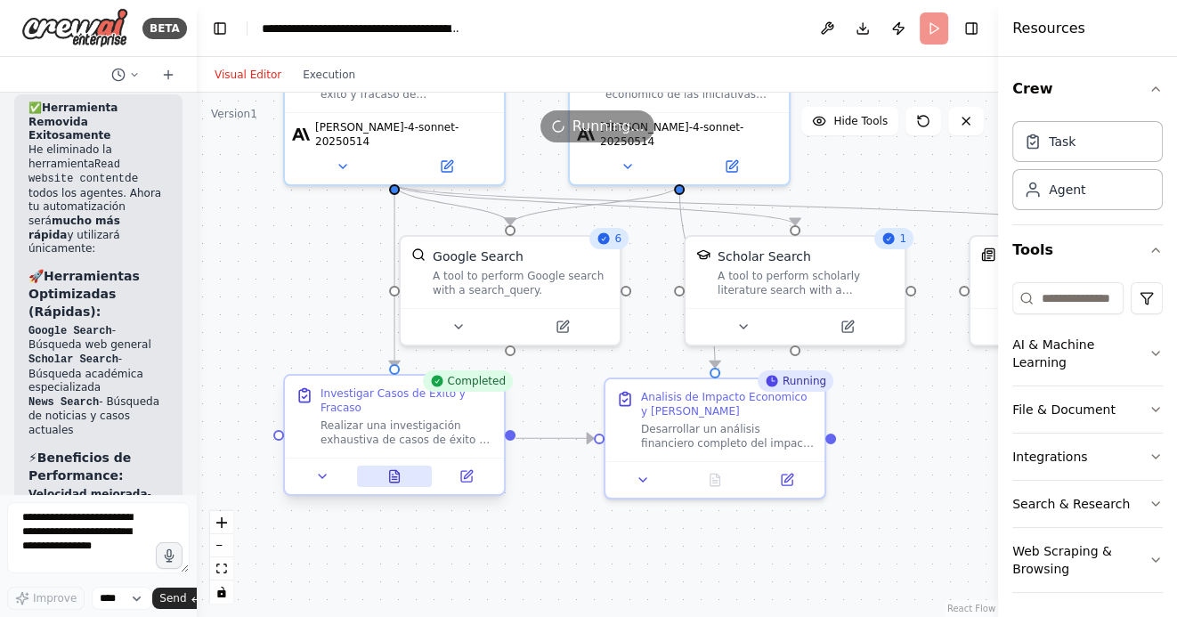
click at [399, 474] on icon at bounding box center [395, 476] width 10 height 12
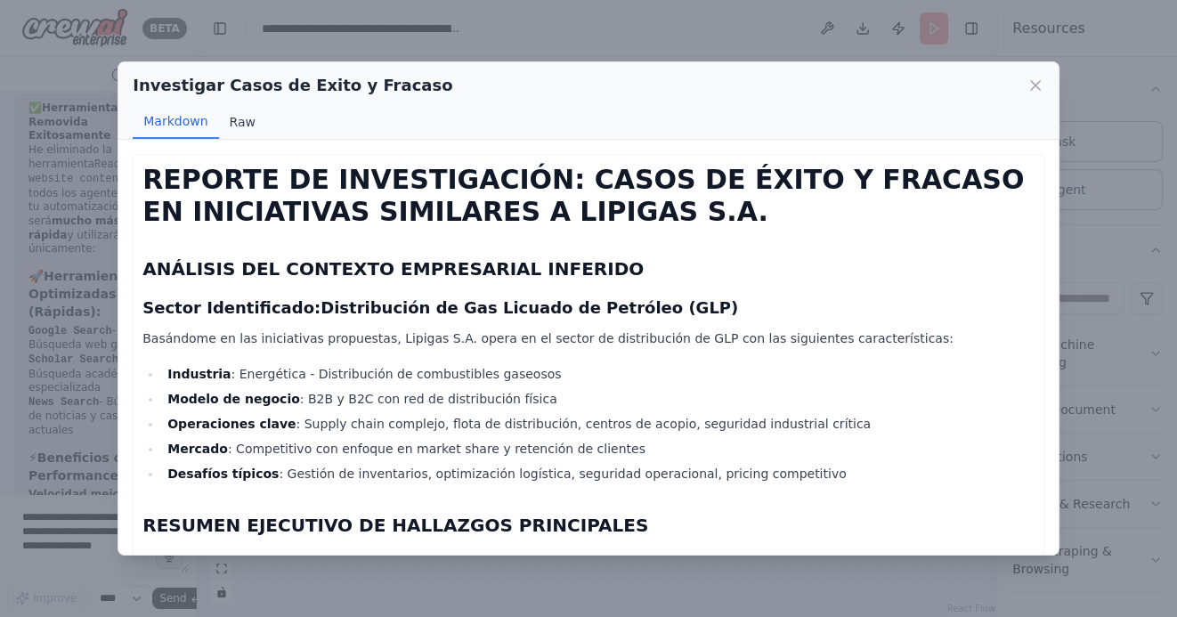
click at [246, 123] on button "Raw" at bounding box center [242, 122] width 47 height 34
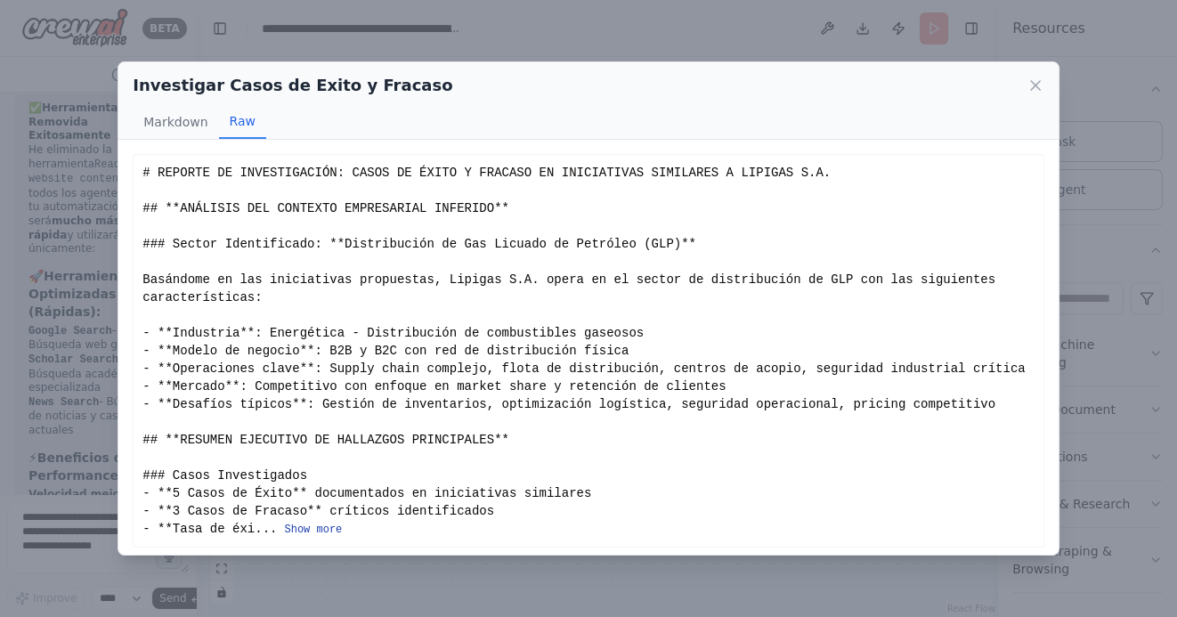
click at [315, 529] on button "Show more" at bounding box center [313, 530] width 58 height 14
click at [311, 524] on button "Show more" at bounding box center [313, 530] width 58 height 14
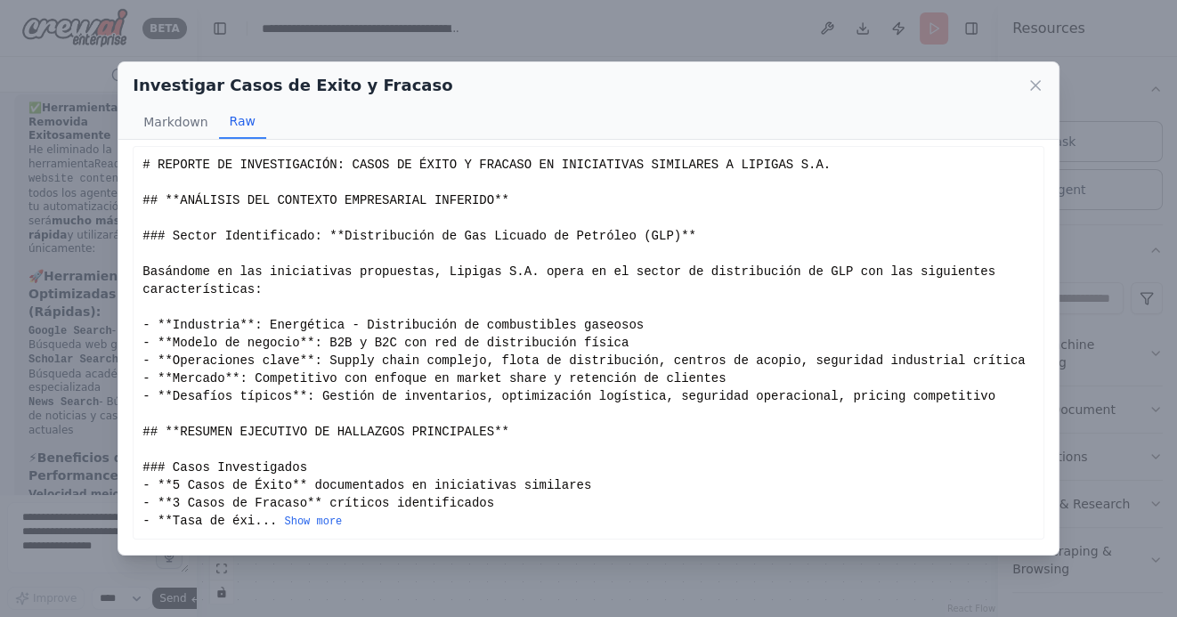
scroll to position [6, 0]
click at [318, 522] on button "Show more" at bounding box center [313, 523] width 58 height 14
click at [330, 523] on button "Show more" at bounding box center [313, 523] width 58 height 14
click at [320, 520] on button "Show more" at bounding box center [313, 523] width 58 height 14
click at [313, 522] on button "Show more" at bounding box center [313, 523] width 58 height 14
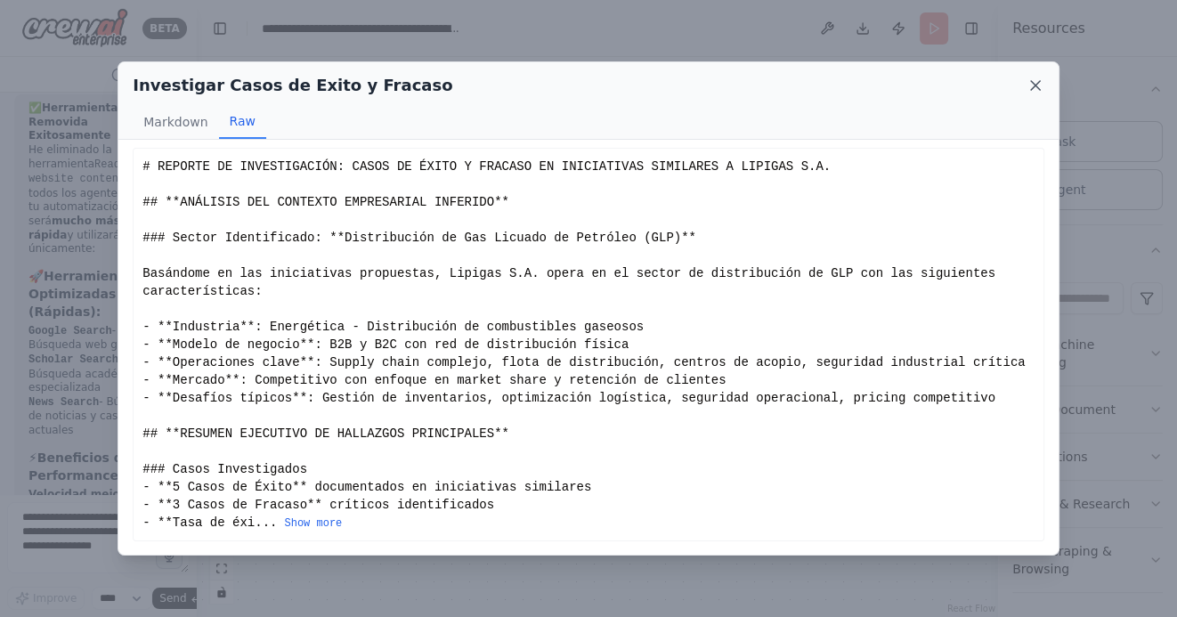
click at [1038, 85] on icon at bounding box center [1035, 86] width 18 height 18
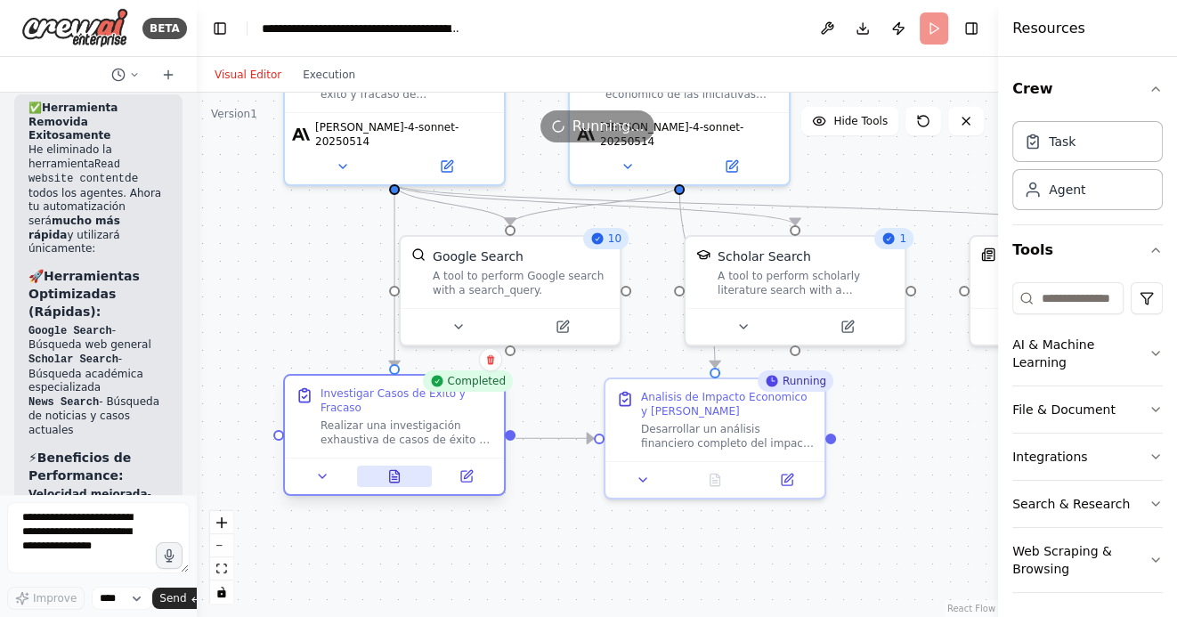
click at [400, 480] on icon at bounding box center [394, 476] width 14 height 14
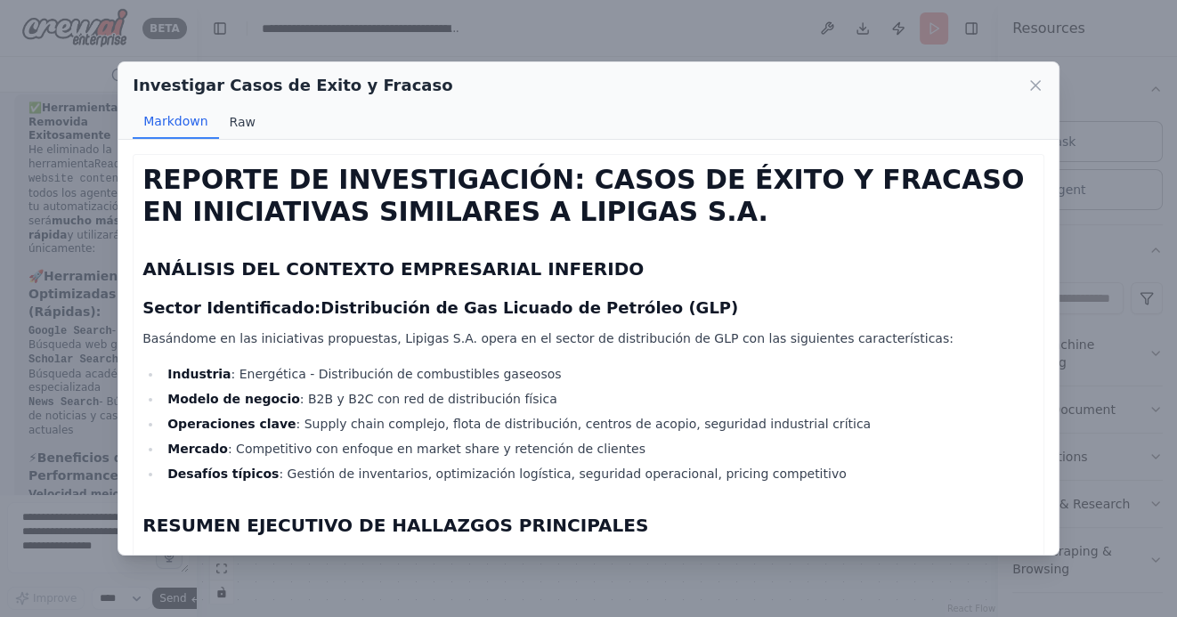
click at [245, 119] on button "Raw" at bounding box center [242, 122] width 47 height 34
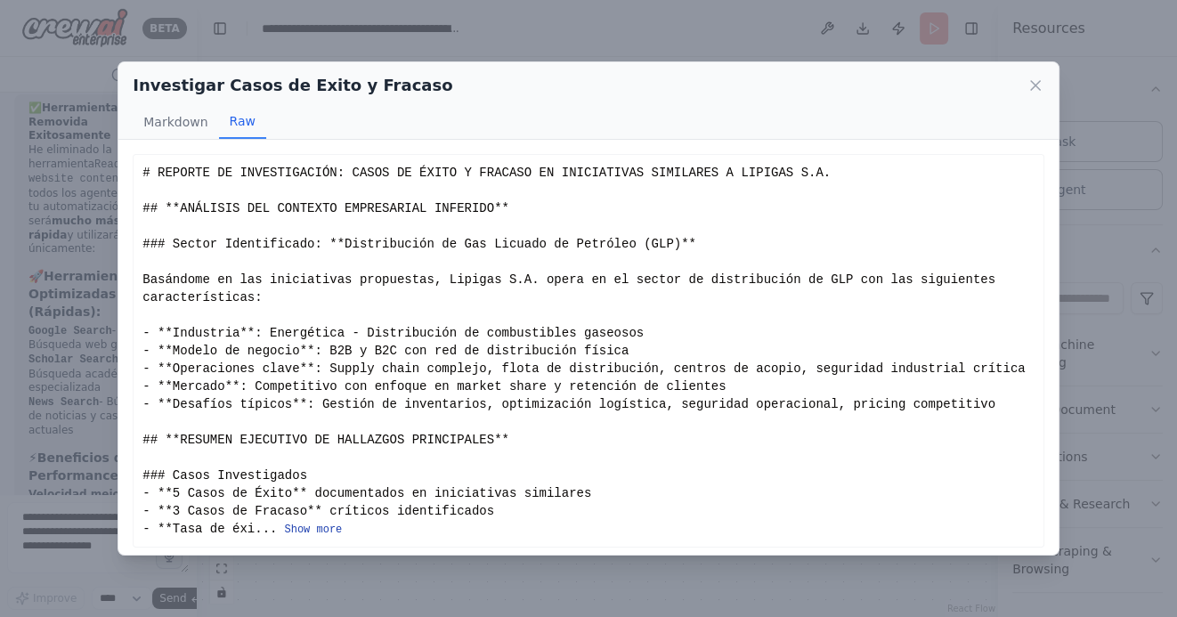
click at [329, 525] on button "Show more" at bounding box center [313, 530] width 58 height 14
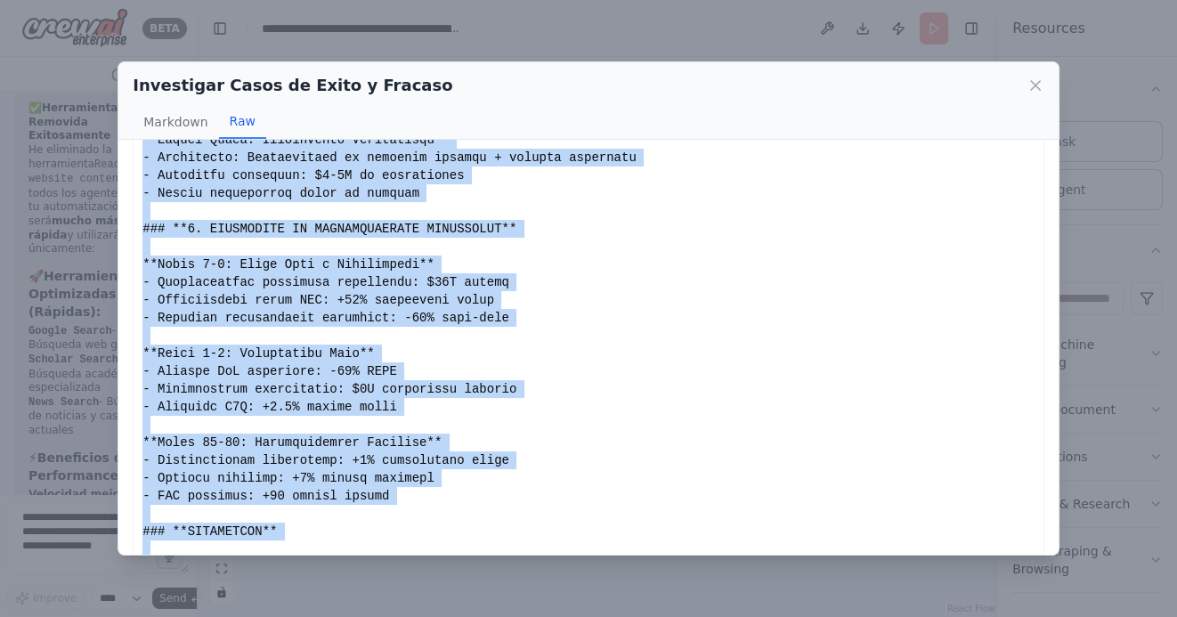
scroll to position [5240, 0]
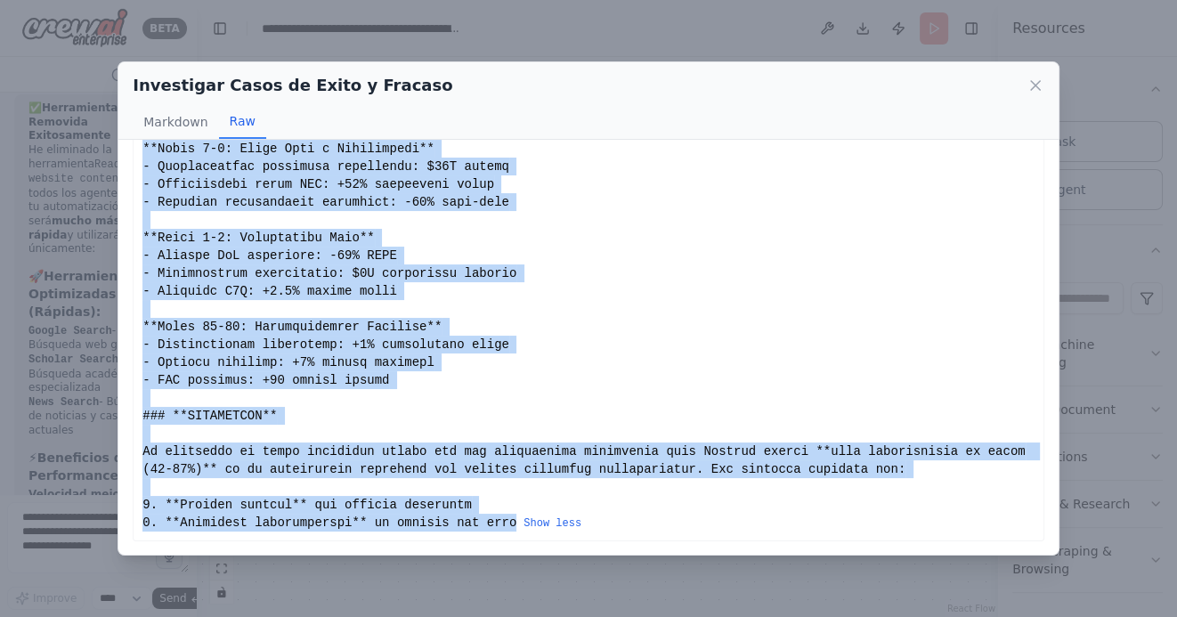
drag, startPoint x: 144, startPoint y: 172, endPoint x: 516, endPoint y: 522, distance: 510.7
copy div "# LOREMIP DO SITAMETCONSEC: ADIPI EL SEDDO E TEMPORI UT LABOREETDOL MAGNAALIQ E…"
click at [1034, 84] on icon at bounding box center [1035, 86] width 18 height 18
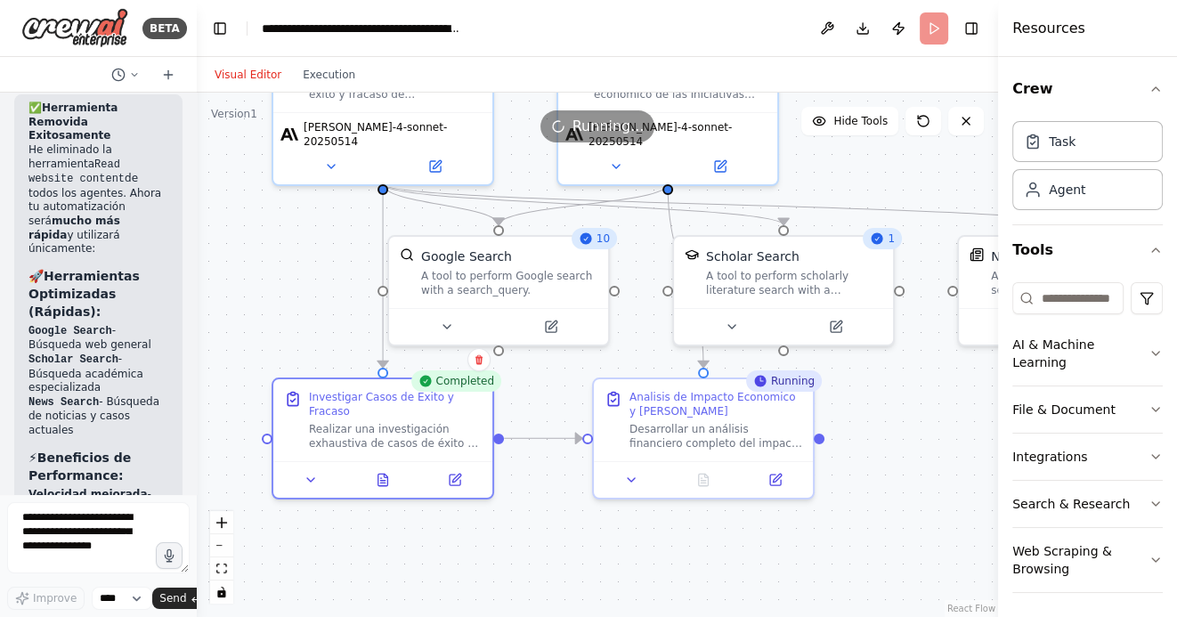
drag, startPoint x: 887, startPoint y: 480, endPoint x: 821, endPoint y: 486, distance: 66.2
click at [822, 483] on div ".deletable-edge-delete-btn { width: 20px; height: 20px; border: 0px solid #ffff…" at bounding box center [597, 355] width 801 height 524
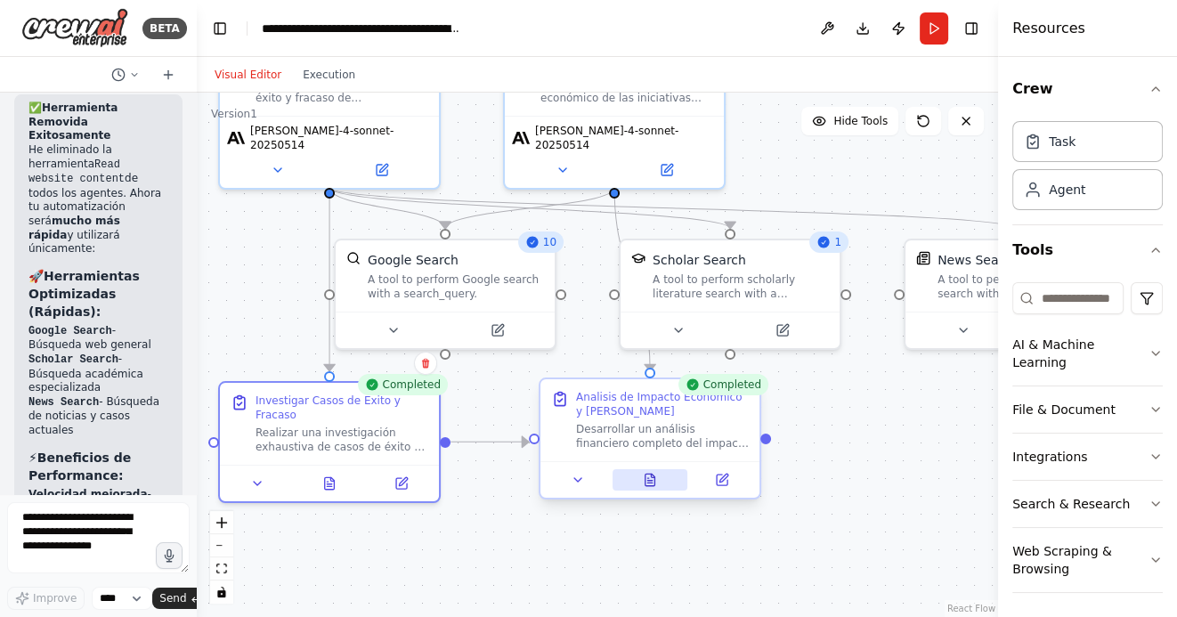
click at [642, 475] on button at bounding box center [650, 479] width 76 height 21
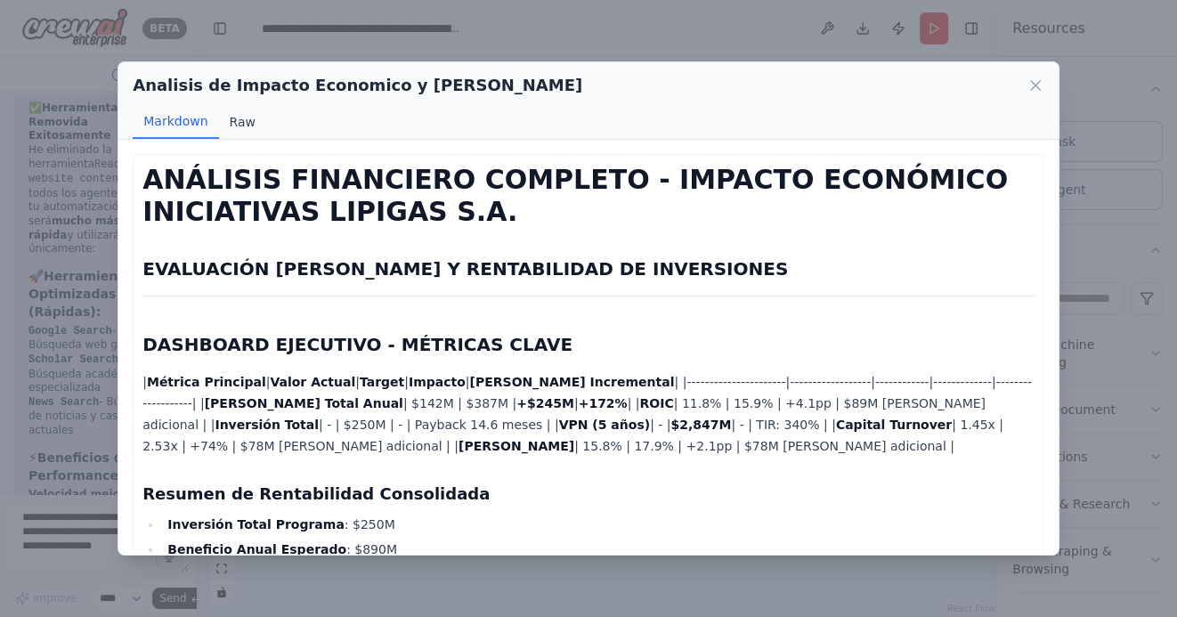
click at [237, 122] on button "Raw" at bounding box center [242, 122] width 47 height 34
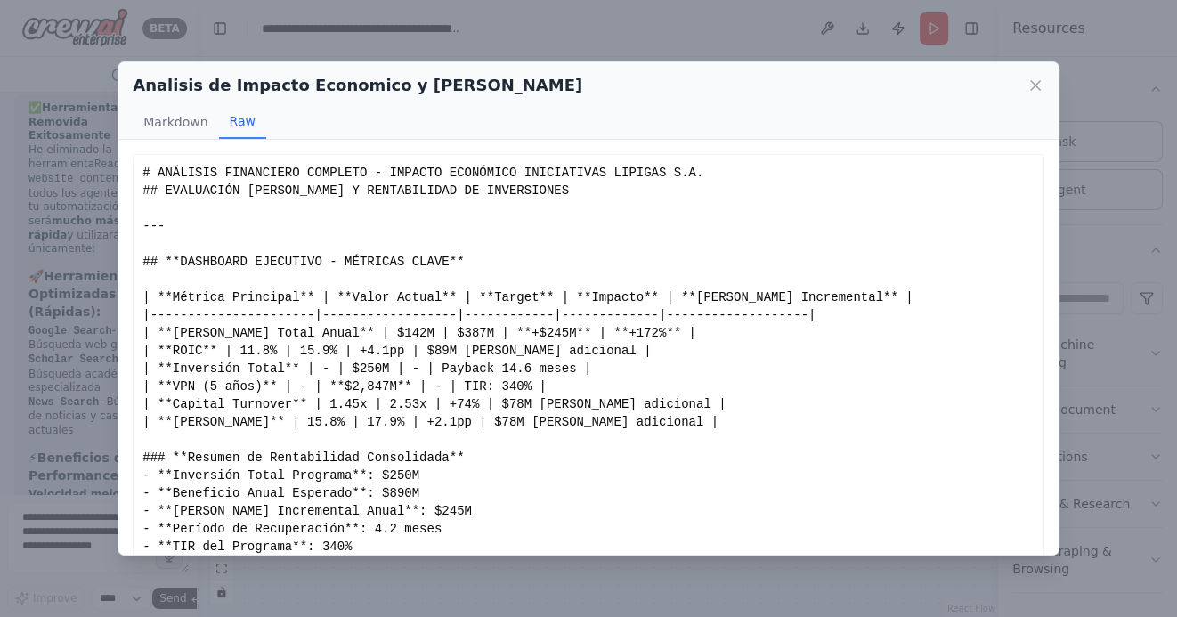
scroll to position [113, 0]
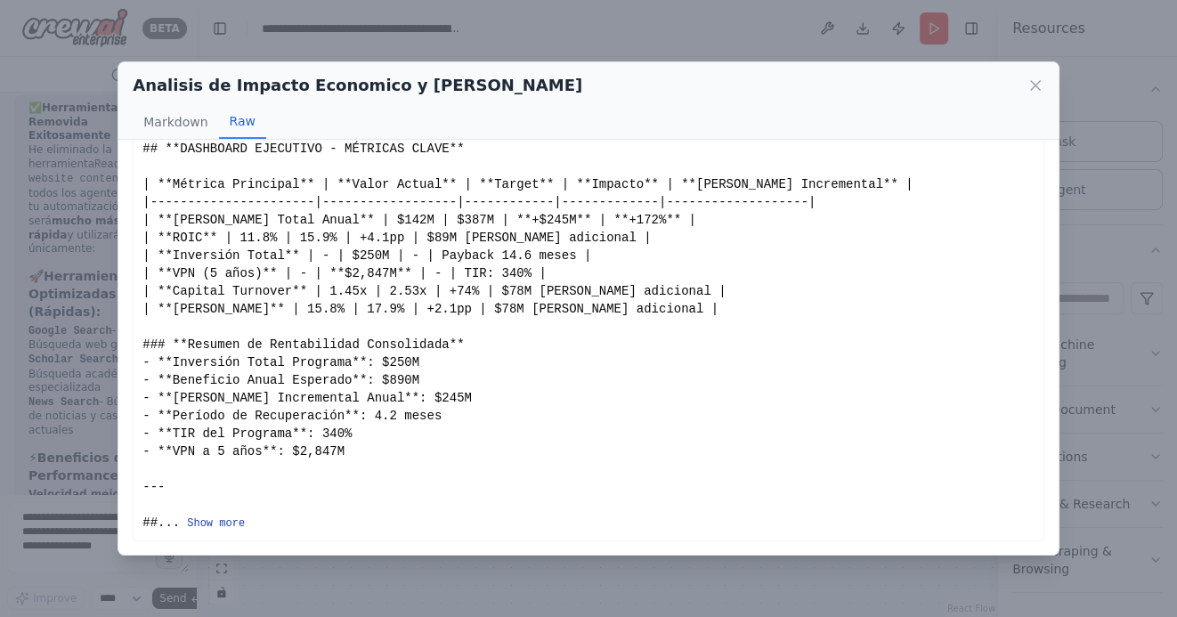
click at [231, 520] on button "Show more" at bounding box center [216, 523] width 58 height 14
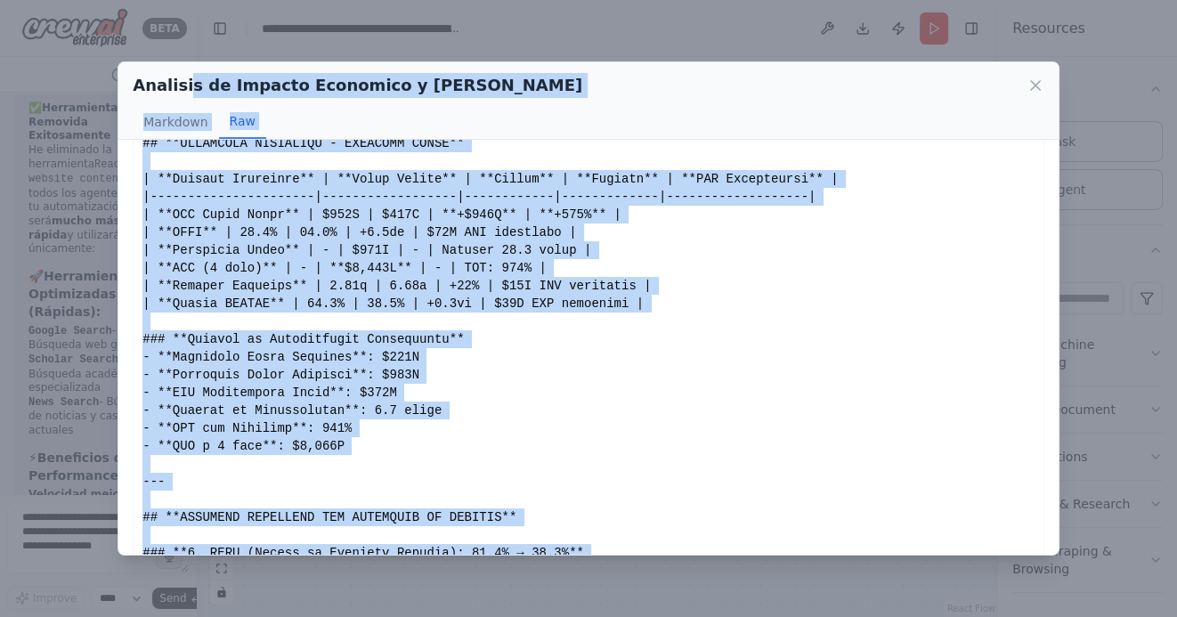
scroll to position [0, 0]
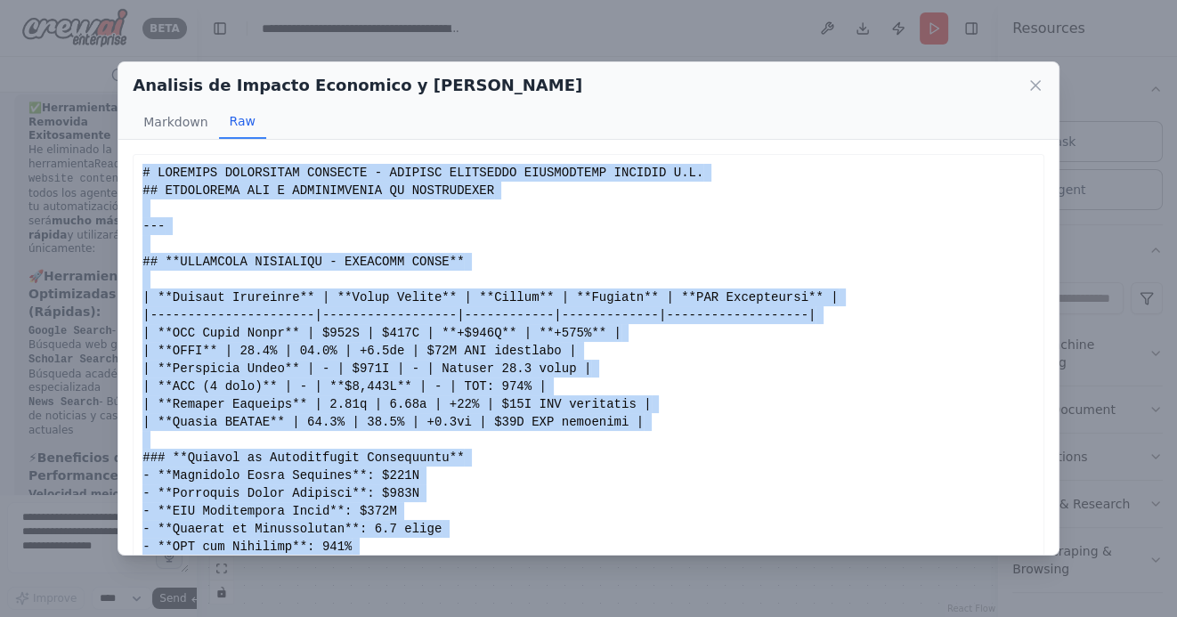
drag, startPoint x: 523, startPoint y: 522, endPoint x: 143, endPoint y: 164, distance: 522.0
copy div "# LOREMIPS DOLORSITAM CONSECTE - ADIPISC ELITSEDDO EIUSMODTEMP INCIDID U.L. ## …"
